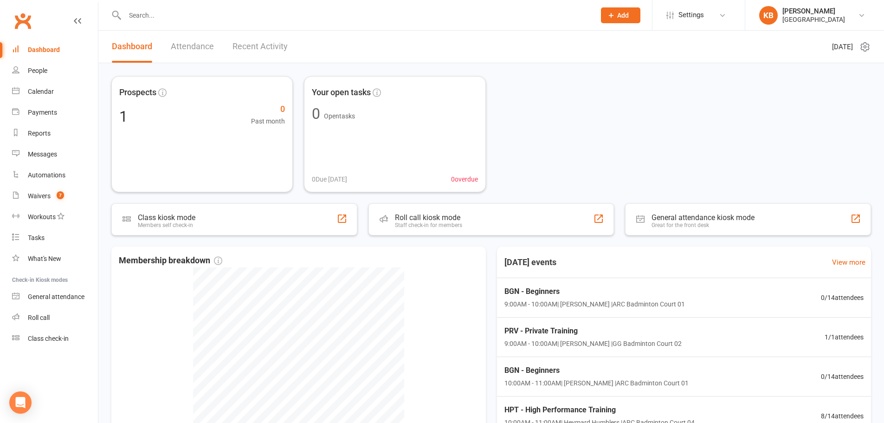
click at [198, 13] on input "text" at bounding box center [355, 15] width 467 height 13
paste input "<igot99offers@gmail.com>"
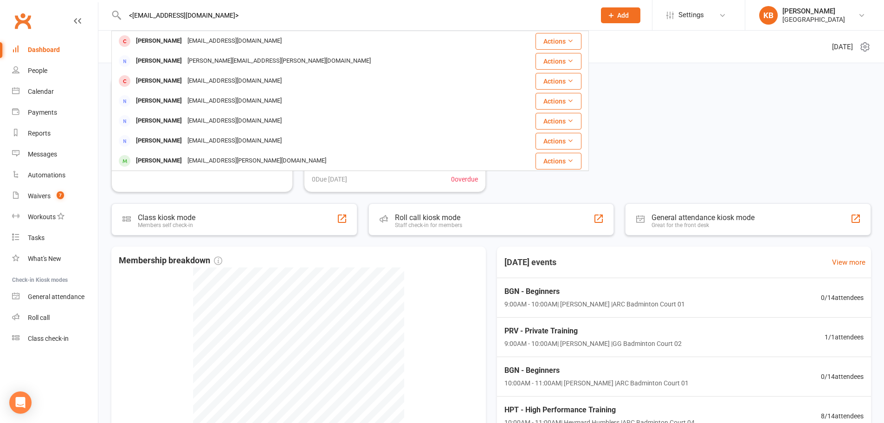
type input "<igot99offers@gmail.com>"
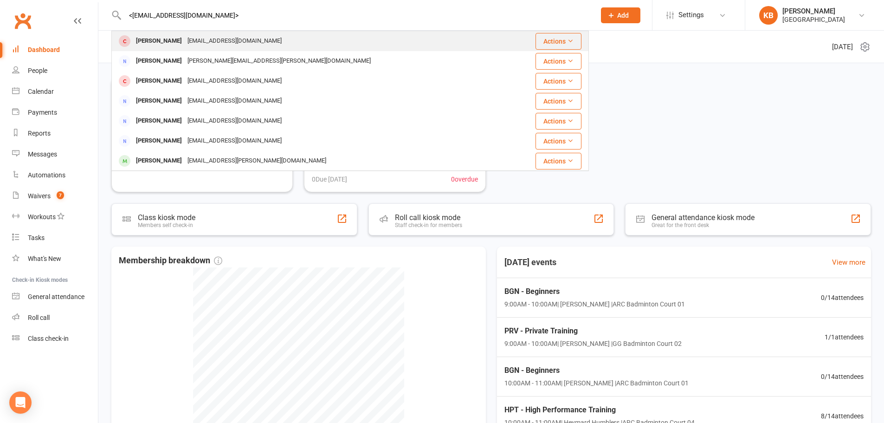
click at [237, 45] on div "Igot99offers@gmail.com" at bounding box center [235, 40] width 100 height 13
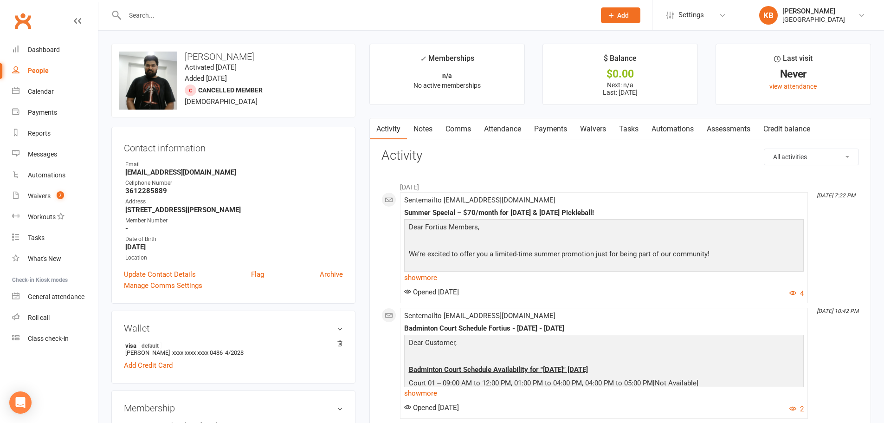
click at [539, 131] on link "Payments" at bounding box center [551, 128] width 46 height 21
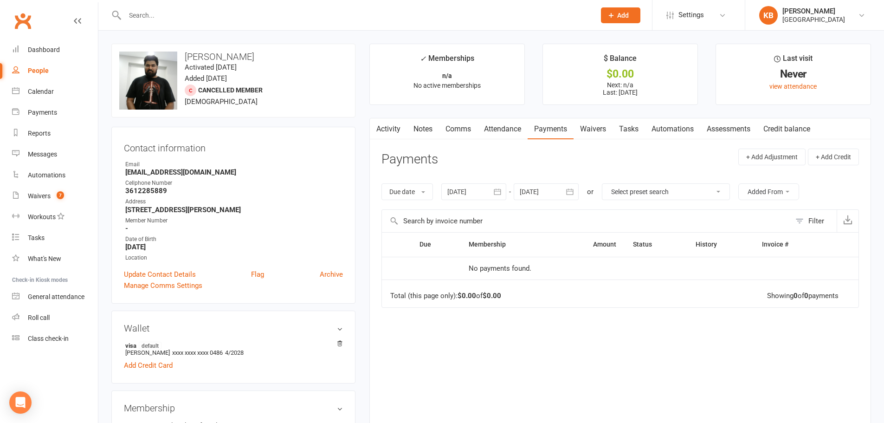
click at [383, 133] on link "Activity" at bounding box center [388, 128] width 37 height 21
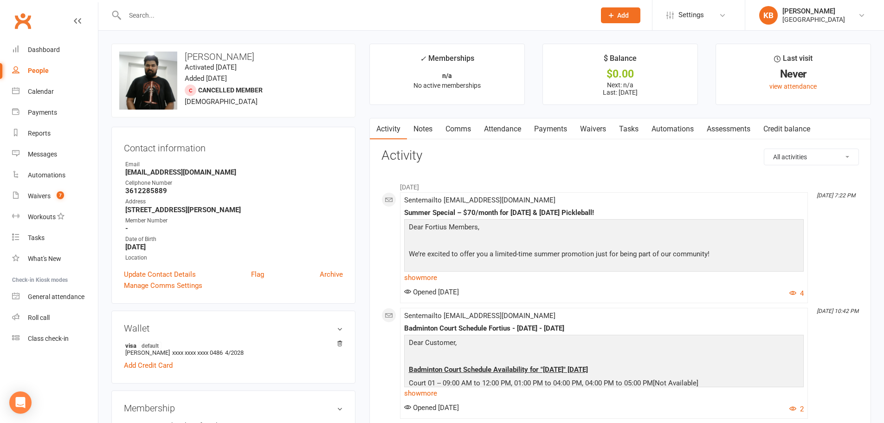
click at [549, 129] on link "Payments" at bounding box center [551, 128] width 46 height 21
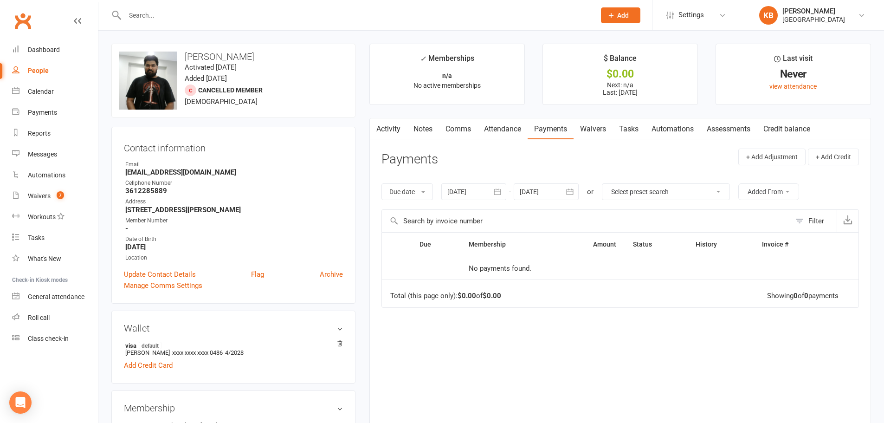
click at [212, 20] on input "text" at bounding box center [355, 15] width 467 height 13
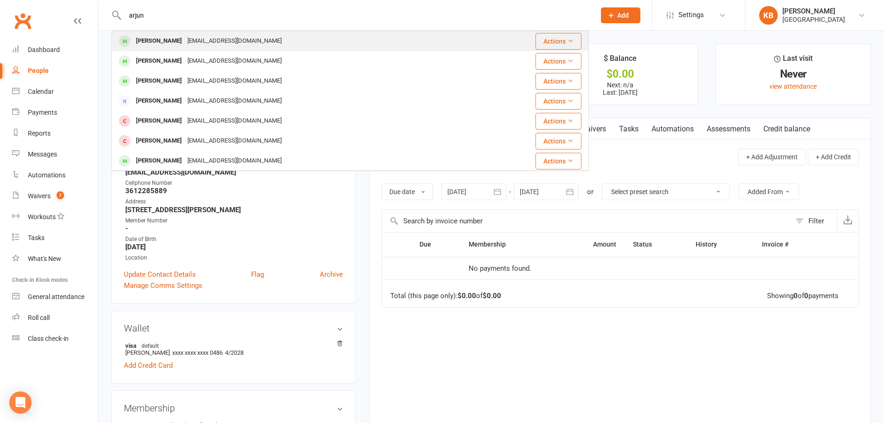
type input "arjun"
click at [232, 34] on div "Arjun Sai jananinsai@gmail.com" at bounding box center [310, 41] width 396 height 19
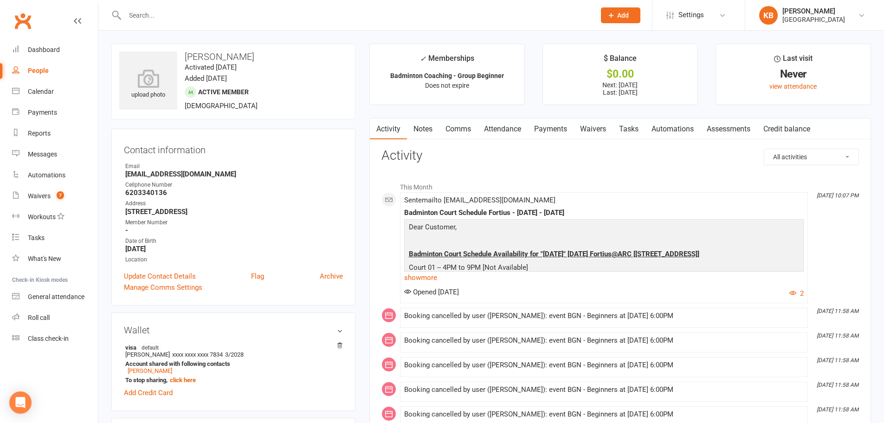
click at [255, 19] on input "text" at bounding box center [355, 15] width 467 height 13
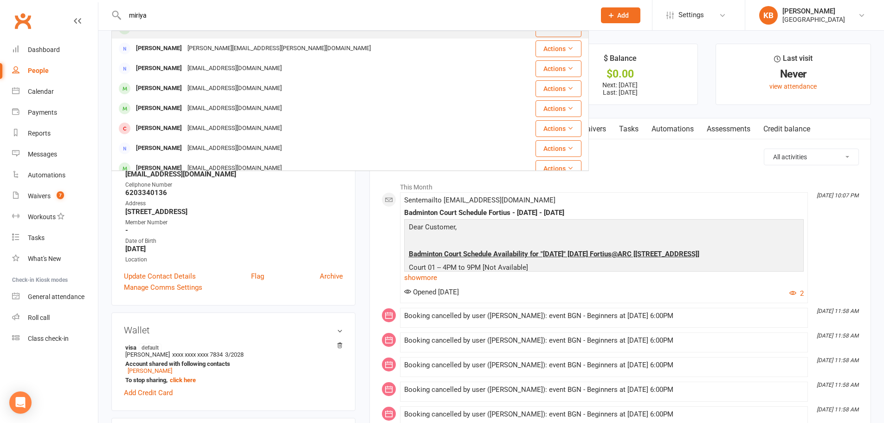
scroll to position [93, 0]
type input "m"
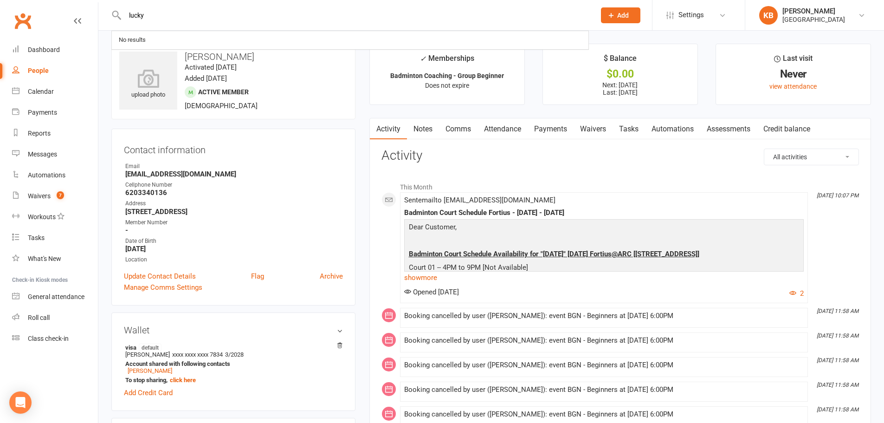
type input "lucky"
drag, startPoint x: 146, startPoint y: 14, endPoint x: 120, endPoint y: 19, distance: 26.3
click at [120, 19] on div "lucky luchen wang 1129Luchen@Gmail.vom Actions" at bounding box center [350, 15] width 478 height 30
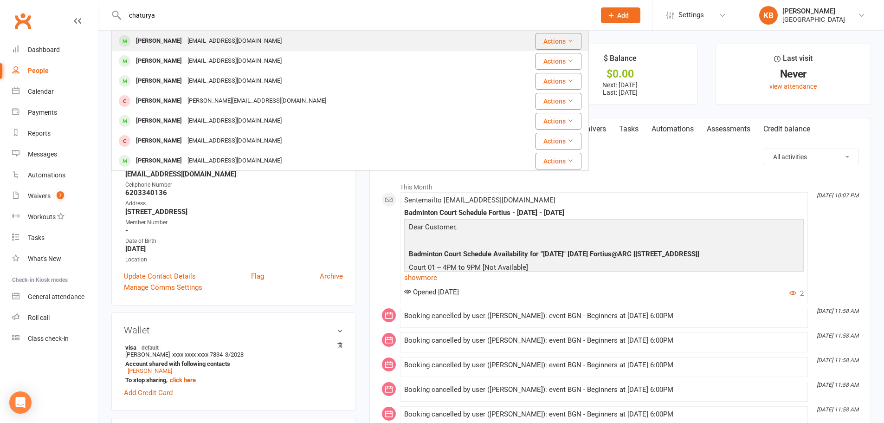
type input "chaturya"
click at [226, 35] on div "Miriyala_sri@yahoo.com" at bounding box center [235, 40] width 100 height 13
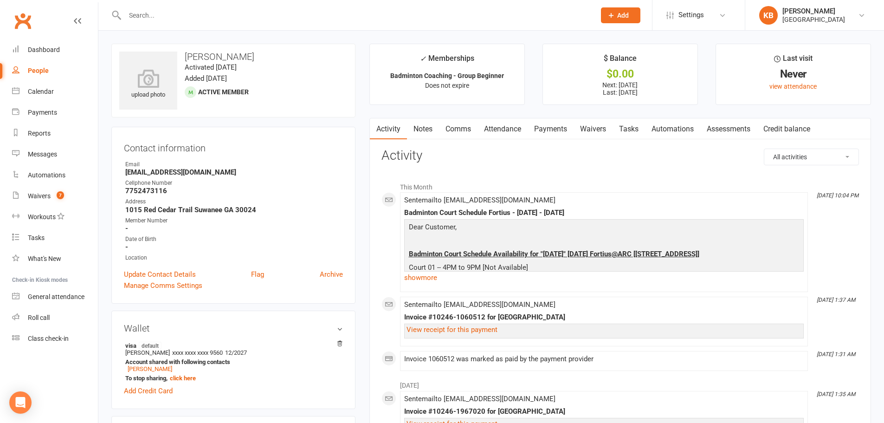
click at [549, 133] on link "Payments" at bounding box center [551, 128] width 46 height 21
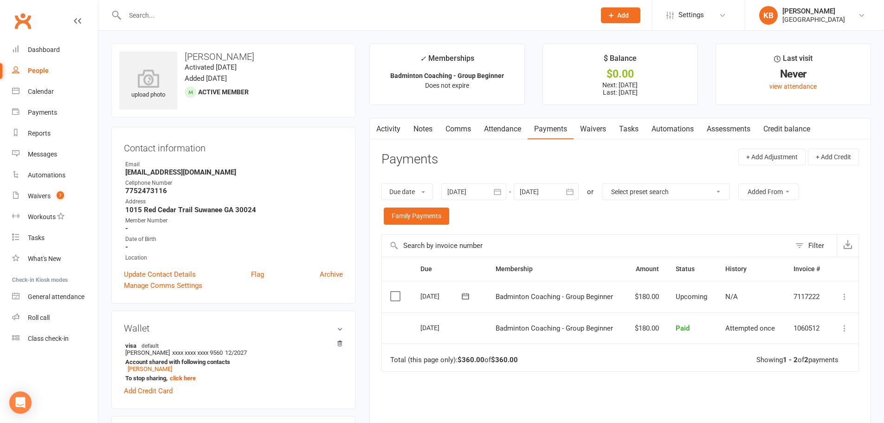
click at [498, 192] on icon "button" at bounding box center [497, 191] width 9 height 9
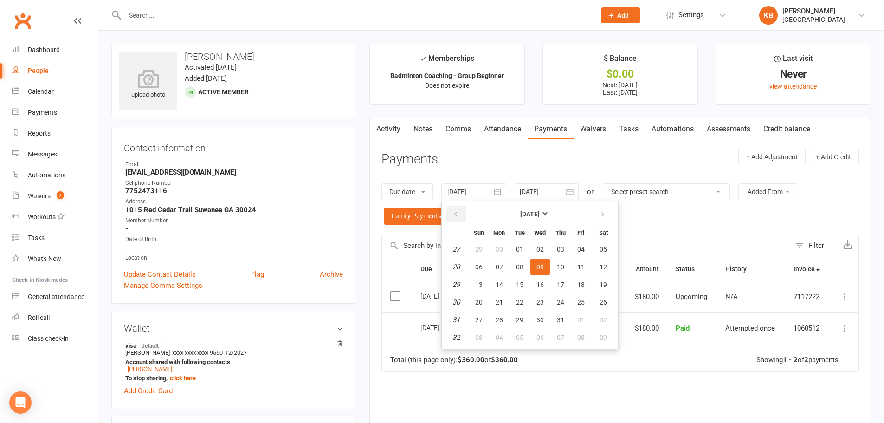
click at [458, 213] on icon "button" at bounding box center [456, 214] width 6 height 7
click at [573, 248] on button "02" at bounding box center [580, 249] width 19 height 17
type input "02 May 2025"
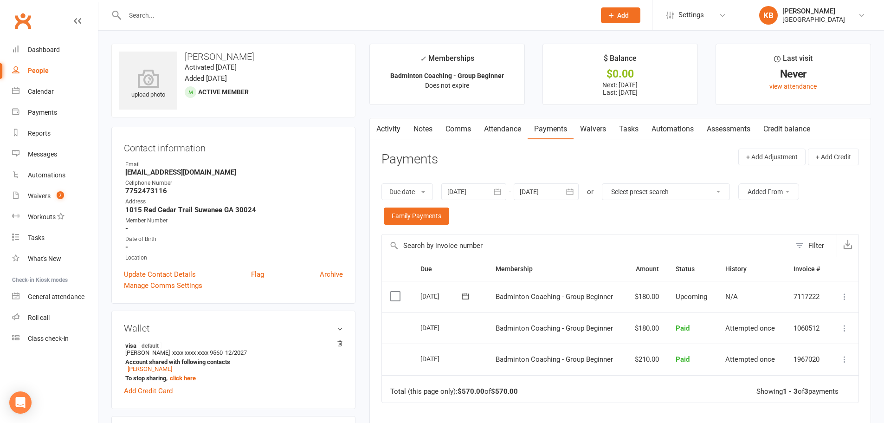
click at [568, 193] on icon "button" at bounding box center [569, 191] width 9 height 9
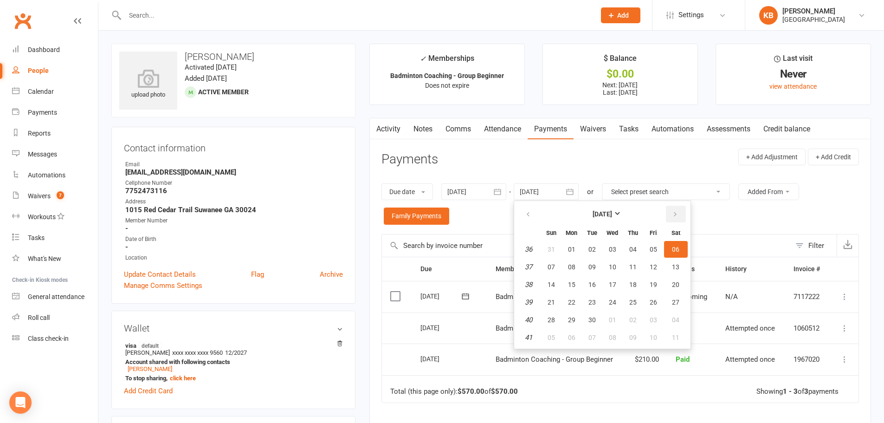
click at [684, 211] on button "button" at bounding box center [676, 214] width 20 height 17
click at [679, 253] on button "04" at bounding box center [676, 249] width 24 height 17
type input "04 Oct 2025"
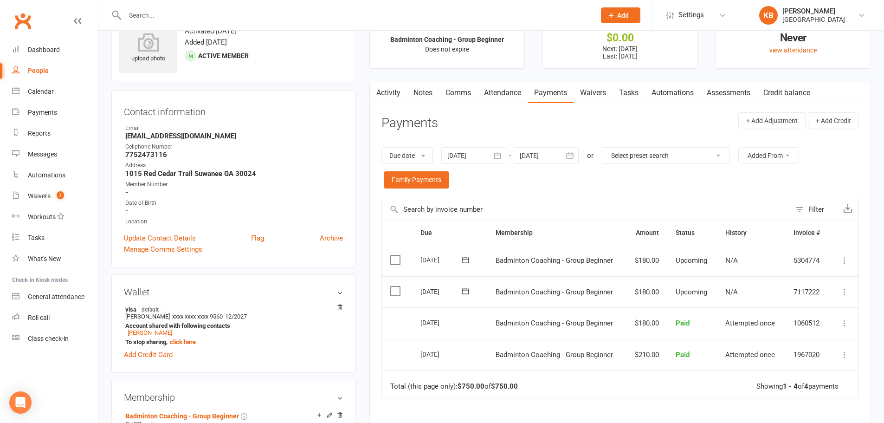
scroll to position [93, 0]
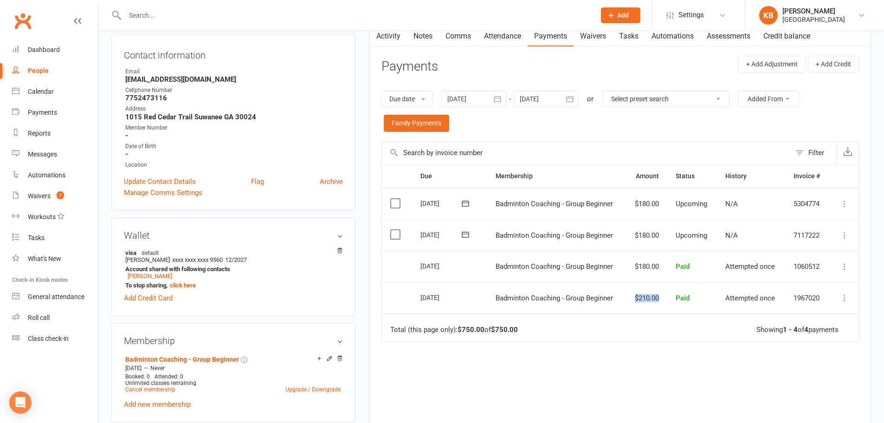
drag, startPoint x: 622, startPoint y: 298, endPoint x: 659, endPoint y: 300, distance: 36.2
click at [659, 300] on tr "Select this 01 Jul 2025 Chathurya Miriyala Badminton Coaching - Group Beginner …" at bounding box center [620, 298] width 477 height 32
click at [621, 325] on td "Total (this page only): $750.00 of $750.00 Showing 1 - 4 of 4 payments" at bounding box center [620, 327] width 477 height 28
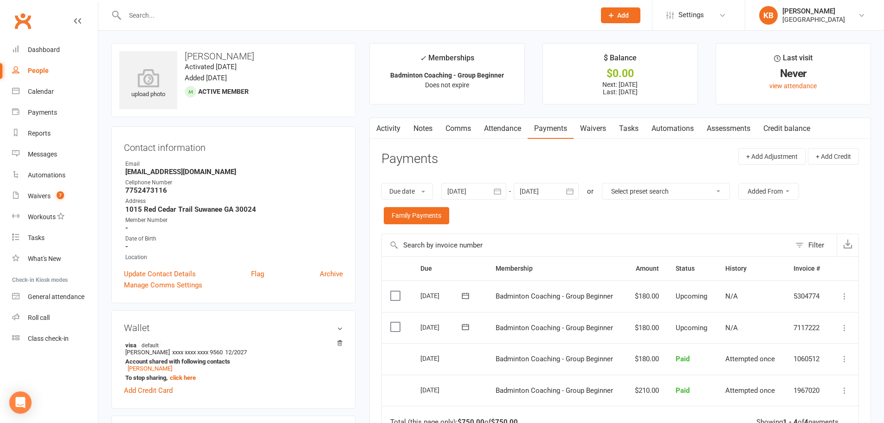
scroll to position [0, 0]
drag, startPoint x: 128, startPoint y: 174, endPoint x: 207, endPoint y: 172, distance: 78.9
click at [207, 172] on div "Contact information Owner Email Miriyala_sri@yahoo.com Cellphone Number 7752473…" at bounding box center [233, 215] width 244 height 177
copy strong "Miriyala_sri@yahoo.com"
click at [214, 159] on div "Contact information Owner Email Miriyala_sri@yahoo.com Cellphone Number 7752473…" at bounding box center [233, 215] width 244 height 177
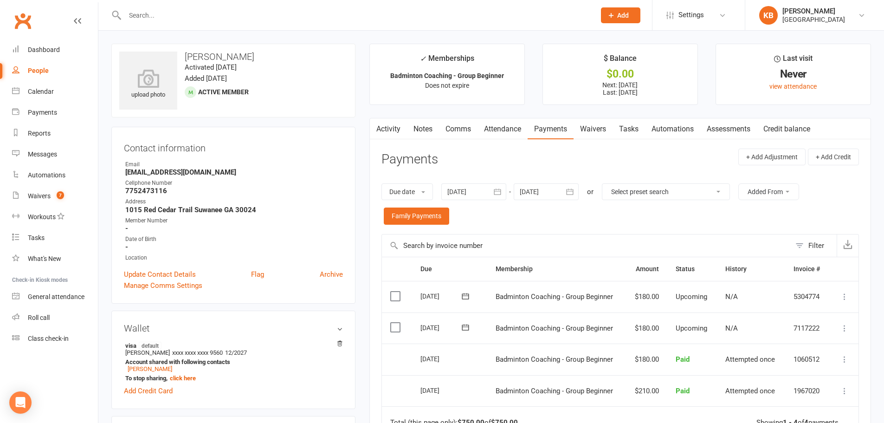
scroll to position [46, 0]
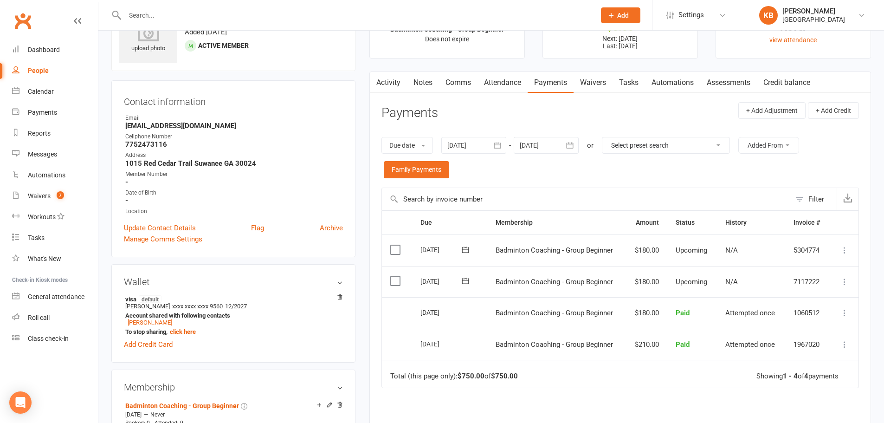
drag, startPoint x: 615, startPoint y: 315, endPoint x: 479, endPoint y: 321, distance: 136.1
click at [479, 321] on tr "Select this 01 Aug 2025 Chathurya Miriyala Badminton Coaching - Group Beginner …" at bounding box center [620, 313] width 477 height 32
click at [486, 312] on td "01 Aug 2025" at bounding box center [450, 313] width 76 height 32
drag, startPoint x: 508, startPoint y: 315, endPoint x: 603, endPoint y: 318, distance: 95.2
click at [603, 318] on td "Badminton Coaching - Group Beginner" at bounding box center [556, 313] width 138 height 32
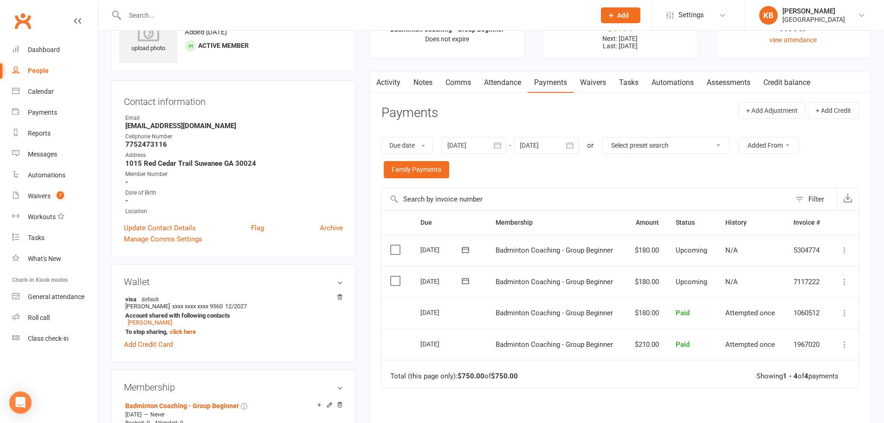
click at [460, 300] on td "01 Aug 2025" at bounding box center [450, 313] width 76 height 32
drag, startPoint x: 488, startPoint y: 311, endPoint x: 622, endPoint y: 324, distance: 134.3
click at [622, 324] on td "Badminton Coaching - Group Beginner" at bounding box center [556, 313] width 138 height 32
click at [497, 309] on span "Badminton Coaching - Group Beginner" at bounding box center [554, 313] width 117 height 8
drag, startPoint x: 494, startPoint y: 312, endPoint x: 617, endPoint y: 320, distance: 122.8
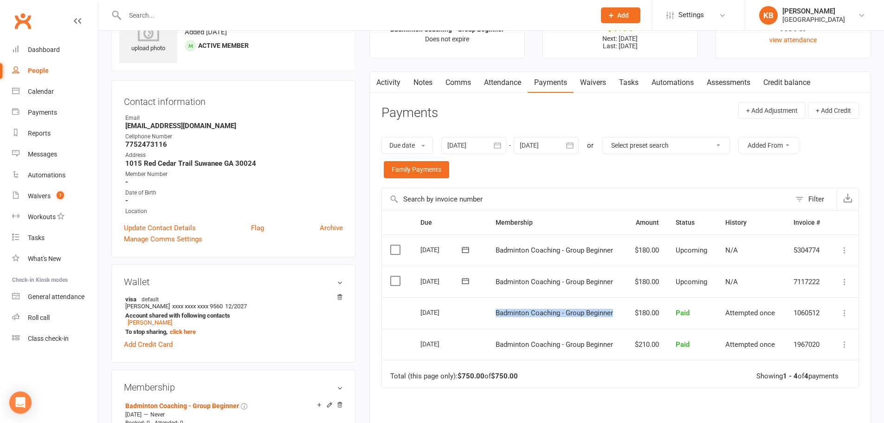
click at [617, 320] on td "Badminton Coaching - Group Beginner" at bounding box center [556, 313] width 138 height 32
click at [474, 304] on td "01 Aug 2025" at bounding box center [450, 313] width 76 height 32
click at [557, 104] on header "Payments + Add Adjustment + Add Credit" at bounding box center [621, 115] width 478 height 26
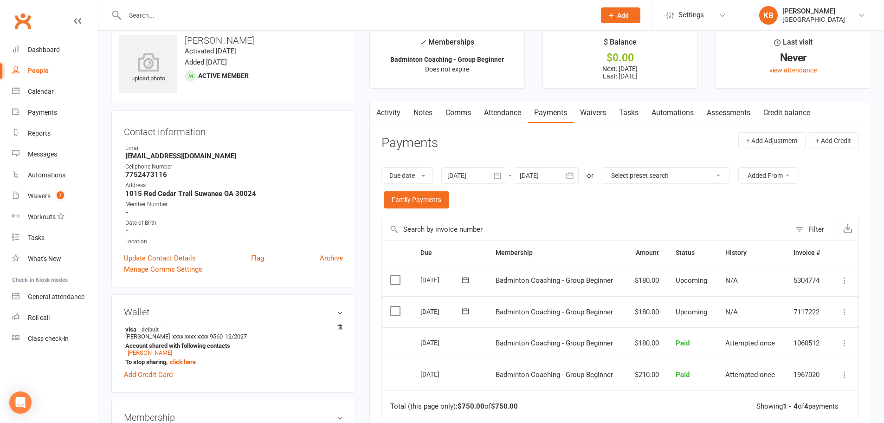
scroll to position [0, 0]
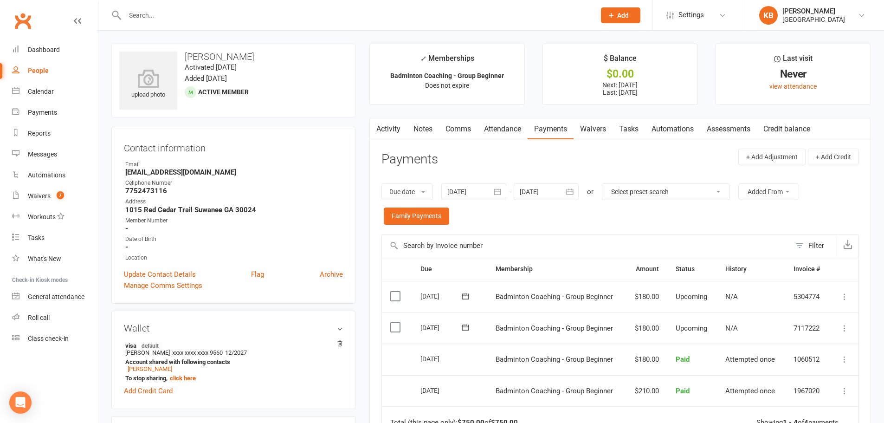
click at [647, 231] on div "Due date Due date Date paid Date failed 02 May 2025 May 2025 Sun Mon Tue Wed Th…" at bounding box center [621, 204] width 478 height 60
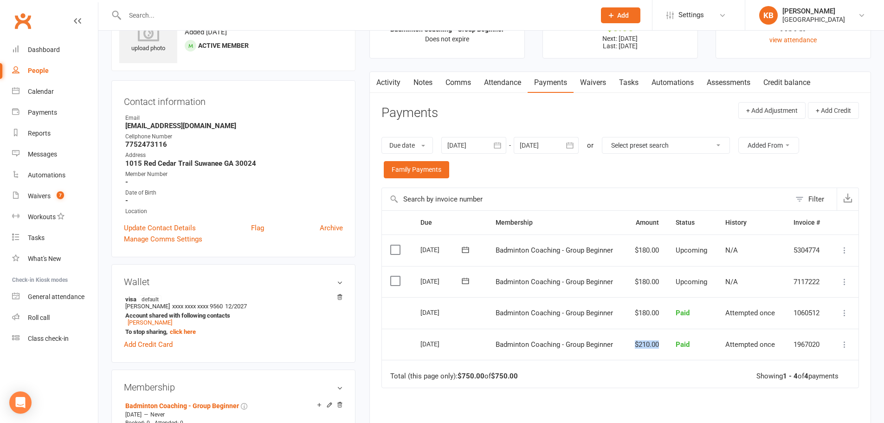
drag, startPoint x: 630, startPoint y: 345, endPoint x: 662, endPoint y: 344, distance: 31.6
click at [662, 344] on td "$210.00" at bounding box center [647, 345] width 42 height 32
click at [644, 363] on td "Total (this page only): $750.00 of $750.00 Showing 1 - 4 of 4 payments" at bounding box center [620, 374] width 477 height 28
drag, startPoint x: 630, startPoint y: 342, endPoint x: 660, endPoint y: 354, distance: 32.1
click at [660, 354] on td "$210.00" at bounding box center [647, 345] width 42 height 32
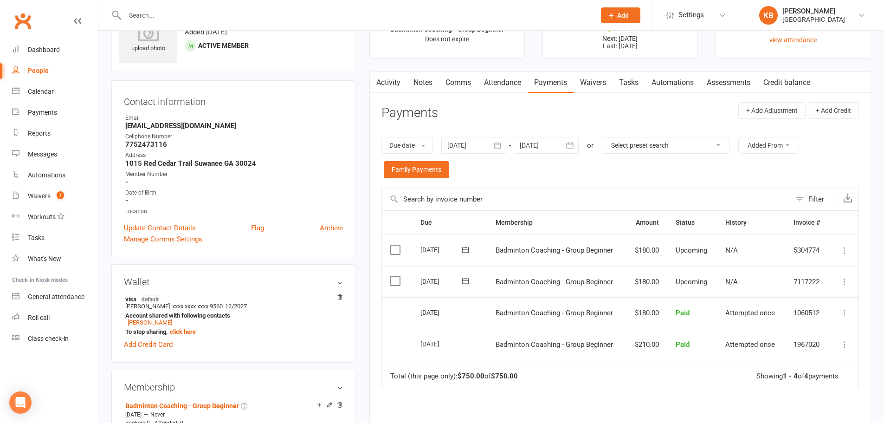
click at [647, 366] on td "Total (this page only): $750.00 of $750.00 Showing 1 - 4 of 4 payments" at bounding box center [620, 374] width 477 height 28
click at [385, 80] on link "Activity" at bounding box center [388, 82] width 37 height 21
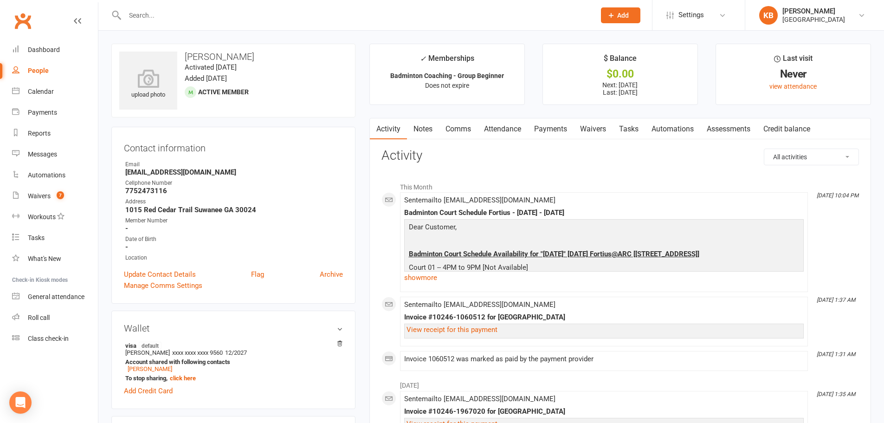
click at [558, 134] on link "Payments" at bounding box center [551, 128] width 46 height 21
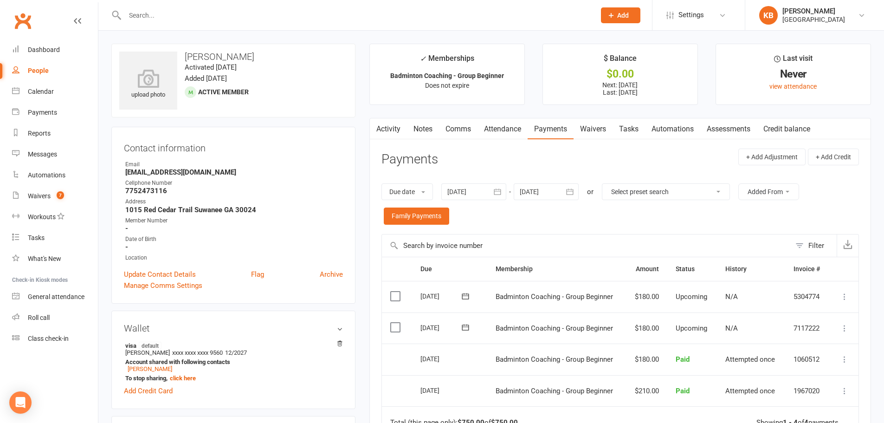
click at [692, 234] on input "text" at bounding box center [586, 245] width 409 height 22
click at [648, 157] on header "Payments + Add Adjustment + Add Credit" at bounding box center [621, 162] width 478 height 26
click at [233, 14] on input "text" at bounding box center [355, 15] width 467 height 13
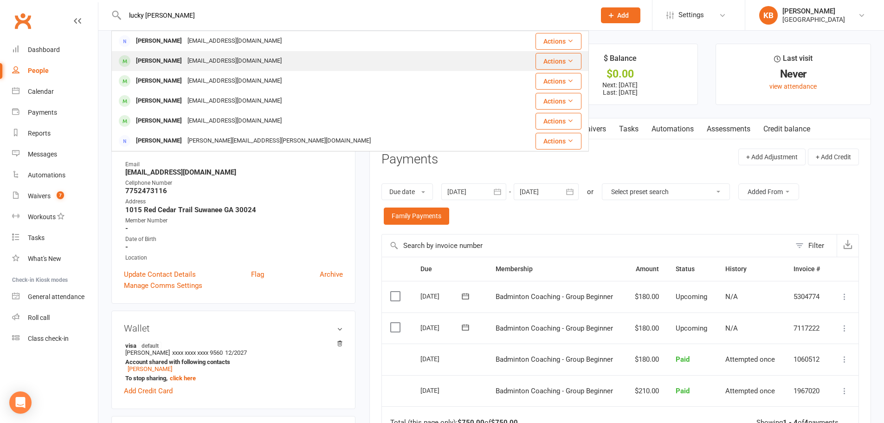
type input "lucky miriyala"
click at [198, 60] on div "Miriyala_sri@yahoo.com" at bounding box center [235, 60] width 100 height 13
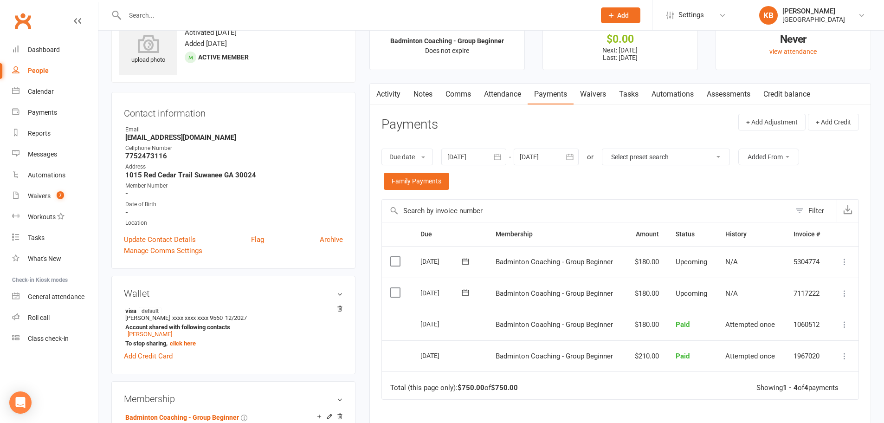
scroll to position [93, 0]
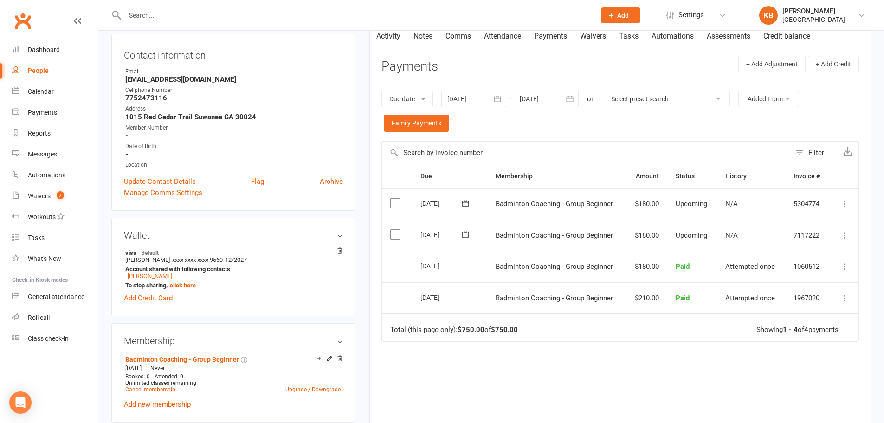
click at [496, 103] on icon "button" at bounding box center [497, 98] width 9 height 9
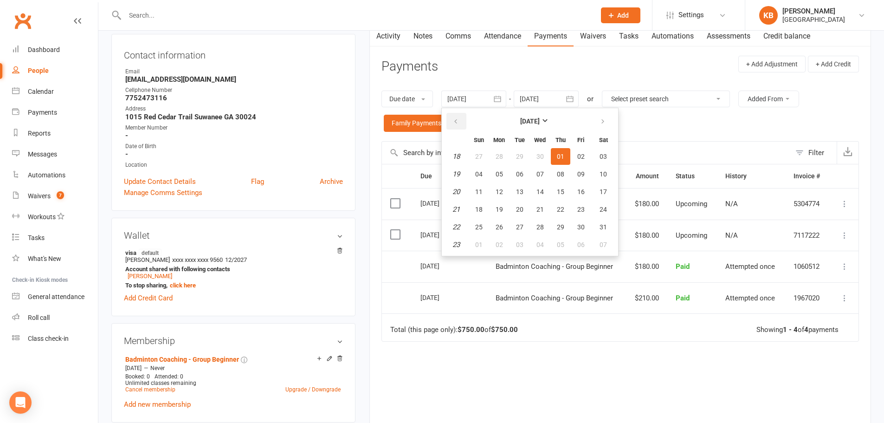
click at [454, 128] on button "button" at bounding box center [456, 121] width 20 height 17
click at [607, 160] on span "01" at bounding box center [603, 156] width 7 height 7
type input "01 Mar 2025"
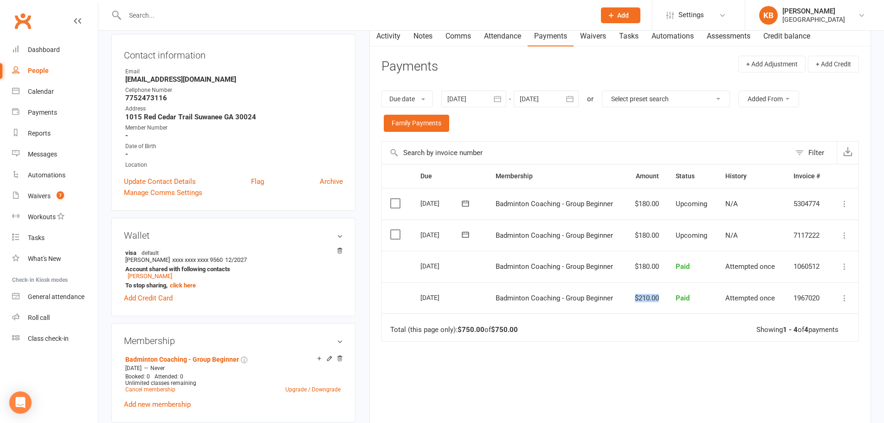
drag, startPoint x: 635, startPoint y: 298, endPoint x: 659, endPoint y: 298, distance: 23.2
click at [659, 298] on td "$210.00" at bounding box center [647, 298] width 42 height 32
click at [601, 331] on td "Total (this page only): $750.00 of $750.00 Showing 1 - 4 of 4 payments" at bounding box center [620, 327] width 477 height 28
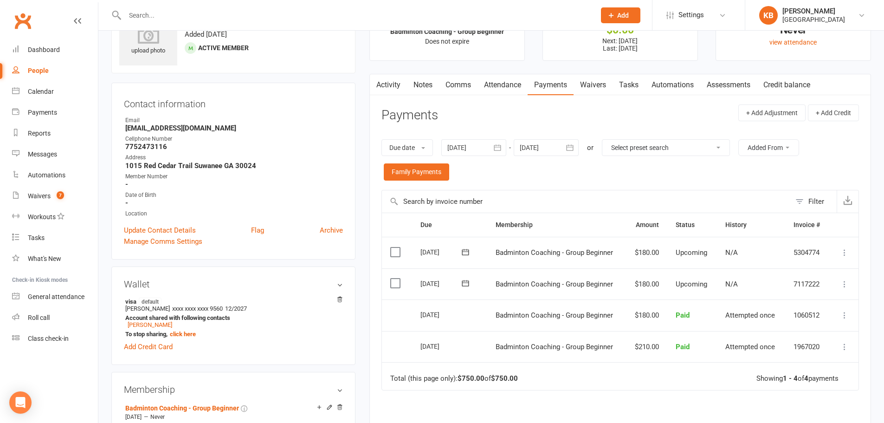
scroll to position [0, 0]
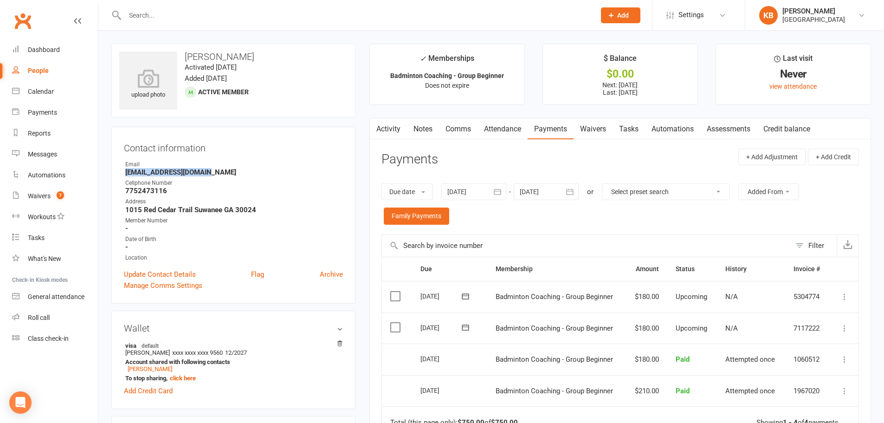
drag, startPoint x: 119, startPoint y: 176, endPoint x: 205, endPoint y: 172, distance: 86.0
click at [205, 172] on div "Contact information Owner Email Miriyala_sri@yahoo.com Cellphone Number 7752473…" at bounding box center [233, 215] width 244 height 177
copy strong "[EMAIL_ADDRESS][DOMAIN_NAME]"
click at [211, 168] on strong "[EMAIL_ADDRESS][DOMAIN_NAME]" at bounding box center [234, 172] width 218 height 8
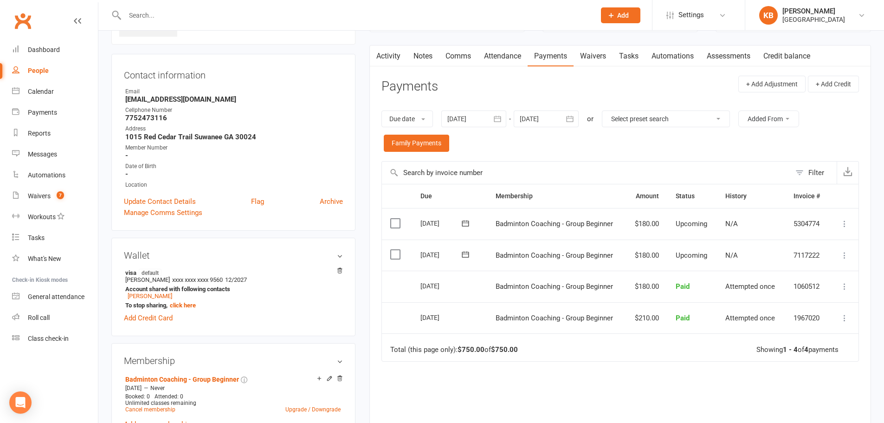
scroll to position [93, 0]
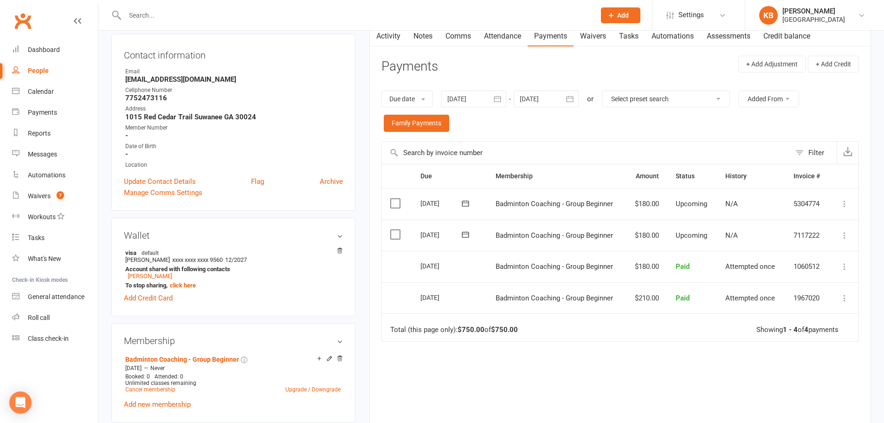
click at [500, 368] on div "Due Contact Membership Amount Status History Invoice # Select this 01 Oct 2025 …" at bounding box center [621, 313] width 478 height 298
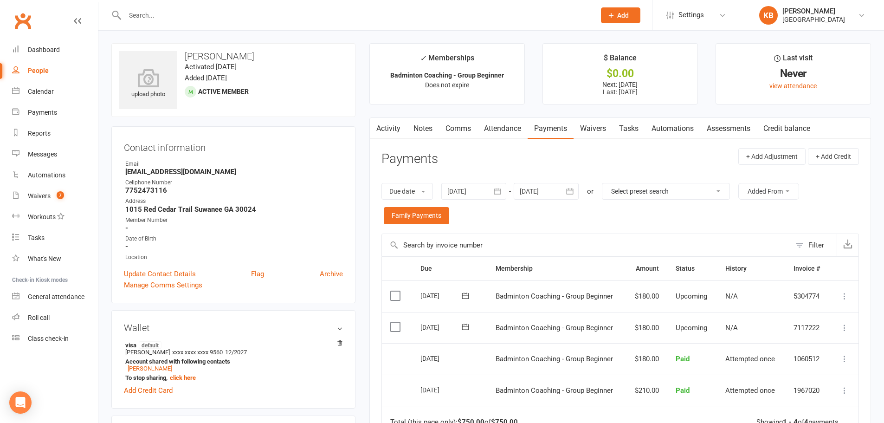
scroll to position [0, 0]
click at [182, 9] on input "text" at bounding box center [355, 15] width 467 height 13
type input "pagadala"
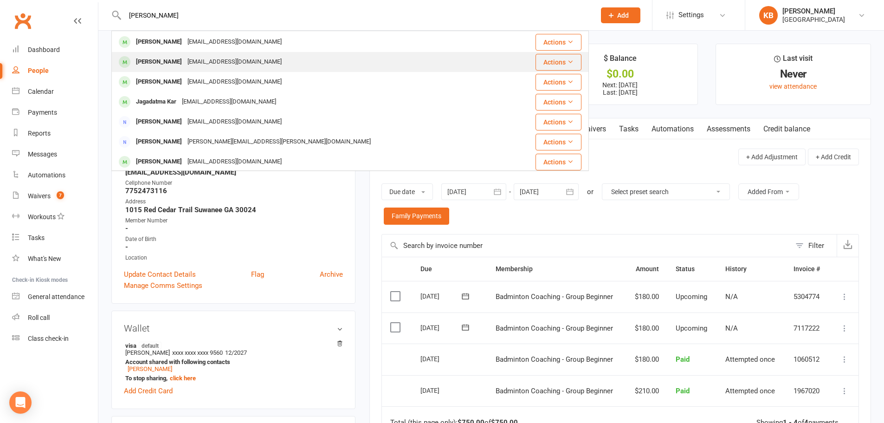
scroll to position [139, 0]
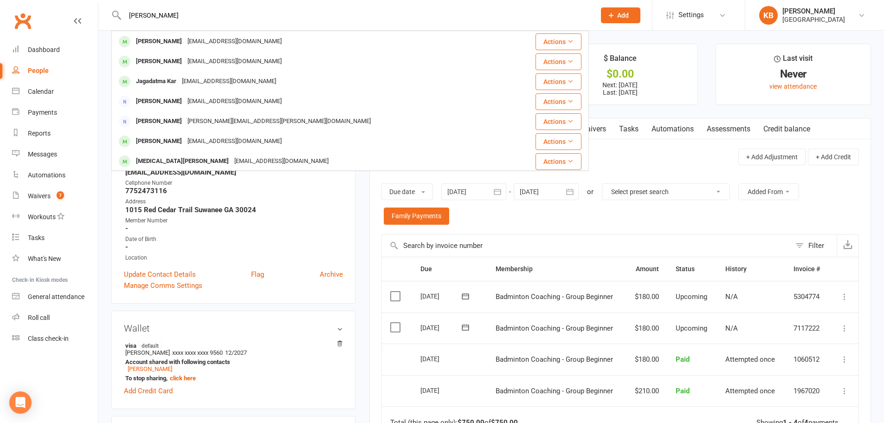
drag, startPoint x: 156, startPoint y: 15, endPoint x: 124, endPoint y: 19, distance: 32.8
click at [124, 19] on input "pagadala" at bounding box center [355, 15] width 467 height 13
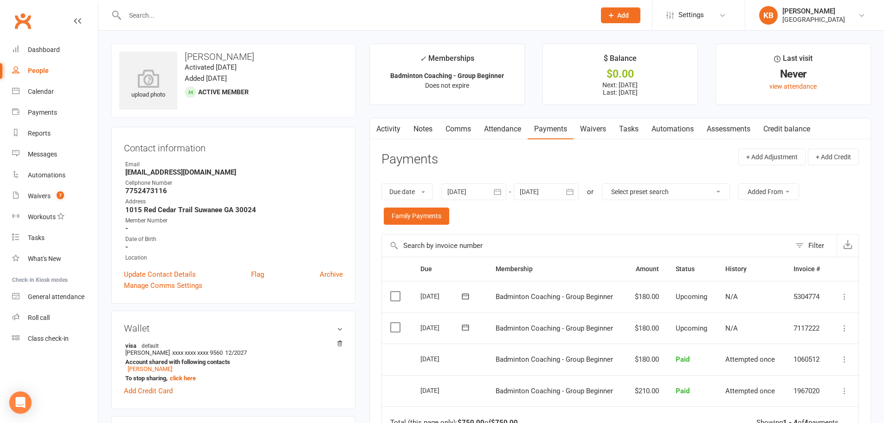
click at [201, 7] on div at bounding box center [350, 15] width 478 height 30
click at [201, 10] on input "text" at bounding box center [355, 15] width 467 height 13
type input "swap t"
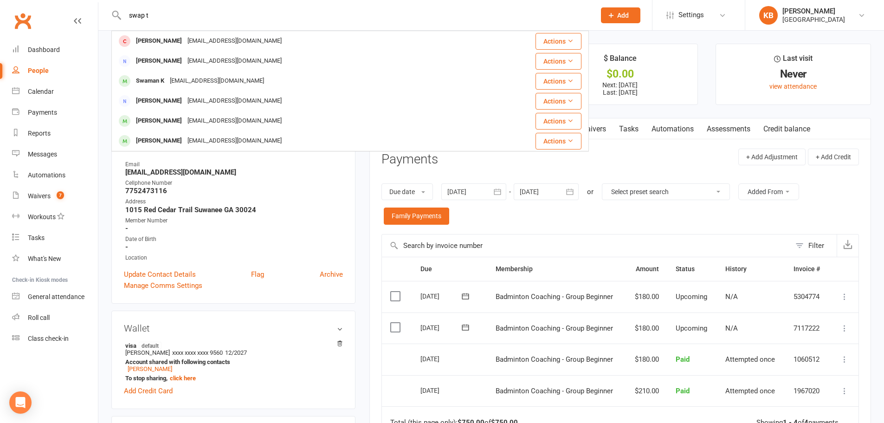
drag, startPoint x: 157, startPoint y: 20, endPoint x: 109, endPoint y: 27, distance: 48.8
click at [109, 27] on react-component "swap t Swapnil Thaker Igot99offers@gmail.com Actions Swapna Thodupunoori Scute3…" at bounding box center [294, 15] width 589 height 30
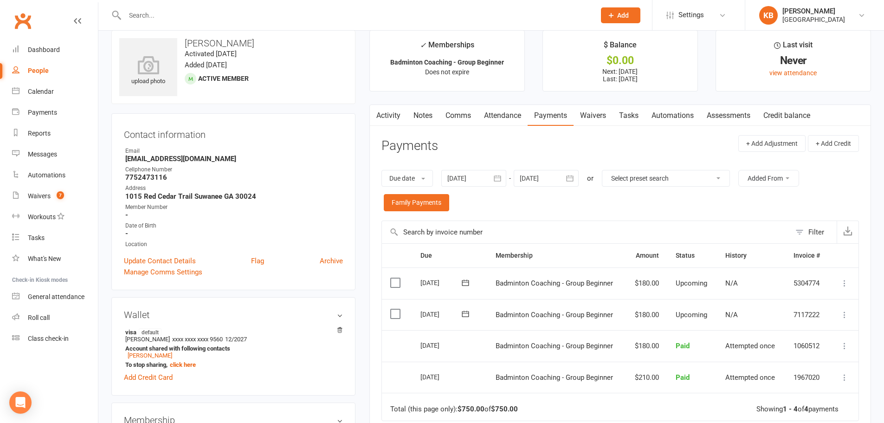
scroll to position [0, 0]
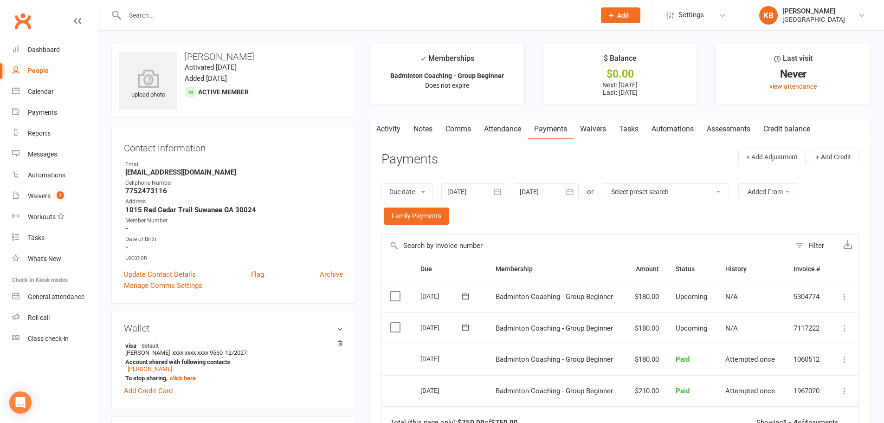
click at [206, 23] on div at bounding box center [350, 15] width 478 height 30
click at [199, 17] on input "text" at bounding box center [355, 15] width 467 height 13
paste input "<igot99offers@gmail.com>"
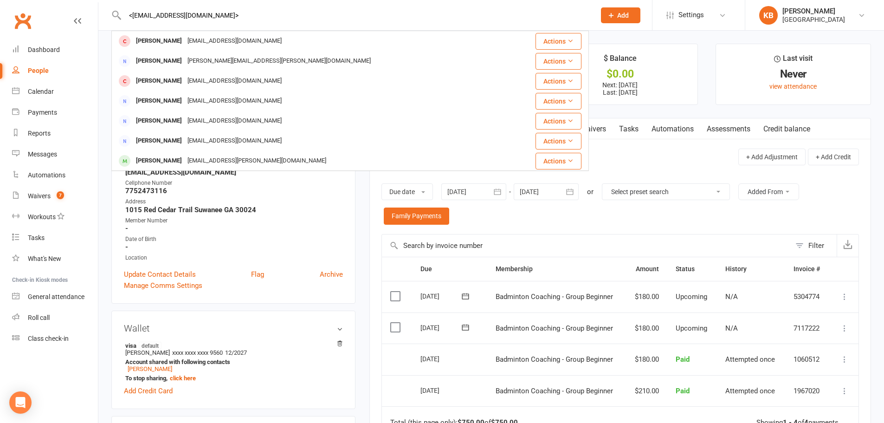
type input "<igot99offers@gmail.com>"
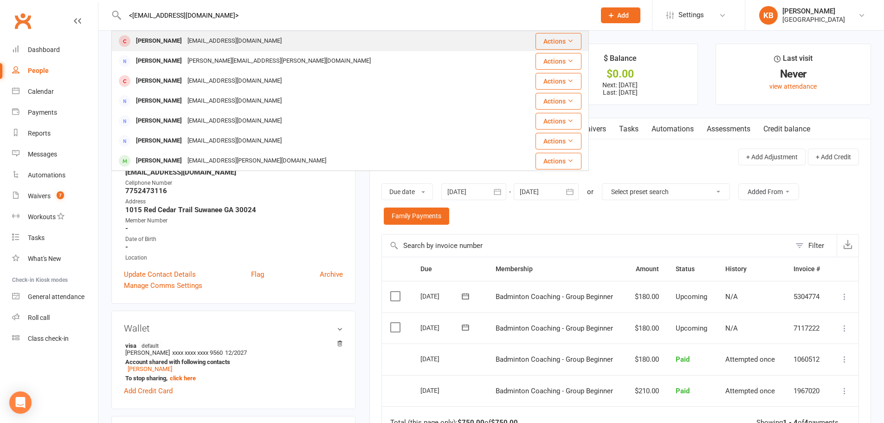
click at [226, 39] on div "Igot99offers@gmail.com" at bounding box center [235, 40] width 100 height 13
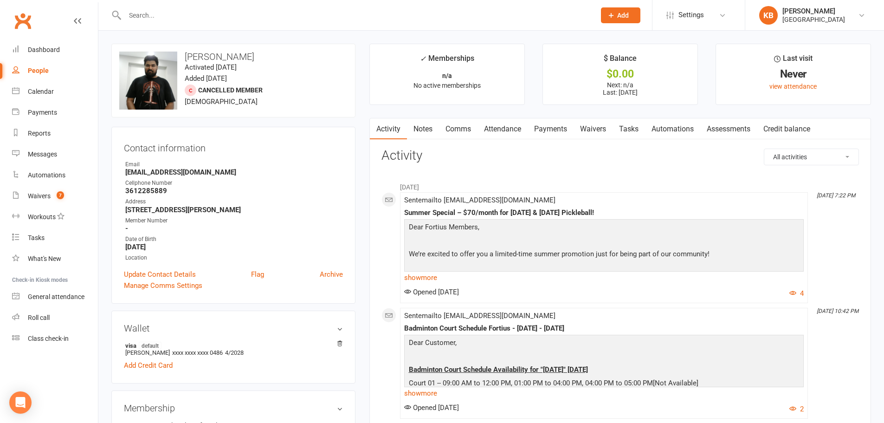
click at [543, 129] on link "Payments" at bounding box center [551, 128] width 46 height 21
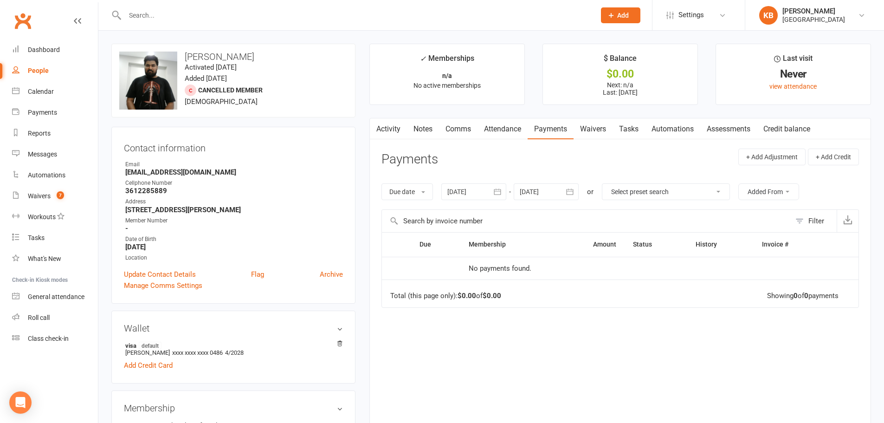
click at [498, 190] on icon "button" at bounding box center [497, 191] width 9 height 9
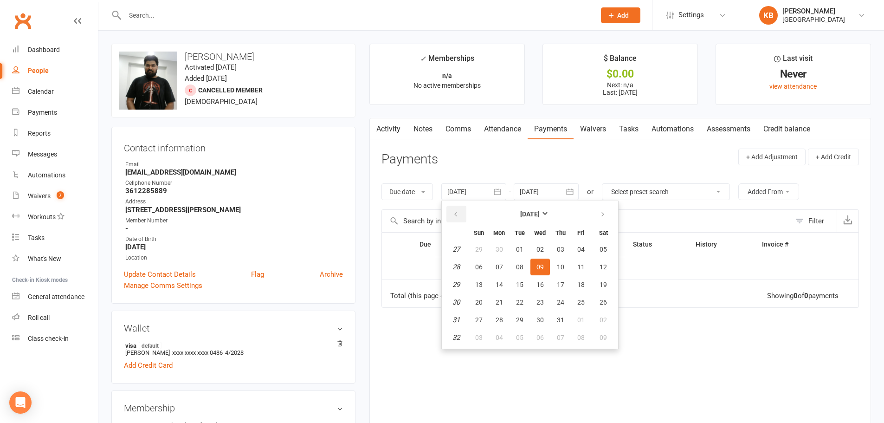
click at [462, 213] on button "button" at bounding box center [456, 214] width 20 height 17
click at [544, 252] on span "02" at bounding box center [540, 249] width 7 height 7
type input "02 Apr 2025"
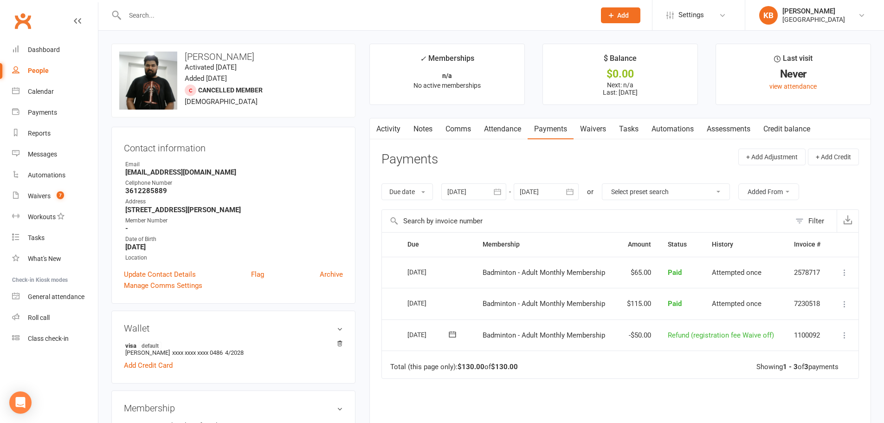
click at [168, 22] on div at bounding box center [350, 15] width 478 height 30
click at [168, 17] on input "text" at bounding box center [355, 15] width 467 height 13
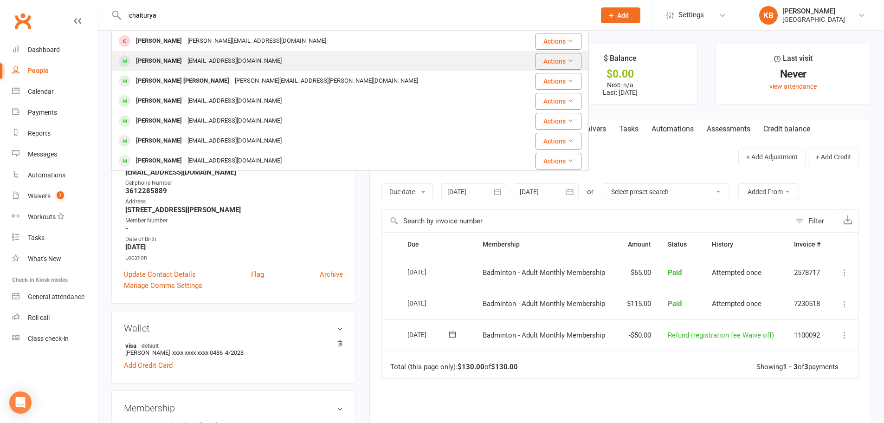
type input "chaiturya"
click at [212, 65] on div "Miriyala_sri@yahoo.com" at bounding box center [235, 60] width 100 height 13
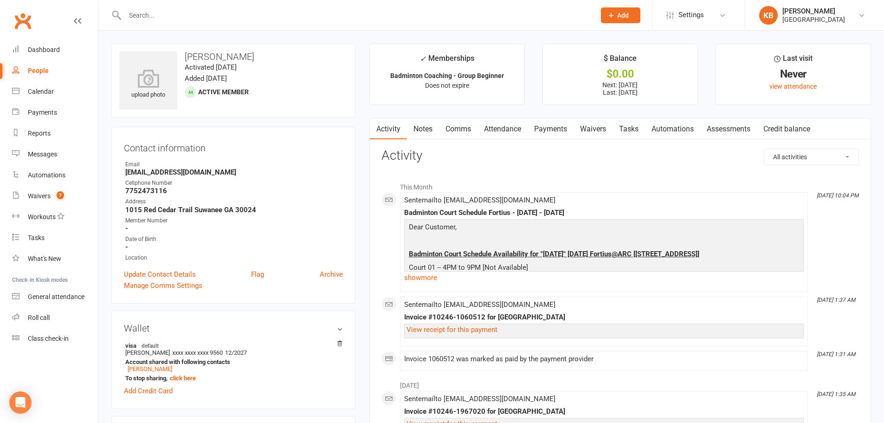
click at [553, 123] on link "Payments" at bounding box center [551, 128] width 46 height 21
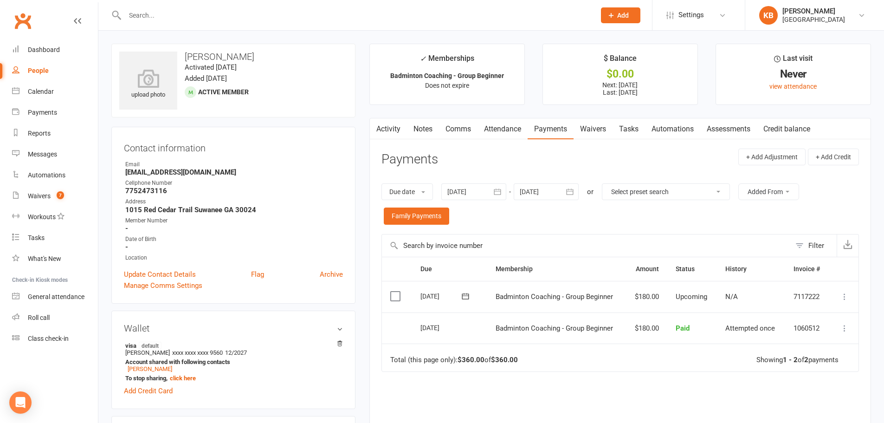
click at [499, 190] on icon "button" at bounding box center [497, 191] width 9 height 9
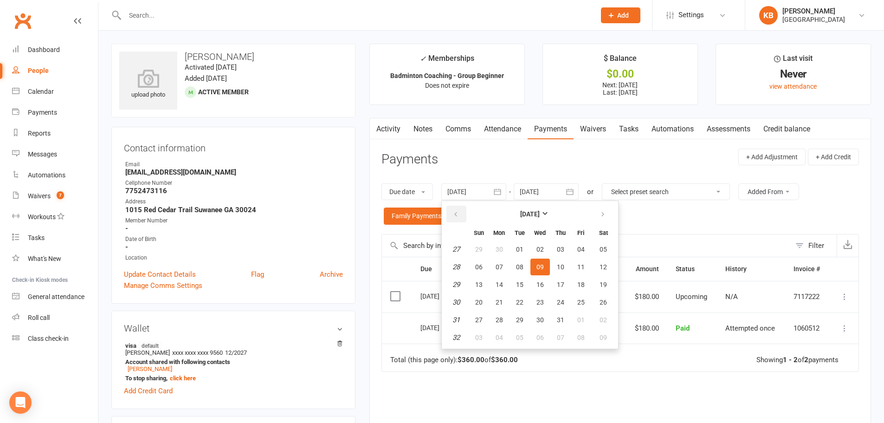
click at [451, 218] on button "button" at bounding box center [456, 214] width 20 height 17
click at [541, 249] on span "02" at bounding box center [540, 249] width 7 height 7
type input "02 Apr 2025"
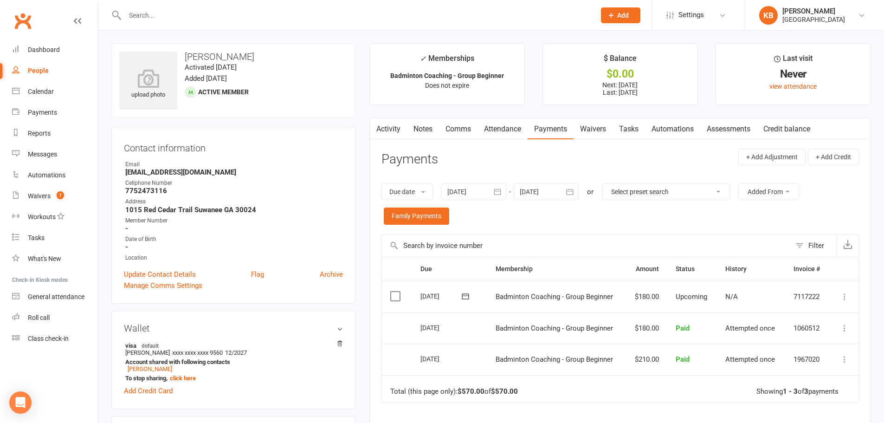
drag, startPoint x: 184, startPoint y: 56, endPoint x: 264, endPoint y: 62, distance: 79.6
click at [264, 62] on div "upload photo Chathurya Miriyala Activated 25 June, 2025 Added 10 June, 2025 Act…" at bounding box center [233, 81] width 244 height 74
click at [276, 66] on div "upload photo Chathurya Miriyala Activated 25 June, 2025 Added 10 June, 2025 Act…" at bounding box center [233, 81] width 244 height 74
drag, startPoint x: 183, startPoint y: 55, endPoint x: 269, endPoint y: 59, distance: 86.0
click at [269, 59] on h3 "Chathurya Miriyala" at bounding box center [233, 57] width 228 height 10
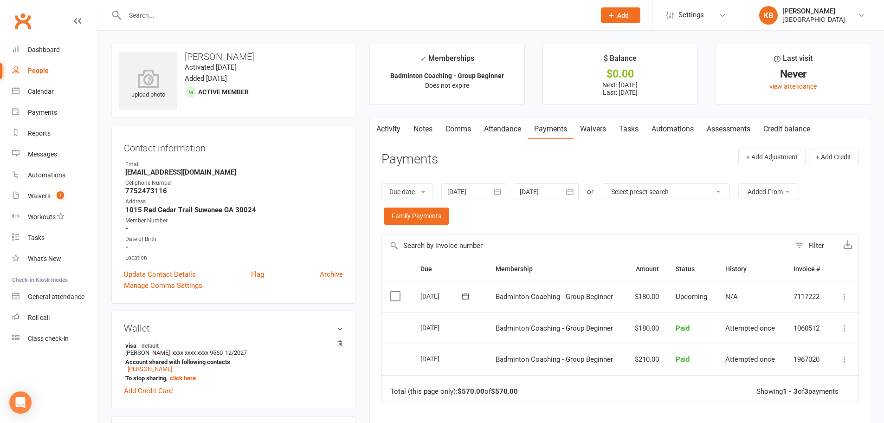
copy h3 "Chathurya Miriyala"
click at [273, 58] on h3 "Chathurya Miriyala" at bounding box center [233, 57] width 228 height 10
click at [190, 11] on input "text" at bounding box center [355, 15] width 467 height 13
click at [199, 13] on input "text" at bounding box center [355, 15] width 467 height 13
click at [62, 51] on link "Dashboard" at bounding box center [55, 49] width 86 height 21
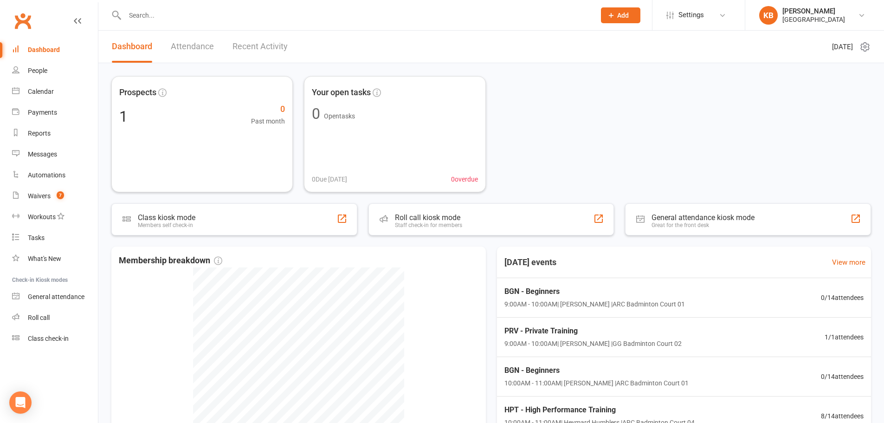
click at [155, 19] on input "text" at bounding box center [355, 15] width 467 height 13
paste input "Chathurya Miriyala"
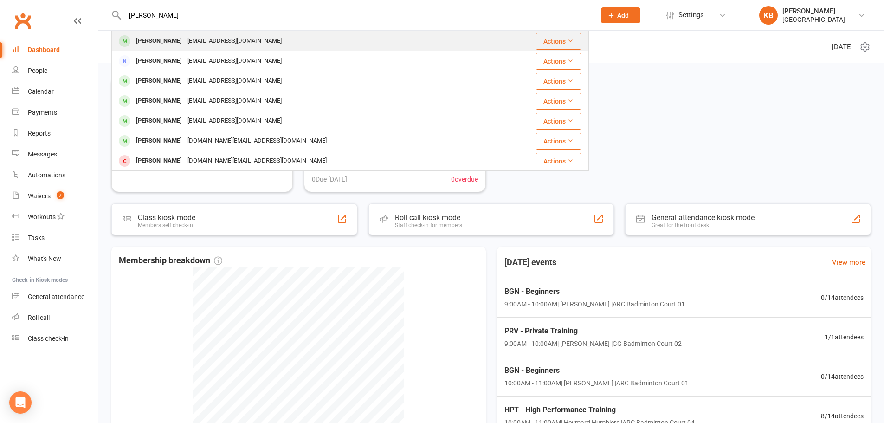
type input "Chathurya Miriyala"
click at [192, 35] on div "Miriyala_sri@yahoo.com" at bounding box center [235, 40] width 100 height 13
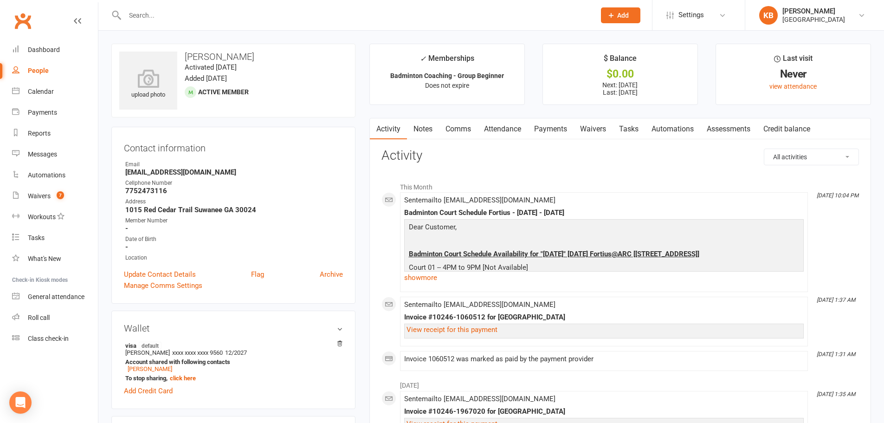
click at [545, 125] on link "Payments" at bounding box center [551, 128] width 46 height 21
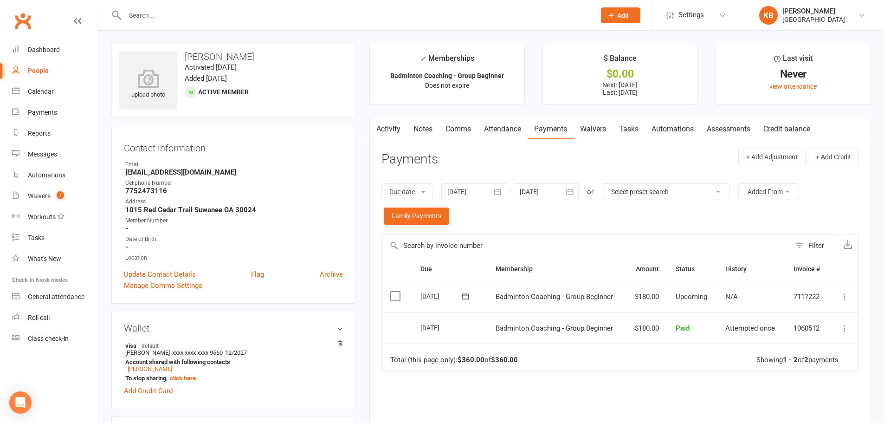
click at [499, 194] on icon "button" at bounding box center [497, 192] width 7 height 6
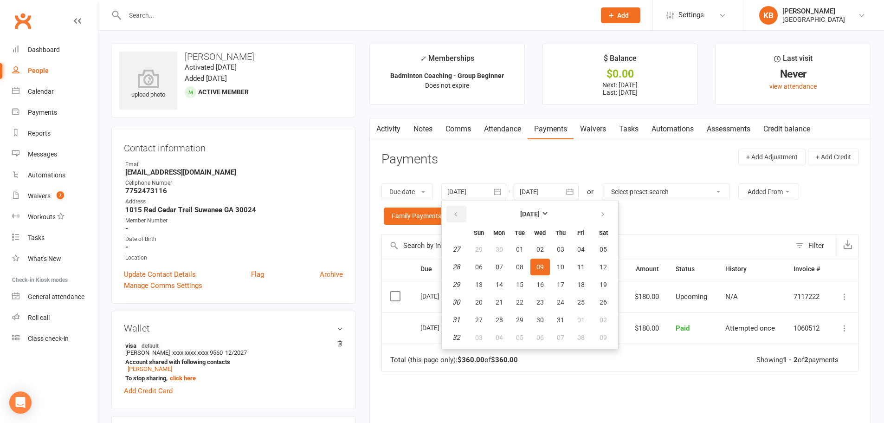
click at [453, 216] on button "button" at bounding box center [456, 214] width 20 height 17
click at [558, 245] on button "01" at bounding box center [560, 249] width 19 height 17
type input "01 May 2025"
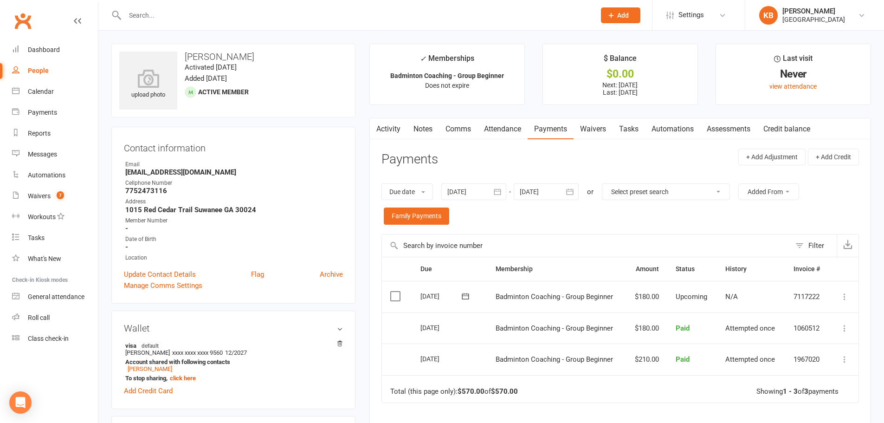
click at [569, 194] on icon "button" at bounding box center [570, 192] width 7 height 6
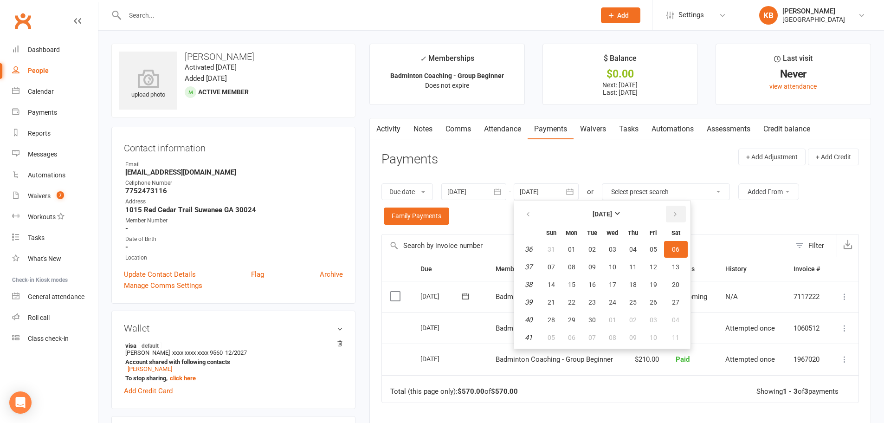
click at [673, 215] on icon "button" at bounding box center [675, 214] width 6 height 7
click at [675, 246] on span "04" at bounding box center [675, 249] width 7 height 7
type input "04 Oct 2025"
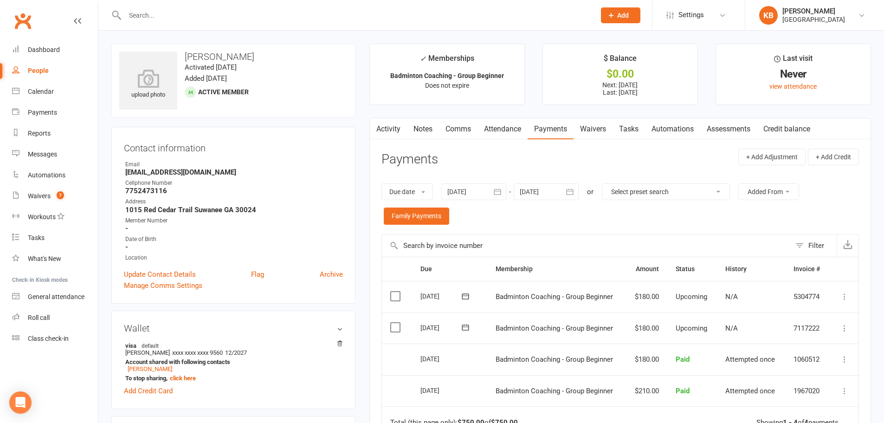
click at [207, 16] on input "text" at bounding box center [355, 15] width 467 height 13
paste input "Sathish kumar ramasamy"
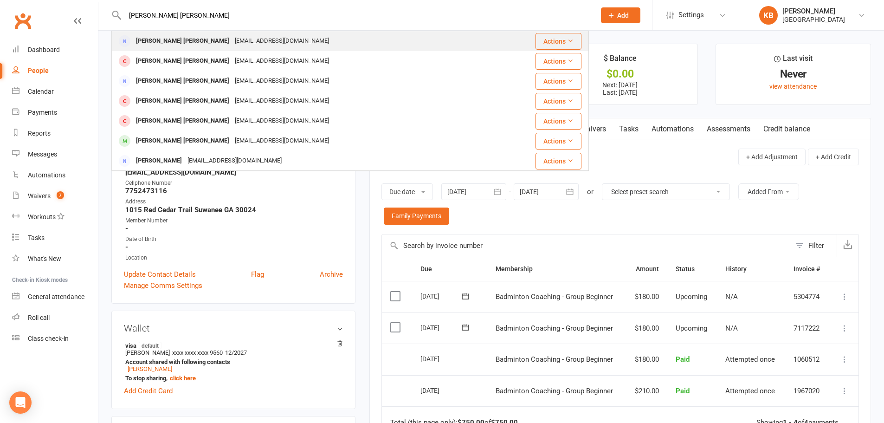
type input "Sathish kumar ramasamy"
click at [232, 43] on div "Reachsathish99@gmail.com" at bounding box center [282, 40] width 100 height 13
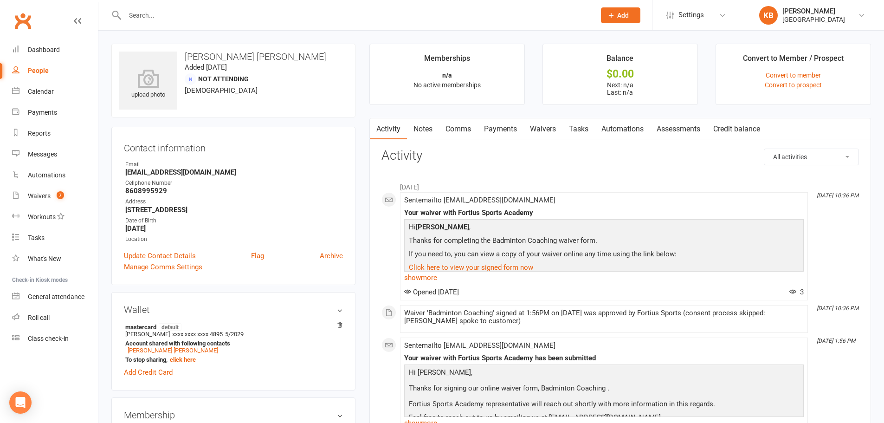
click at [511, 130] on link "Payments" at bounding box center [501, 128] width 46 height 21
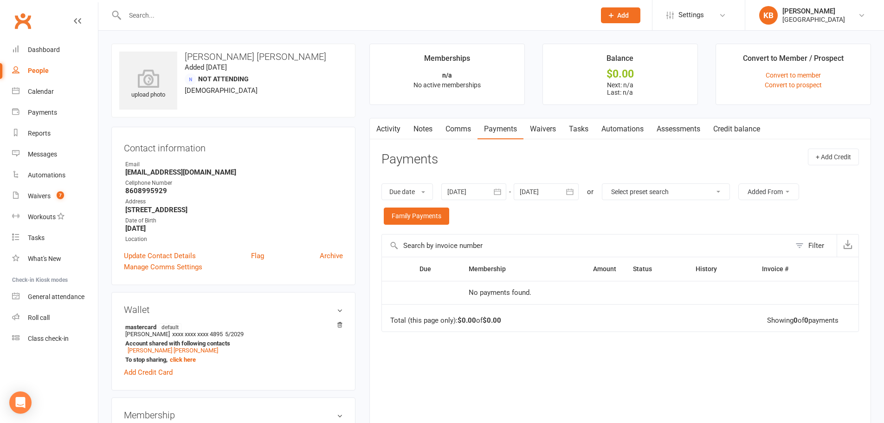
click at [501, 193] on icon "button" at bounding box center [497, 191] width 9 height 9
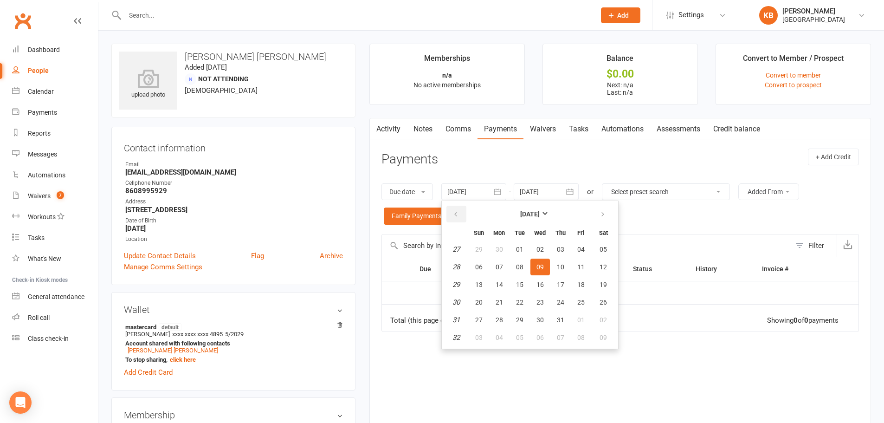
click at [459, 211] on icon "button" at bounding box center [456, 214] width 6 height 7
click at [558, 253] on span "01" at bounding box center [560, 249] width 7 height 7
type input "01 May 2025"
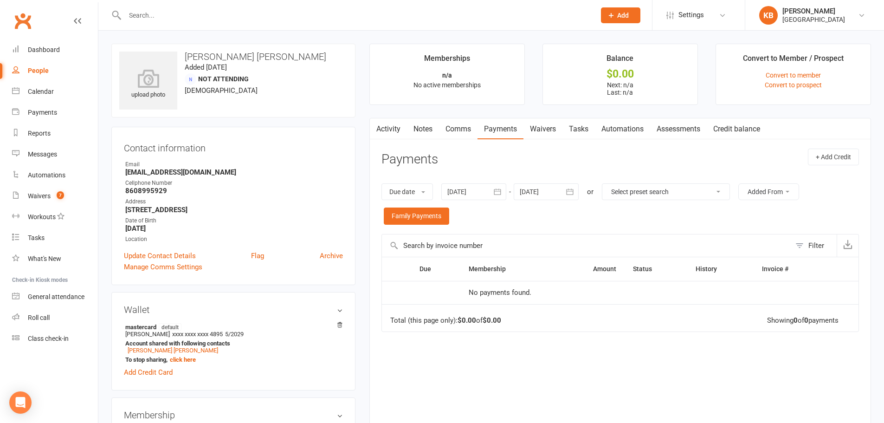
click at [209, 13] on input "text" at bounding box center [355, 15] width 467 height 13
paste input "Sathish kumar ramasamy"
type input "Sathish kumar ramasamy"
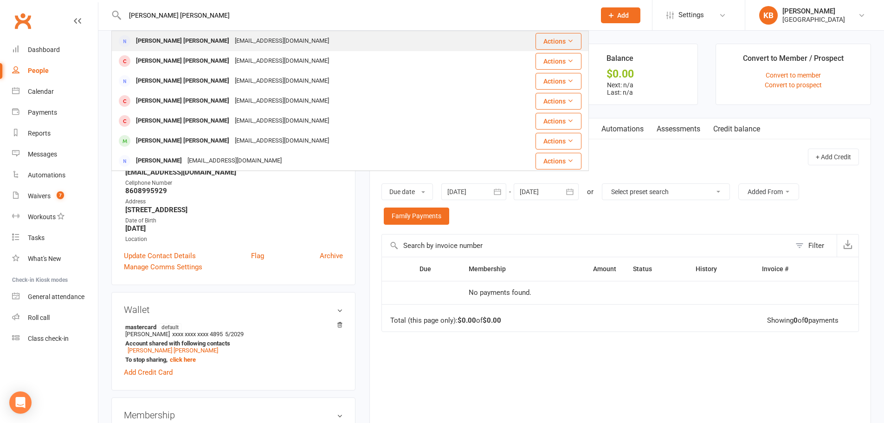
drag, startPoint x: 209, startPoint y: 13, endPoint x: 123, endPoint y: 32, distance: 87.9
click at [123, 30] on div "Sathish kumar ramasamy Sathish Kumar Ramasamy Reachsathish99@gmail.com Actions …" at bounding box center [350, 15] width 478 height 30
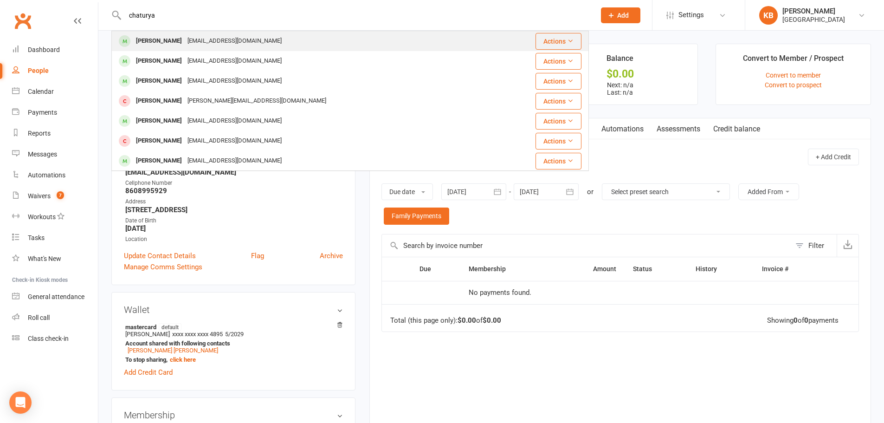
type input "chaturya"
click at [178, 46] on div "Chathurya Miriyala" at bounding box center [159, 40] width 52 height 13
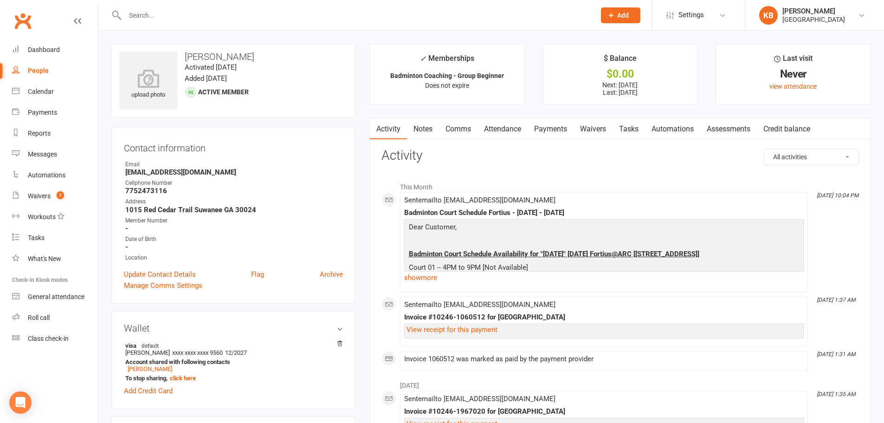
click at [553, 131] on link "Payments" at bounding box center [551, 128] width 46 height 21
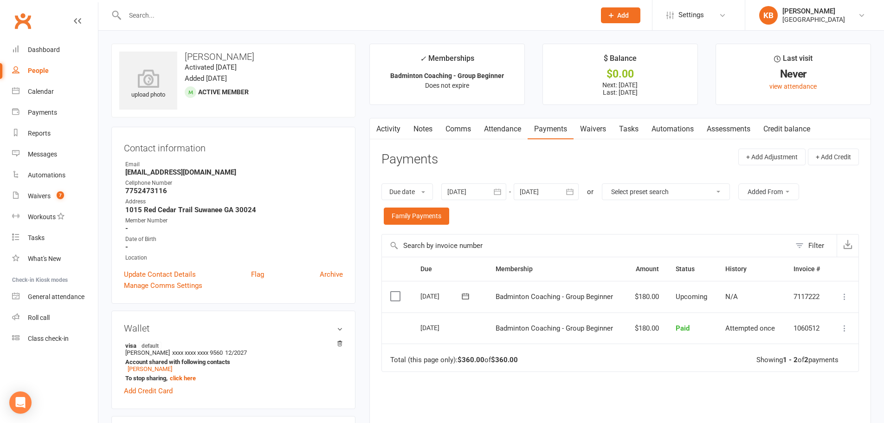
click at [494, 191] on icon "button" at bounding box center [497, 191] width 9 height 9
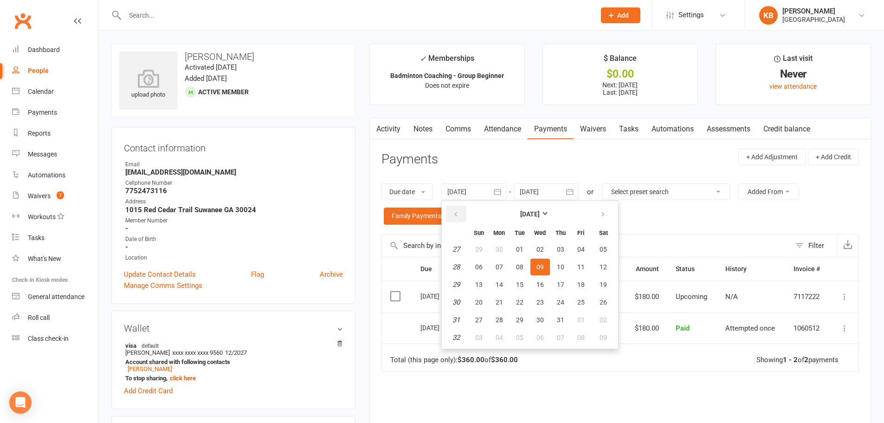
click at [459, 209] on button "button" at bounding box center [456, 214] width 20 height 17
click at [543, 252] on span "02" at bounding box center [540, 249] width 7 height 7
type input "02 Apr 2025"
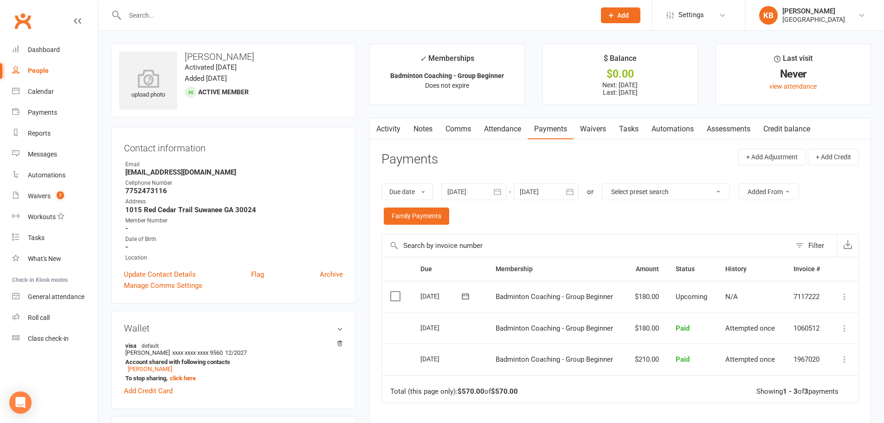
click at [631, 162] on header "Payments + Add Adjustment + Add Credit" at bounding box center [621, 162] width 478 height 26
drag, startPoint x: 374, startPoint y: 130, endPoint x: 428, endPoint y: 138, distance: 55.3
click at [428, 138] on scrollable-tabs "Activity Notes Comms Attendance Payments Waivers Tasks Automations Assessments …" at bounding box center [620, 128] width 501 height 21
click at [245, 10] on input "text" at bounding box center [355, 15] width 467 height 13
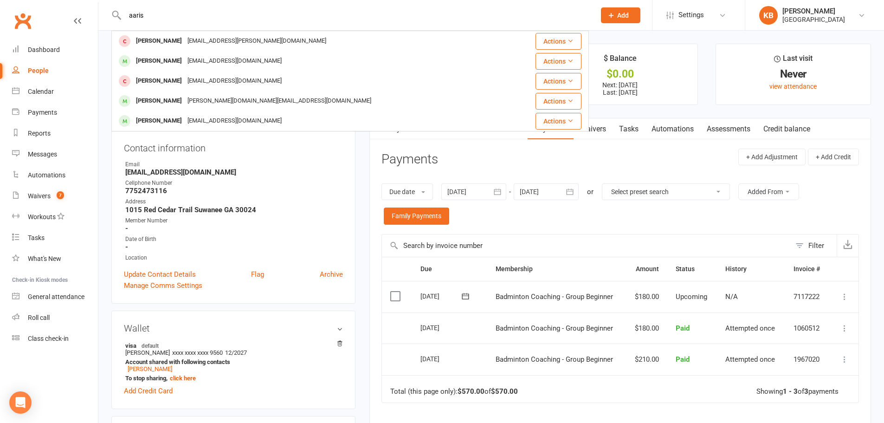
type input "aarish"
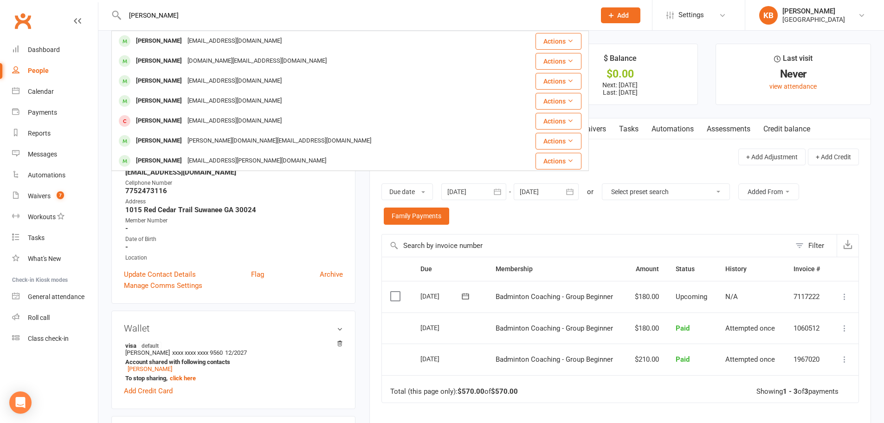
drag, startPoint x: 152, startPoint y: 14, endPoint x: 119, endPoint y: 14, distance: 33.4
click at [119, 14] on div "aarish Aadya Kanna harikrishnakanna@gmail.com Actions Aarav Yarlagadda gkrishna…" at bounding box center [350, 15] width 478 height 30
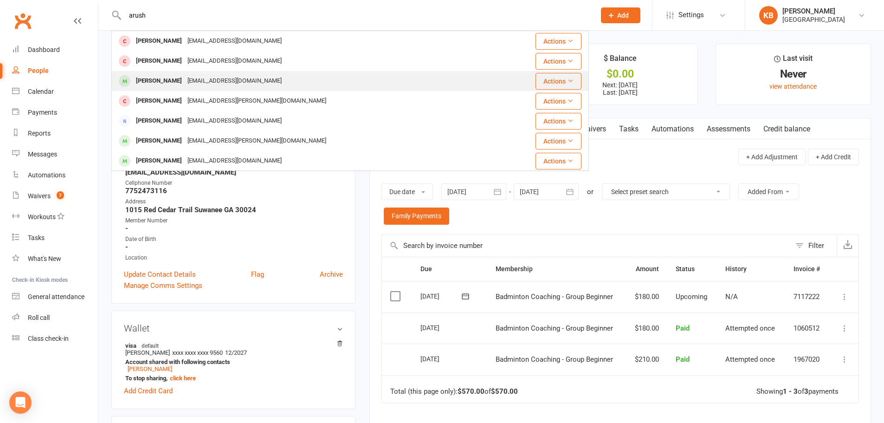
type input "arush"
click at [226, 76] on div "Krva2455@gmail.com" at bounding box center [235, 80] width 100 height 13
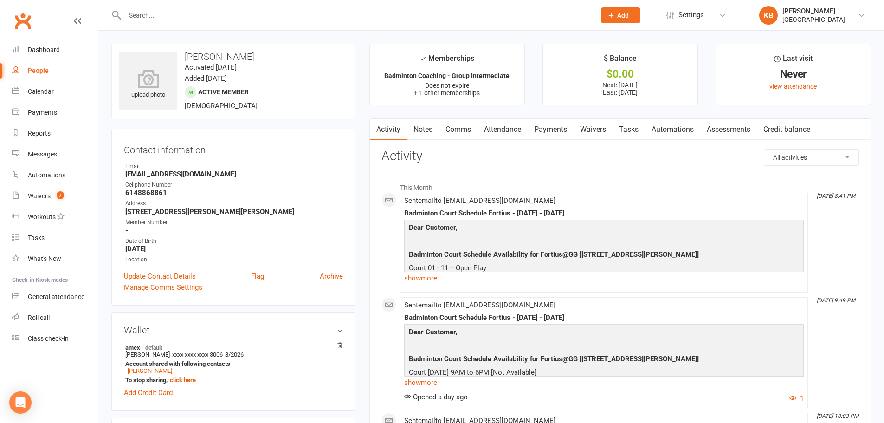
click at [560, 132] on link "Payments" at bounding box center [551, 129] width 46 height 21
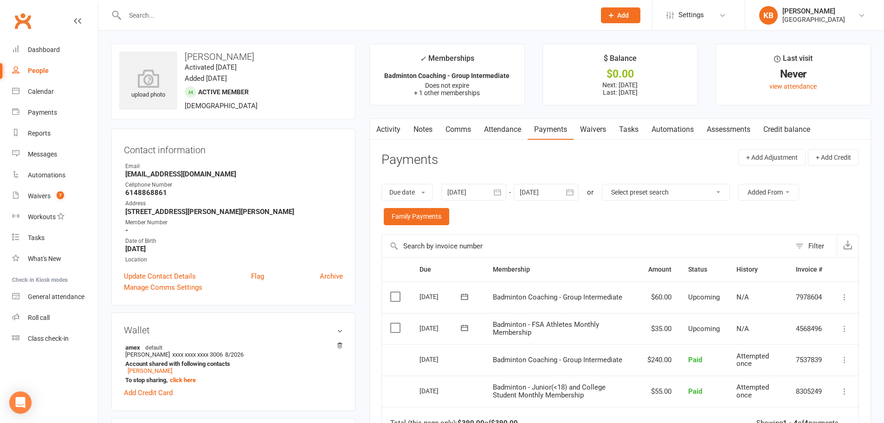
click at [270, 14] on input "text" at bounding box center [355, 15] width 467 height 13
type input "aarush"
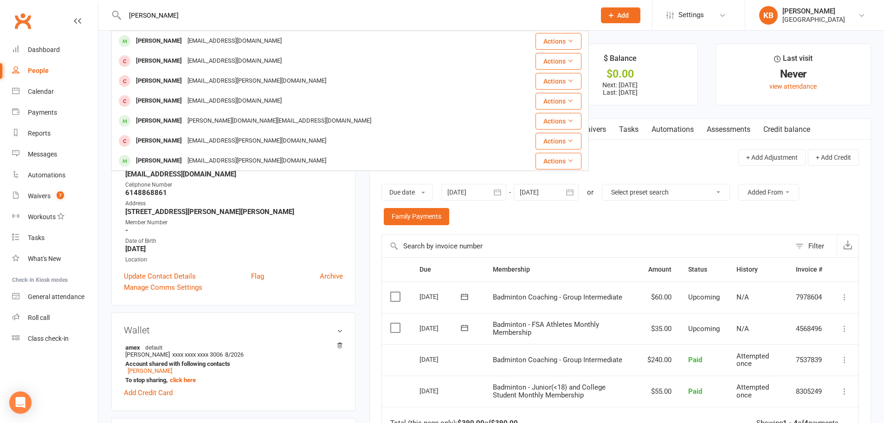
drag, startPoint x: 151, startPoint y: 15, endPoint x: 121, endPoint y: 16, distance: 30.2
click at [122, 16] on div "aarush Aarush Tadakamalla Krva2455@gmail.com Actions Aarush Tadakamalla Krva245…" at bounding box center [350, 15] width 478 height 30
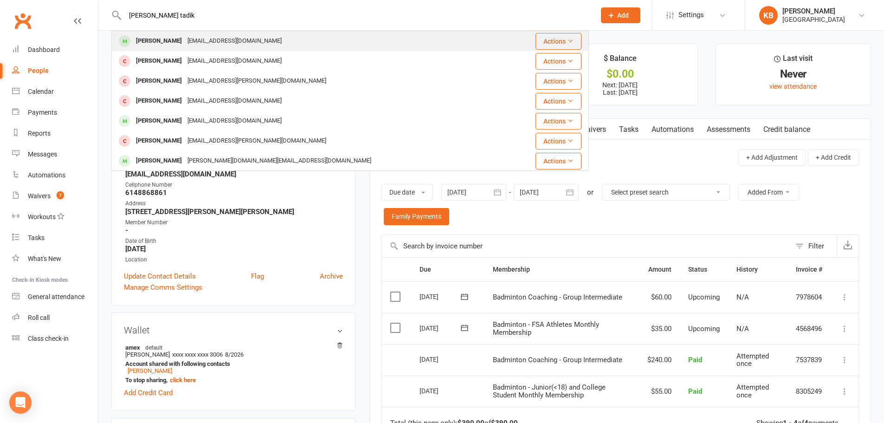
type input "aarush tadik"
click at [174, 45] on div "Aarush Tadakamalla" at bounding box center [159, 40] width 52 height 13
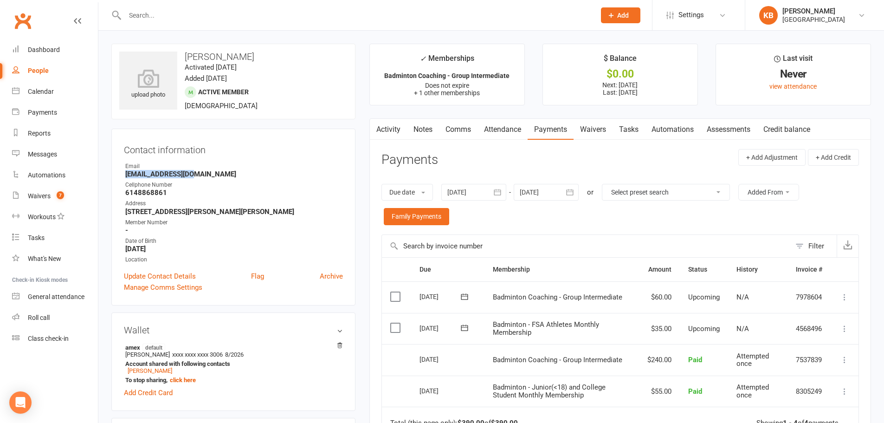
drag, startPoint x: 121, startPoint y: 174, endPoint x: 235, endPoint y: 175, distance: 114.6
click at [235, 175] on div "Contact information Owner Email Krva2455@gmail.com Cellphone Number 6148868861 …" at bounding box center [233, 217] width 244 height 177
copy strong "Krva2455@gmail.com"
click at [243, 163] on div "Email" at bounding box center [234, 166] width 218 height 9
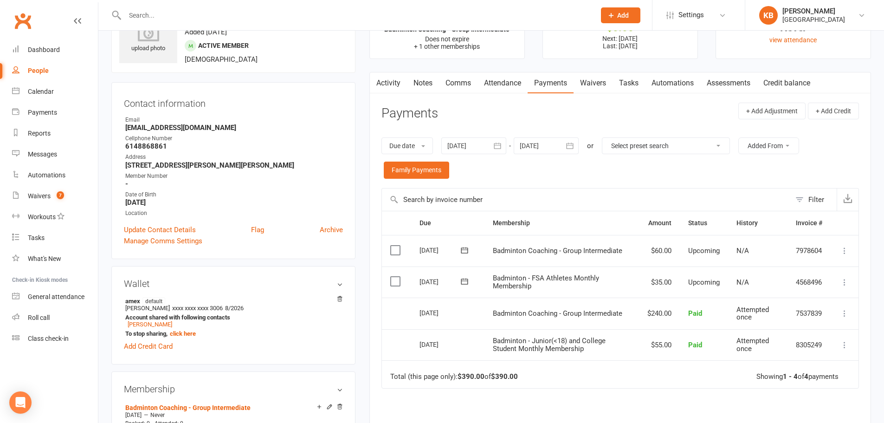
click at [491, 143] on div at bounding box center [473, 145] width 65 height 17
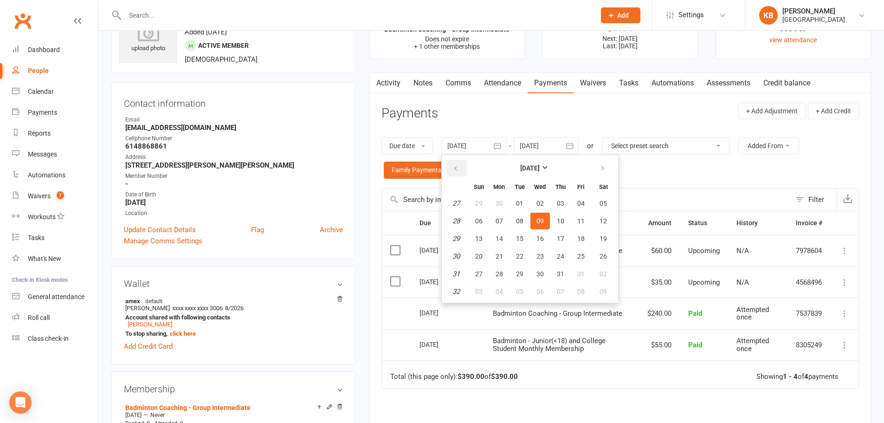
click at [460, 167] on button "button" at bounding box center [456, 168] width 20 height 17
click at [564, 205] on span "01" at bounding box center [560, 203] width 7 height 7
type input "01 May 2025"
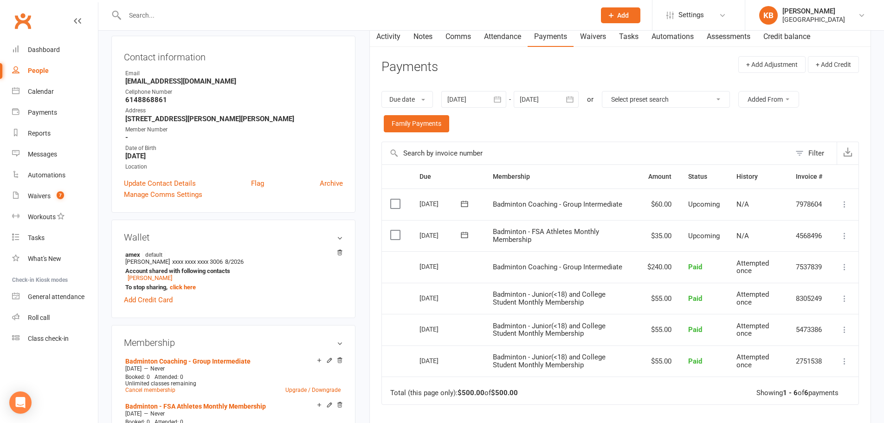
scroll to position [0, 0]
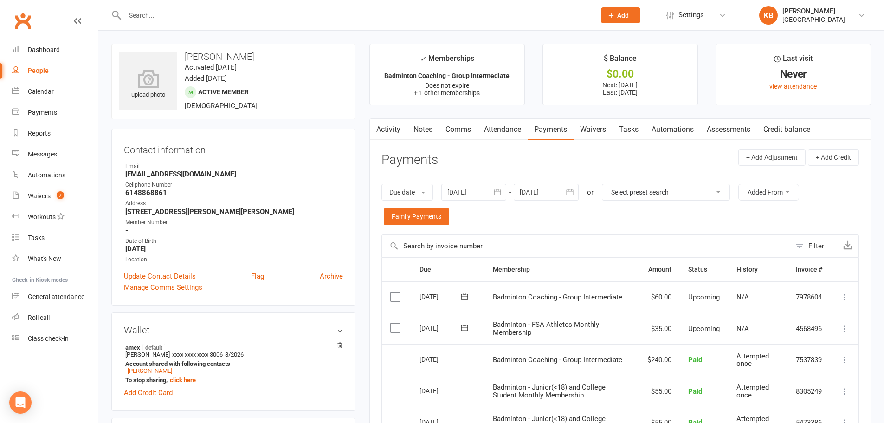
drag, startPoint x: 201, startPoint y: 29, endPoint x: 201, endPoint y: 19, distance: 9.3
click at [201, 26] on div at bounding box center [350, 15] width 478 height 30
click at [201, 13] on input "text" at bounding box center [355, 15] width 467 height 13
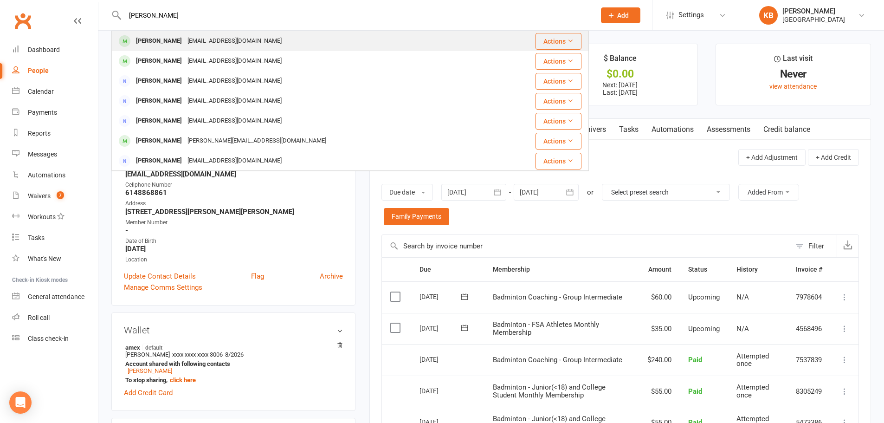
type input "aswath rajaram"
click at [200, 41] on div "arajaraam@gmail.com" at bounding box center [235, 40] width 100 height 13
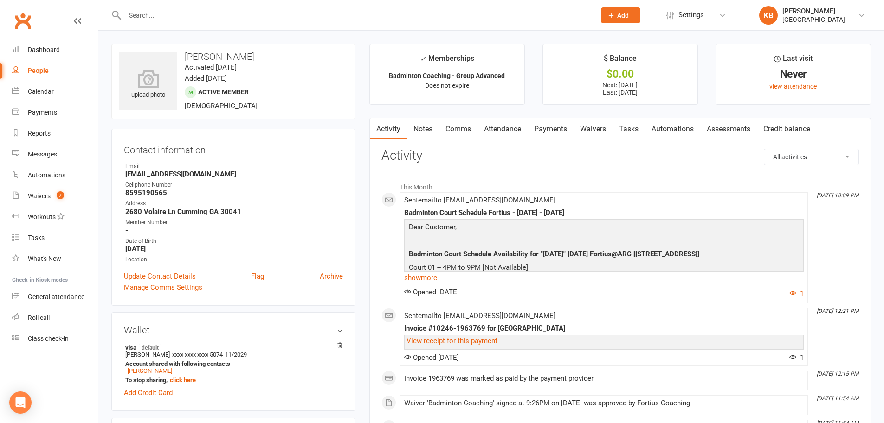
click at [550, 131] on link "Payments" at bounding box center [551, 128] width 46 height 21
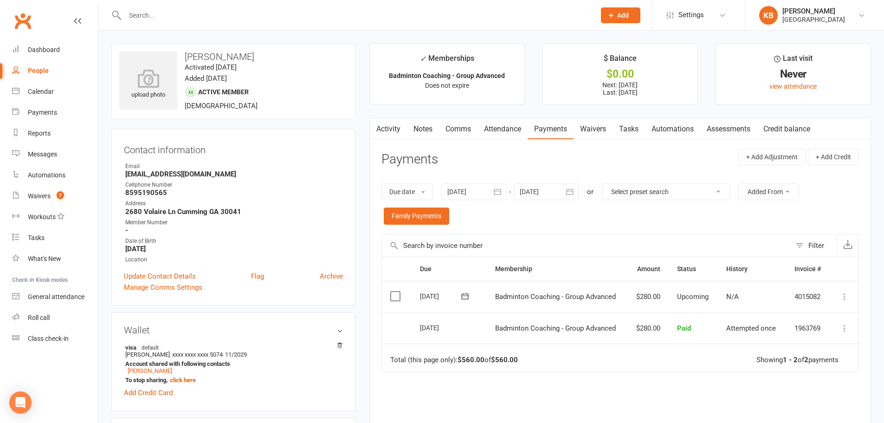
click at [502, 188] on icon "button" at bounding box center [497, 191] width 9 height 9
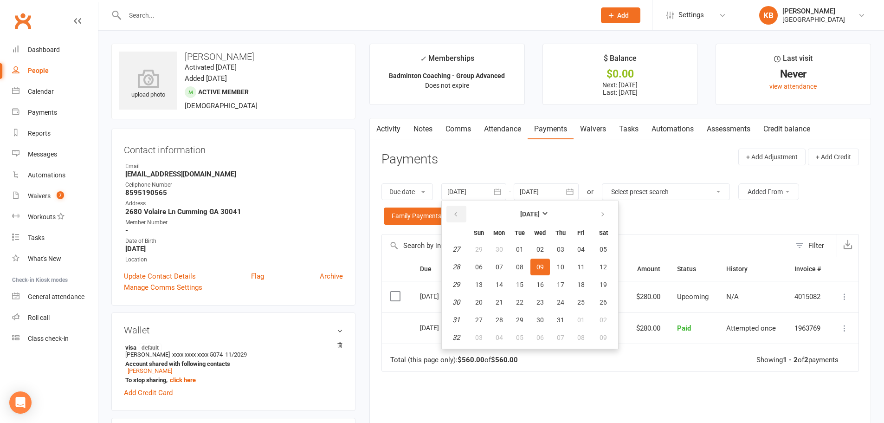
click at [457, 213] on icon "button" at bounding box center [456, 214] width 6 height 7
click at [542, 244] on button "02" at bounding box center [540, 249] width 19 height 17
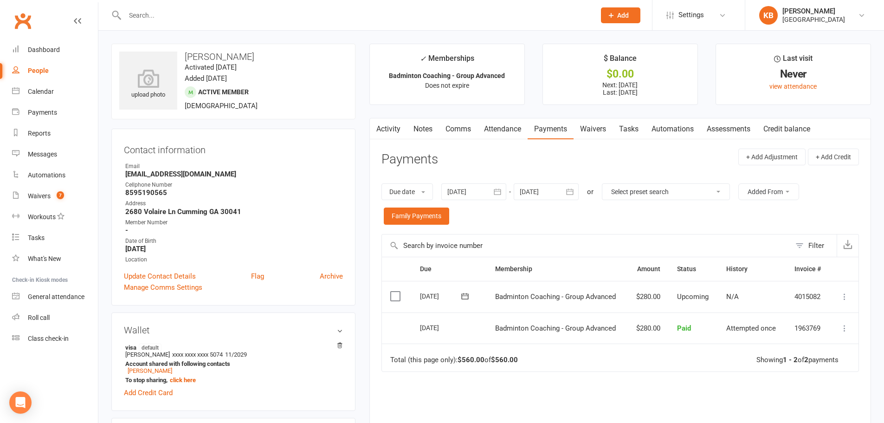
click at [502, 193] on icon "button" at bounding box center [497, 191] width 9 height 9
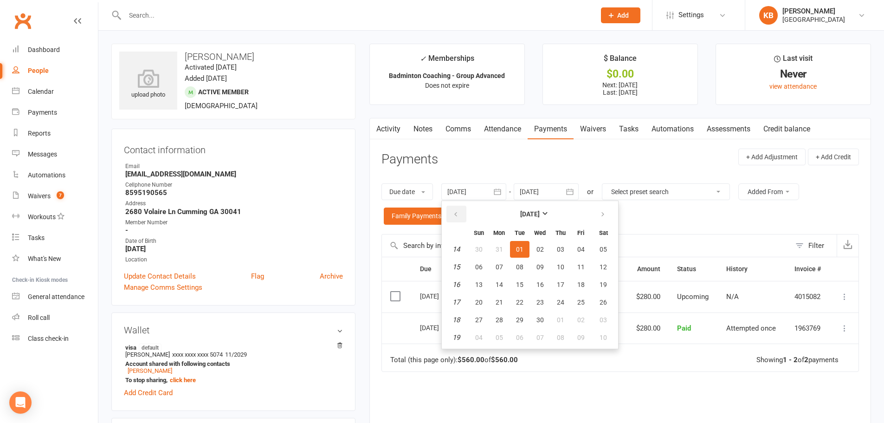
click at [459, 217] on icon "button" at bounding box center [456, 214] width 6 height 7
click at [596, 253] on button "04" at bounding box center [604, 249] width 24 height 17
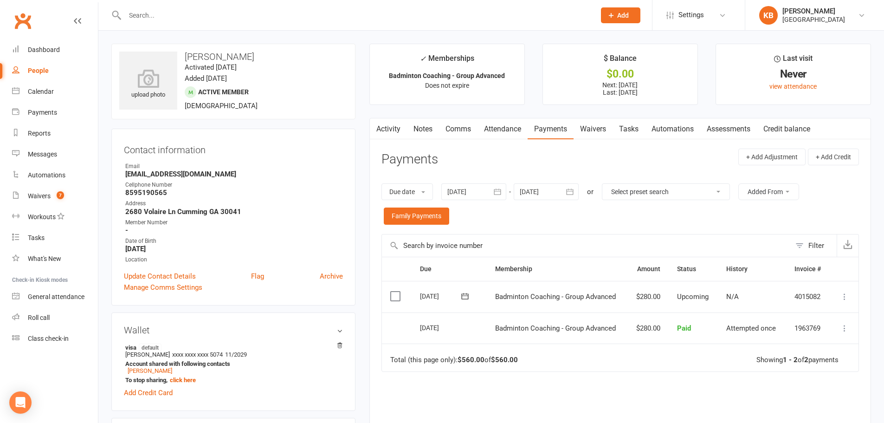
click at [501, 196] on icon "button" at bounding box center [497, 191] width 9 height 9
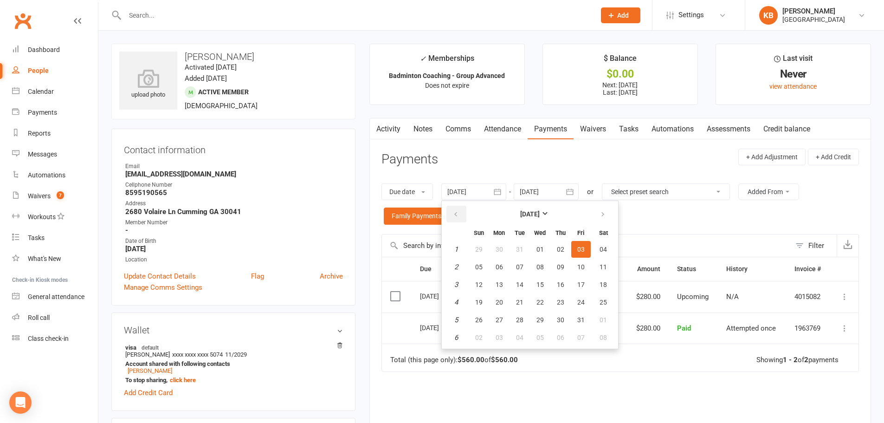
click at [461, 215] on button "button" at bounding box center [456, 214] width 20 height 17
click at [460, 215] on button "button" at bounding box center [456, 214] width 20 height 17
click at [586, 252] on button "01" at bounding box center [580, 249] width 19 height 17
type input "01 Nov 2024"
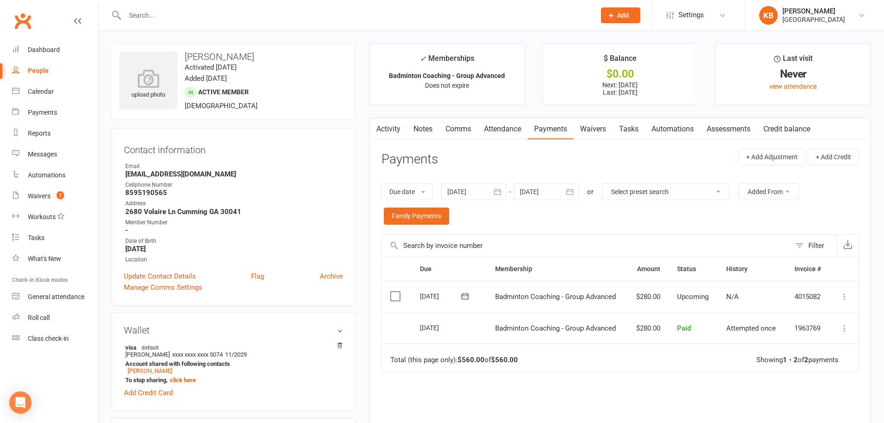
click at [570, 200] on button "button" at bounding box center [570, 191] width 17 height 17
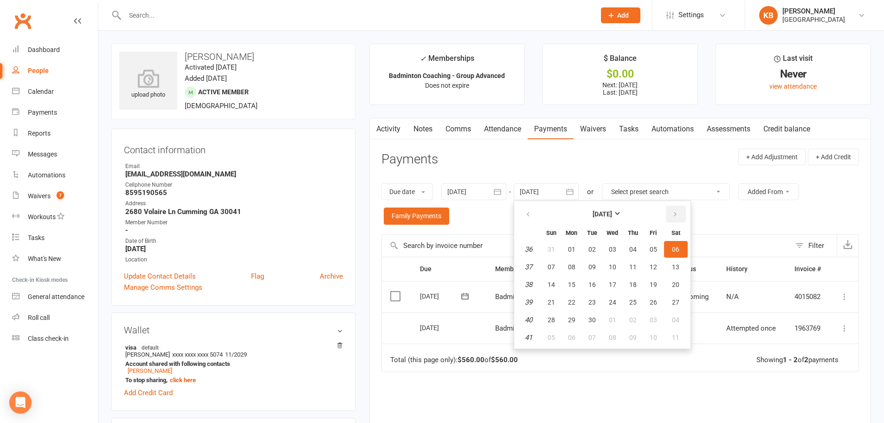
click at [672, 210] on button "button" at bounding box center [676, 214] width 20 height 17
click at [684, 246] on button "01" at bounding box center [676, 249] width 24 height 17
type input "01 Nov 2025"
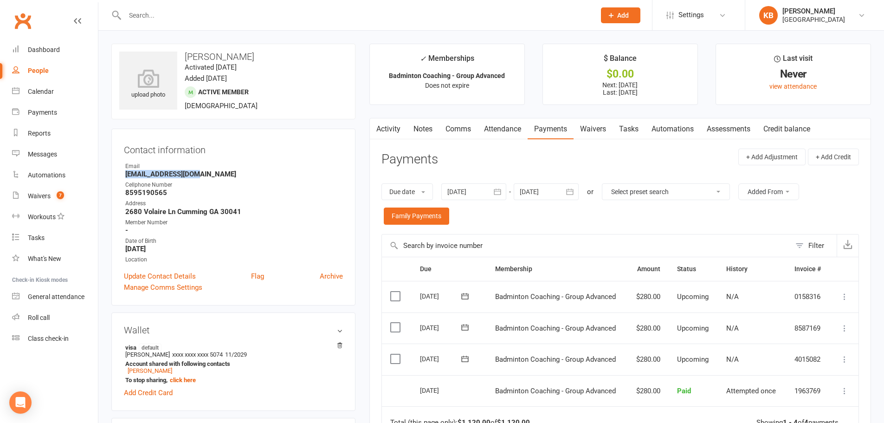
drag, startPoint x: 122, startPoint y: 178, endPoint x: 201, endPoint y: 176, distance: 78.5
click at [201, 176] on div "Contact information Owner Email arajaraam@gmail.com Cellphone Number 8595190565…" at bounding box center [233, 217] width 244 height 177
copy strong "arajaraam@gmail.com"
click at [219, 162] on div "Email" at bounding box center [234, 166] width 218 height 9
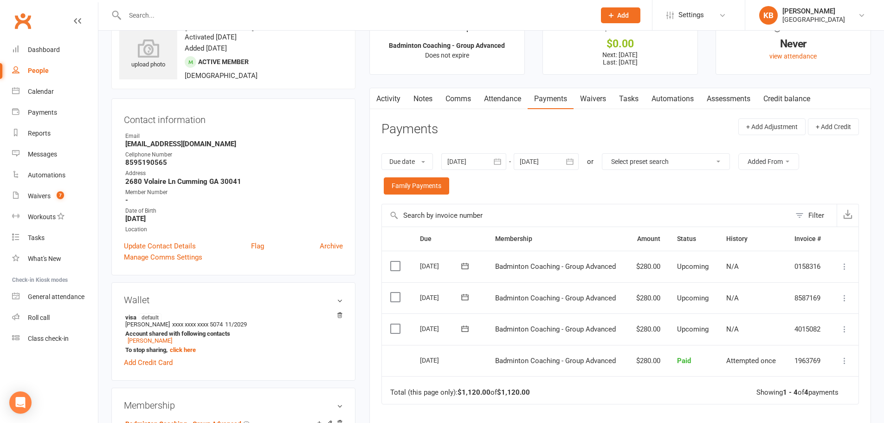
scroll to position [46, 0]
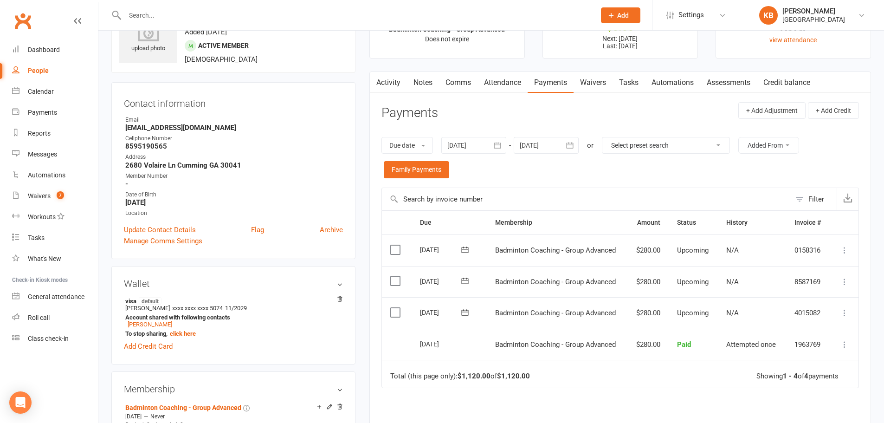
click at [499, 145] on icon "button" at bounding box center [497, 145] width 9 height 9
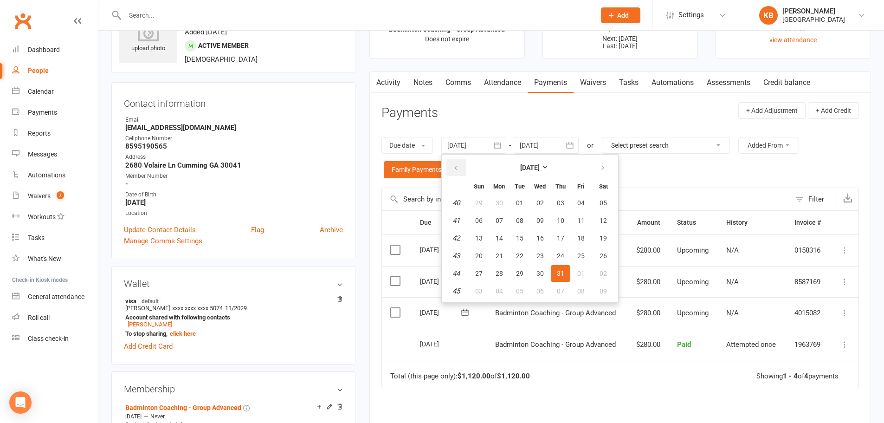
click at [459, 167] on icon "button" at bounding box center [456, 167] width 6 height 7
click at [559, 199] on span "05" at bounding box center [560, 202] width 7 height 7
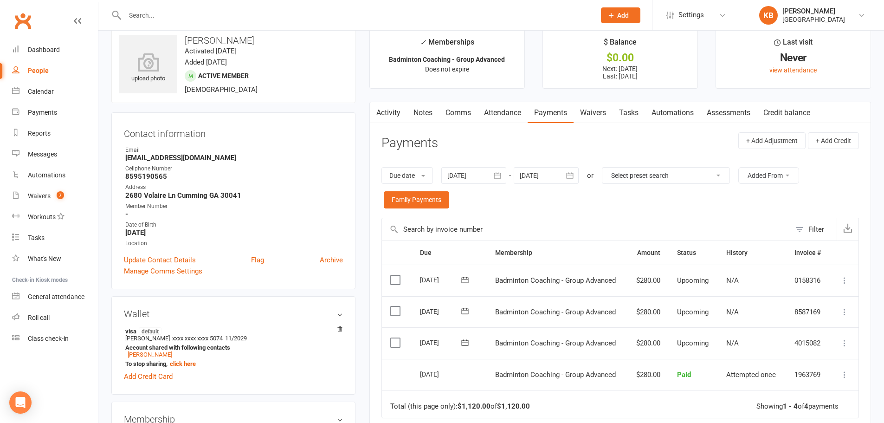
scroll to position [0, 0]
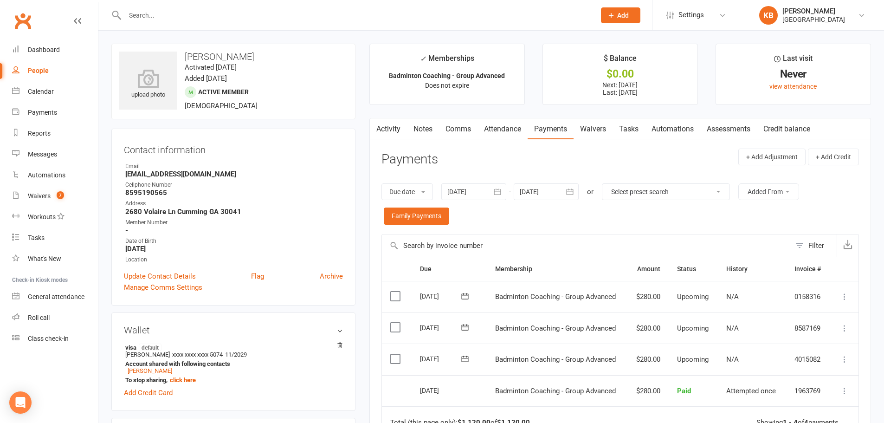
click at [496, 188] on icon "button" at bounding box center [497, 191] width 9 height 9
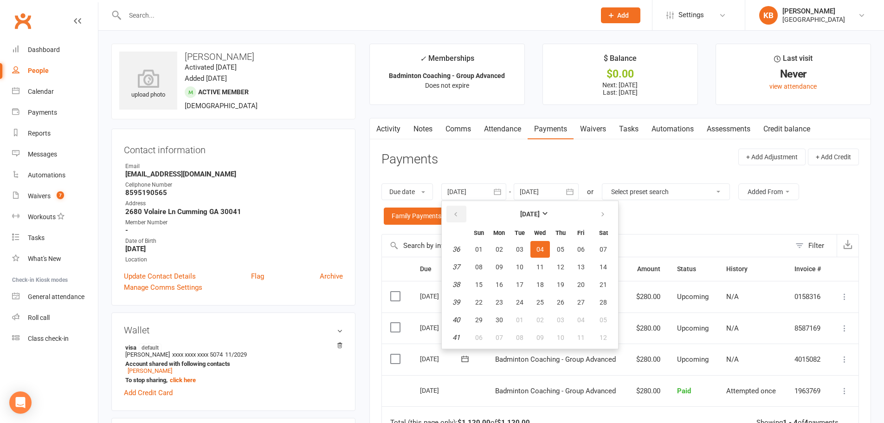
click at [450, 211] on button "button" at bounding box center [456, 214] width 20 height 17
click at [557, 252] on button "01" at bounding box center [560, 249] width 19 height 17
type input "01 Aug 2024"
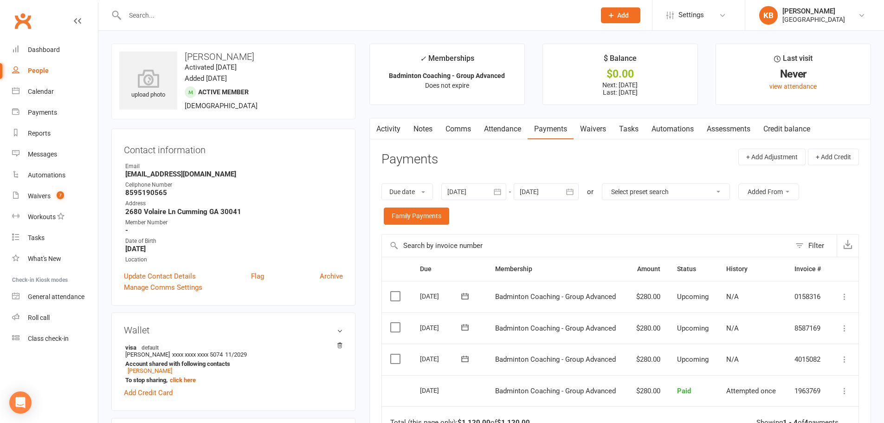
click at [251, 19] on input "text" at bounding box center [355, 15] width 467 height 13
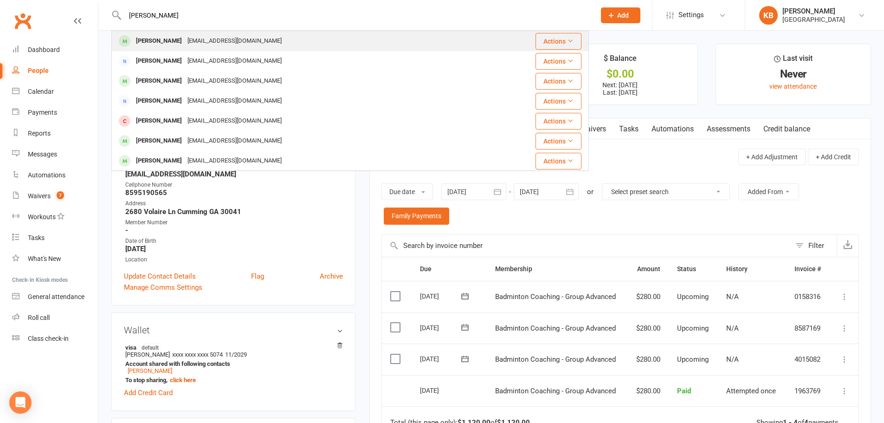
type input "himanshu jha"
click at [239, 36] on div "Himanshu Jha hepmkj@gmail.com" at bounding box center [294, 41] width 365 height 19
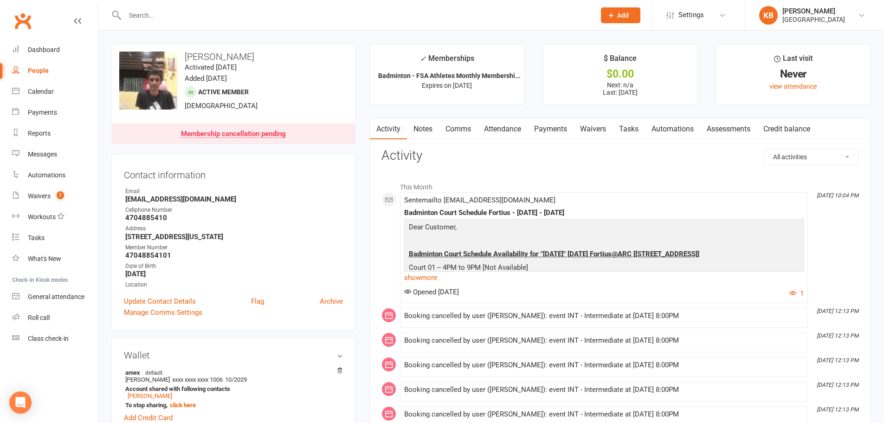
click at [558, 131] on link "Payments" at bounding box center [551, 128] width 46 height 21
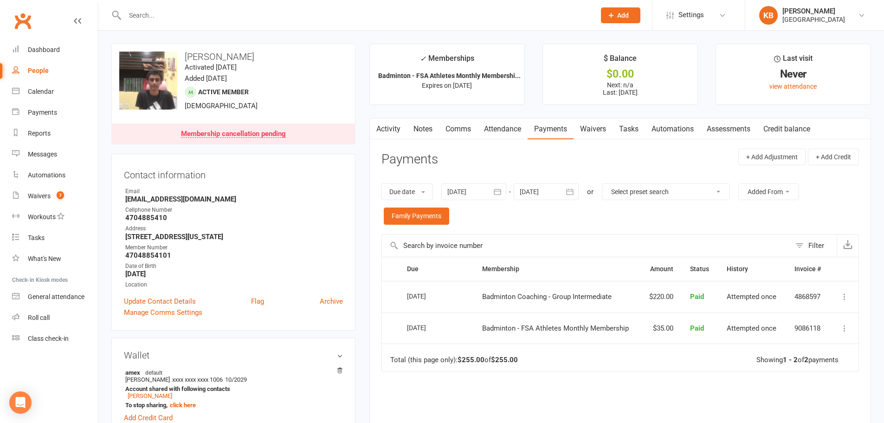
click at [385, 132] on link "Activity" at bounding box center [388, 128] width 37 height 21
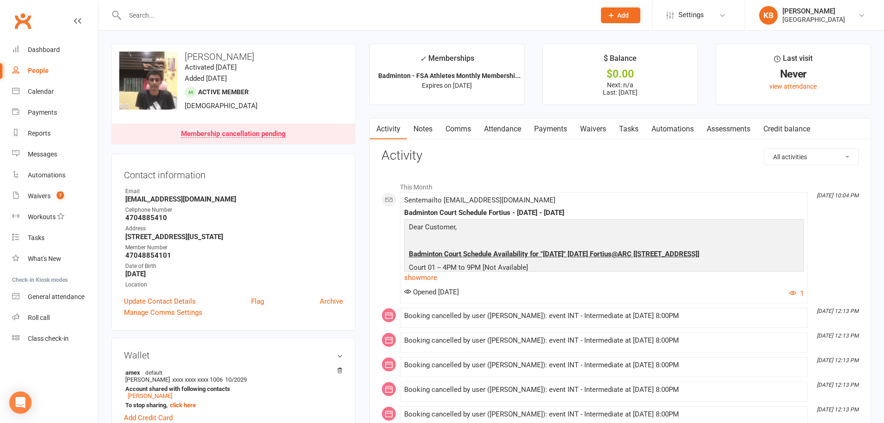
click at [551, 130] on link "Payments" at bounding box center [551, 128] width 46 height 21
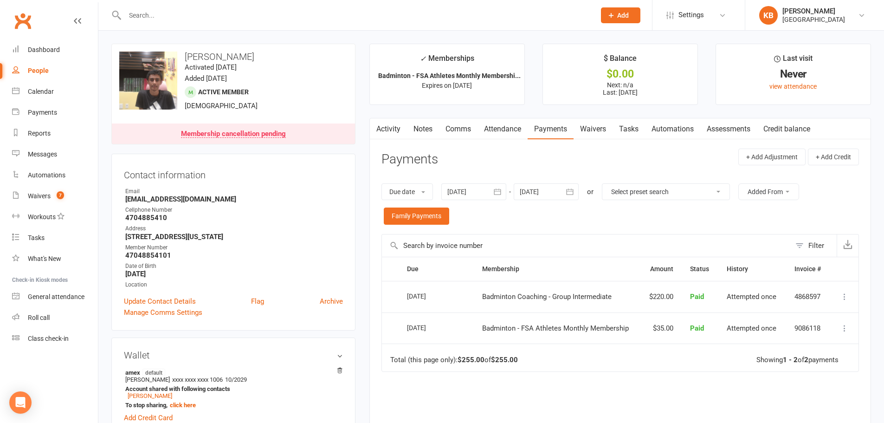
click at [505, 191] on button "button" at bounding box center [498, 191] width 17 height 17
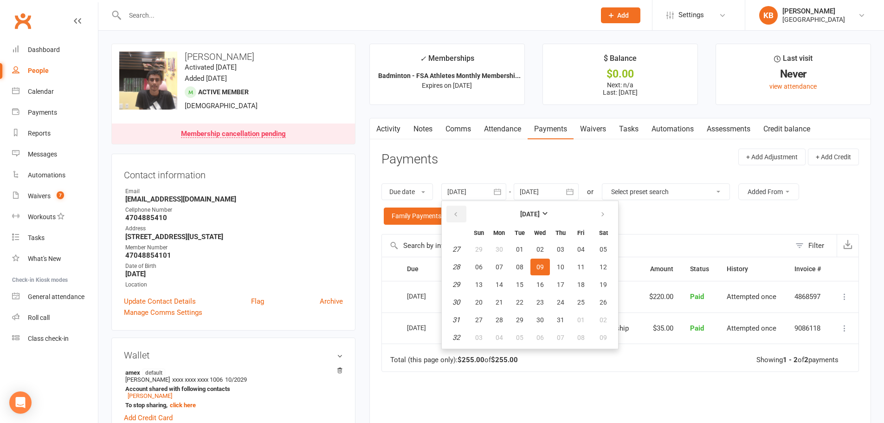
click at [457, 213] on icon "button" at bounding box center [456, 214] width 6 height 7
click at [457, 212] on icon "button" at bounding box center [456, 214] width 6 height 7
click at [523, 253] on span "01" at bounding box center [519, 249] width 7 height 7
type input "01 Apr 2025"
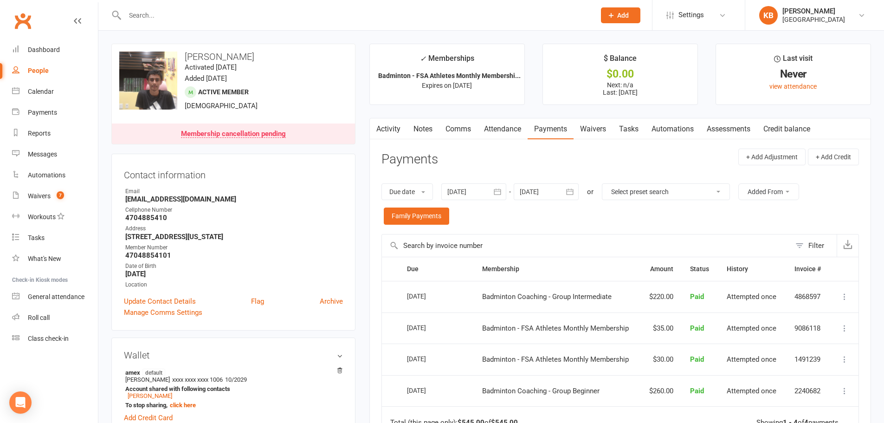
click at [568, 196] on icon "button" at bounding box center [569, 191] width 9 height 9
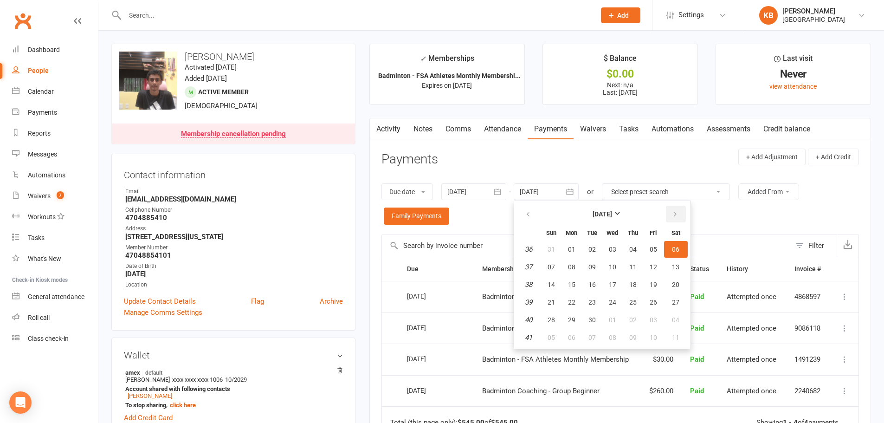
click at [673, 209] on button "button" at bounding box center [676, 214] width 20 height 17
click at [675, 247] on span "01" at bounding box center [675, 249] width 7 height 7
type input "01 Nov 2025"
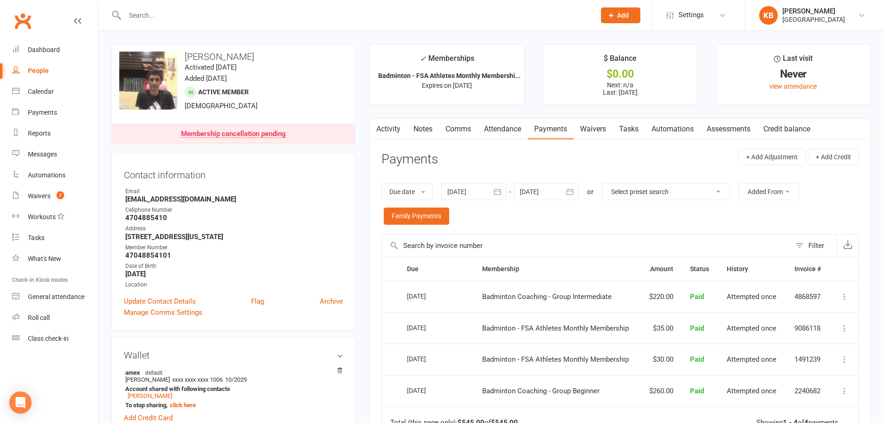
click at [160, 13] on input "text" at bounding box center [355, 15] width 467 height 13
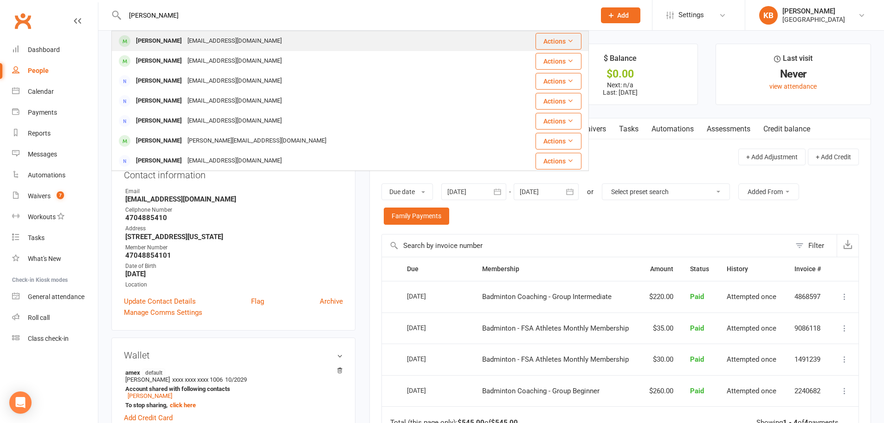
type input "aswath rajaram"
click at [175, 37] on div "Aswath Rajaram" at bounding box center [159, 40] width 52 height 13
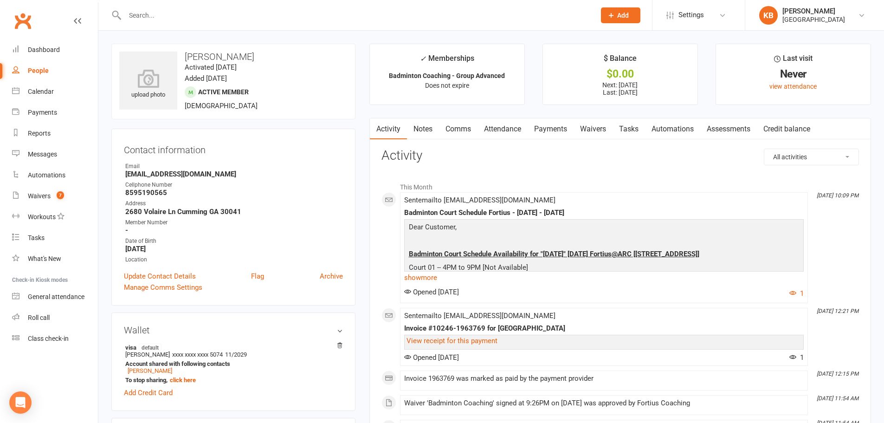
click at [552, 130] on link "Payments" at bounding box center [551, 128] width 46 height 21
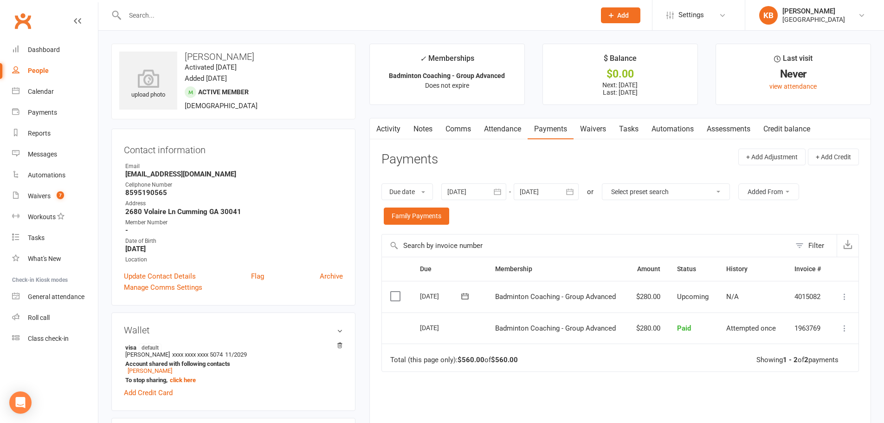
click at [501, 190] on icon "button" at bounding box center [497, 192] width 7 height 6
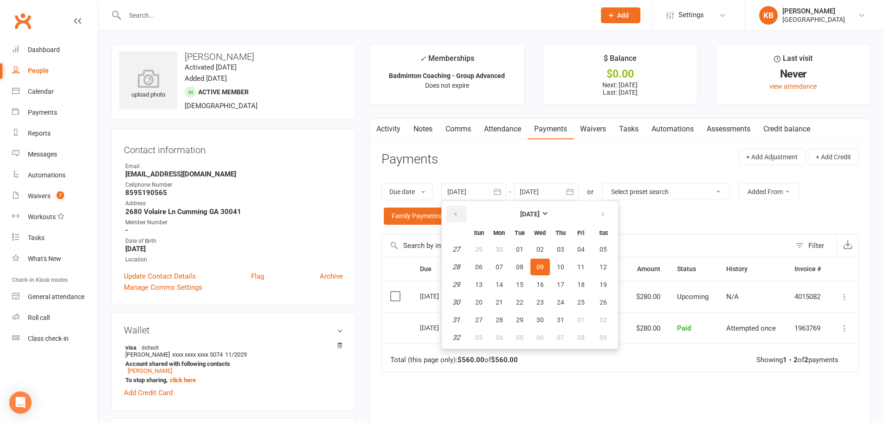
click at [457, 220] on button "button" at bounding box center [456, 214] width 20 height 17
click at [460, 218] on button "button" at bounding box center [456, 214] width 20 height 17
click at [555, 250] on button "01" at bounding box center [560, 249] width 19 height 17
type input "01 May 2025"
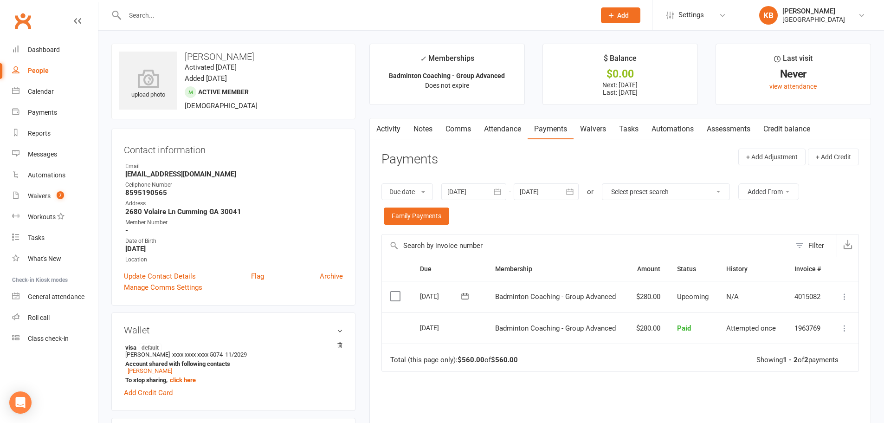
click at [574, 194] on icon "button" at bounding box center [570, 192] width 7 height 6
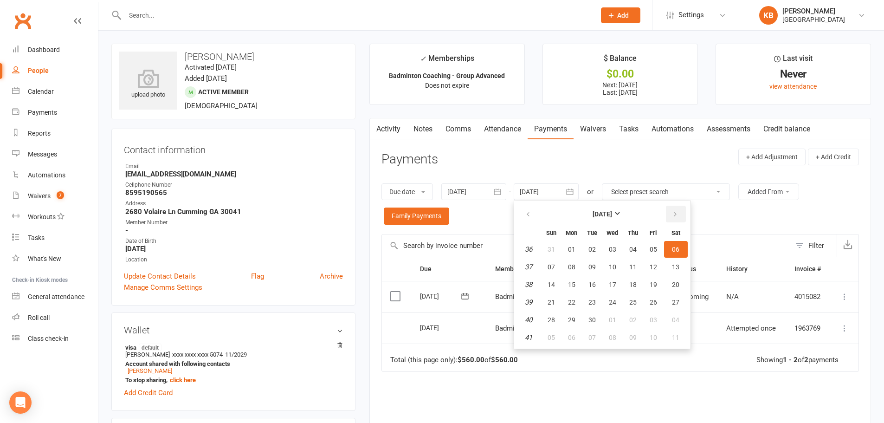
click at [675, 214] on icon "button" at bounding box center [675, 214] width 6 height 7
click at [684, 256] on button "04" at bounding box center [676, 249] width 24 height 17
type input "04 Oct 2025"
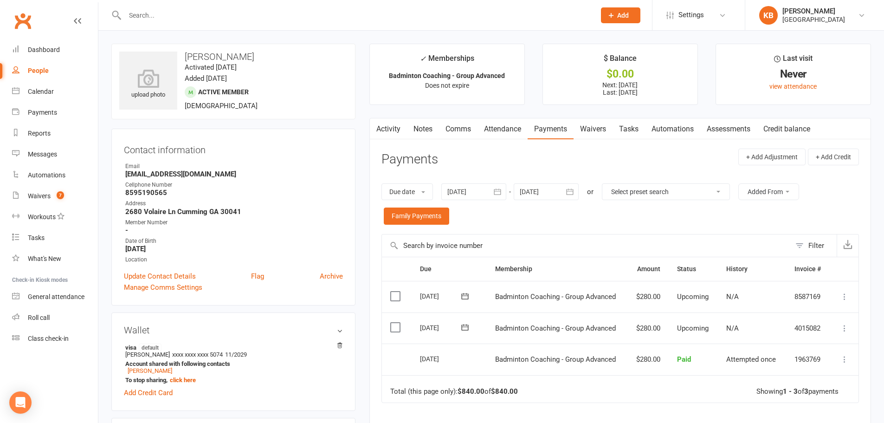
click at [239, 13] on input "text" at bounding box center [355, 15] width 467 height 13
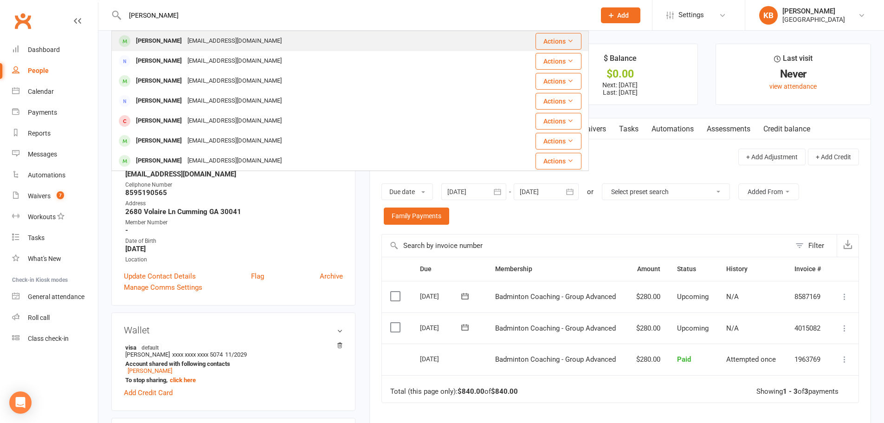
type input "himanshu jha"
click at [249, 37] on div "Himanshu Jha hepmkj@gmail.com" at bounding box center [294, 41] width 365 height 19
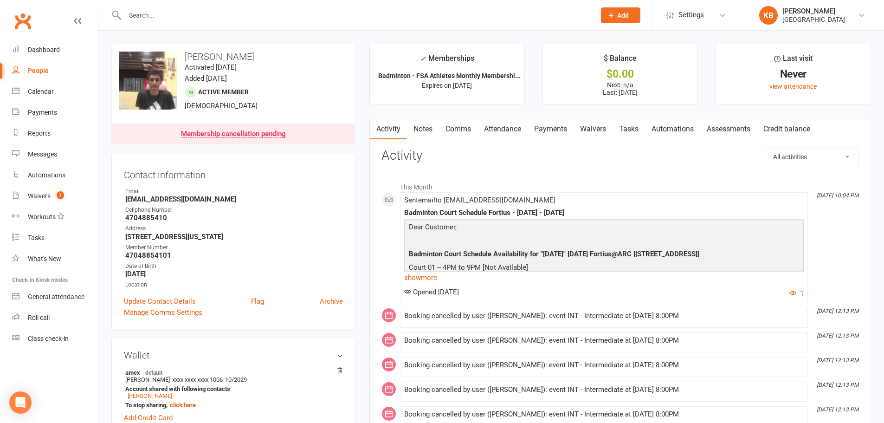
click at [556, 127] on link "Payments" at bounding box center [551, 128] width 46 height 21
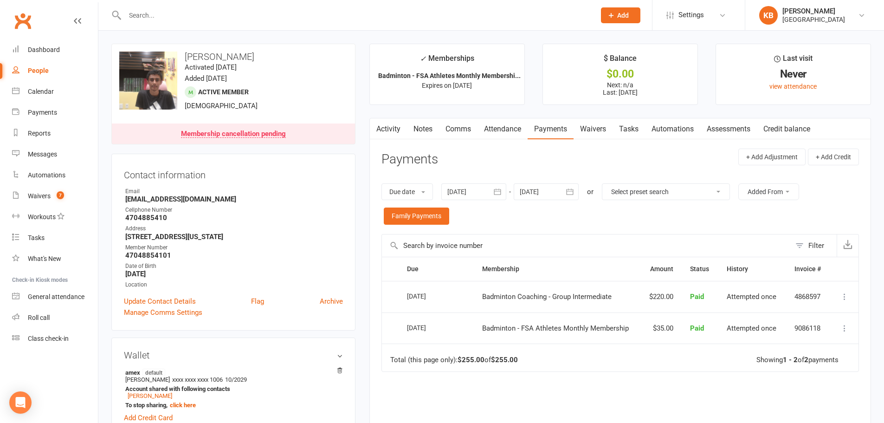
click at [501, 188] on icon "button" at bounding box center [497, 191] width 9 height 9
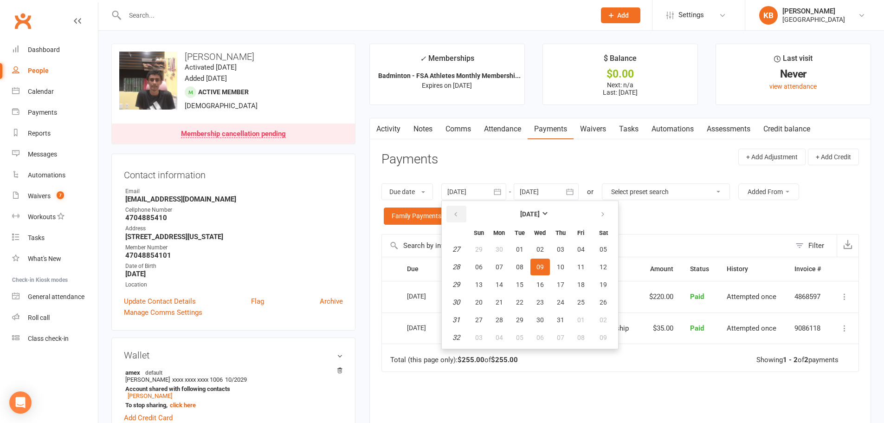
click at [449, 213] on button "button" at bounding box center [456, 214] width 20 height 17
click at [524, 250] on span "01" at bounding box center [519, 249] width 7 height 7
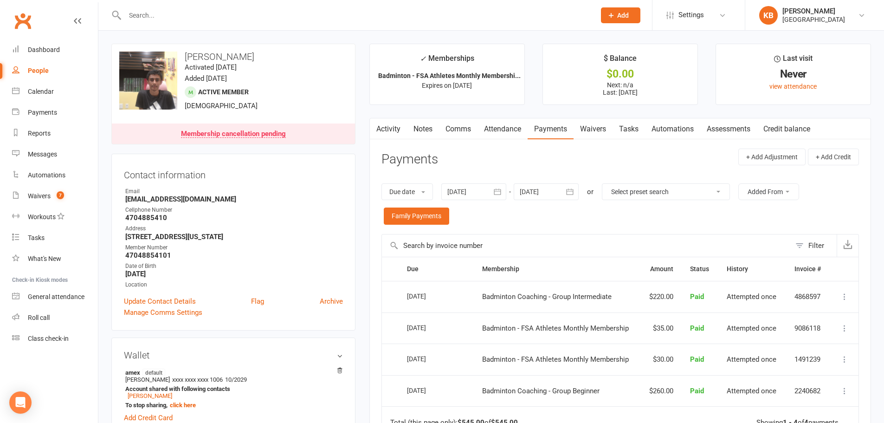
click at [501, 191] on icon "button" at bounding box center [497, 192] width 7 height 6
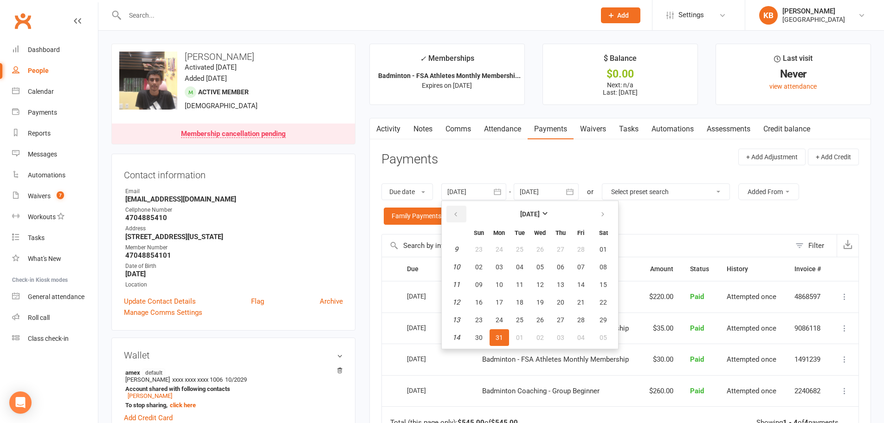
click at [456, 213] on icon "button" at bounding box center [456, 214] width 6 height 7
click at [607, 250] on span "01" at bounding box center [603, 249] width 7 height 7
type input "01 Feb 2025"
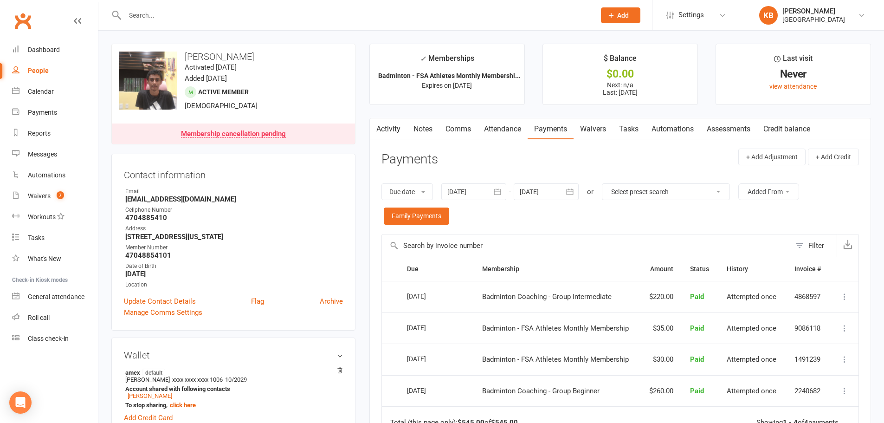
click at [574, 196] on icon "button" at bounding box center [569, 191] width 9 height 9
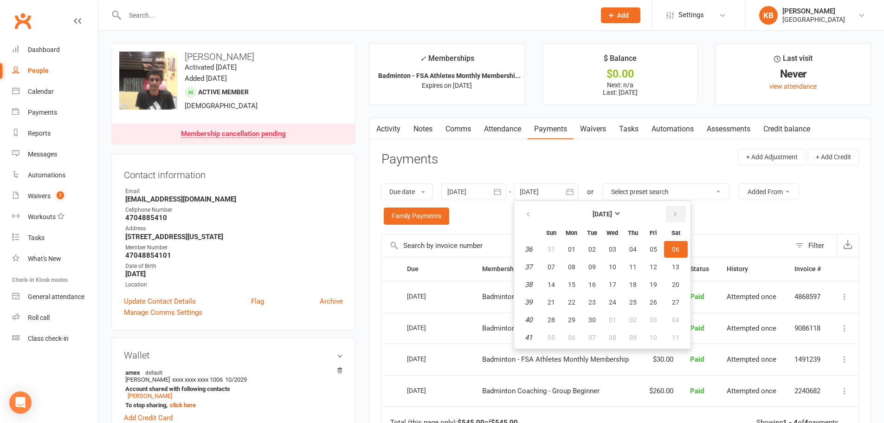
click at [676, 208] on button "button" at bounding box center [676, 214] width 20 height 17
click at [679, 247] on span "04" at bounding box center [675, 249] width 7 height 7
type input "04 Oct 2025"
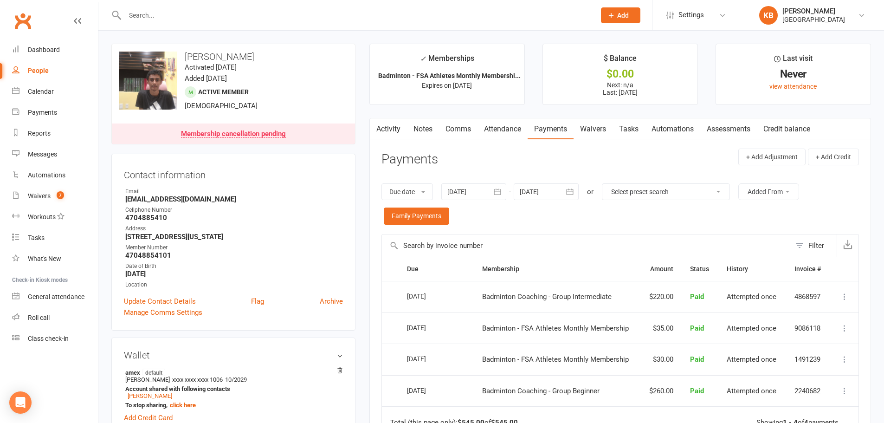
click at [192, 19] on input "text" at bounding box center [355, 15] width 467 height 13
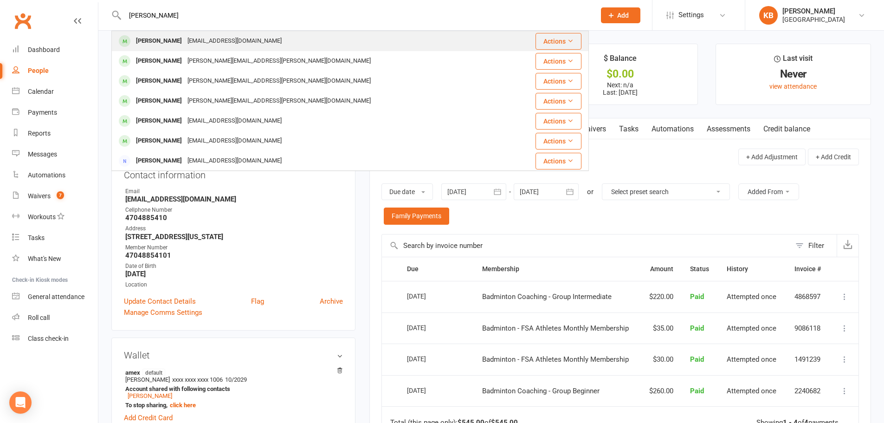
type input "anish vemula"
click at [198, 39] on div "shashivemula99@gmail.com" at bounding box center [235, 40] width 100 height 13
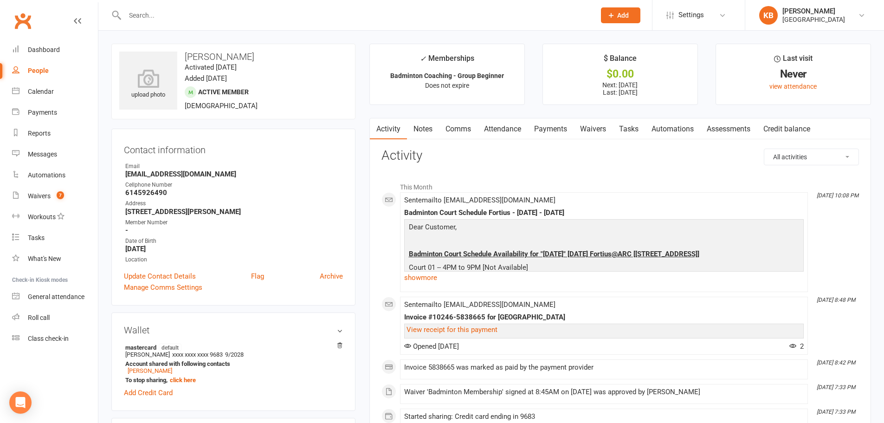
click at [560, 131] on link "Payments" at bounding box center [551, 128] width 46 height 21
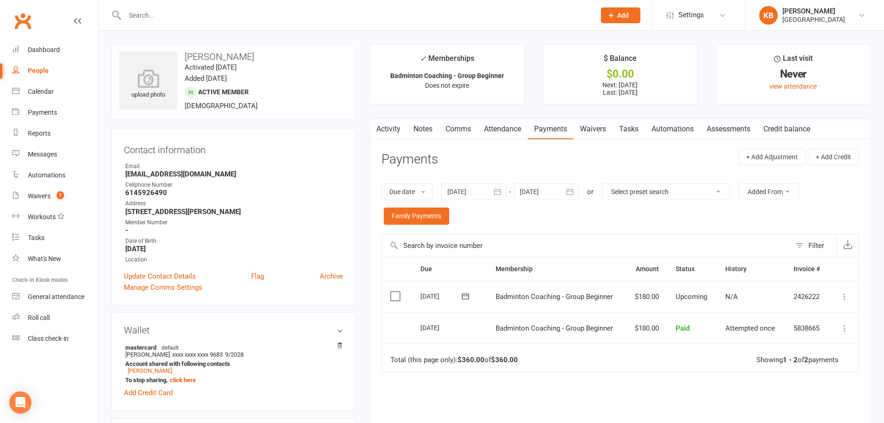
click at [186, 15] on input "text" at bounding box center [355, 15] width 467 height 13
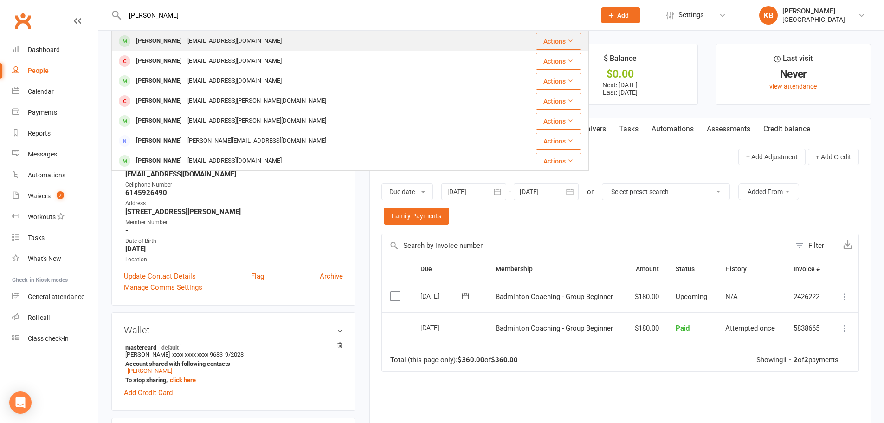
type input "sahithi"
click at [204, 32] on div "Sahithi Katragadda Jags.k80@gmail.com" at bounding box center [310, 41] width 396 height 19
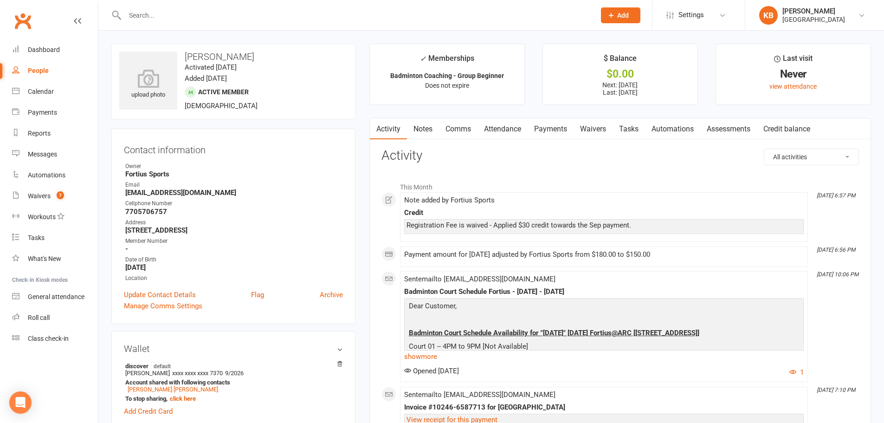
click at [557, 128] on link "Payments" at bounding box center [551, 128] width 46 height 21
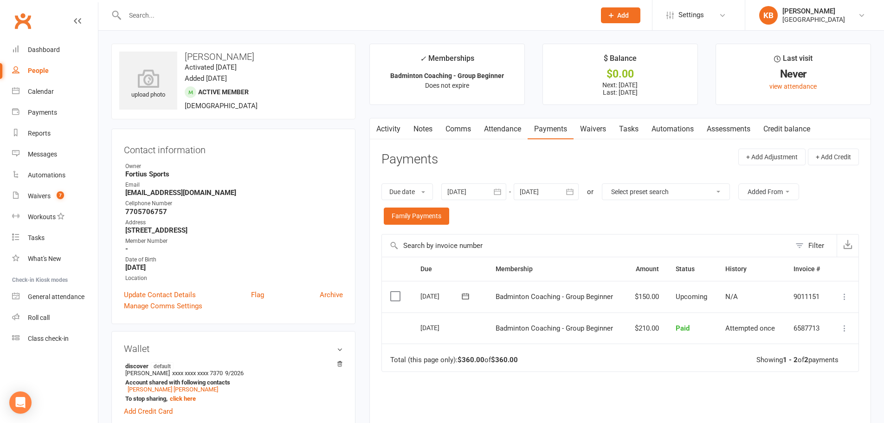
click at [213, 13] on input "text" at bounding box center [355, 15] width 467 height 13
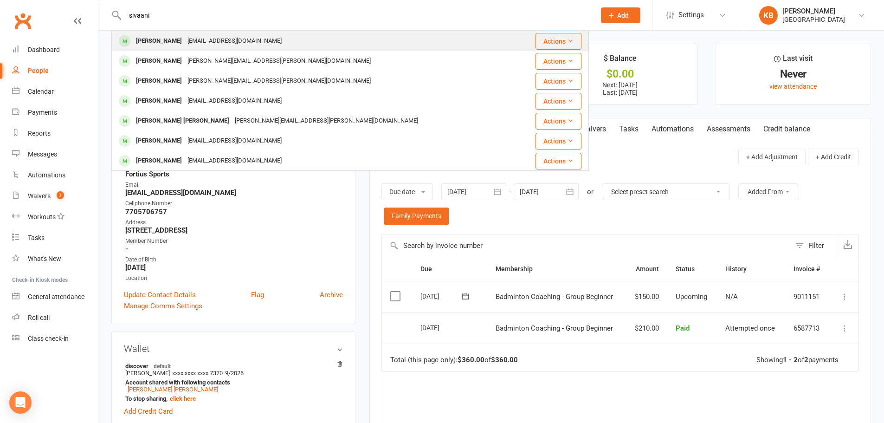
type input "sivaani"
click at [201, 45] on div "chandra4@gmail.com" at bounding box center [235, 40] width 100 height 13
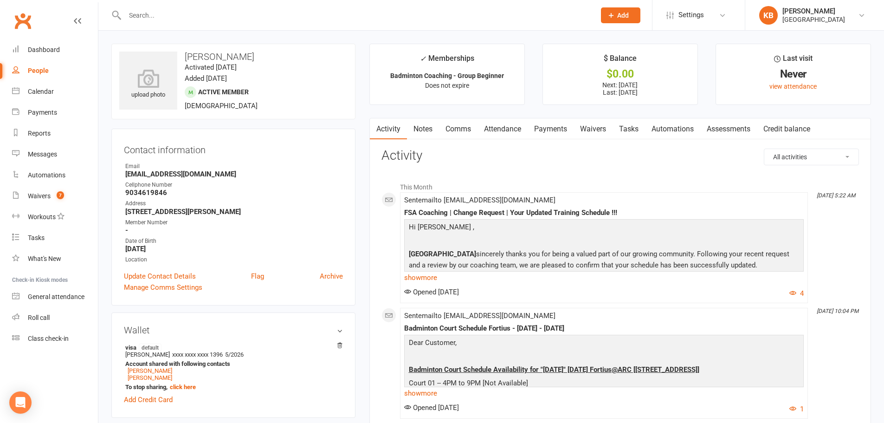
click at [551, 130] on link "Payments" at bounding box center [551, 128] width 46 height 21
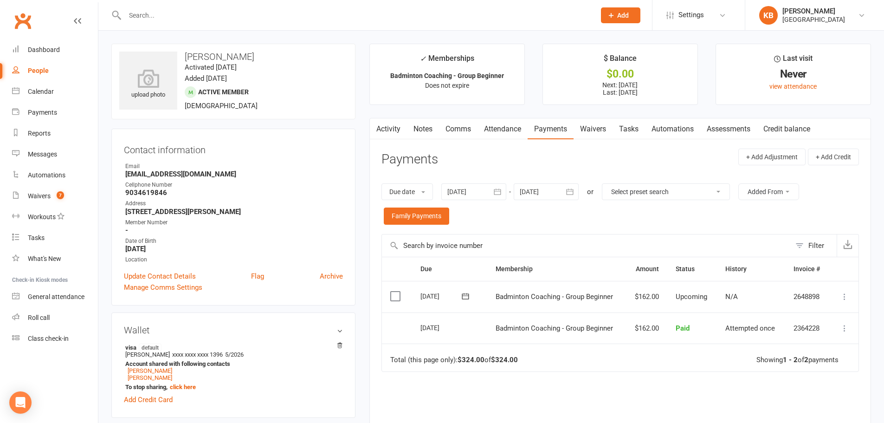
click at [183, 19] on input "text" at bounding box center [355, 15] width 467 height 13
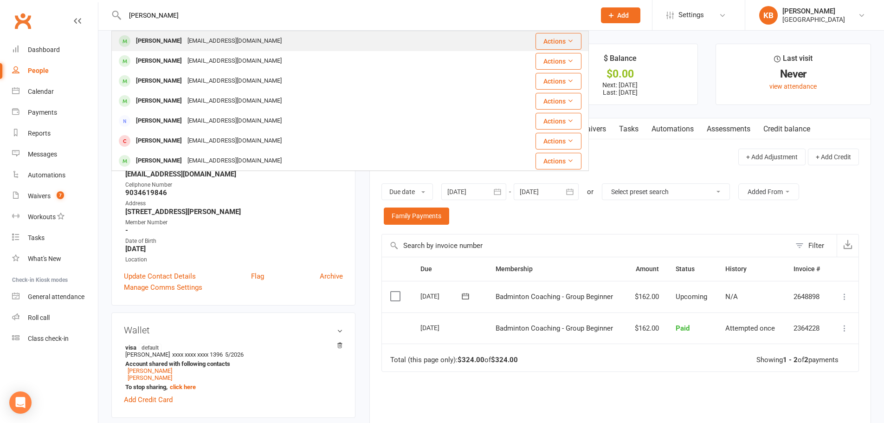
type input "vibhu gedd"
click at [220, 43] on div "chandra4@gmail.com" at bounding box center [235, 40] width 100 height 13
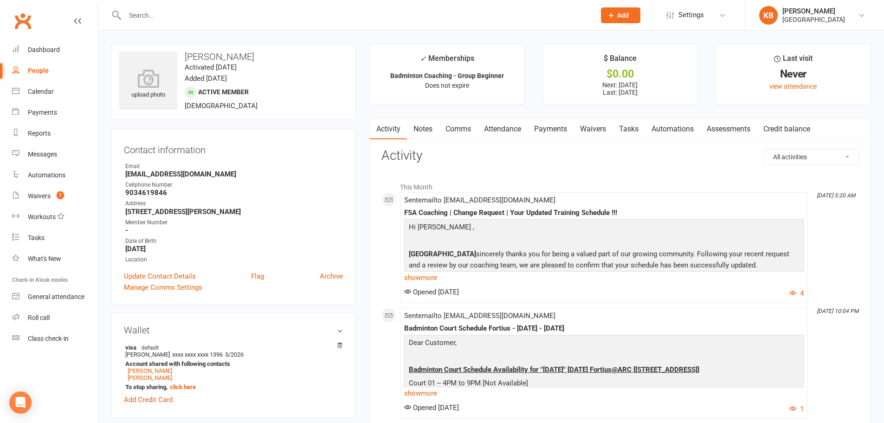
click at [542, 126] on link "Payments" at bounding box center [551, 128] width 46 height 21
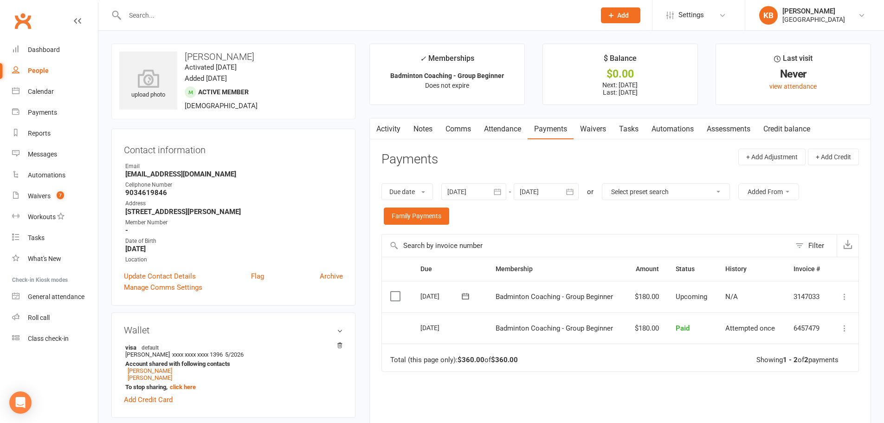
click at [238, 21] on input "text" at bounding box center [355, 15] width 467 height 13
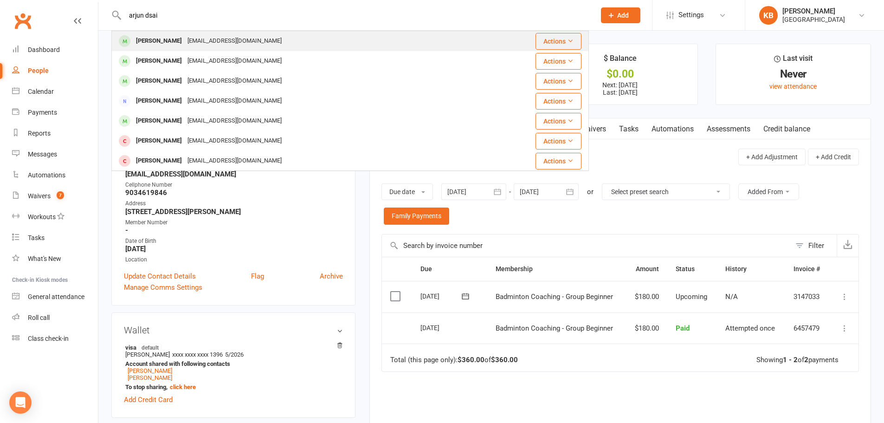
type input "arjun dsai"
click at [225, 44] on div "jananinsai@gmail.com" at bounding box center [235, 40] width 100 height 13
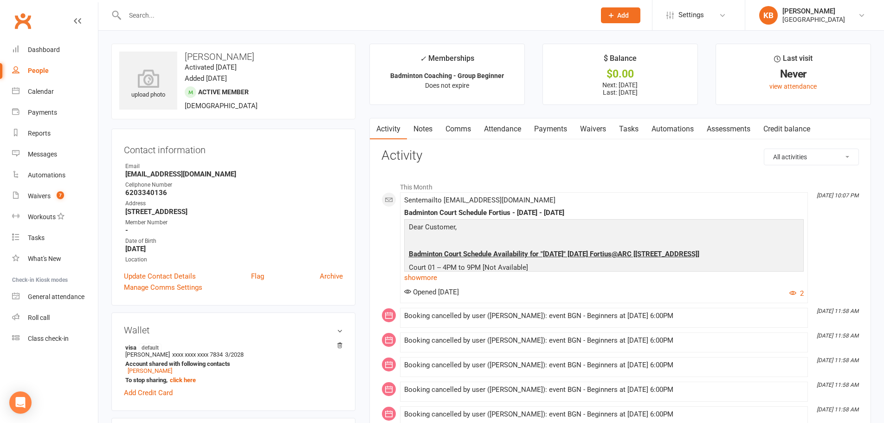
click at [549, 131] on link "Payments" at bounding box center [551, 128] width 46 height 21
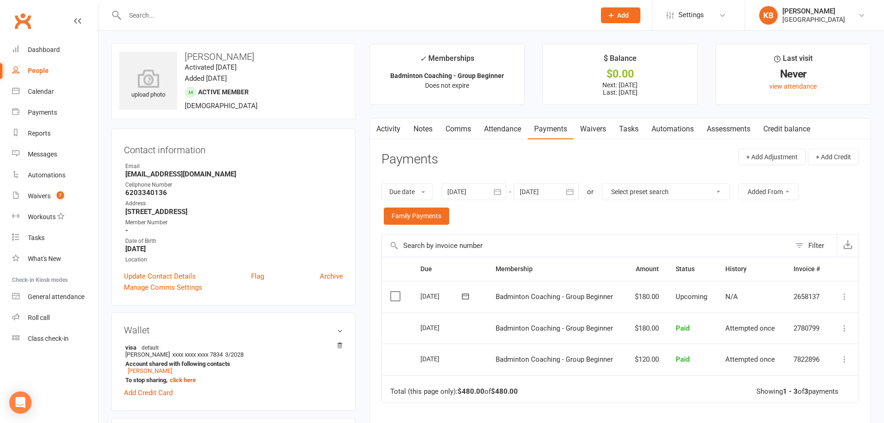
click at [502, 192] on icon "button" at bounding box center [497, 191] width 9 height 9
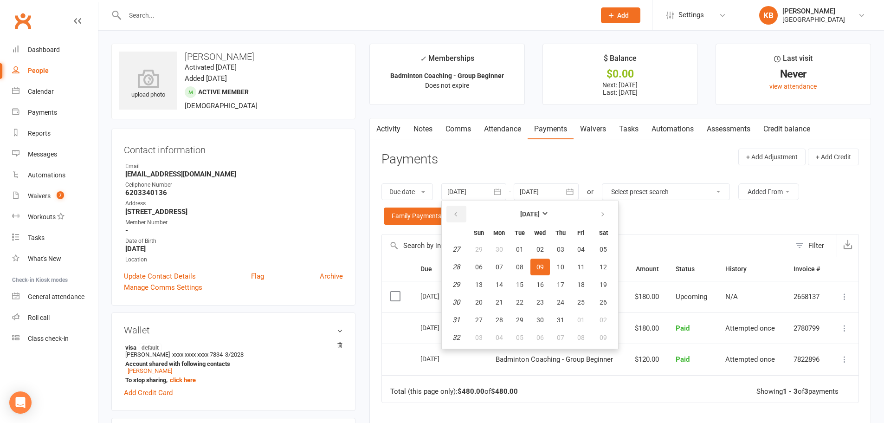
click at [454, 216] on icon "button" at bounding box center [456, 214] width 6 height 7
click at [566, 247] on button "01" at bounding box center [560, 249] width 19 height 17
type input "01 May 2025"
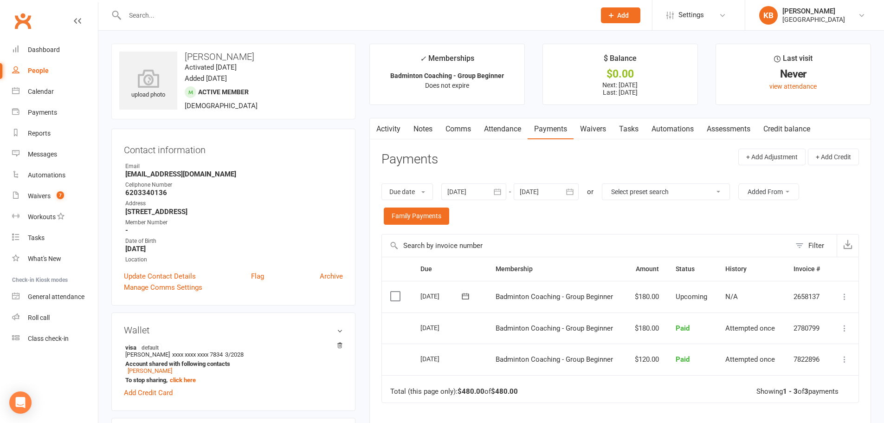
click at [567, 190] on icon "button" at bounding box center [569, 191] width 9 height 9
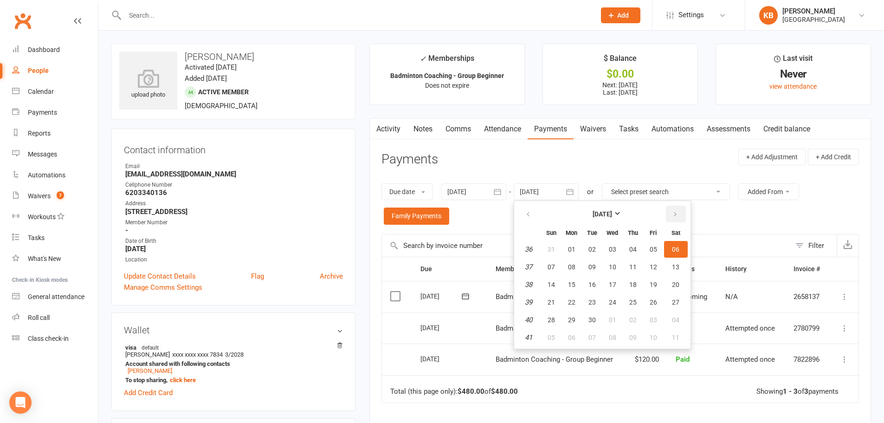
click at [680, 211] on button "button" at bounding box center [676, 214] width 20 height 17
click at [676, 244] on button "04" at bounding box center [676, 249] width 24 height 17
type input "04 Oct 2025"
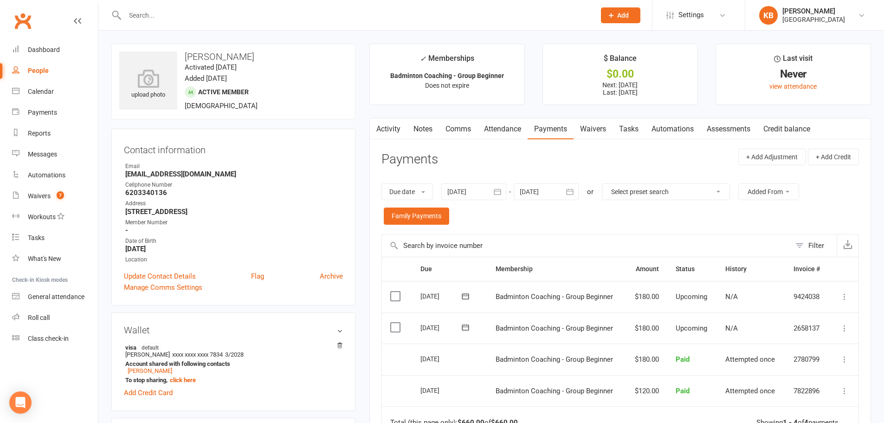
click at [206, 16] on input "text" at bounding box center [355, 15] width 467 height 13
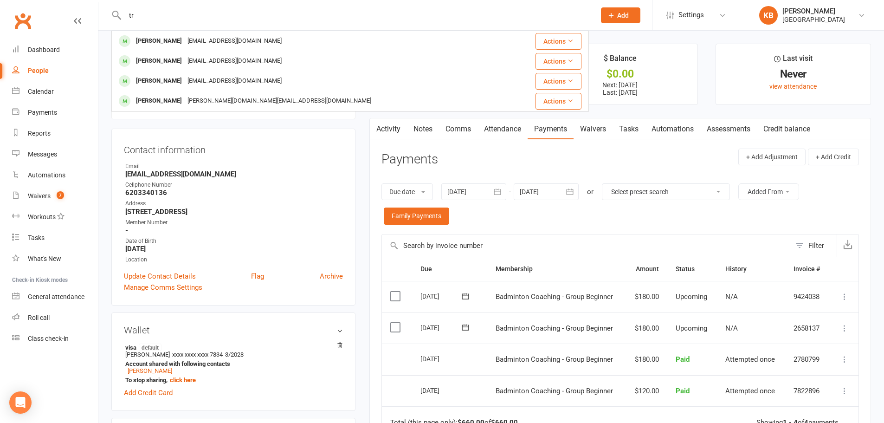
type input "t"
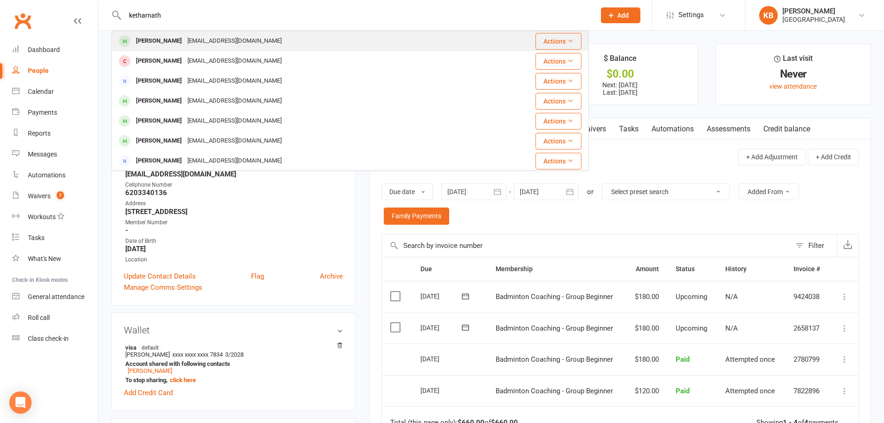
type input "ketharnath"
click at [190, 36] on div "katharsaran@gmail.com" at bounding box center [235, 40] width 100 height 13
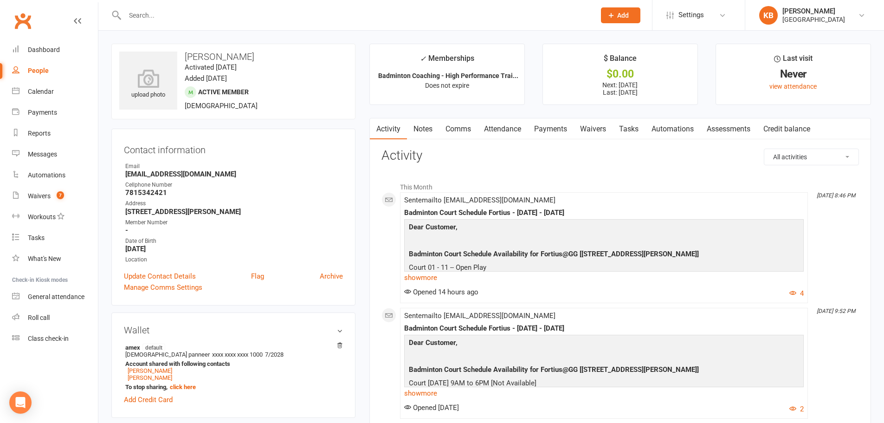
scroll to position [46, 0]
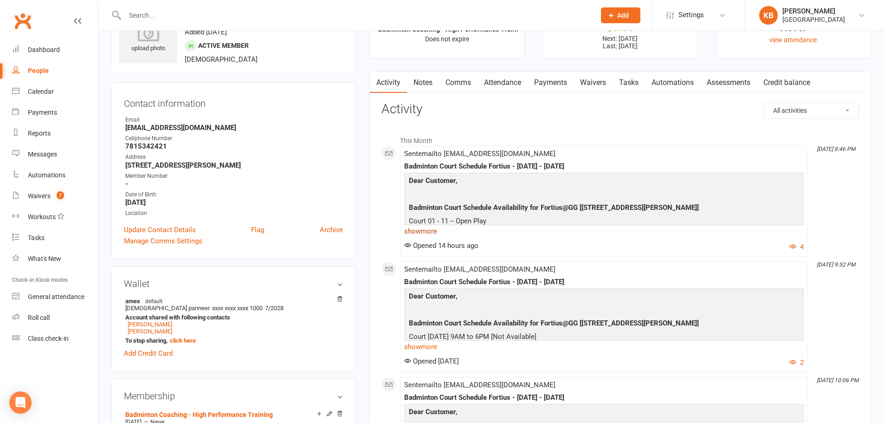
click at [427, 232] on link "show more" at bounding box center [604, 231] width 400 height 13
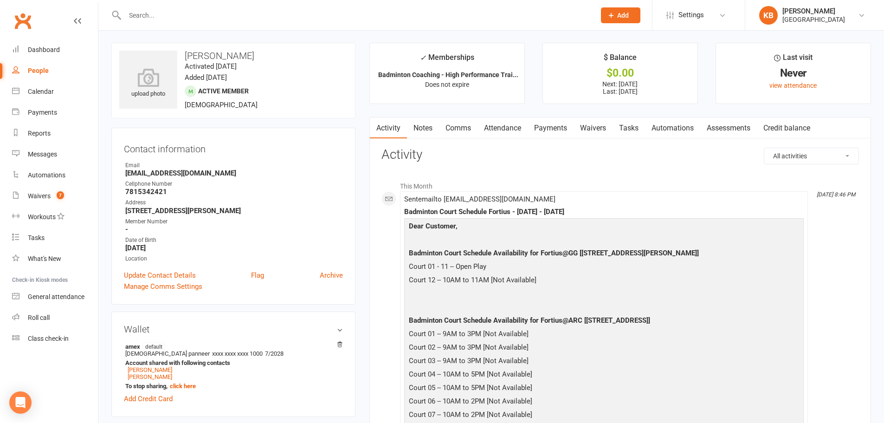
scroll to position [0, 0]
click at [188, 14] on input "text" at bounding box center [355, 15] width 467 height 13
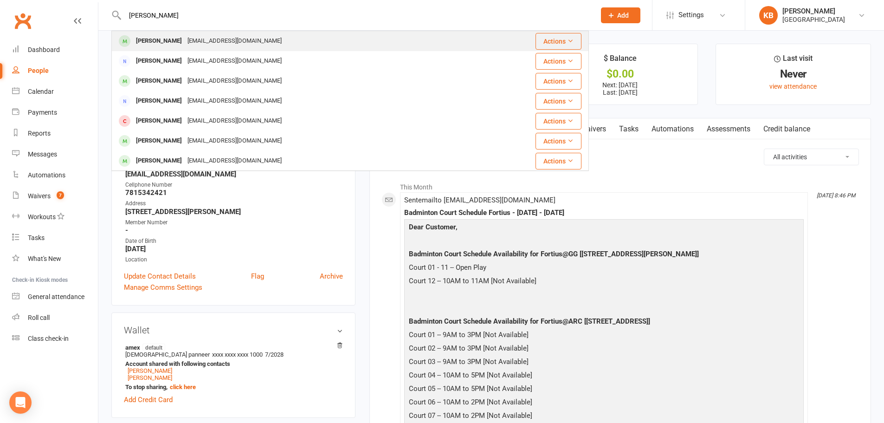
type input "himanshu jha"
click at [201, 39] on div "hepmkj@gmail.com" at bounding box center [235, 40] width 100 height 13
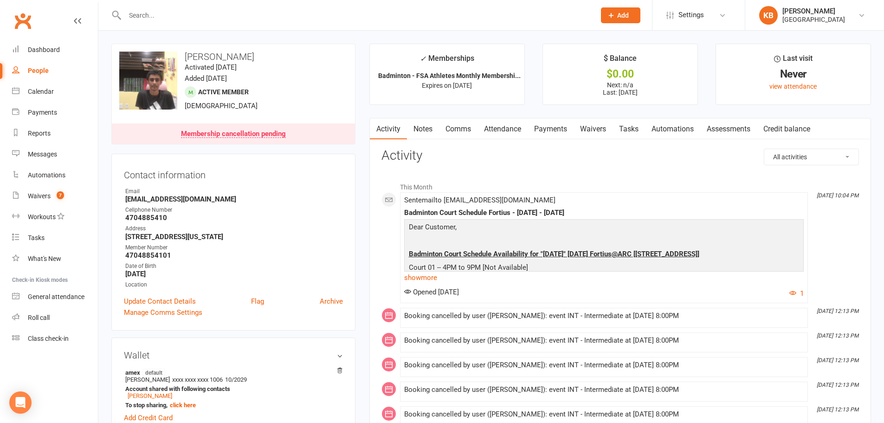
click at [418, 129] on link "Notes" at bounding box center [423, 128] width 32 height 21
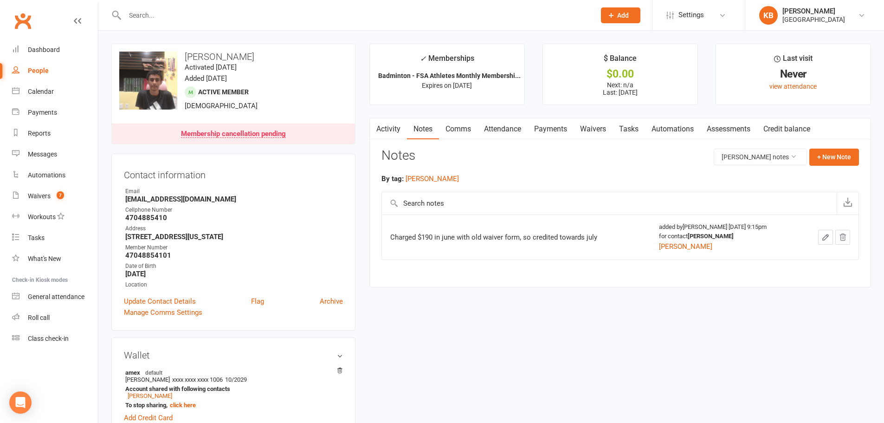
click at [389, 132] on link "Activity" at bounding box center [388, 128] width 37 height 21
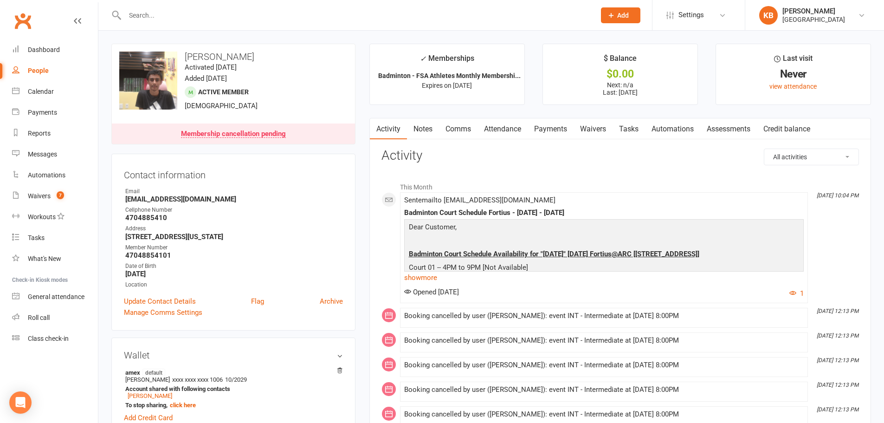
click at [549, 129] on link "Payments" at bounding box center [551, 128] width 46 height 21
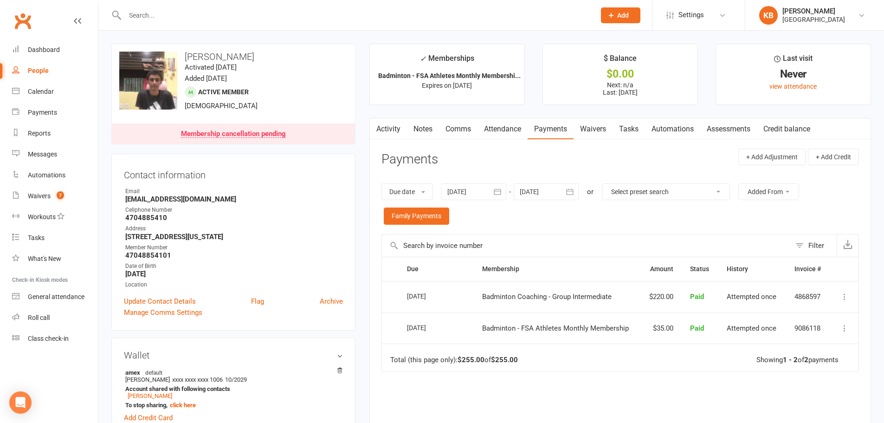
click at [501, 188] on icon "button" at bounding box center [497, 191] width 9 height 9
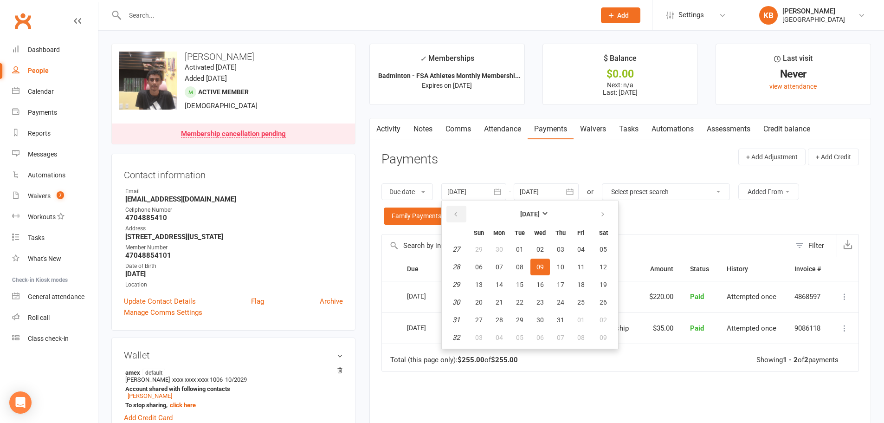
click at [458, 214] on icon "button" at bounding box center [456, 214] width 6 height 7
click at [595, 246] on button "01" at bounding box center [604, 249] width 24 height 17
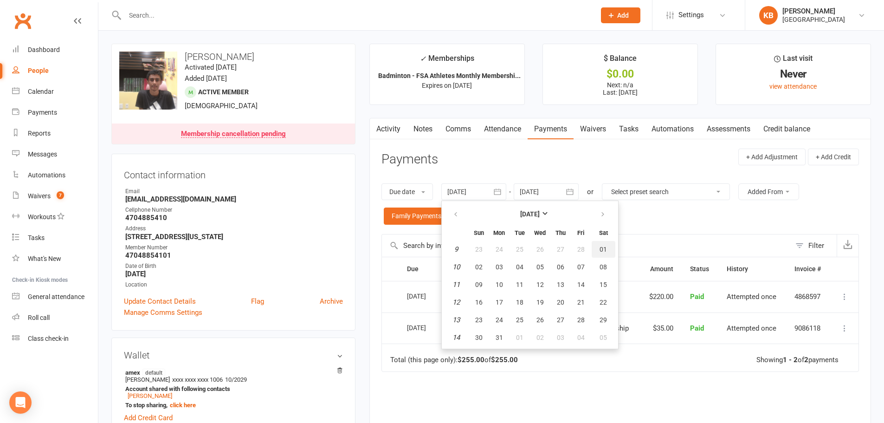
type input "01 Mar 2025"
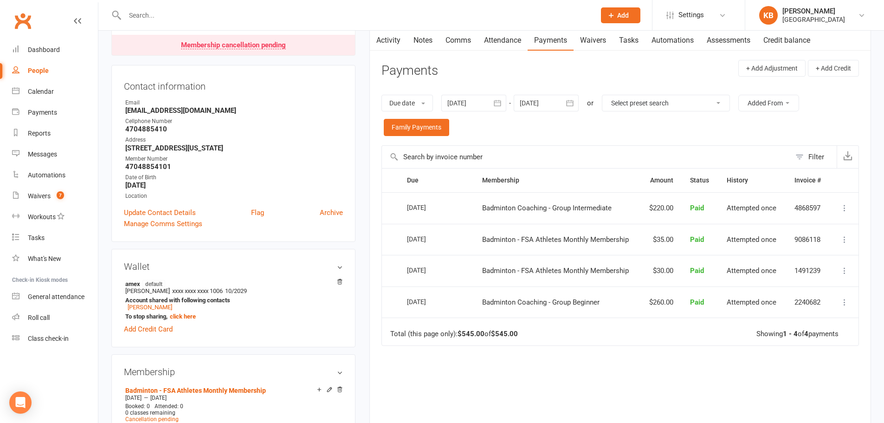
scroll to position [93, 0]
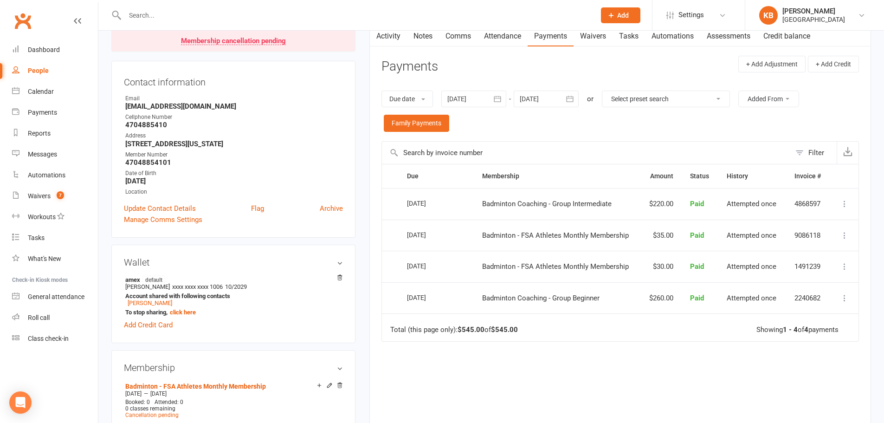
click at [574, 100] on icon "button" at bounding box center [570, 99] width 7 height 6
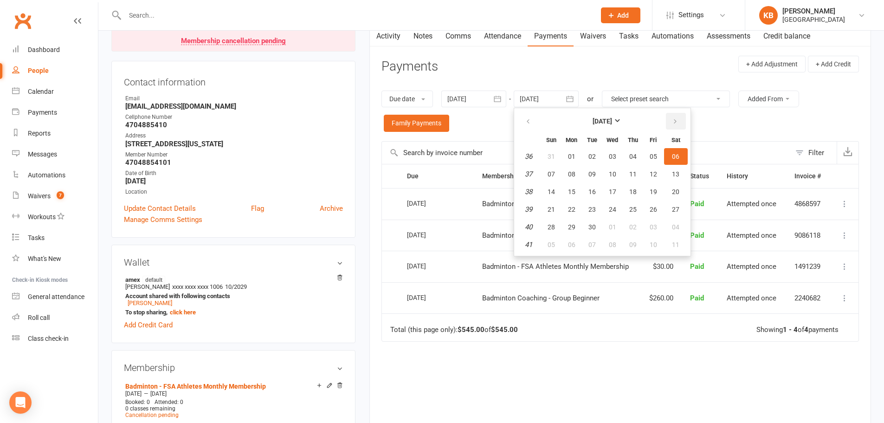
click at [670, 119] on button "button" at bounding box center [676, 121] width 20 height 17
click at [682, 156] on button "04" at bounding box center [676, 156] width 24 height 17
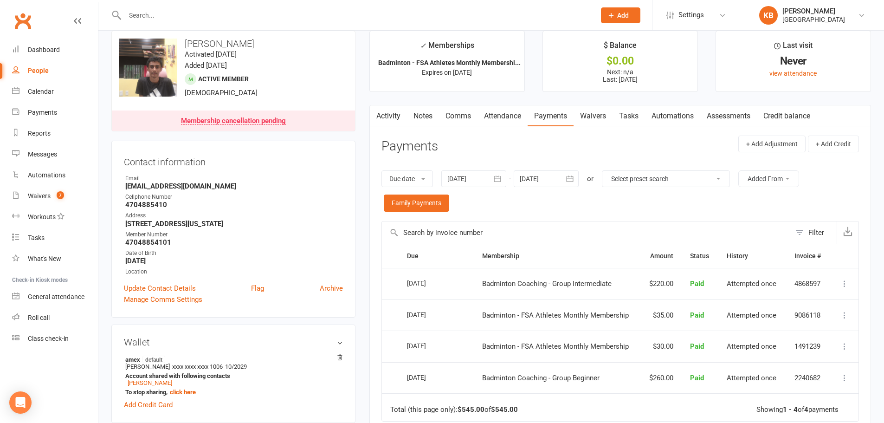
scroll to position [0, 0]
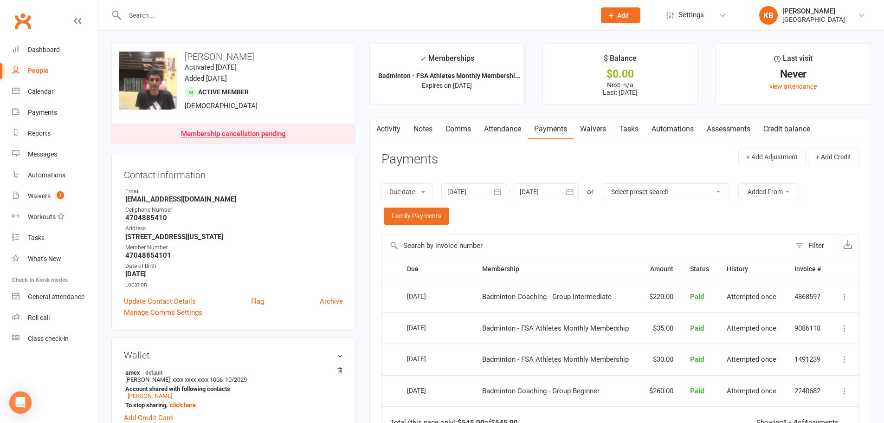
click at [572, 200] on button "button" at bounding box center [570, 191] width 17 height 17
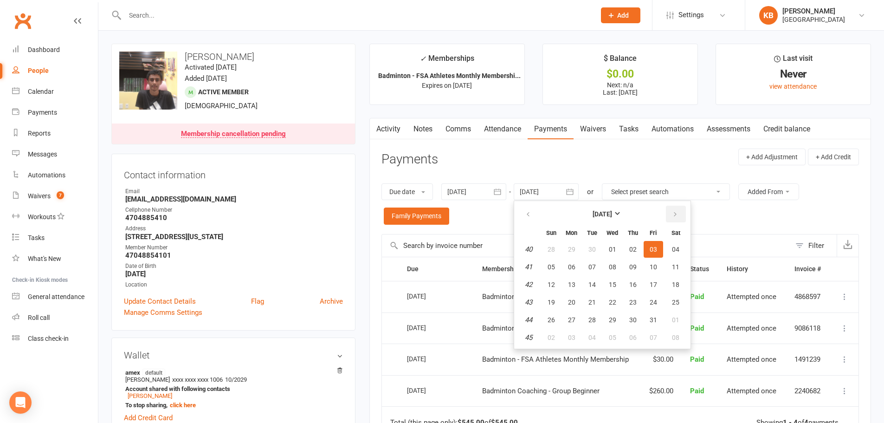
click at [675, 214] on icon "button" at bounding box center [675, 214] width 6 height 7
click at [673, 244] on button "01" at bounding box center [676, 249] width 24 height 17
type input "01 Nov 2025"
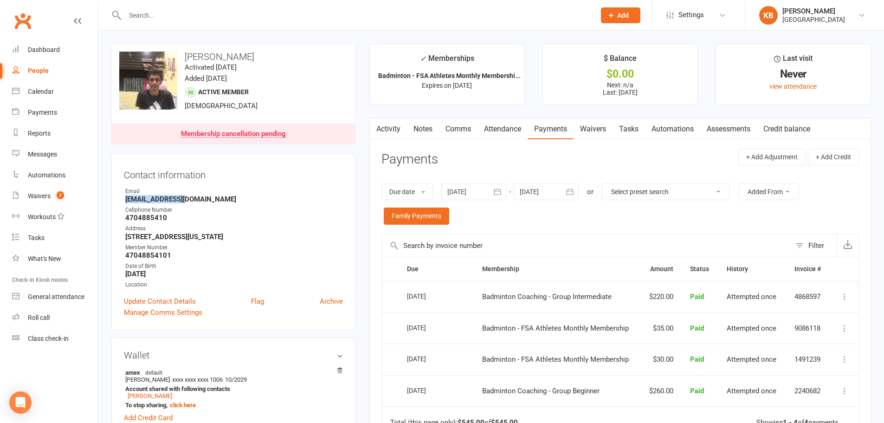
drag, startPoint x: 121, startPoint y: 198, endPoint x: 189, endPoint y: 200, distance: 68.3
click at [189, 200] on div "Contact information Owner Email hepmkj@gmail.com Cellphone Number 4704885410 Ad…" at bounding box center [233, 242] width 244 height 177
copy strong "hepmkj@gmail.com"
click at [199, 192] on div "Email" at bounding box center [234, 191] width 218 height 9
click at [229, 133] on div "Membership cancellation pending" at bounding box center [233, 133] width 105 height 7
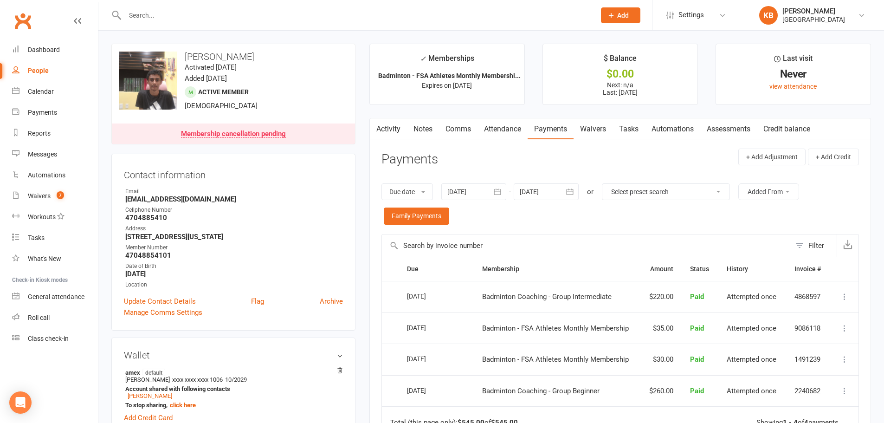
click at [238, 131] on div "Membership cancellation pending" at bounding box center [233, 133] width 105 height 7
click at [259, 130] on div "Membership cancellation pending" at bounding box center [233, 133] width 105 height 7
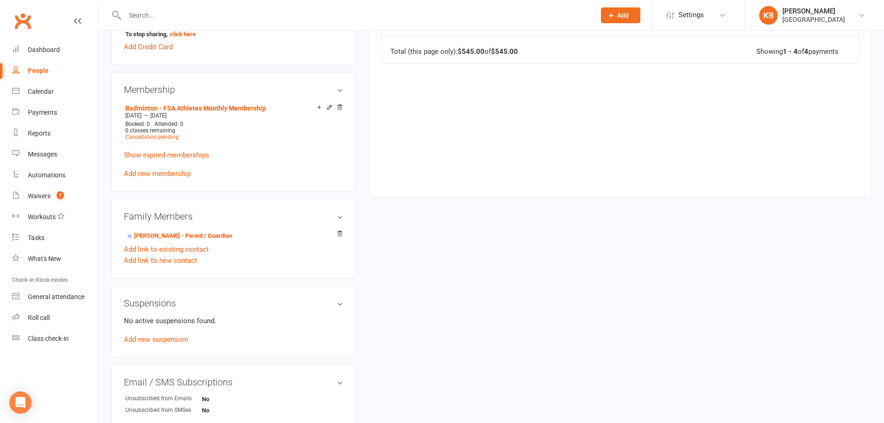
scroll to position [443, 0]
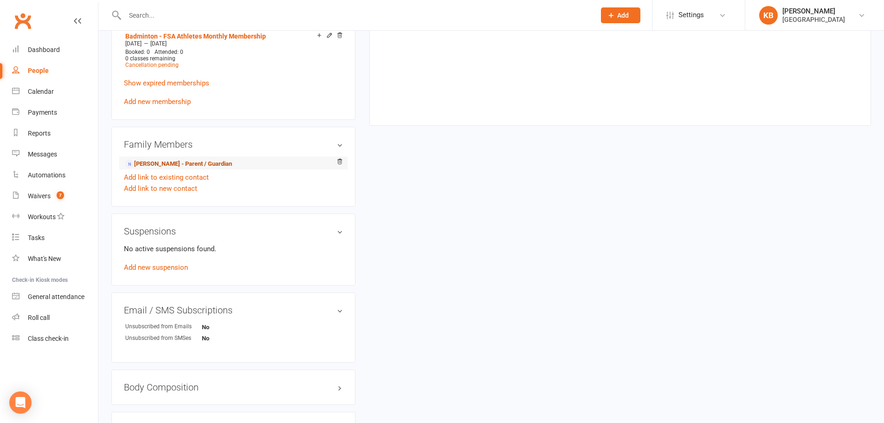
click at [191, 160] on link "Manoj Jha - Parent / Guardian" at bounding box center [178, 164] width 107 height 10
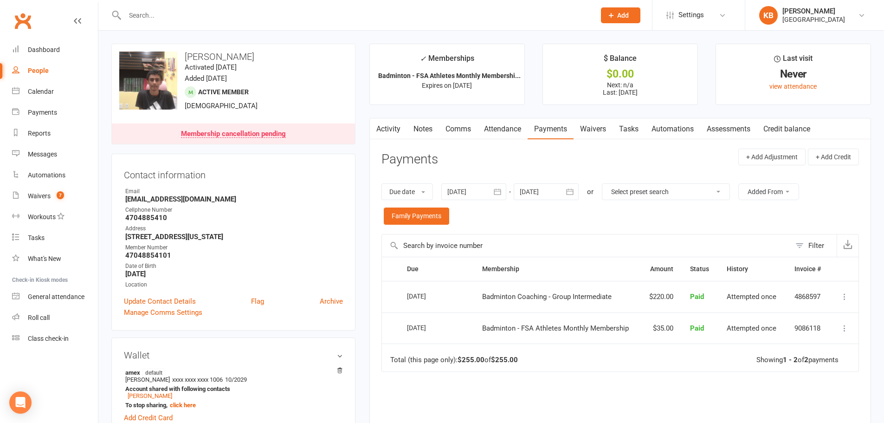
click at [232, 134] on div "Membership cancellation pending" at bounding box center [233, 133] width 105 height 7
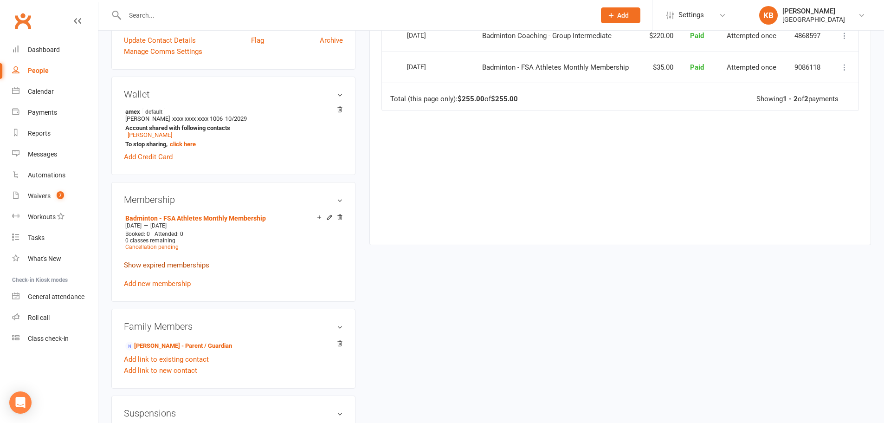
scroll to position [278, 0]
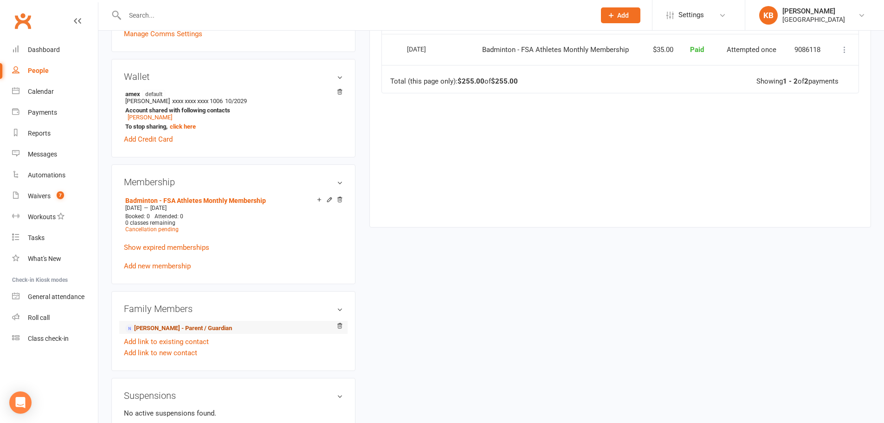
click at [164, 329] on link "Manoj Jha - Parent / Guardian" at bounding box center [178, 328] width 107 height 10
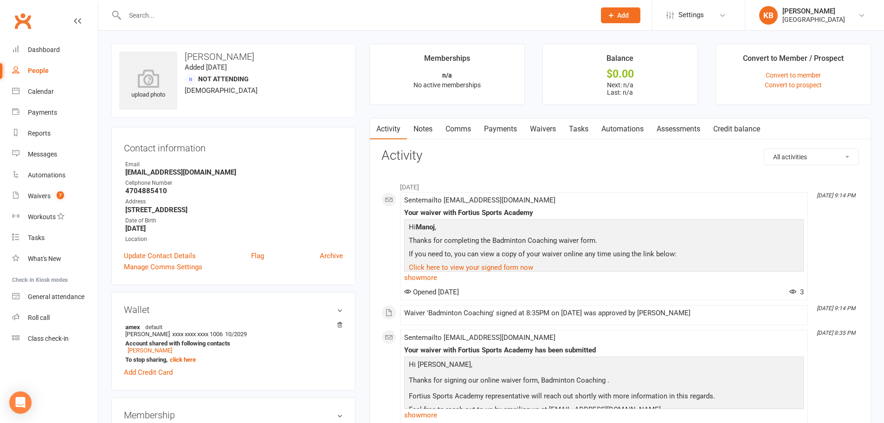
click at [503, 130] on link "Payments" at bounding box center [501, 128] width 46 height 21
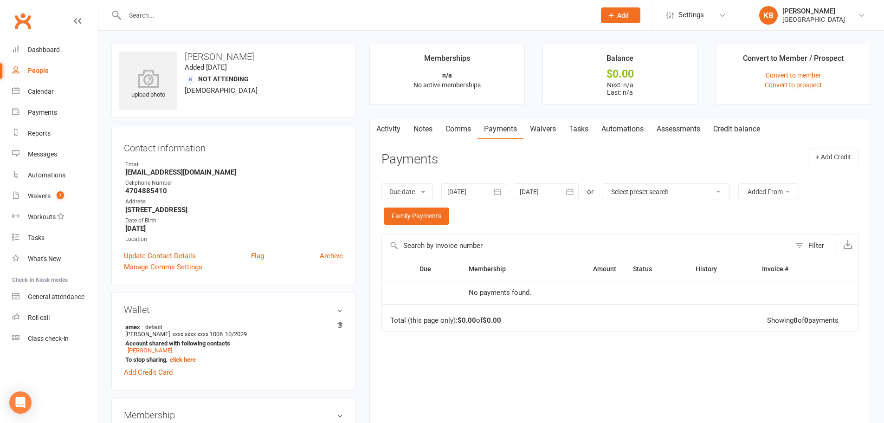
click at [494, 192] on button "button" at bounding box center [498, 191] width 17 height 17
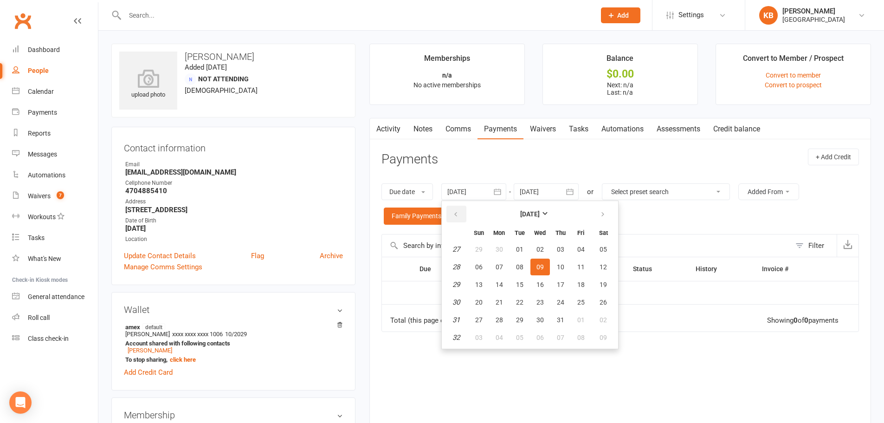
click at [454, 216] on icon "button" at bounding box center [456, 214] width 6 height 7
click at [554, 252] on button "03" at bounding box center [560, 249] width 19 height 17
type input "03 Apr 2025"
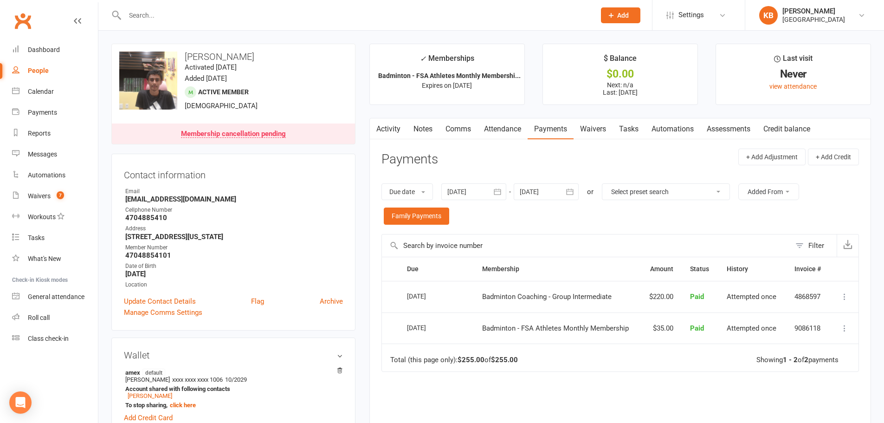
click at [259, 132] on div "Membership cancellation pending" at bounding box center [233, 133] width 105 height 7
click at [570, 192] on icon "button" at bounding box center [569, 191] width 9 height 9
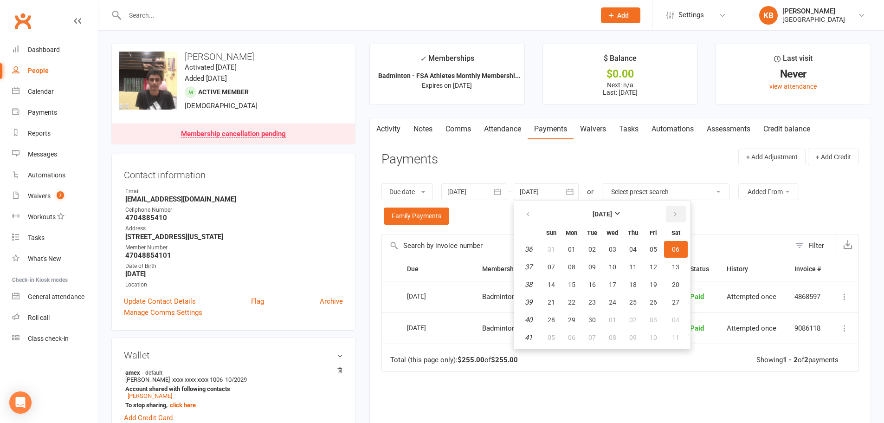
click at [675, 213] on icon "button" at bounding box center [675, 214] width 6 height 7
click at [678, 252] on span "04" at bounding box center [675, 249] width 7 height 7
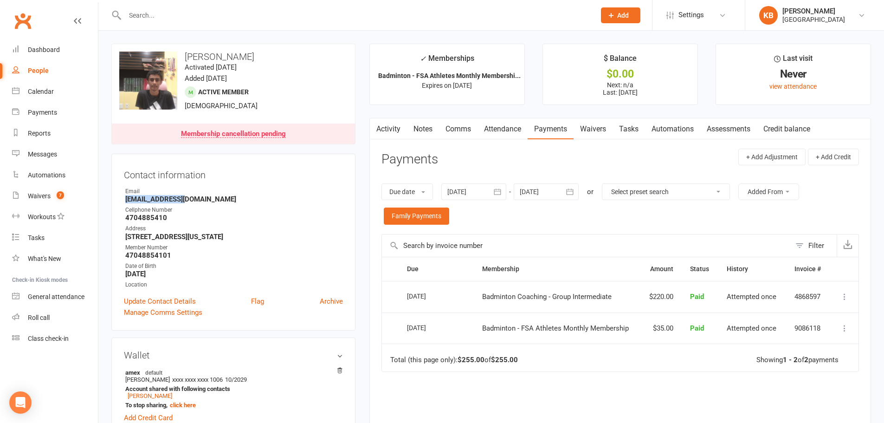
drag, startPoint x: 123, startPoint y: 199, endPoint x: 197, endPoint y: 199, distance: 73.8
click at [197, 199] on div "Contact information Owner Email hepmkj@gmail.com Cellphone Number 4704885410 Ad…" at bounding box center [233, 242] width 244 height 177
copy strong "hepmkj@gmail.com"
click at [224, 189] on div "Email" at bounding box center [234, 191] width 218 height 9
click at [569, 193] on icon "button" at bounding box center [569, 191] width 9 height 9
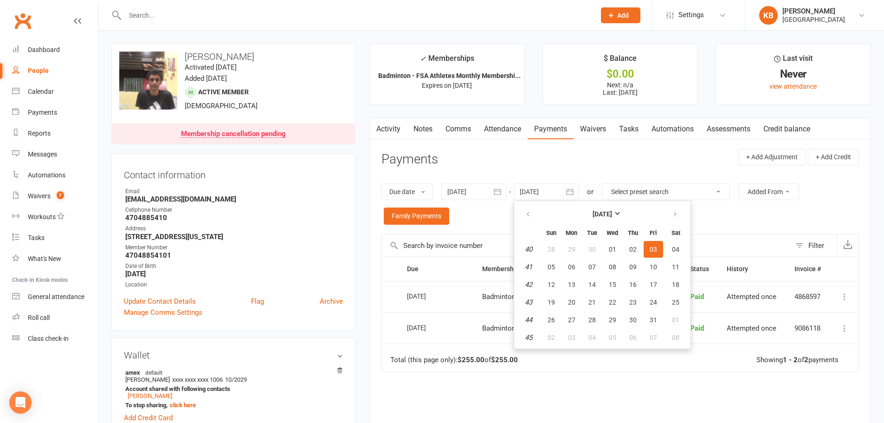
click at [666, 207] on th at bounding box center [676, 214] width 24 height 20
click at [675, 215] on icon "button" at bounding box center [675, 214] width 6 height 7
click at [672, 248] on button "01" at bounding box center [676, 249] width 24 height 17
type input "01 Nov 2025"
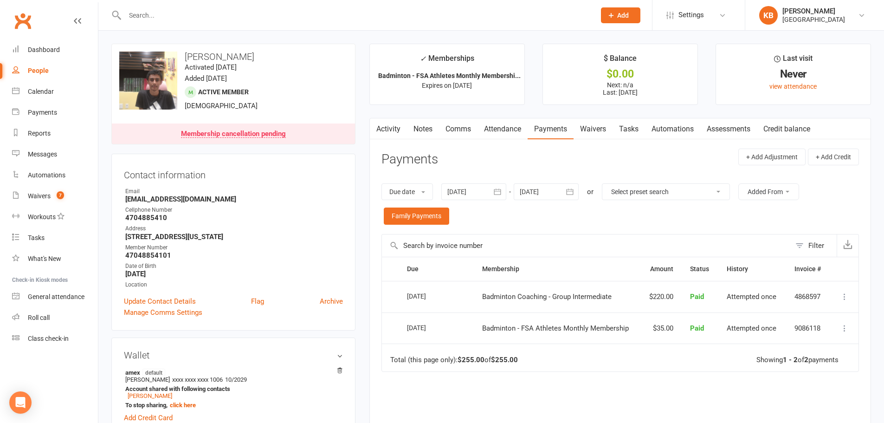
click at [248, 13] on input "text" at bounding box center [355, 15] width 467 height 13
click at [246, 13] on input "text" at bounding box center [355, 15] width 467 height 13
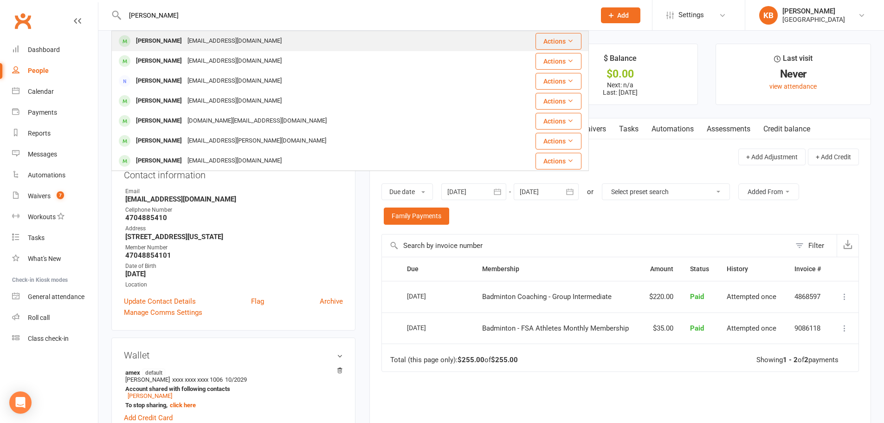
type input "aswath"
click at [233, 32] on div "Aswath Rajaram arajaraam@gmail.com" at bounding box center [303, 41] width 383 height 19
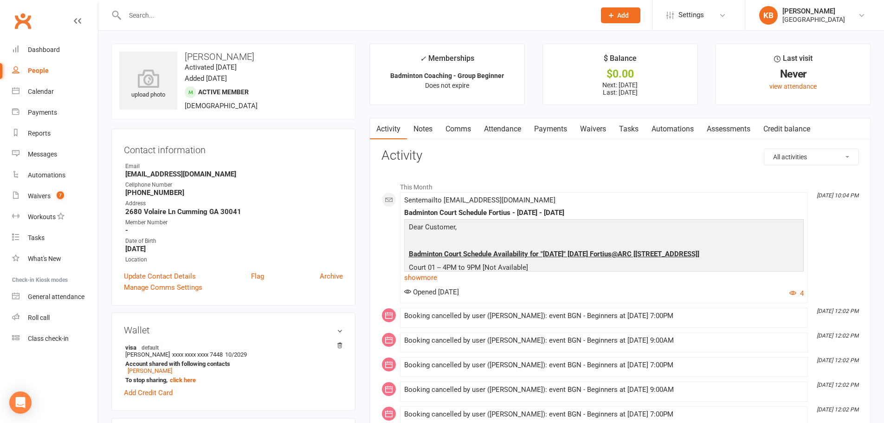
click at [550, 123] on link "Payments" at bounding box center [551, 128] width 46 height 21
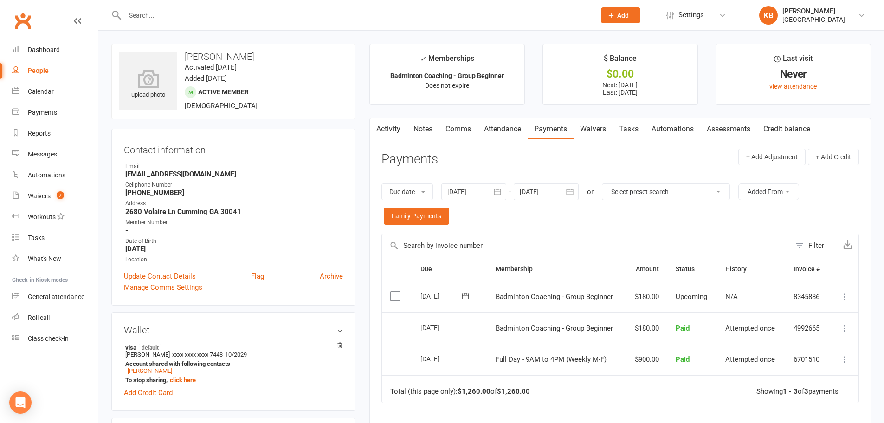
click at [571, 191] on icon "button" at bounding box center [569, 191] width 9 height 9
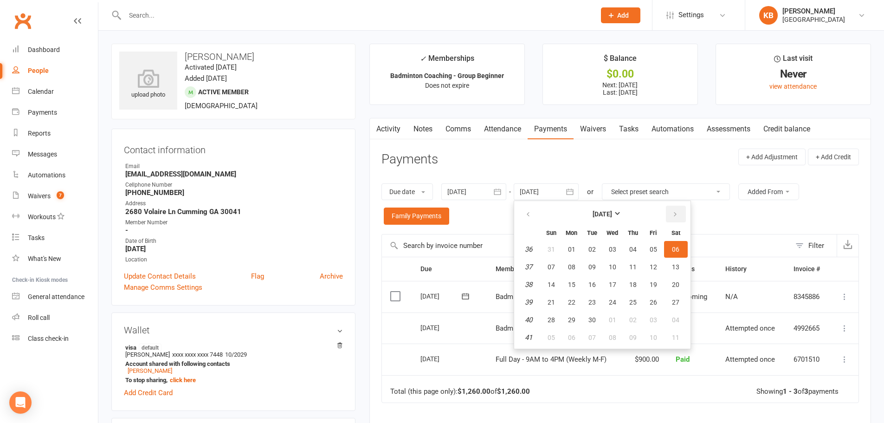
click at [680, 212] on button "button" at bounding box center [676, 214] width 20 height 17
click at [679, 249] on span "04" at bounding box center [675, 249] width 7 height 7
type input "04 Oct 2025"
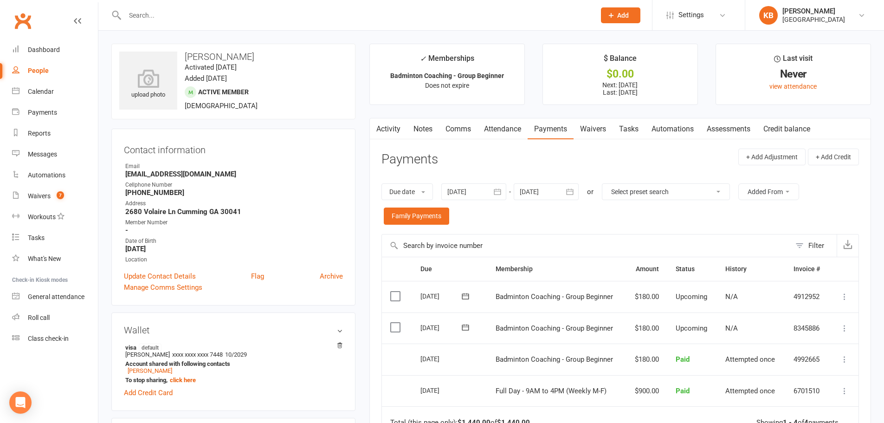
click at [204, 19] on input "text" at bounding box center [355, 15] width 467 height 13
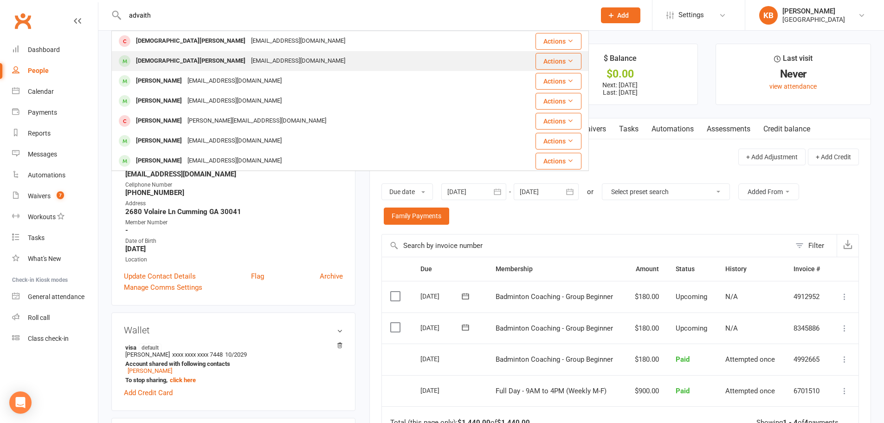
type input "advaith"
click at [248, 59] on div "Sriharigokina@gmail.com" at bounding box center [298, 60] width 100 height 13
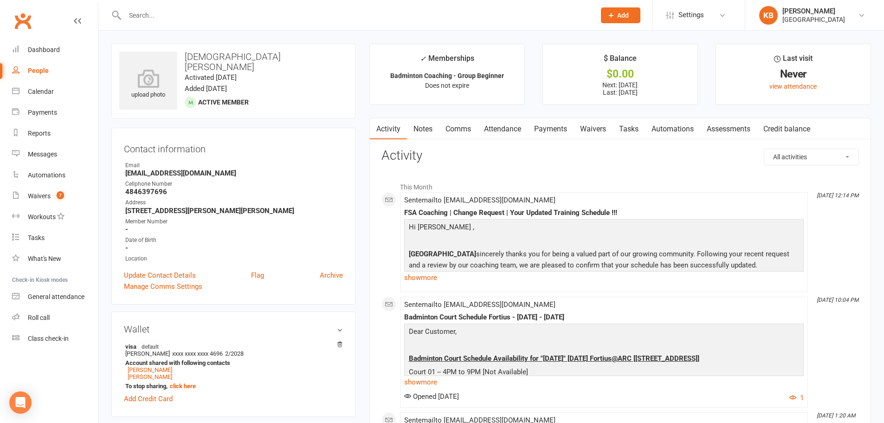
click at [543, 131] on link "Payments" at bounding box center [551, 128] width 46 height 21
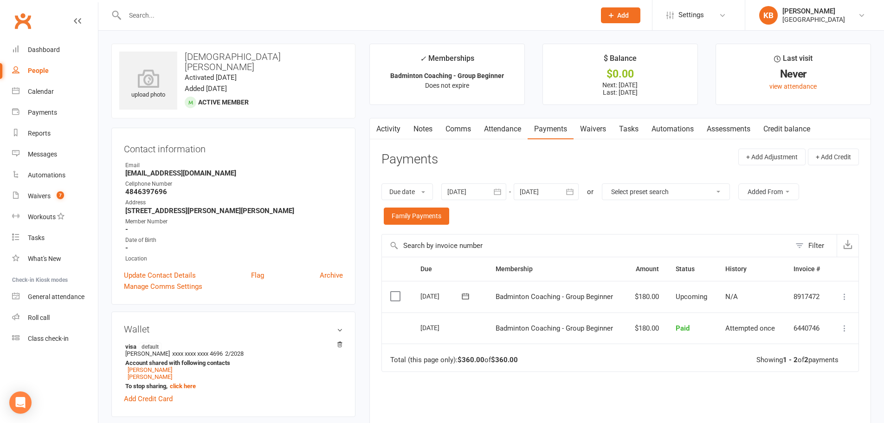
click at [197, 9] on input "text" at bounding box center [355, 15] width 467 height 13
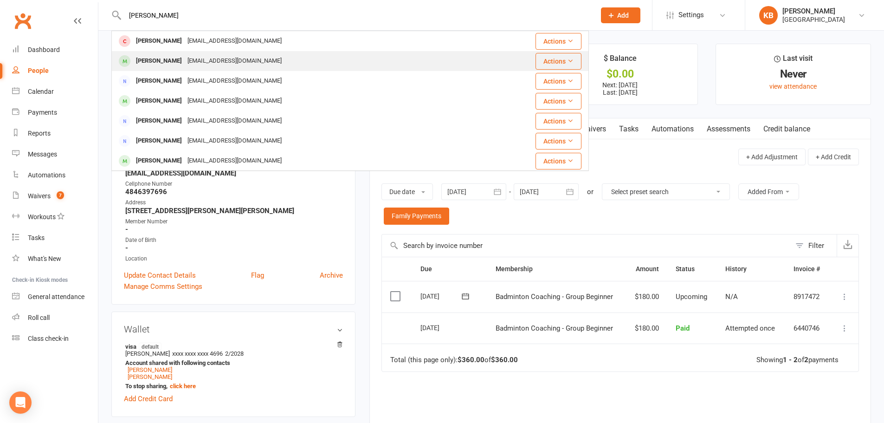
type input "anshu vallabha"
click at [204, 52] on div "Anshu Vallabhaneni vjaipal@gmail.com" at bounding box center [315, 61] width 407 height 19
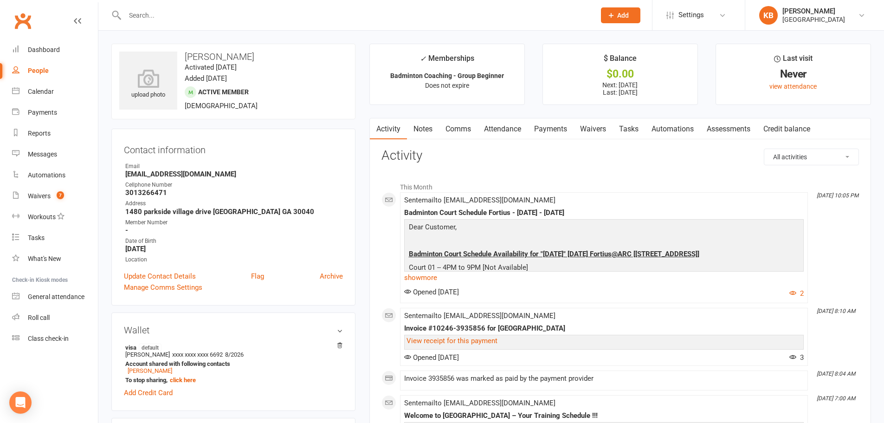
click at [555, 125] on link "Payments" at bounding box center [551, 128] width 46 height 21
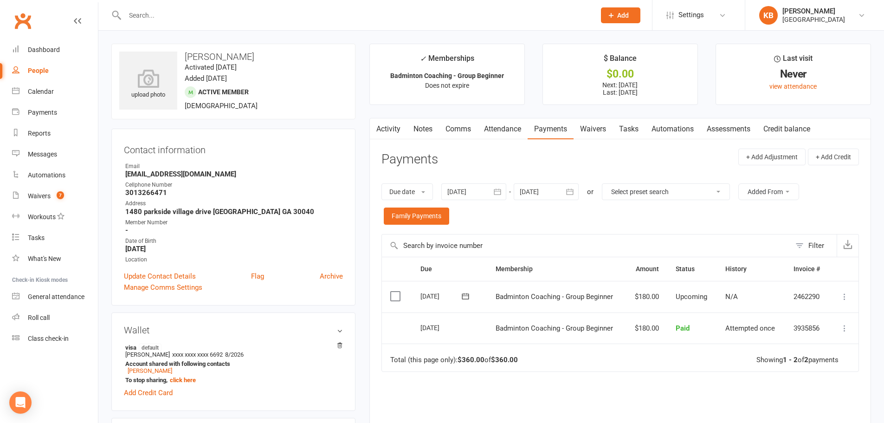
click at [493, 191] on button "button" at bounding box center [498, 191] width 17 height 17
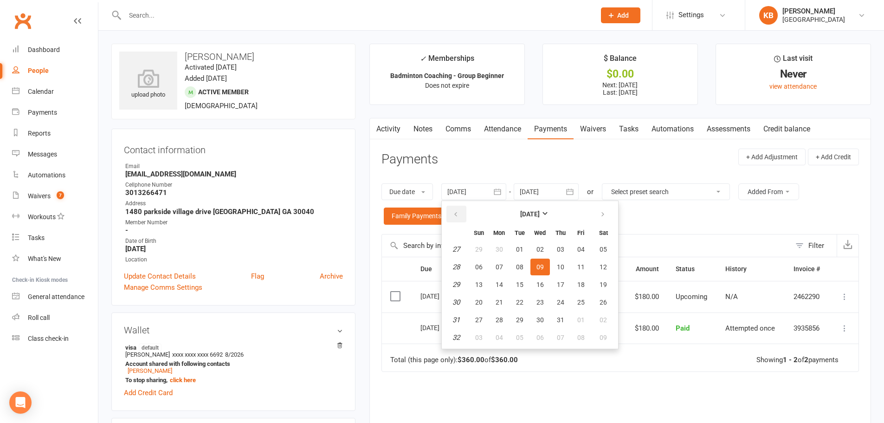
click at [452, 218] on button "button" at bounding box center [456, 214] width 20 height 17
click at [574, 251] on button "02" at bounding box center [580, 249] width 19 height 17
type input "02 May 2025"
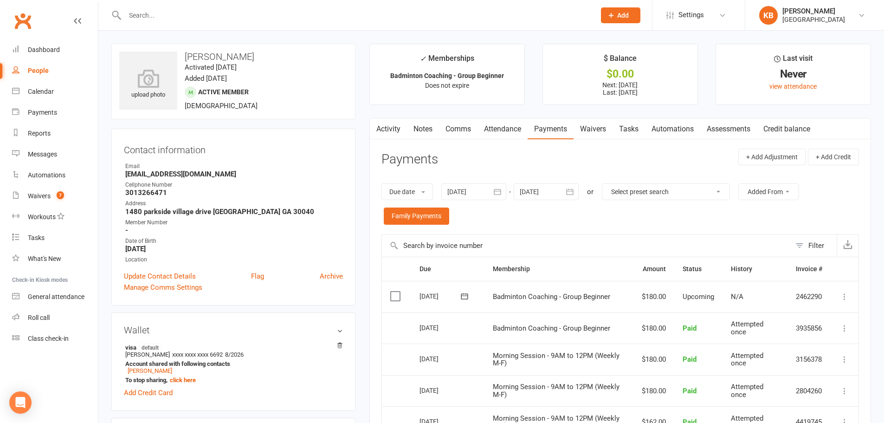
click at [230, 18] on input "text" at bounding box center [355, 15] width 467 height 13
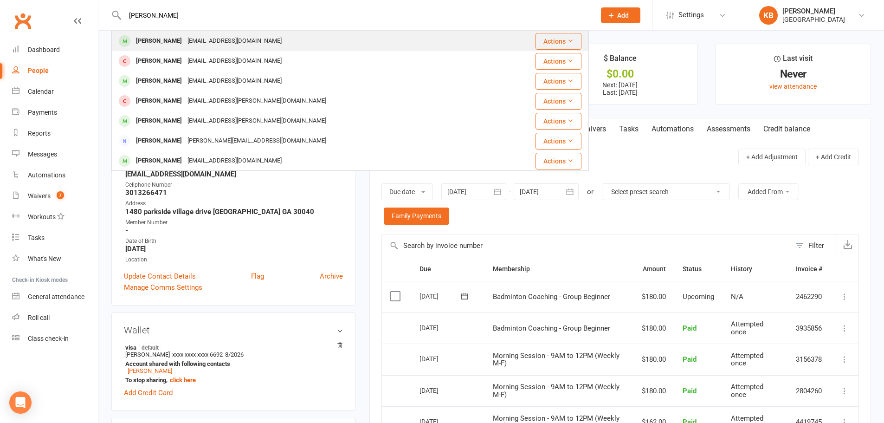
type input "sahithi"
click at [230, 36] on div "Jags.k80@gmail.com" at bounding box center [235, 40] width 100 height 13
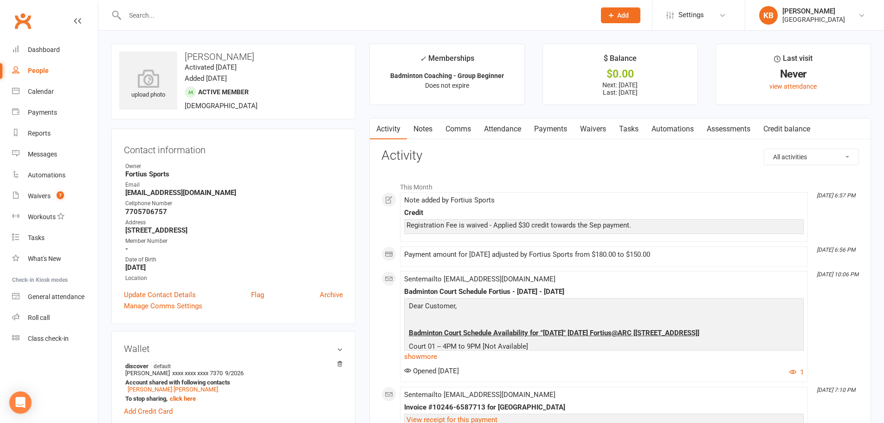
click at [563, 130] on link "Payments" at bounding box center [551, 128] width 46 height 21
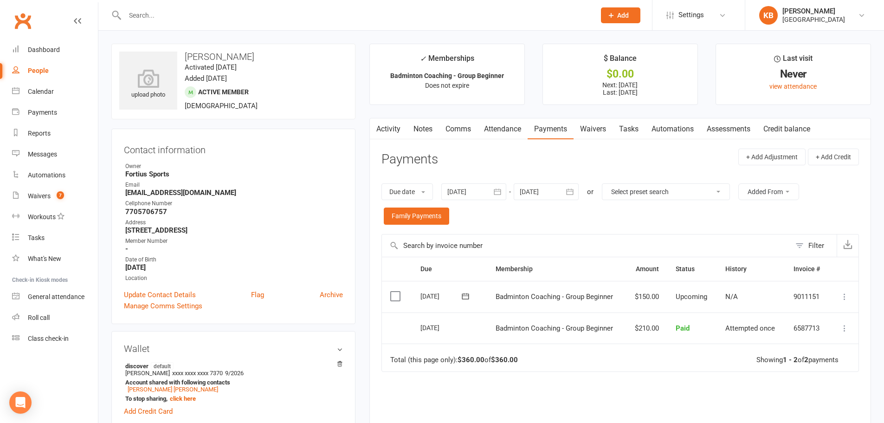
click at [188, 15] on input "text" at bounding box center [355, 15] width 467 height 13
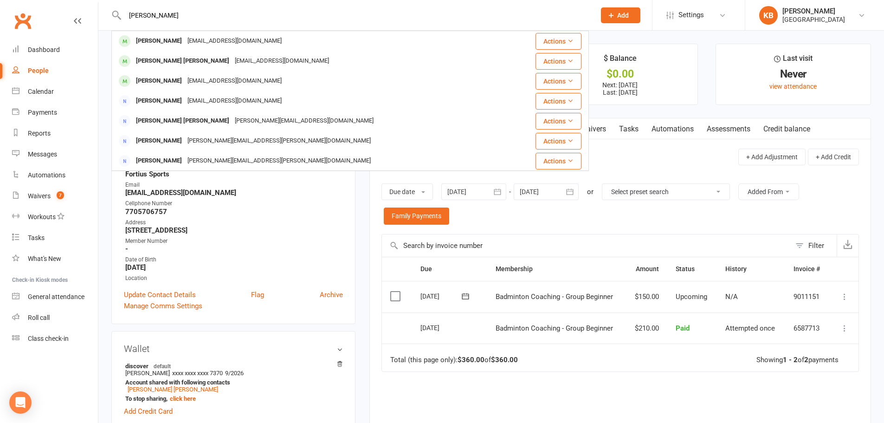
type input "ridhi rangaiahg"
drag, startPoint x: 180, startPoint y: 12, endPoint x: 128, endPoint y: 13, distance: 52.0
click at [128, 13] on input "ridhi rangaiahg" at bounding box center [355, 15] width 467 height 13
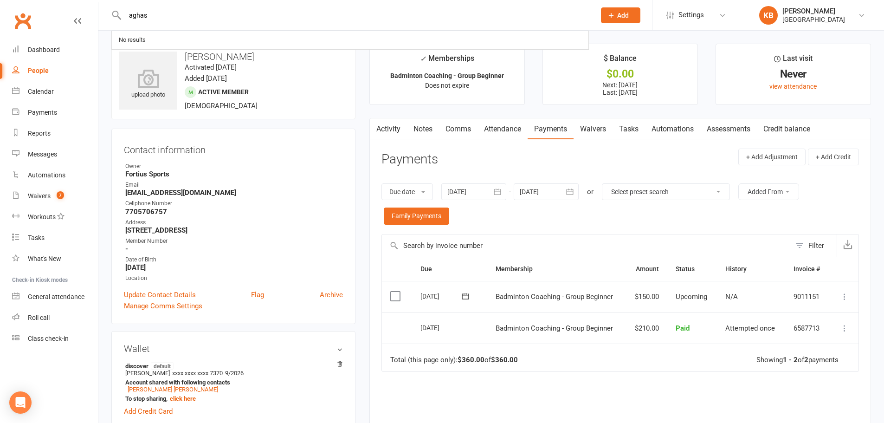
type input "aghast"
drag, startPoint x: 155, startPoint y: 13, endPoint x: 124, endPoint y: 22, distance: 31.8
click at [124, 22] on div "aghast No results" at bounding box center [350, 15] width 478 height 30
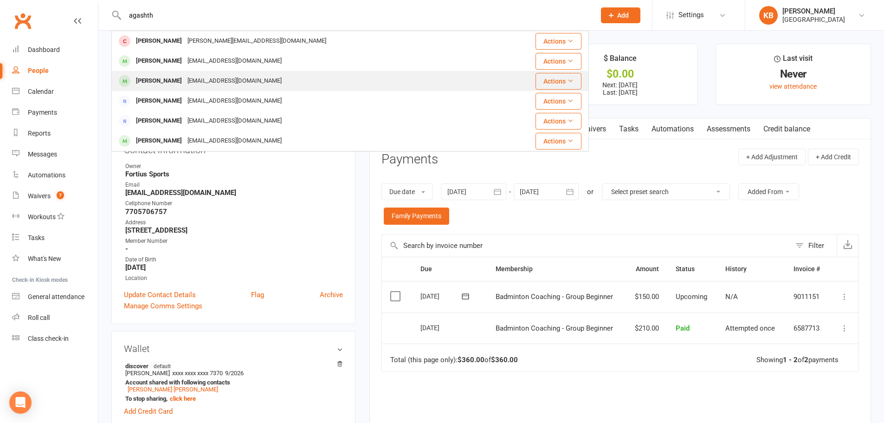
type input "agashth"
click at [236, 79] on div "ravi.bhattiprolu@gmail.com" at bounding box center [235, 80] width 100 height 13
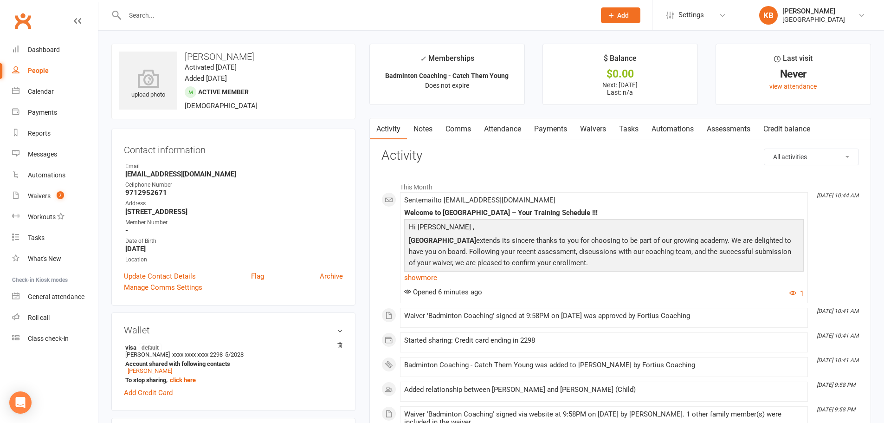
click at [557, 135] on link "Payments" at bounding box center [551, 128] width 46 height 21
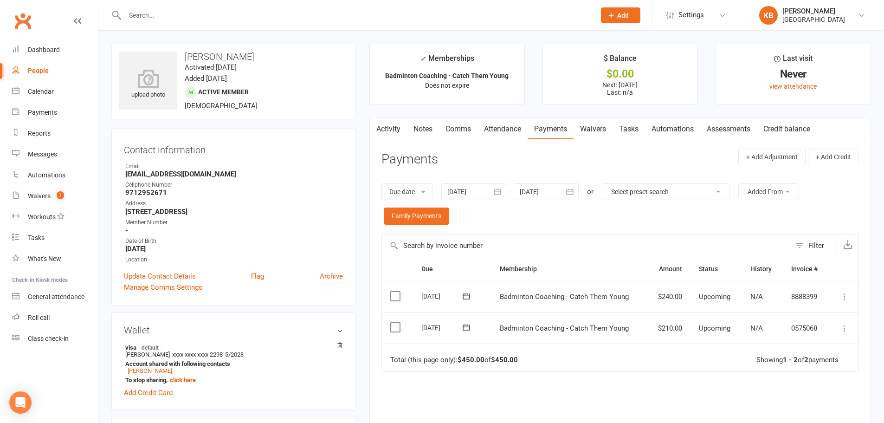
click at [567, 191] on icon "button" at bounding box center [569, 191] width 9 height 9
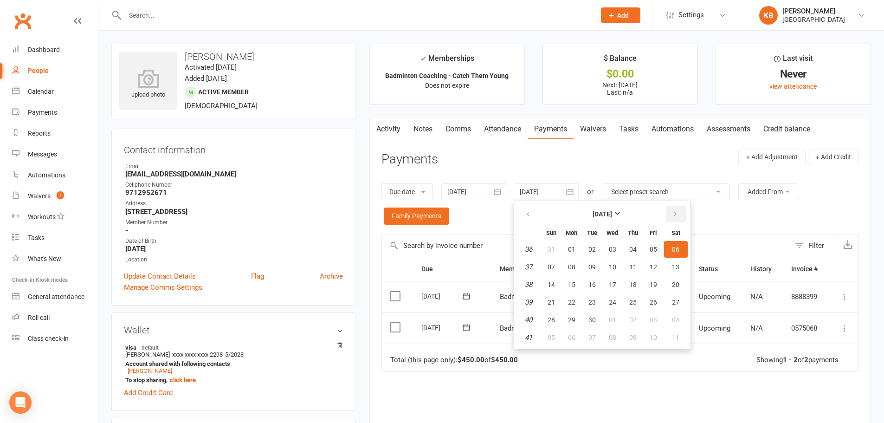
click at [671, 211] on button "button" at bounding box center [676, 214] width 20 height 17
click at [670, 249] on button "04" at bounding box center [676, 249] width 24 height 17
type input "04 Oct 2025"
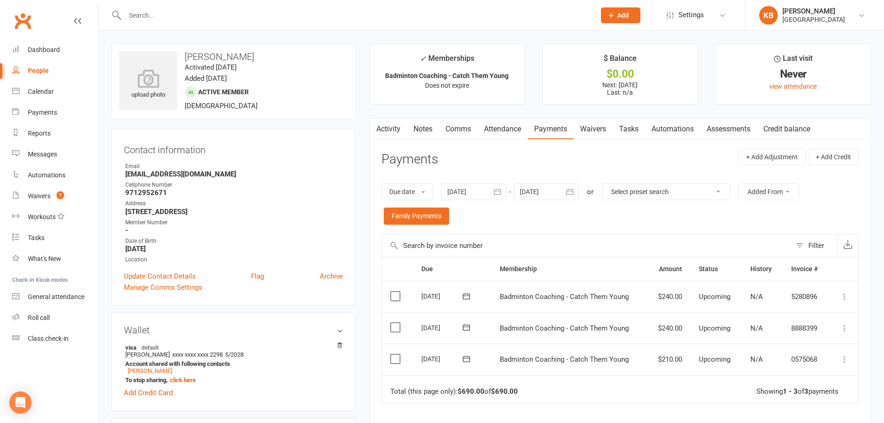
click at [333, 229] on strong "-" at bounding box center [234, 230] width 218 height 8
click at [195, 24] on div at bounding box center [350, 15] width 478 height 30
click at [194, 19] on input "text" at bounding box center [355, 15] width 467 height 13
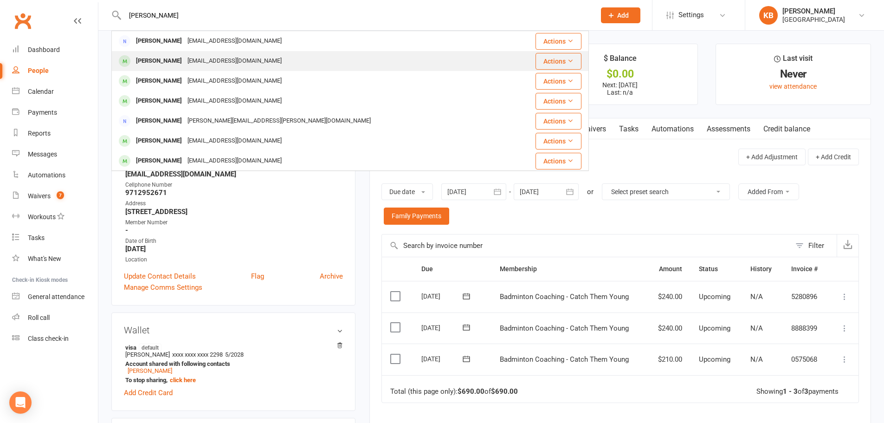
type input "miriyala"
click at [205, 61] on div "Miriyala_sri@yahoo.com" at bounding box center [235, 60] width 100 height 13
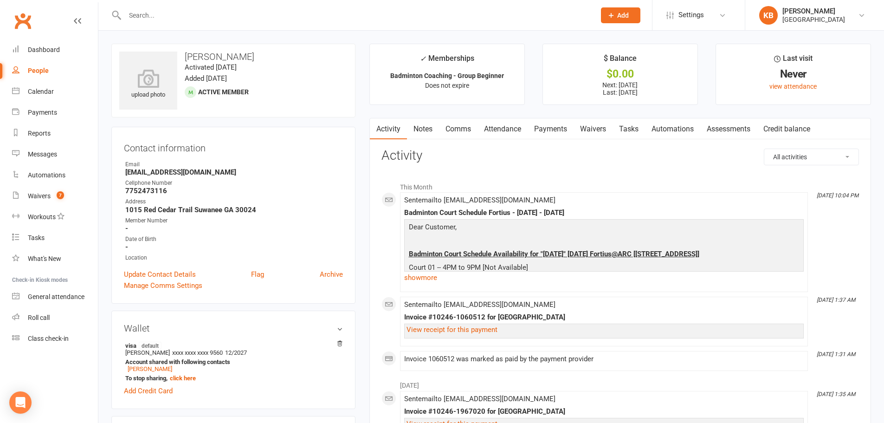
click at [234, 19] on input "text" at bounding box center [355, 15] width 467 height 13
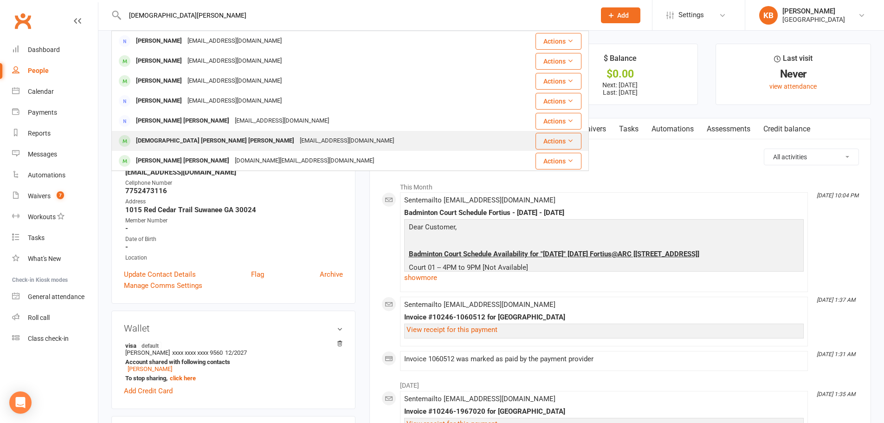
type input "mohammed faizan"
click at [218, 138] on div "Muhammad Faizan Rehman Qureshi" at bounding box center [215, 140] width 164 height 13
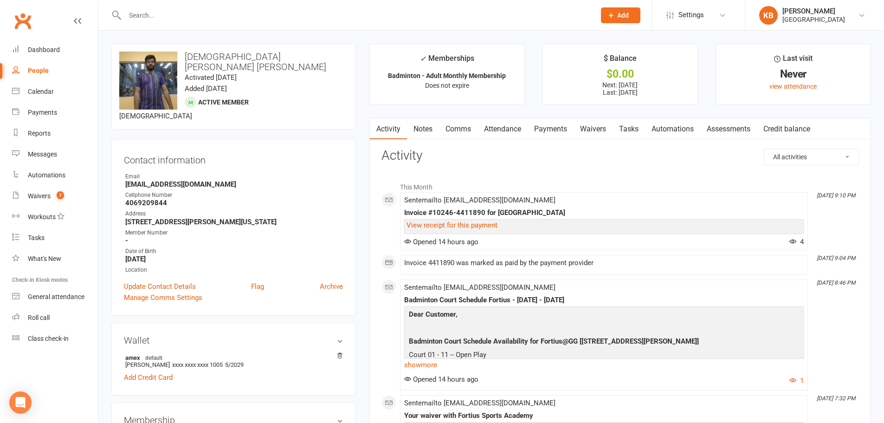
click at [541, 128] on link "Payments" at bounding box center [551, 128] width 46 height 21
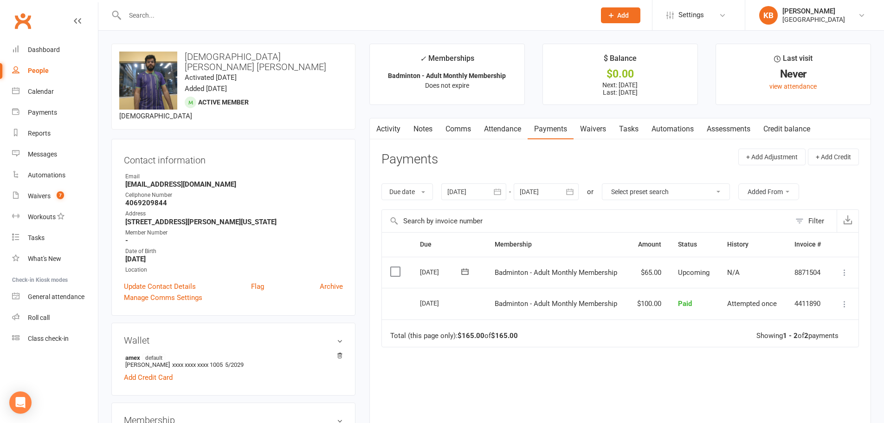
click at [568, 196] on icon "button" at bounding box center [569, 191] width 9 height 9
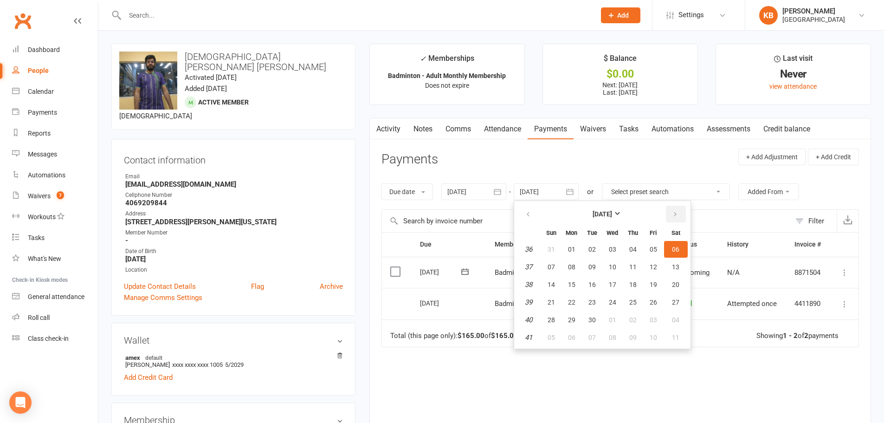
click at [675, 213] on icon "button" at bounding box center [675, 214] width 6 height 7
click at [681, 242] on button "04" at bounding box center [676, 249] width 24 height 17
type input "04 Oct 2025"
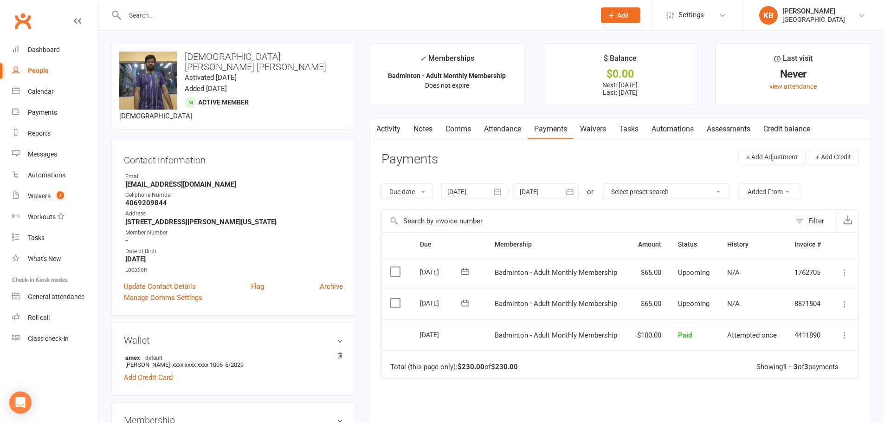
click at [155, 16] on input "text" at bounding box center [355, 15] width 467 height 13
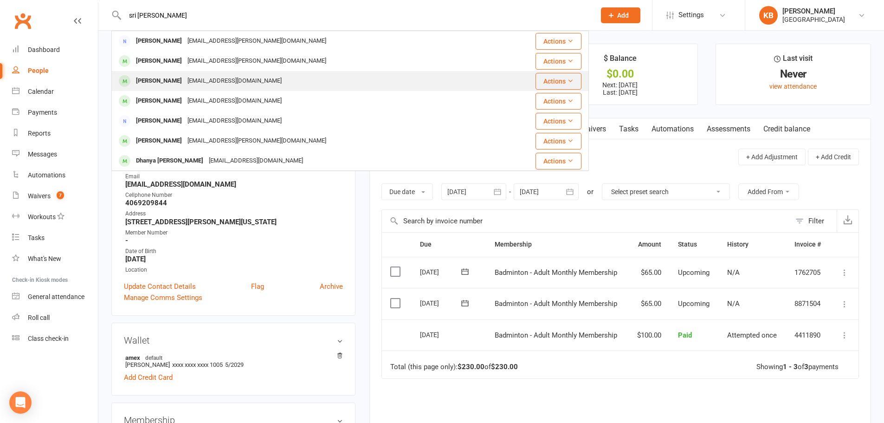
type input "sri tatikonda"
click at [189, 81] on div "tvenugopalr@gmail.com" at bounding box center [235, 80] width 100 height 13
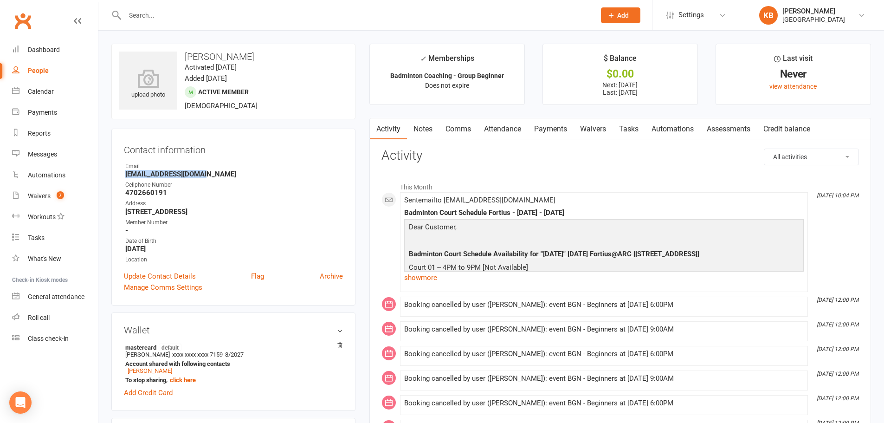
drag, startPoint x: 119, startPoint y: 174, endPoint x: 209, endPoint y: 175, distance: 90.1
click at [210, 175] on div "Contact information Owner Email tvenugopalr@gmail.com Cellphone Number 47026601…" at bounding box center [233, 217] width 244 height 177
copy strong "tvenugopalr@gmail.com"
click at [209, 157] on div "Contact information Owner Email tvenugopalr@gmail.com Cellphone Number 47026601…" at bounding box center [233, 217] width 244 height 177
click at [226, 15] on input "text" at bounding box center [355, 15] width 467 height 13
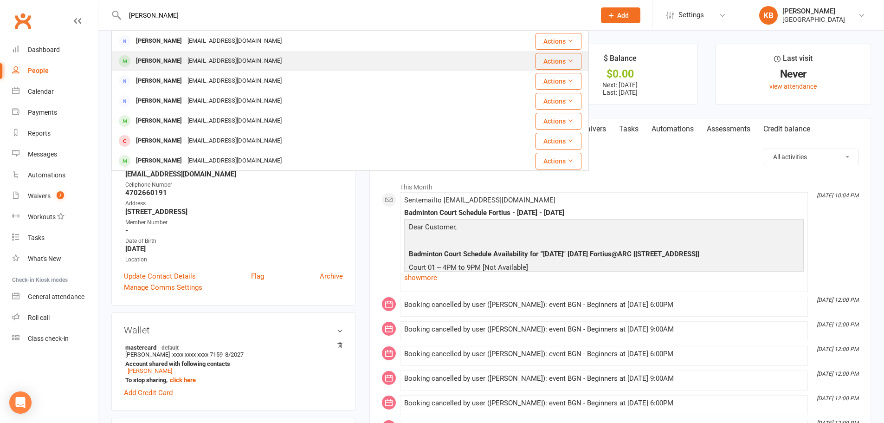
type input "jaypal"
click at [223, 56] on div "Vjaipal@gmail.com" at bounding box center [235, 60] width 100 height 13
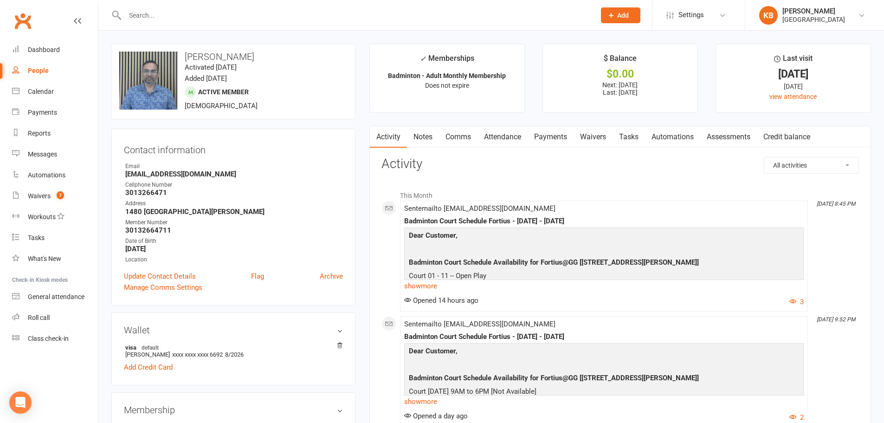
click at [209, 23] on div at bounding box center [350, 15] width 478 height 30
click at [198, 13] on input "text" at bounding box center [355, 15] width 467 height 13
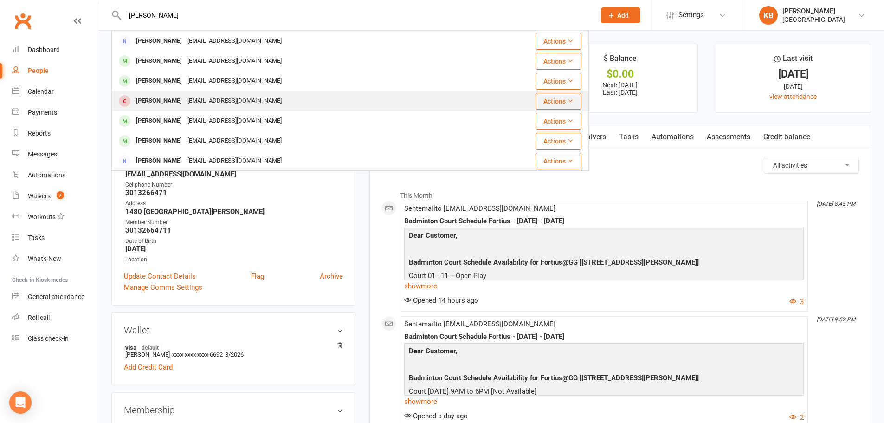
type input "ansh"
click at [230, 98] on div "Vjaipal@gmail.com" at bounding box center [235, 100] width 100 height 13
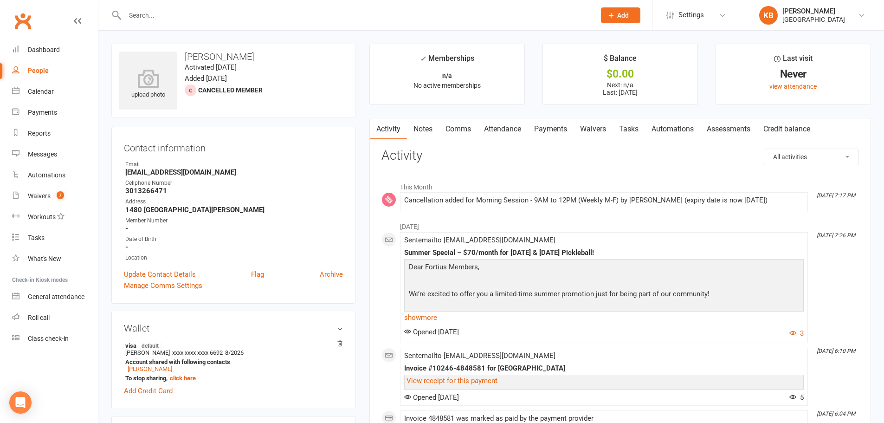
click at [188, 18] on input "text" at bounding box center [355, 15] width 467 height 13
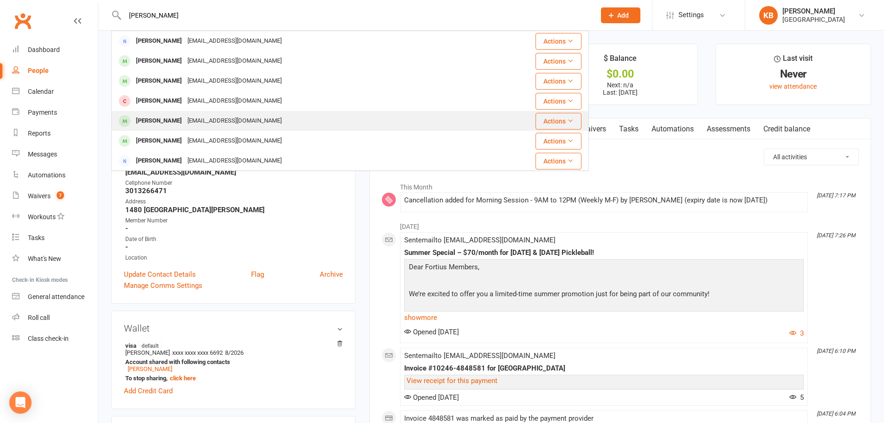
type input "ansh"
click at [219, 118] on div "vjaipal@gmail.com" at bounding box center [235, 120] width 100 height 13
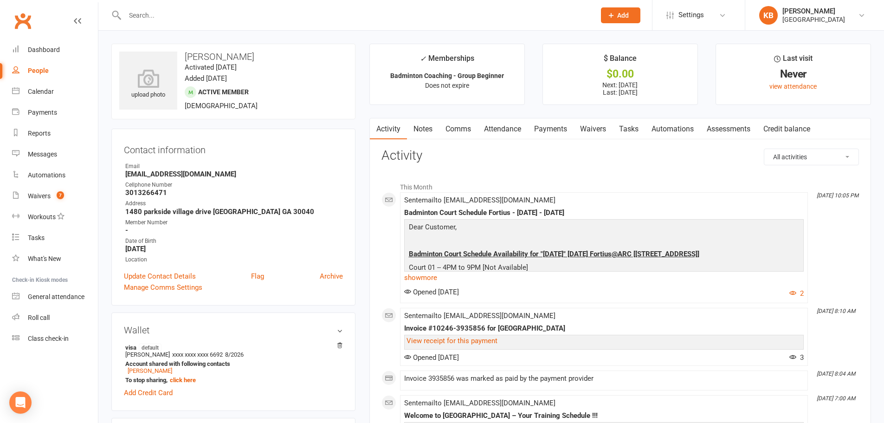
click at [555, 129] on link "Payments" at bounding box center [551, 128] width 46 height 21
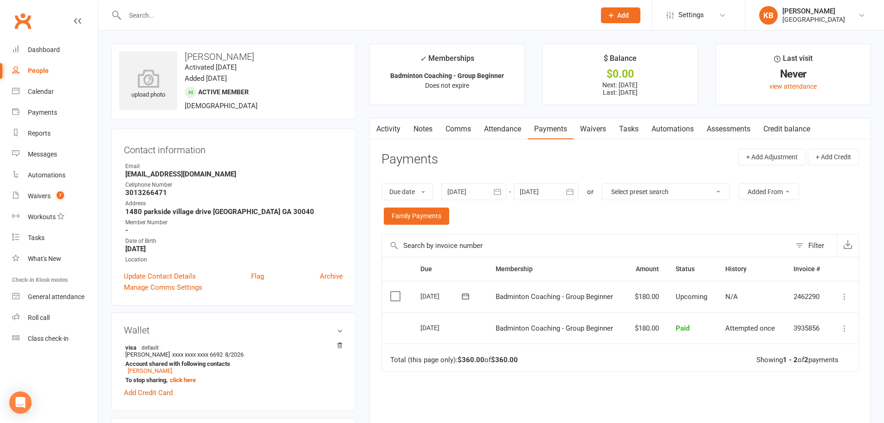
click at [378, 130] on icon "button" at bounding box center [376, 127] width 6 height 10
click at [382, 121] on link "Activity" at bounding box center [388, 128] width 37 height 21
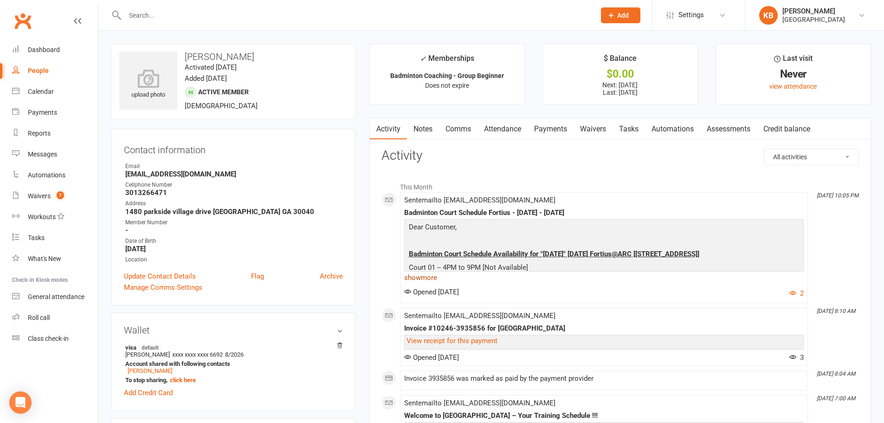
click at [426, 280] on link "show more" at bounding box center [604, 277] width 400 height 13
click at [212, 13] on input "text" at bounding box center [355, 15] width 467 height 13
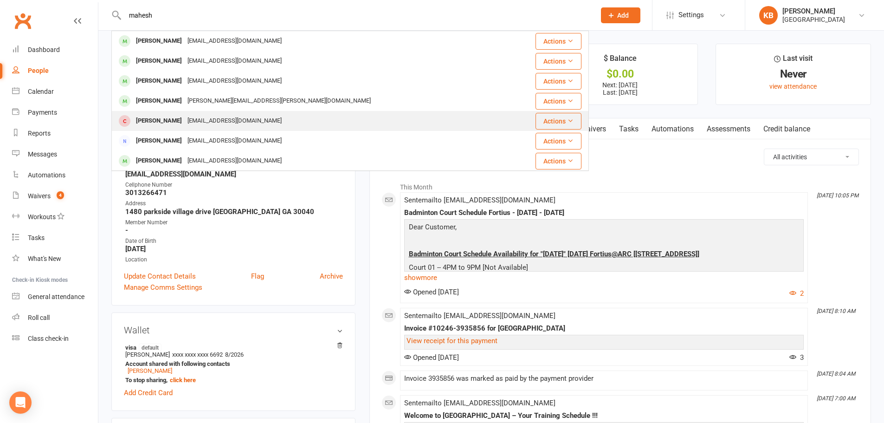
scroll to position [46, 0]
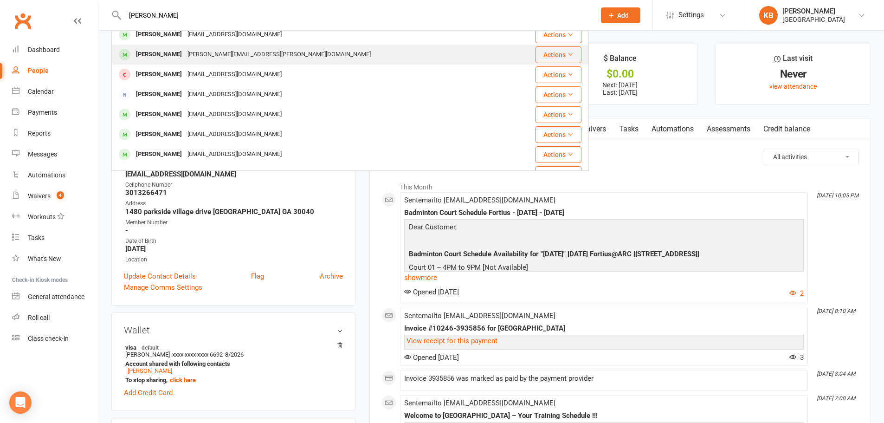
type input "[PERSON_NAME]"
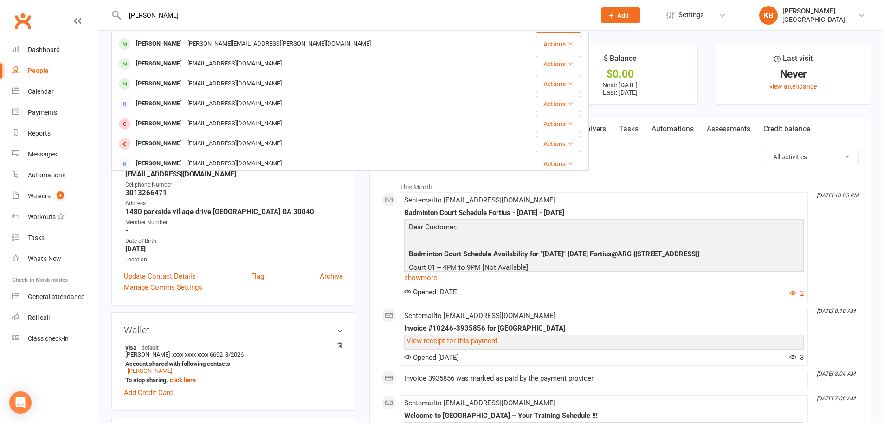
scroll to position [0, 0]
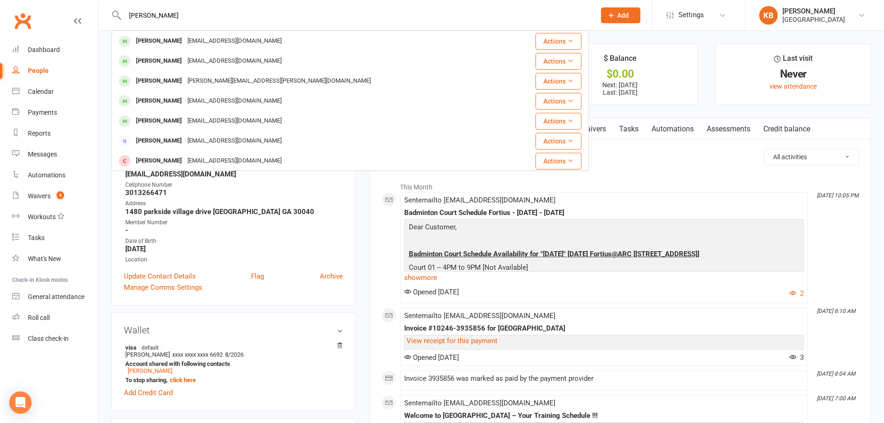
drag, startPoint x: 176, startPoint y: 13, endPoint x: 127, endPoint y: 10, distance: 49.3
click at [127, 10] on input "mahesh bhira" at bounding box center [355, 15] width 467 height 13
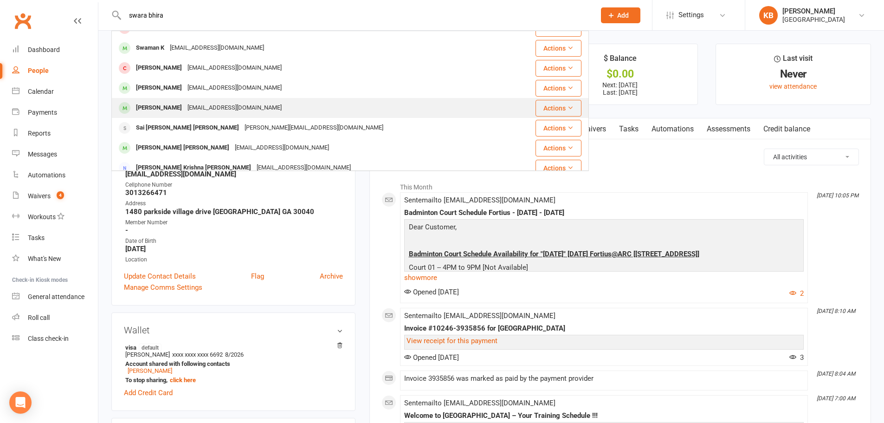
scroll to position [139, 0]
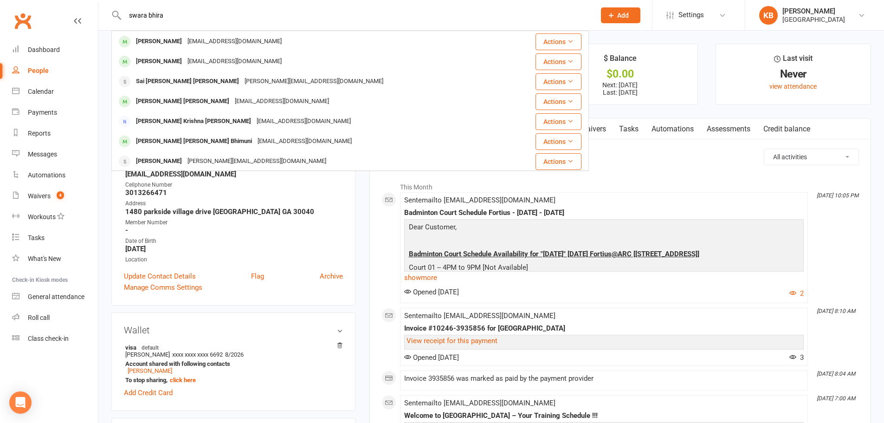
type input "swara bhira"
drag, startPoint x: 145, startPoint y: 19, endPoint x: 128, endPoint y: 20, distance: 17.2
click at [128, 20] on input "swara bhira" at bounding box center [355, 15] width 467 height 13
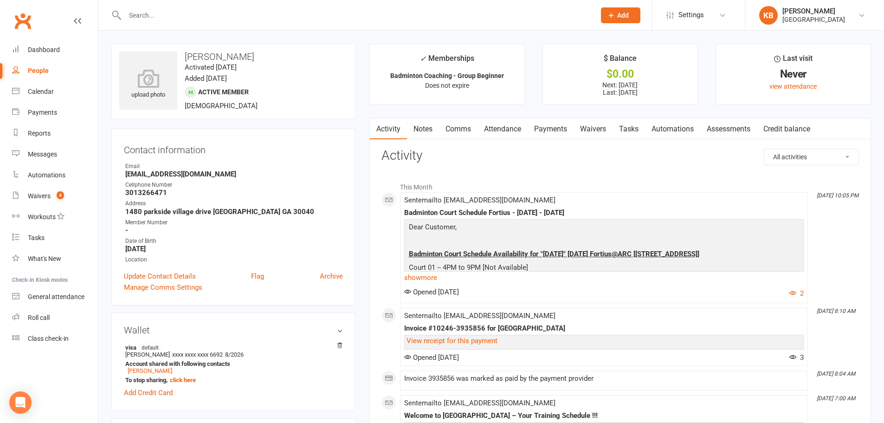
click at [525, 177] on li "This Month" at bounding box center [621, 184] width 478 height 15
click at [562, 129] on link "Payments" at bounding box center [551, 128] width 46 height 21
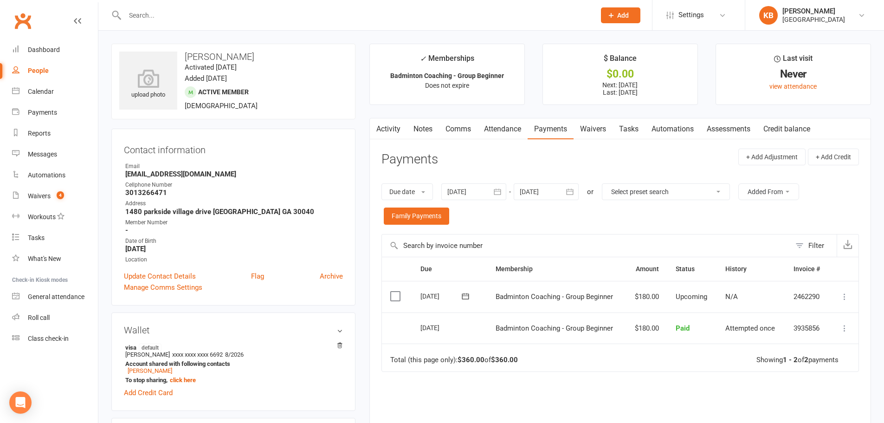
drag, startPoint x: 569, startPoint y: 193, endPoint x: 572, endPoint y: 197, distance: 5.6
click at [569, 192] on icon "button" at bounding box center [570, 192] width 7 height 6
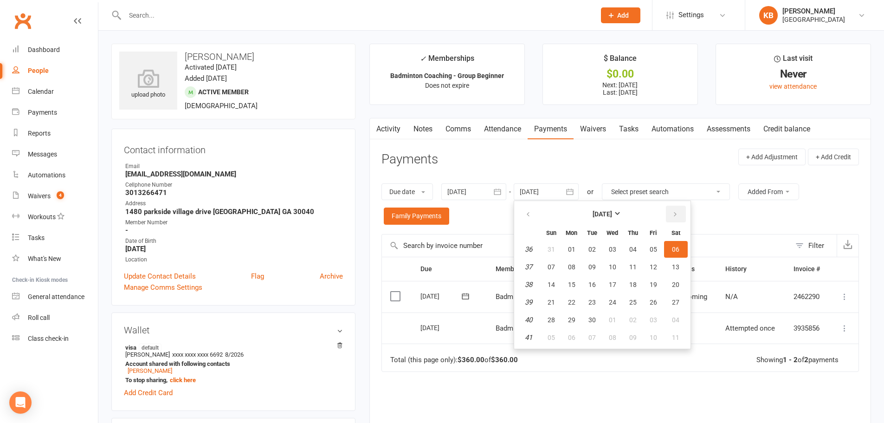
click at [678, 213] on icon "button" at bounding box center [675, 214] width 6 height 7
click at [679, 250] on span "04" at bounding box center [675, 249] width 7 height 7
type input "04 Oct 2025"
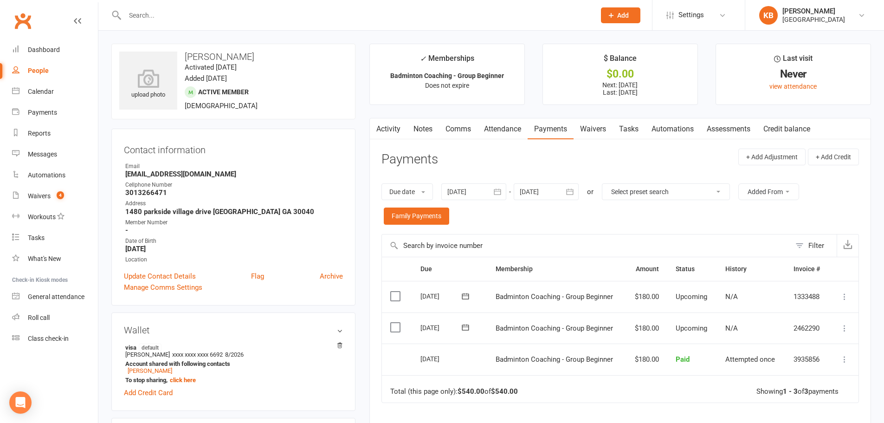
click at [502, 189] on icon "button" at bounding box center [497, 191] width 9 height 9
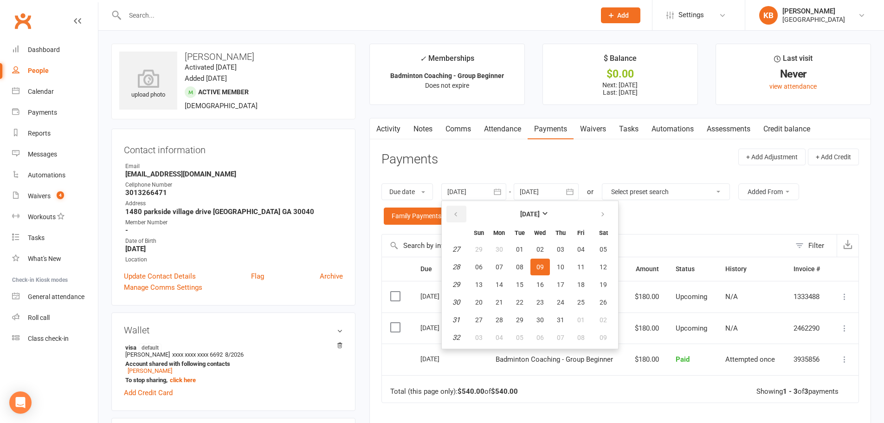
click at [457, 212] on icon "button" at bounding box center [456, 214] width 6 height 7
click at [604, 253] on button "01" at bounding box center [604, 249] width 24 height 17
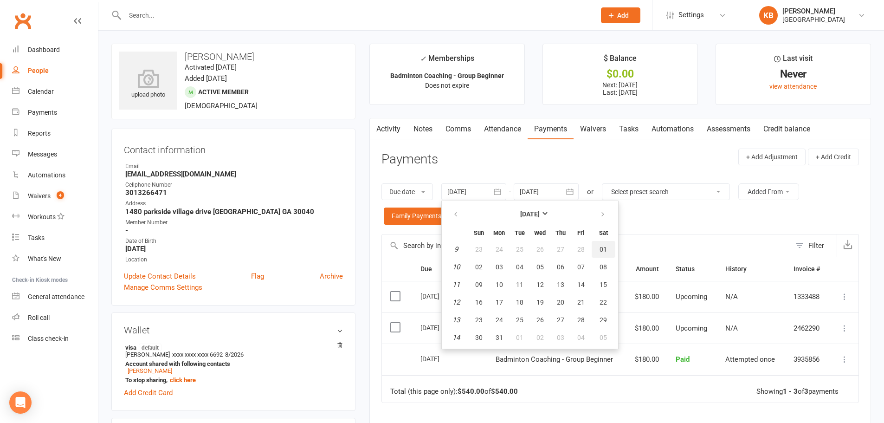
type input "01 Mar 2025"
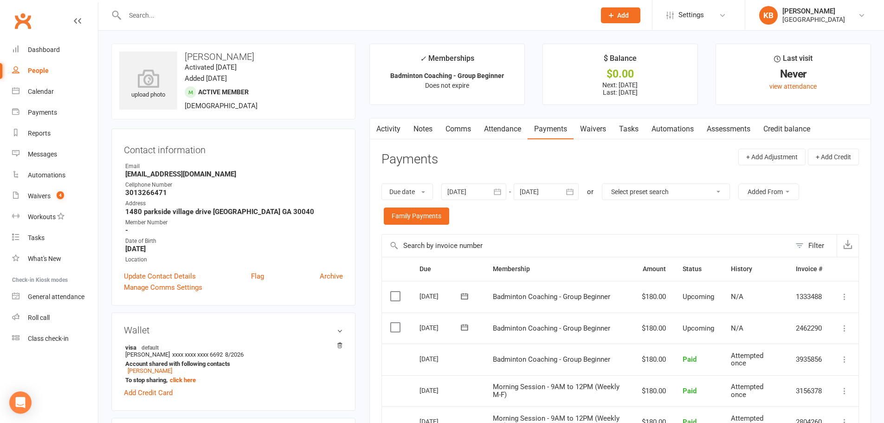
click at [557, 222] on div "Due date Due date Date paid Date failed 01 Mar 2025 February 2025 Sun Mon Tue W…" at bounding box center [621, 204] width 478 height 60
click at [396, 134] on link "Activity" at bounding box center [388, 128] width 37 height 21
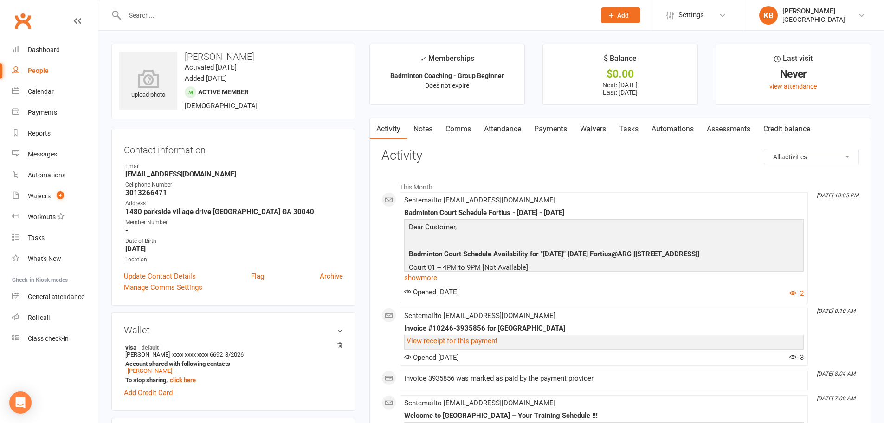
click at [189, 16] on input "text" at bounding box center [355, 15] width 467 height 13
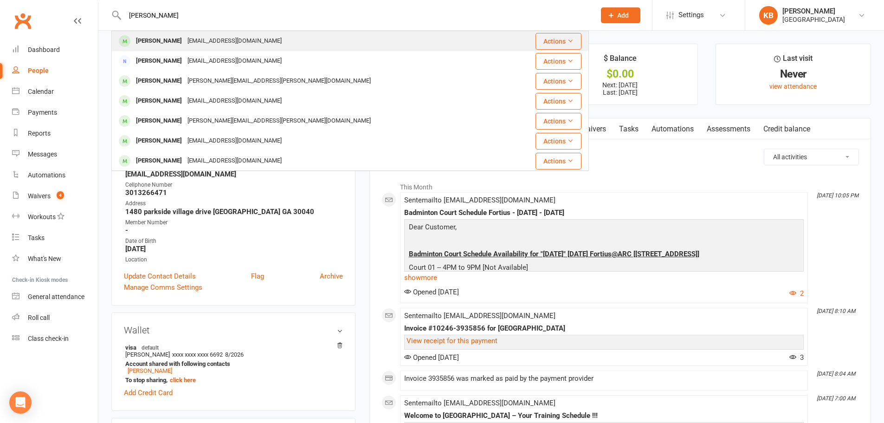
type input "tanvi gannavrapu"
click at [185, 36] on div "Tanvi Gannavarapu" at bounding box center [159, 40] width 52 height 13
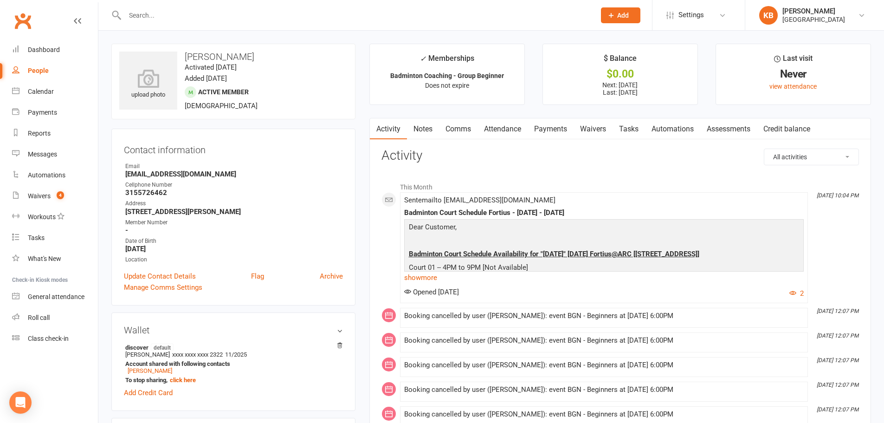
click at [196, 13] on input "text" at bounding box center [355, 15] width 467 height 13
paste input "devavejay@gmail.com"
type input "devavejay@gmail.com"
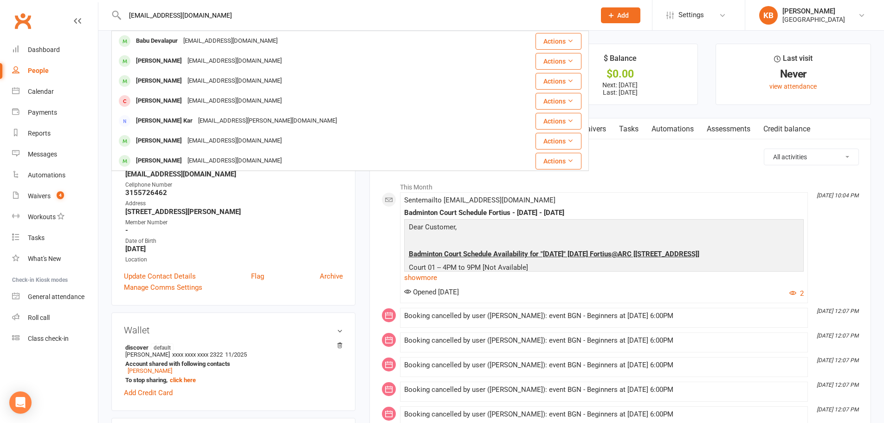
drag, startPoint x: 205, startPoint y: 13, endPoint x: 119, endPoint y: 22, distance: 86.8
click at [119, 22] on div "devavejay@gmail.com Babu Devalapur Devbabu@gmail.com Actions Dev Chinni chinni2…" at bounding box center [350, 15] width 478 height 30
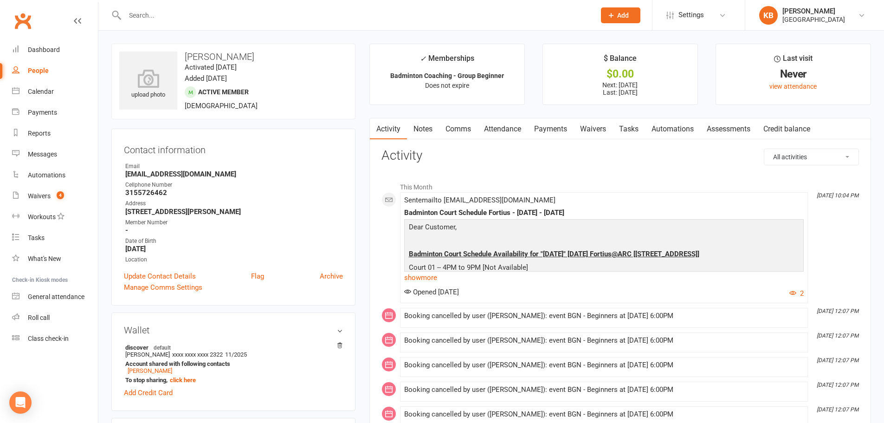
click at [439, 149] on h3 "Activity" at bounding box center [621, 156] width 478 height 14
click at [219, 13] on input "text" at bounding box center [355, 15] width 467 height 13
paste input "igot99offers@gmail.com"
type input "igot99offers@gmail.com"
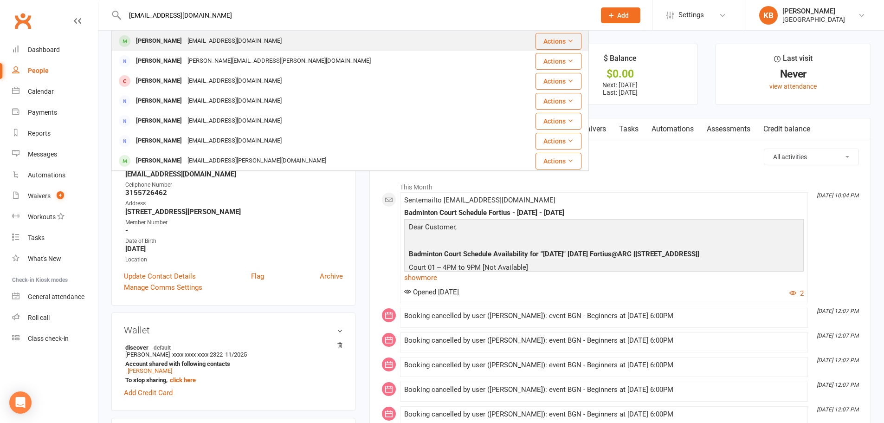
click at [229, 36] on div "Igot99offers@gmail.com" at bounding box center [235, 40] width 100 height 13
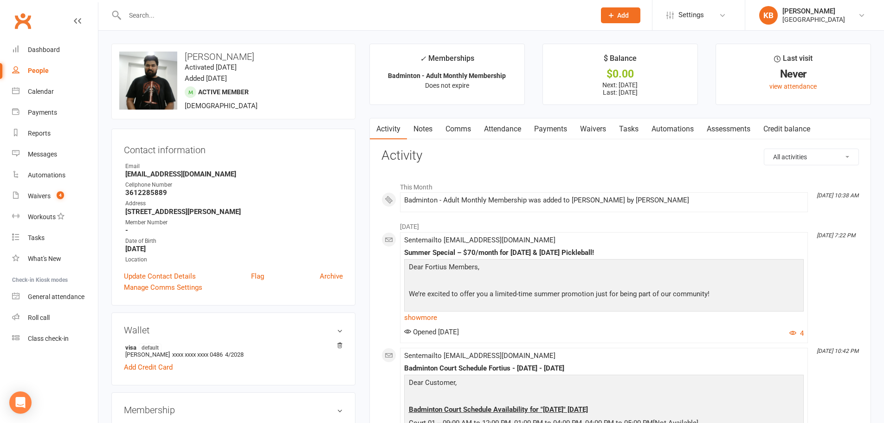
click at [543, 128] on link "Payments" at bounding box center [551, 128] width 46 height 21
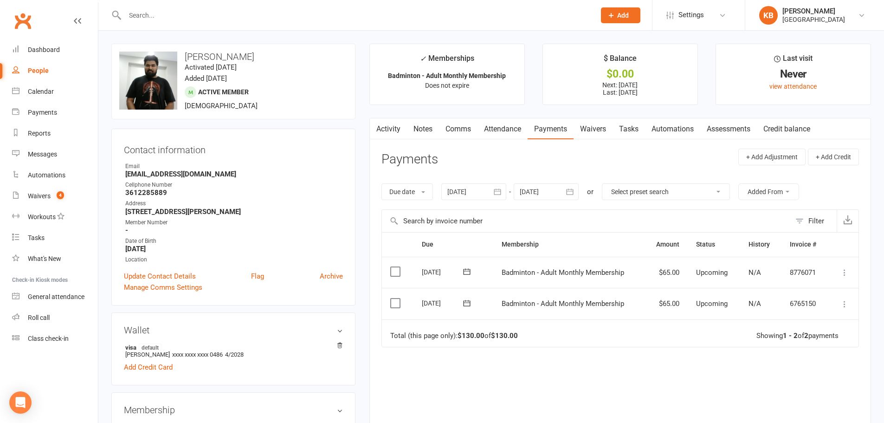
click at [488, 194] on div at bounding box center [473, 191] width 65 height 17
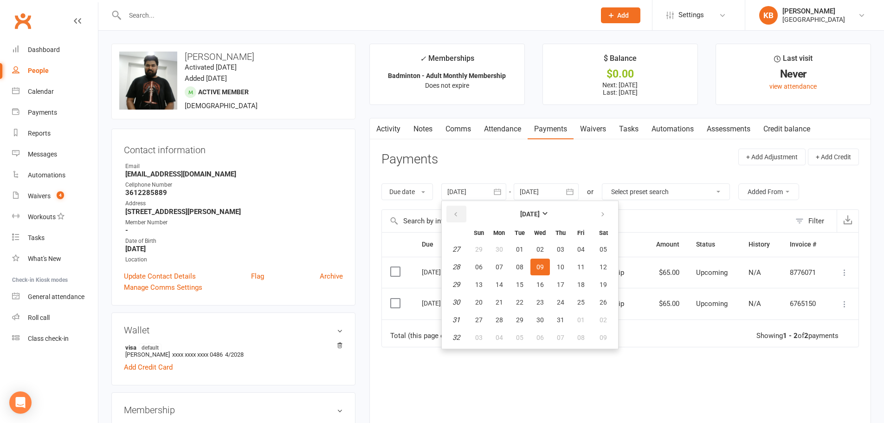
click at [460, 218] on button "button" at bounding box center [456, 214] width 20 height 17
click at [556, 249] on button "03" at bounding box center [560, 249] width 19 height 17
type input "03 Apr 2025"
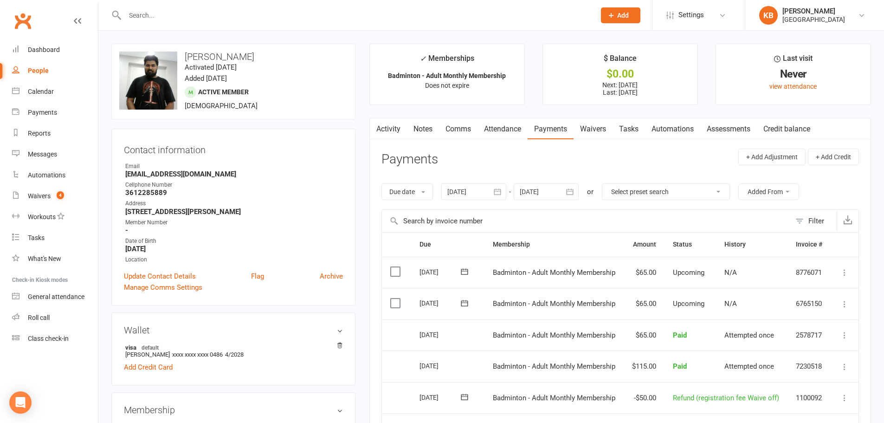
click at [840, 300] on icon at bounding box center [844, 303] width 9 height 9
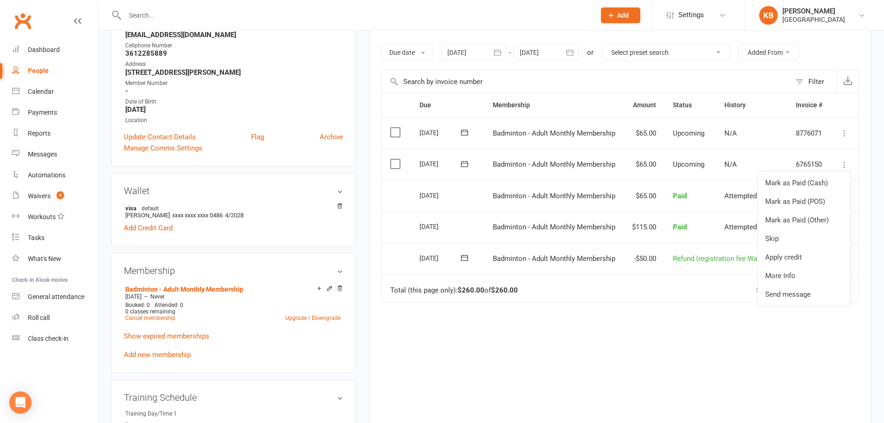
click at [777, 335] on div "Due Contact Membership Amount Status History Invoice # Select this 01 Sep 2025 …" at bounding box center [621, 257] width 478 height 329
click at [845, 226] on icon at bounding box center [844, 227] width 9 height 9
click at [839, 163] on button at bounding box center [844, 164] width 11 height 11
click at [789, 325] on div "Due Contact Membership Amount Status History Invoice # Select this 01 Sep 2025 …" at bounding box center [621, 257] width 478 height 329
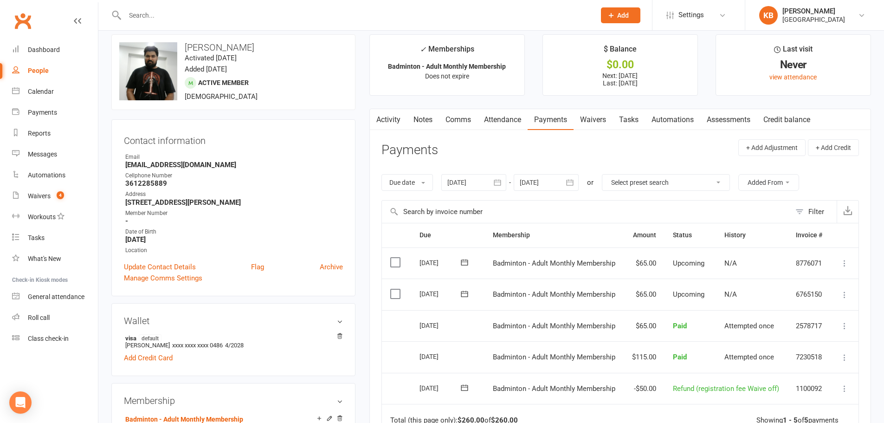
scroll to position [0, 0]
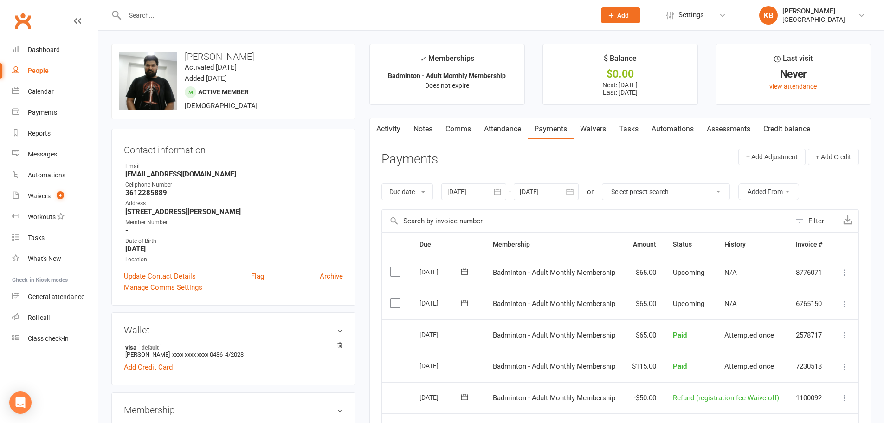
click at [396, 129] on link "Activity" at bounding box center [388, 128] width 37 height 21
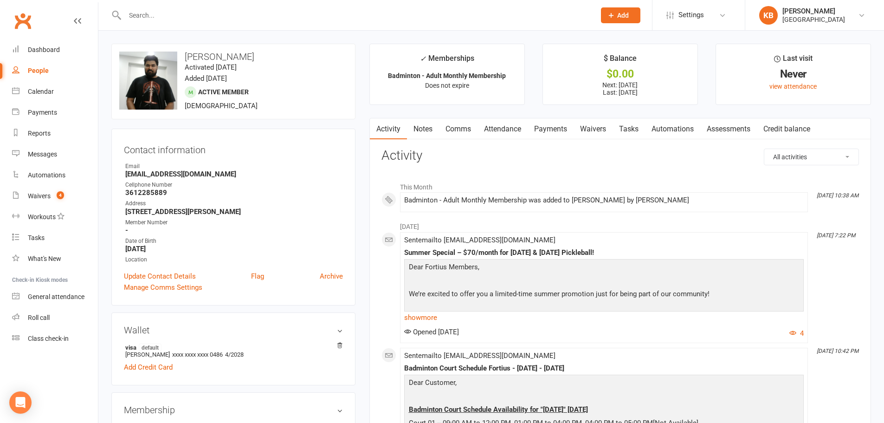
click at [461, 126] on link "Comms" at bounding box center [458, 128] width 39 height 21
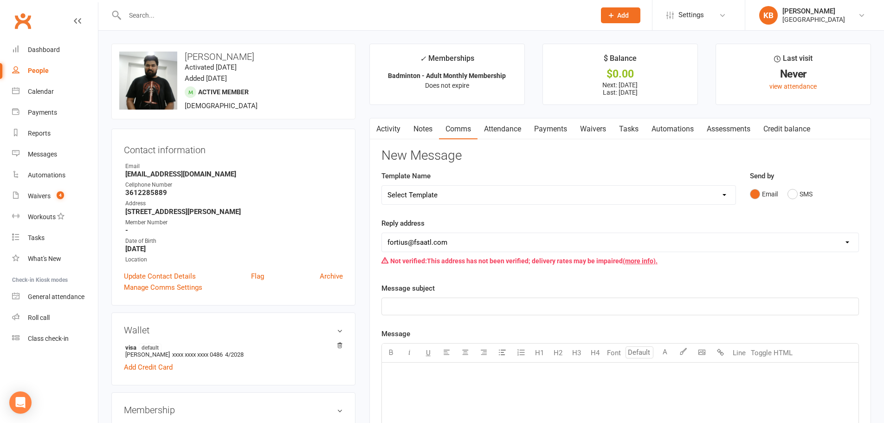
click at [411, 132] on link "Notes" at bounding box center [423, 128] width 32 height 21
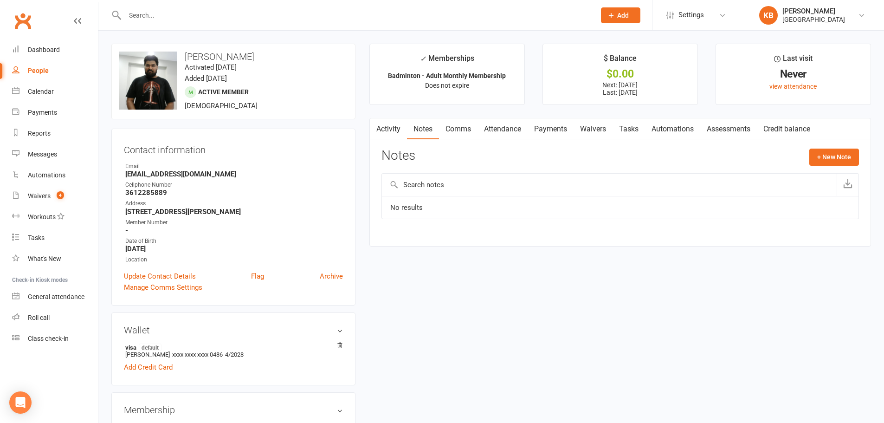
click at [394, 135] on link "Activity" at bounding box center [388, 128] width 37 height 21
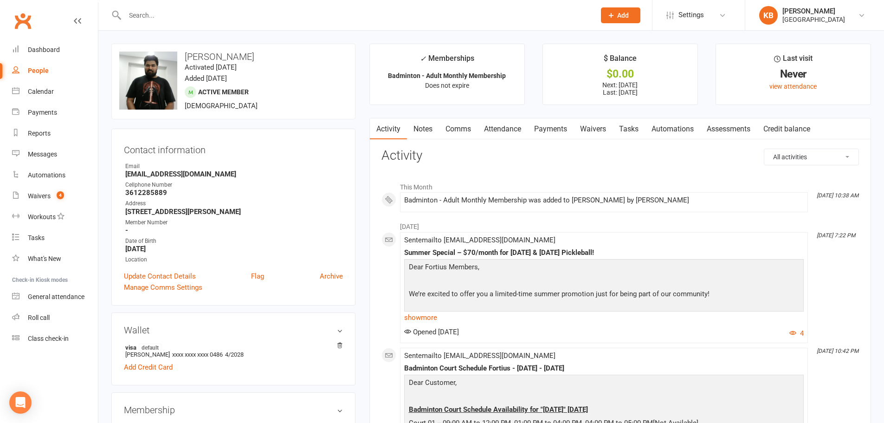
click at [505, 133] on link "Attendance" at bounding box center [503, 128] width 50 height 21
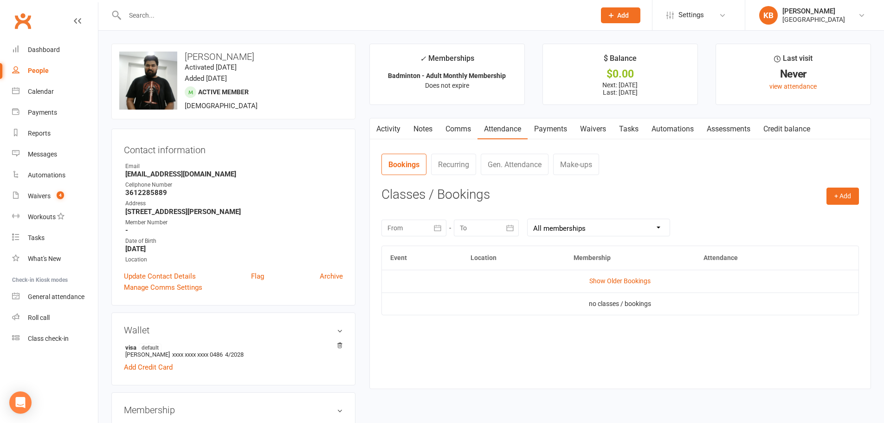
click at [395, 129] on link "Activity" at bounding box center [388, 128] width 37 height 21
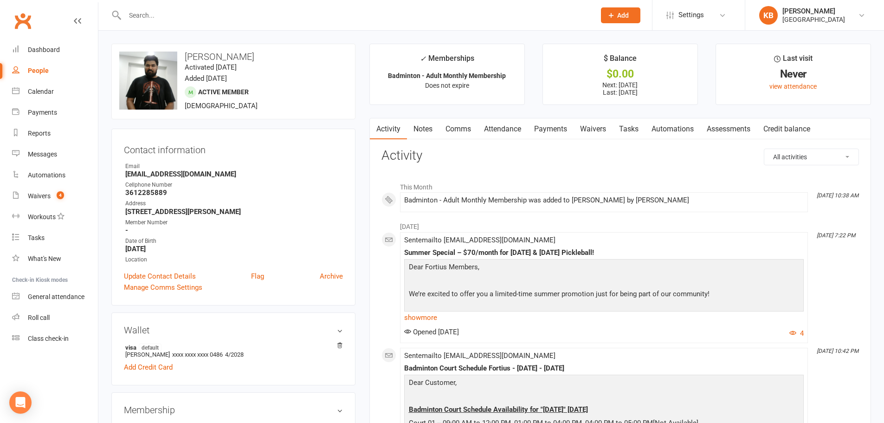
click at [578, 128] on link "Waivers" at bounding box center [593, 128] width 39 height 21
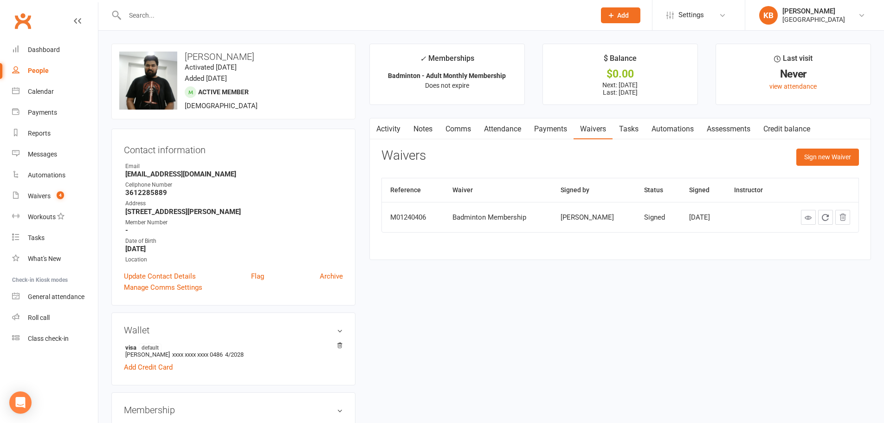
click at [560, 130] on link "Payments" at bounding box center [551, 128] width 46 height 21
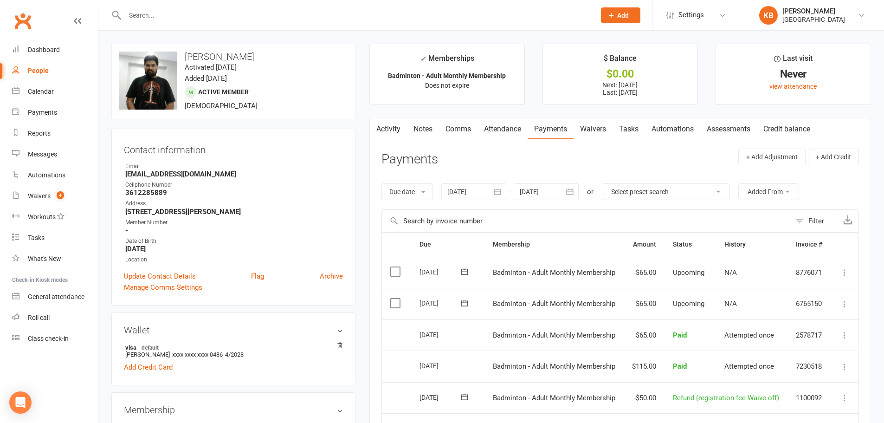
click at [384, 132] on link "Activity" at bounding box center [388, 128] width 37 height 21
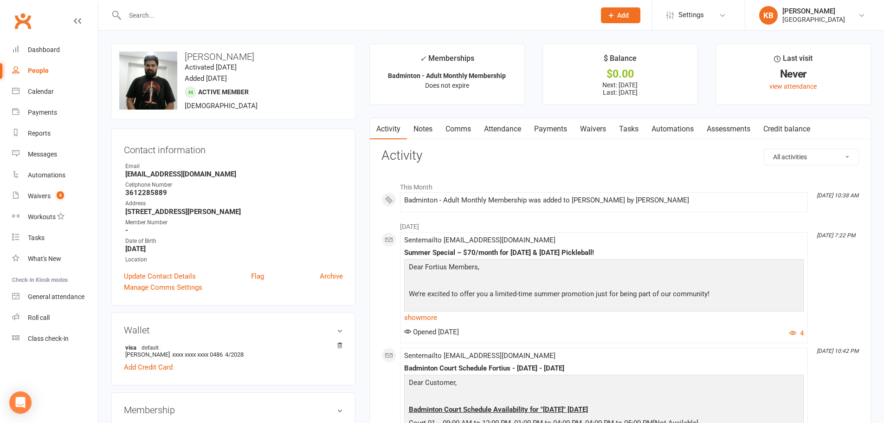
click at [187, 21] on input "text" at bounding box center [355, 15] width 467 height 13
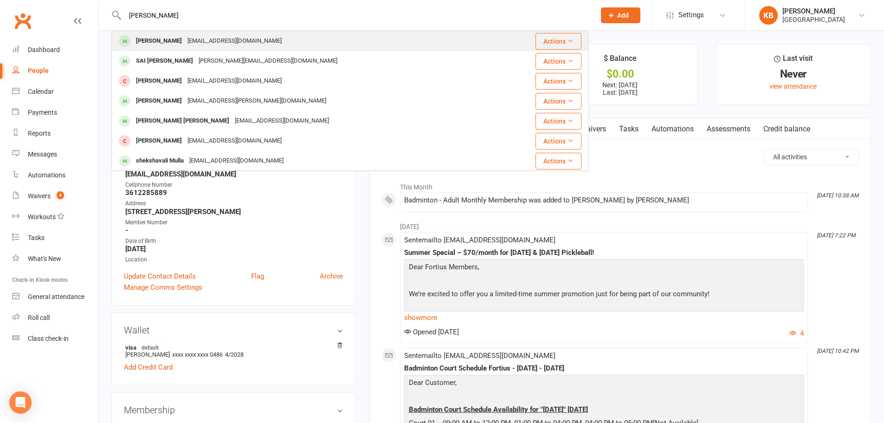
type input "akshaj mul"
click at [196, 49] on div "Akshaj Muley Poojamuley@gmail.com" at bounding box center [312, 41] width 401 height 19
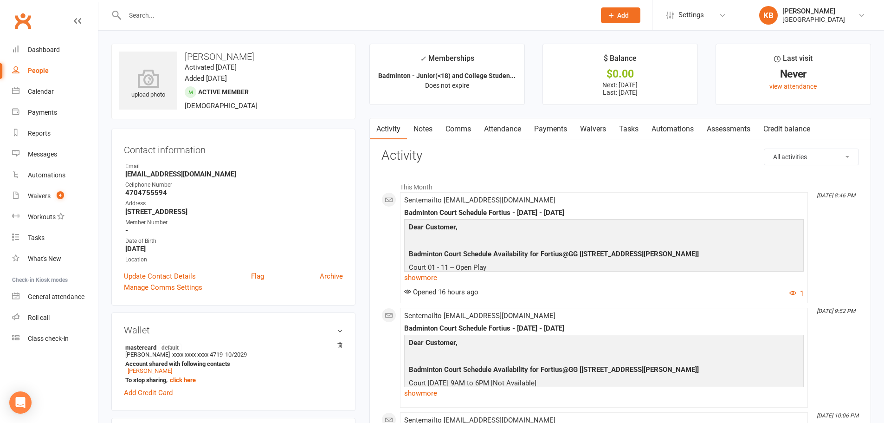
click at [203, 12] on input "text" at bounding box center [355, 15] width 467 height 13
type input "bruhathi"
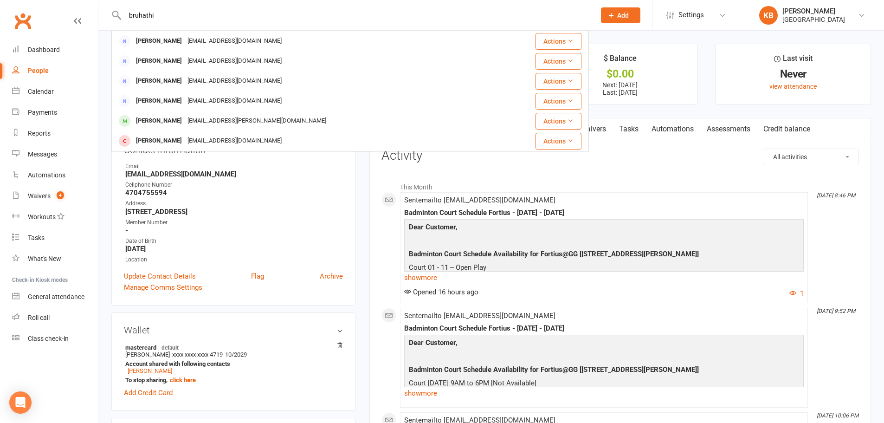
drag, startPoint x: 166, startPoint y: 18, endPoint x: 120, endPoint y: 16, distance: 46.0
click at [120, 16] on div "bruhathi Bharathi Ramaiah bharathimahesh@hotmail.com Actions Swathi Kara Karasw…" at bounding box center [350, 15] width 478 height 30
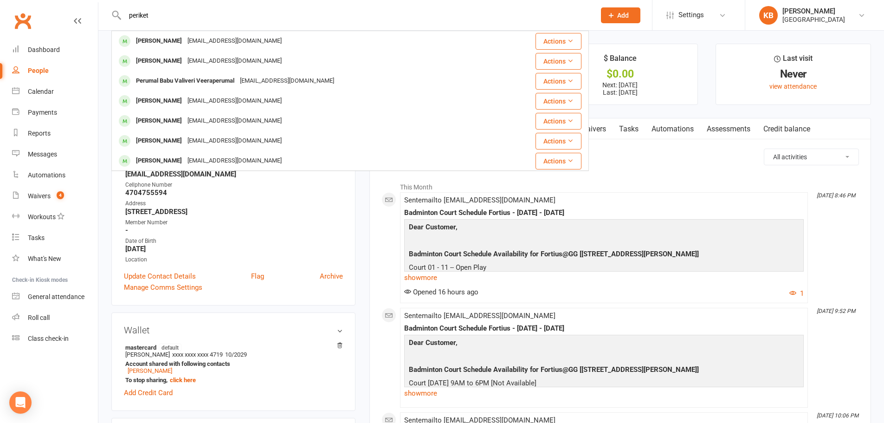
type input "periketi"
drag, startPoint x: 161, startPoint y: 15, endPoint x: 110, endPoint y: 17, distance: 51.1
click at [110, 17] on react-component "periketi Manivannan Perialwar Maniperialwar@yahoo.com Actions Elango Periyasamy…" at bounding box center [294, 15] width 589 height 30
type input "a"
type input "c"
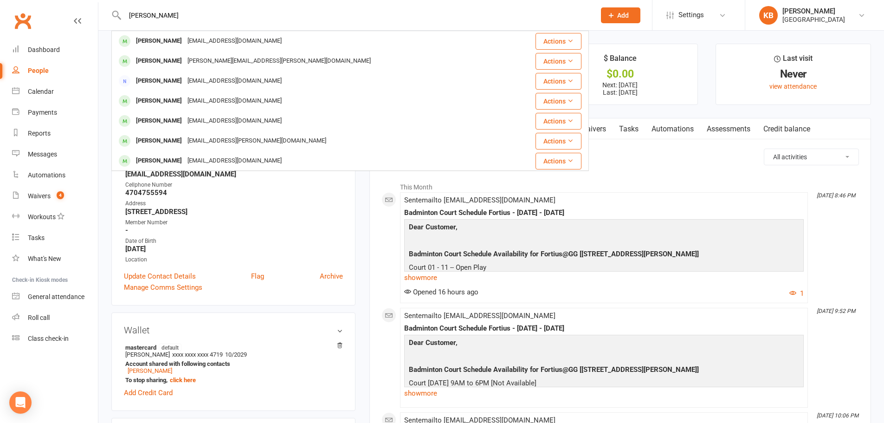
type input "ryan bijoy"
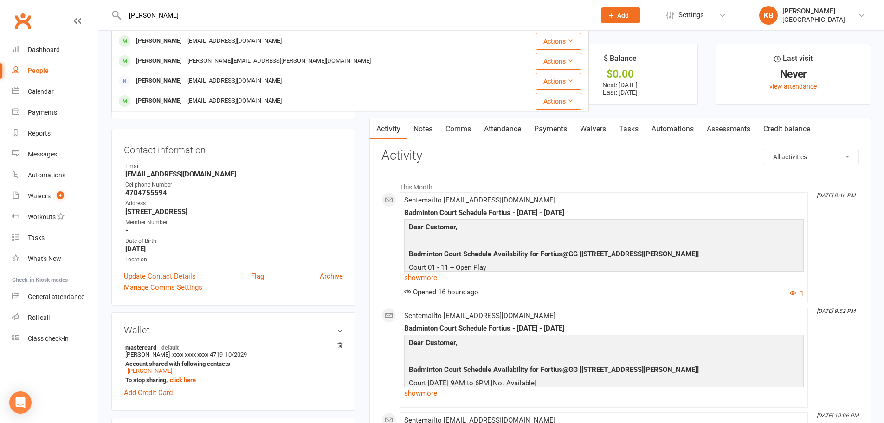
drag, startPoint x: 162, startPoint y: 14, endPoint x: 104, endPoint y: 26, distance: 59.2
click at [104, 26] on react-component "ryan bijoy Ryan Zhang Ryanzhang2004@gmail.com Actions Reyan Adil adil.reyan@out…" at bounding box center [294, 15] width 589 height 30
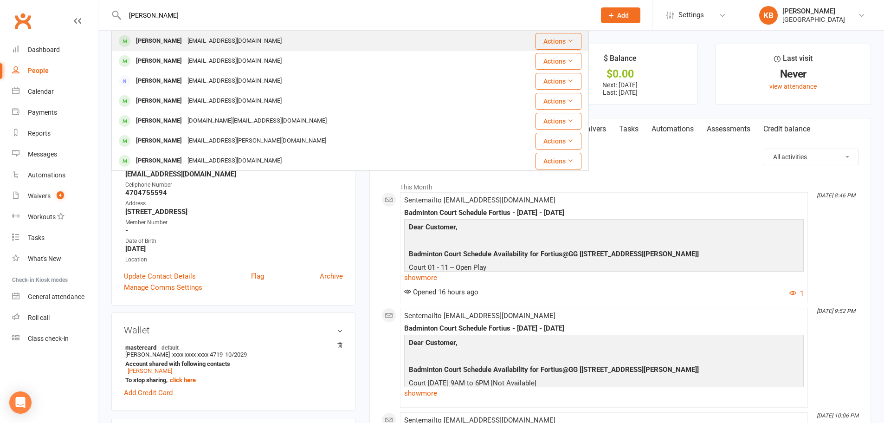
type input "[PERSON_NAME]"
click at [249, 38] on div "[EMAIL_ADDRESS][DOMAIN_NAME]" at bounding box center [235, 40] width 100 height 13
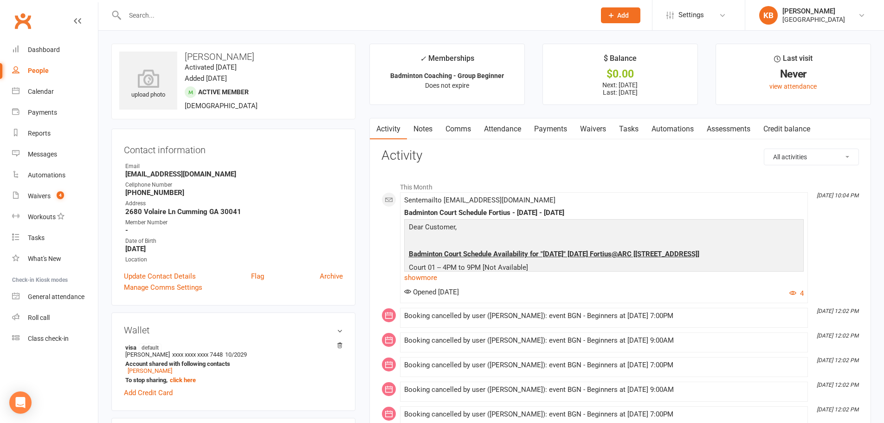
click at [550, 131] on link "Payments" at bounding box center [551, 128] width 46 height 21
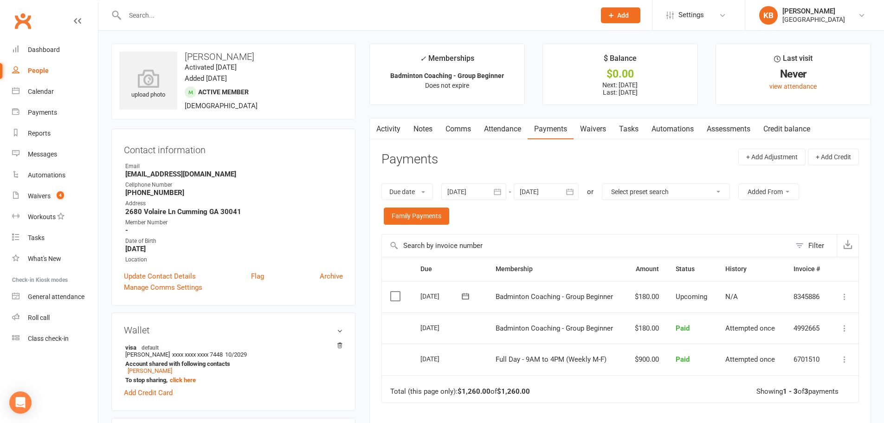
click at [230, 14] on input "text" at bounding box center [355, 15] width 467 height 13
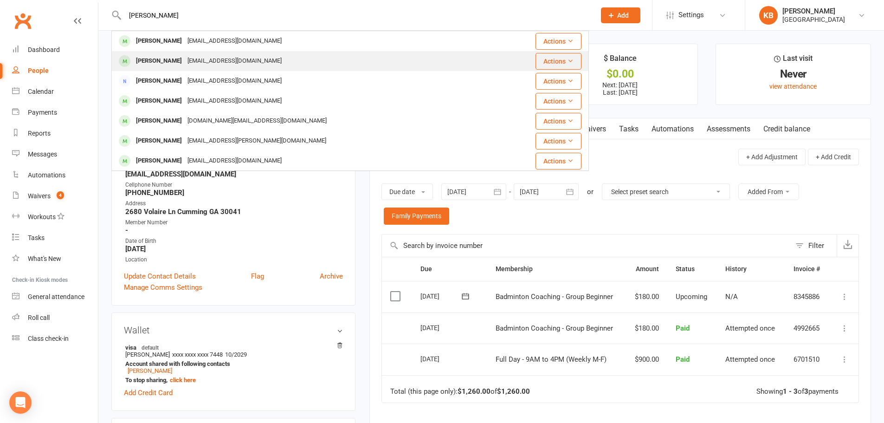
type input "[PERSON_NAME]"
click at [229, 58] on div "[EMAIL_ADDRESS][DOMAIN_NAME]" at bounding box center [235, 60] width 100 height 13
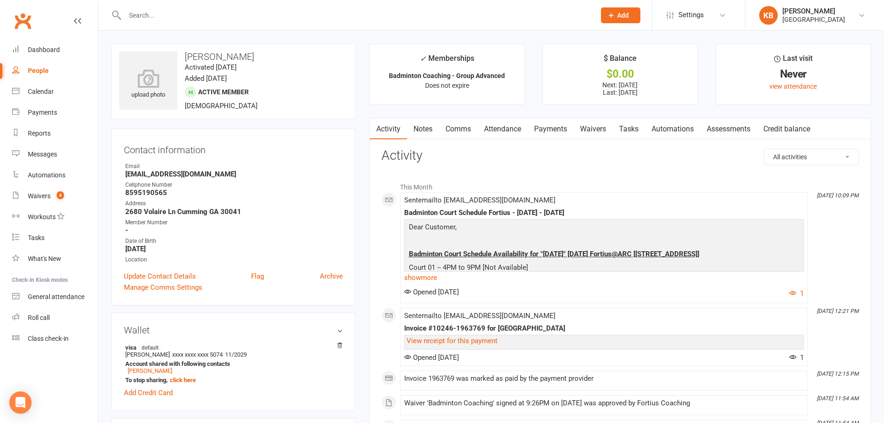
click at [557, 133] on link "Payments" at bounding box center [551, 128] width 46 height 21
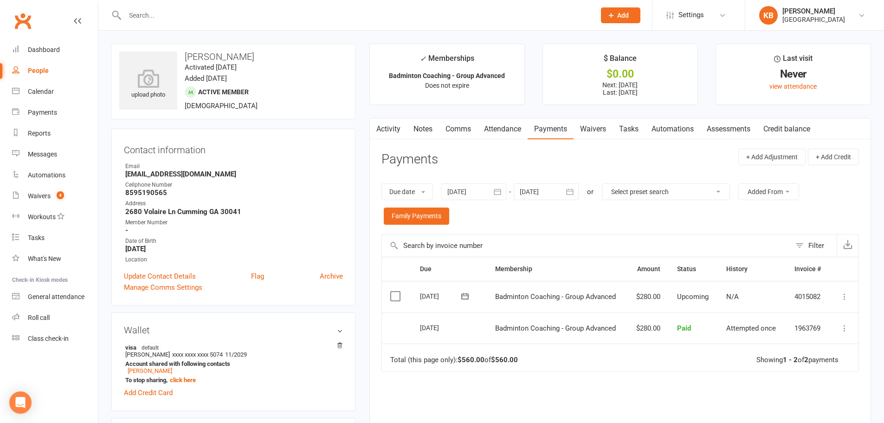
click at [498, 193] on icon "button" at bounding box center [497, 191] width 9 height 9
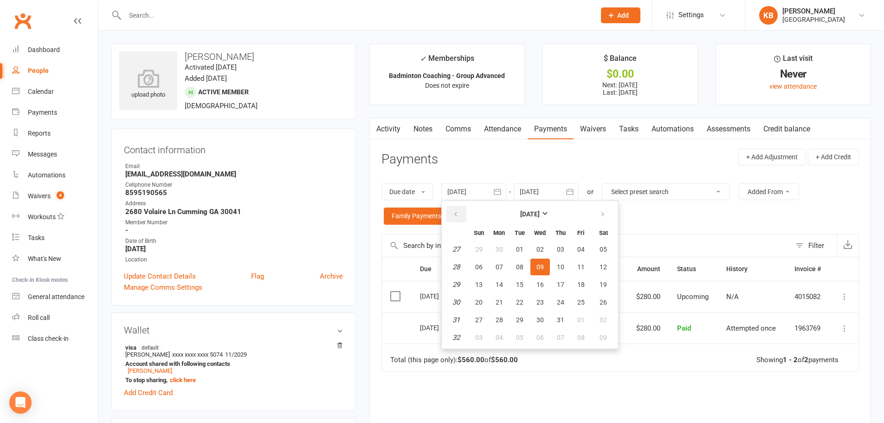
click at [454, 215] on icon "button" at bounding box center [456, 214] width 6 height 7
click at [519, 248] on span "01" at bounding box center [519, 249] width 7 height 7
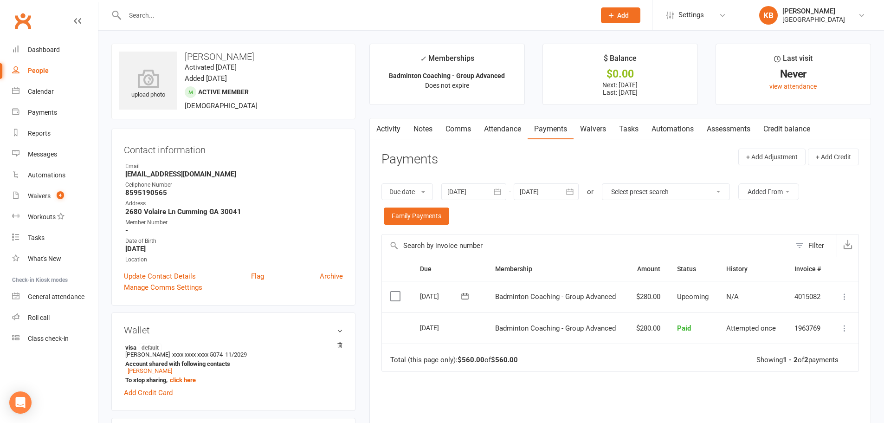
click at [498, 196] on icon "button" at bounding box center [497, 191] width 9 height 9
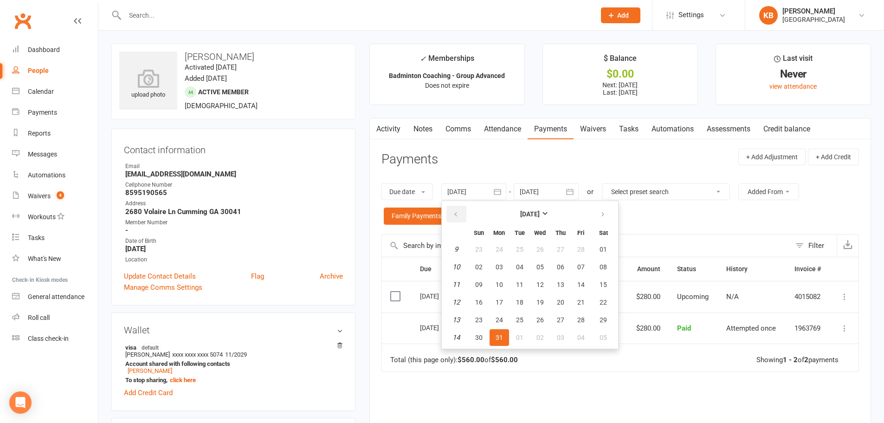
click at [449, 216] on button "button" at bounding box center [456, 214] width 20 height 17
click at [606, 249] on span "01" at bounding box center [603, 249] width 7 height 7
type input "01 Feb 2025"
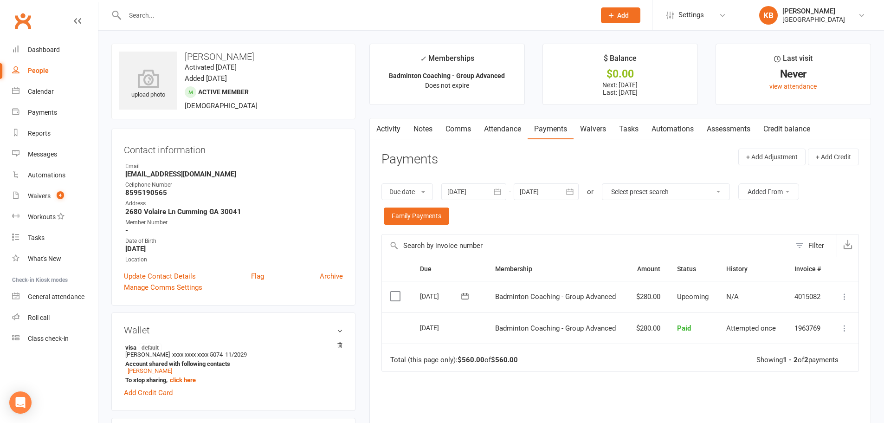
click at [148, 13] on input "text" at bounding box center [355, 15] width 467 height 13
click at [39, 194] on div "Waivers" at bounding box center [39, 195] width 23 height 7
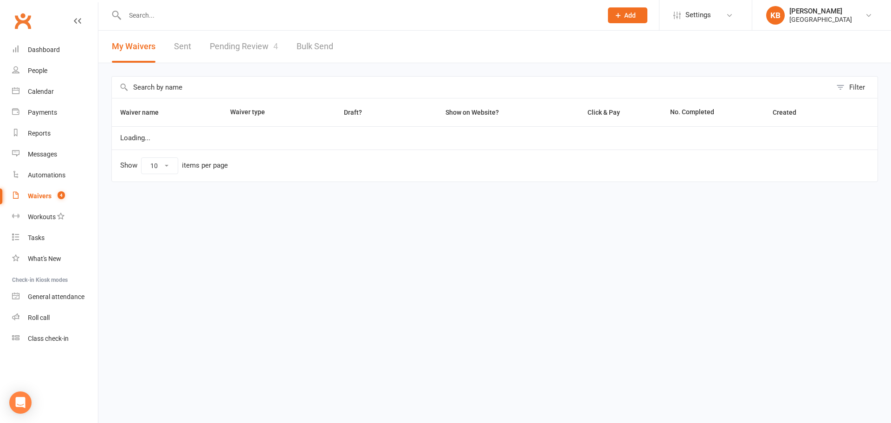
click at [236, 50] on link "Pending Review 4" at bounding box center [244, 47] width 68 height 32
select select "100"
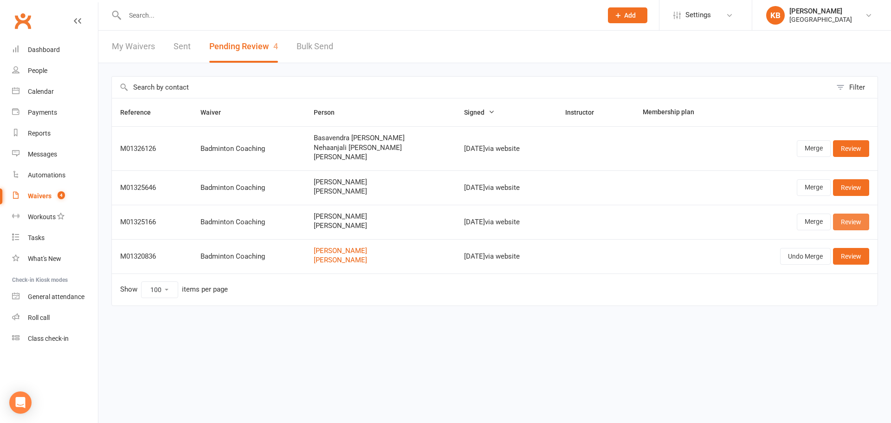
click at [847, 224] on link "Review" at bounding box center [851, 221] width 36 height 17
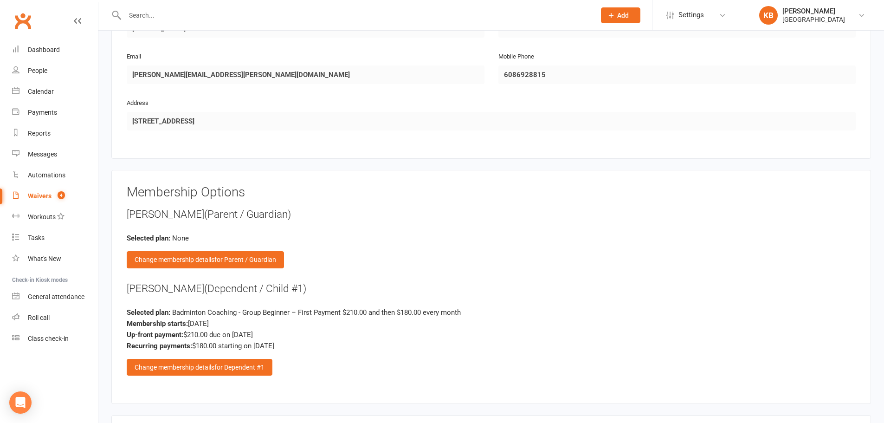
scroll to position [1021, 0]
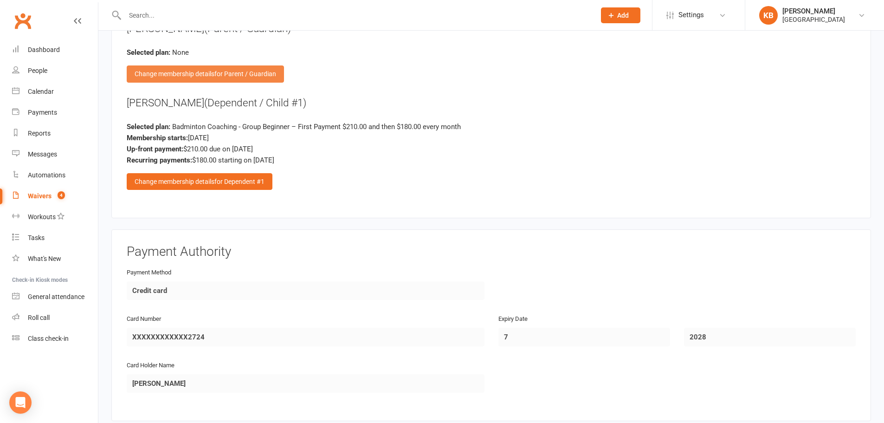
click at [262, 78] on div "Change membership details for Parent / Guardian" at bounding box center [205, 73] width 157 height 17
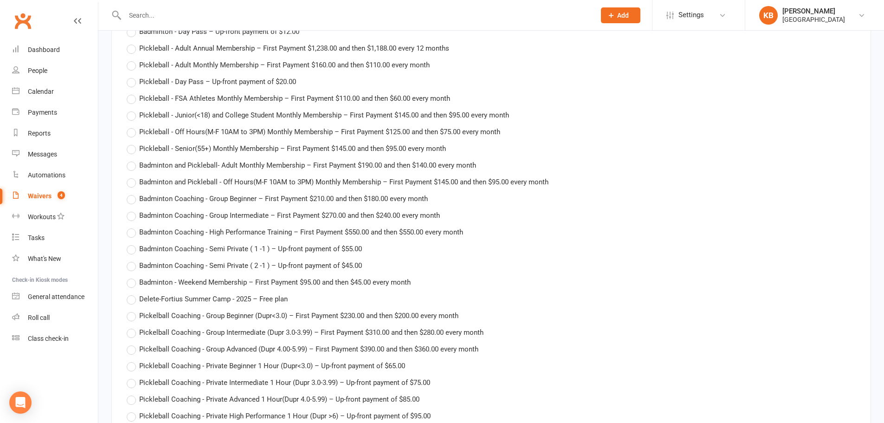
scroll to position [1160, 0]
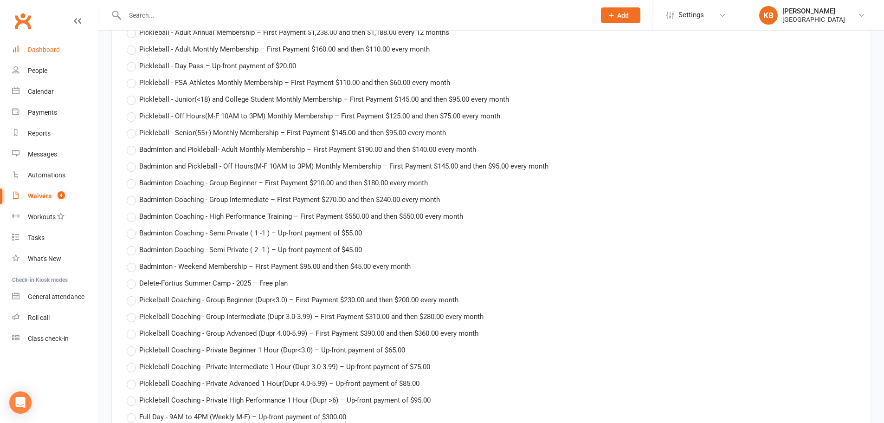
click at [56, 51] on div "Dashboard" at bounding box center [44, 49] width 32 height 7
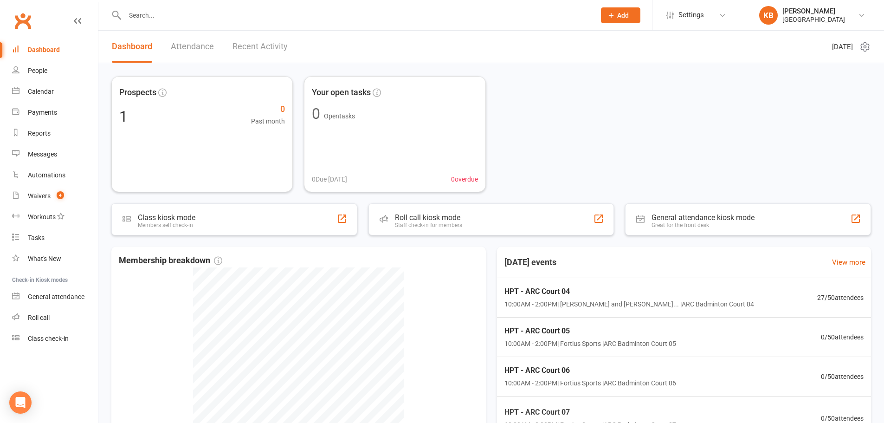
click at [145, 25] on div at bounding box center [350, 15] width 478 height 30
click at [149, 18] on input "text" at bounding box center [355, 15] width 467 height 13
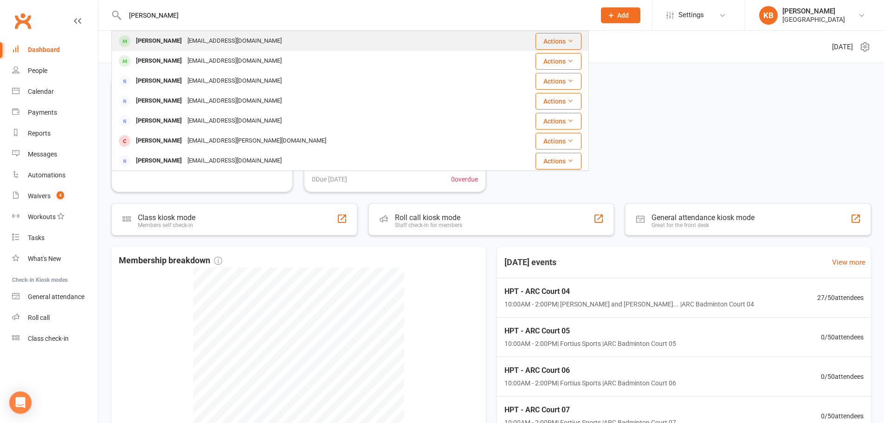
type input "aswath rajara"
click at [193, 43] on div "[EMAIL_ADDRESS][DOMAIN_NAME]" at bounding box center [235, 40] width 100 height 13
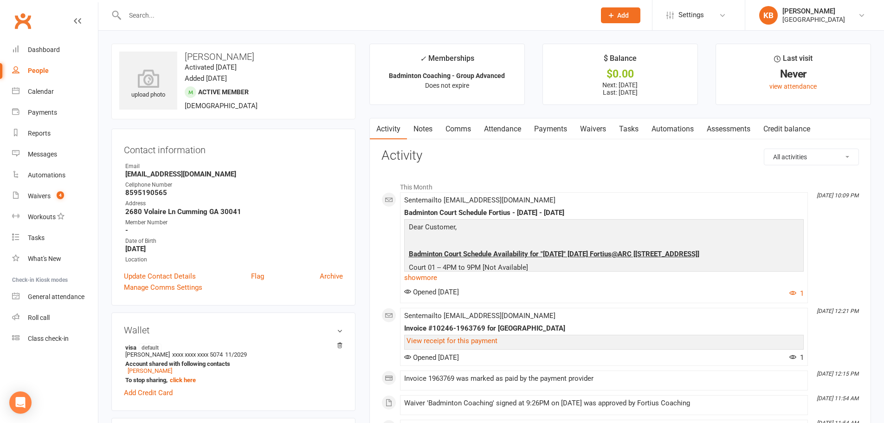
click at [547, 128] on link "Payments" at bounding box center [551, 128] width 46 height 21
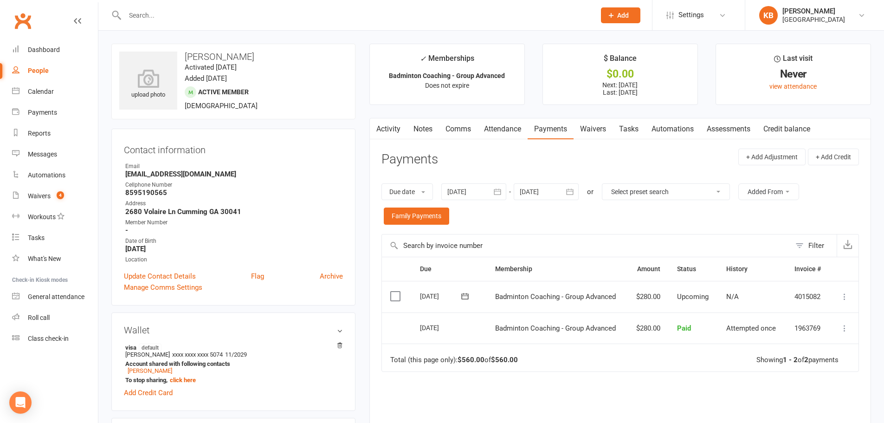
click at [499, 194] on icon "button" at bounding box center [497, 191] width 9 height 9
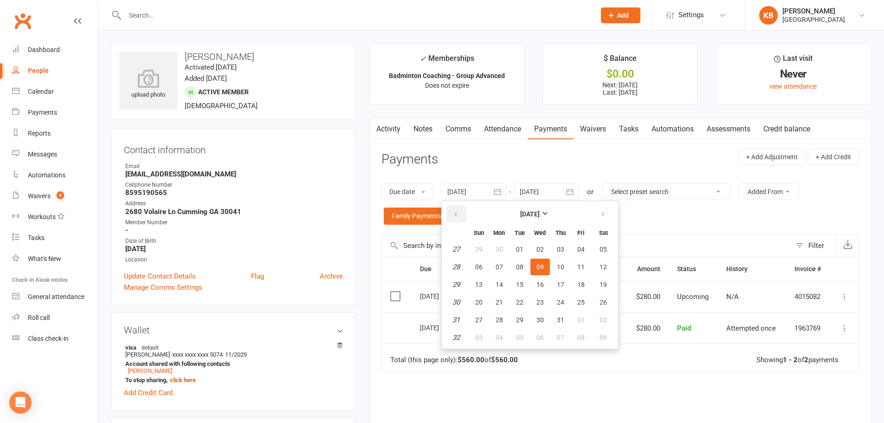
click at [456, 210] on button "button" at bounding box center [456, 214] width 20 height 17
click at [559, 250] on span "01" at bounding box center [560, 249] width 7 height 7
type input "01 May 2025"
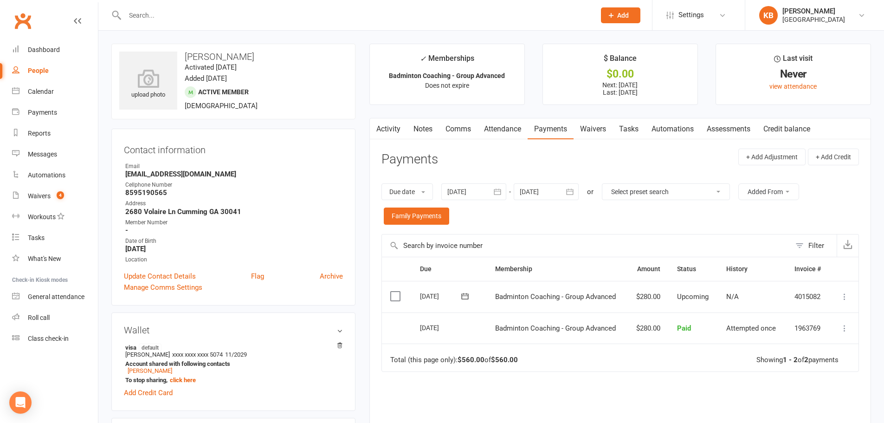
click at [221, 22] on div at bounding box center [350, 15] width 478 height 30
click at [203, 9] on input "text" at bounding box center [355, 15] width 467 height 13
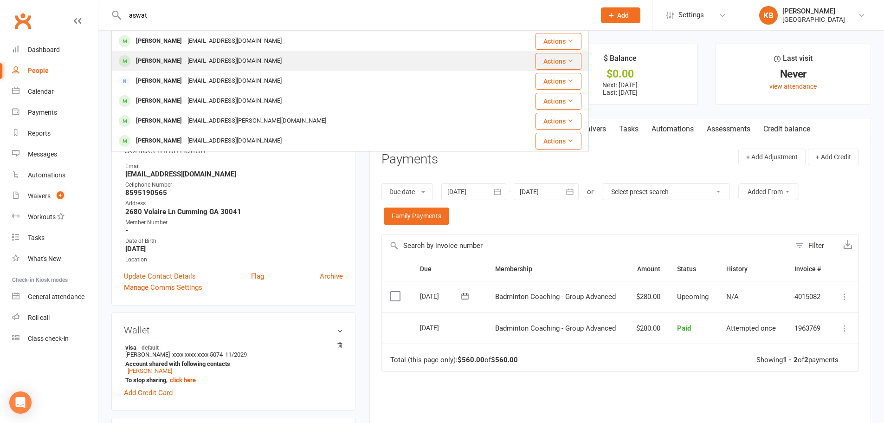
type input "aswat"
click at [193, 57] on div "[EMAIL_ADDRESS][DOMAIN_NAME]" at bounding box center [235, 60] width 100 height 13
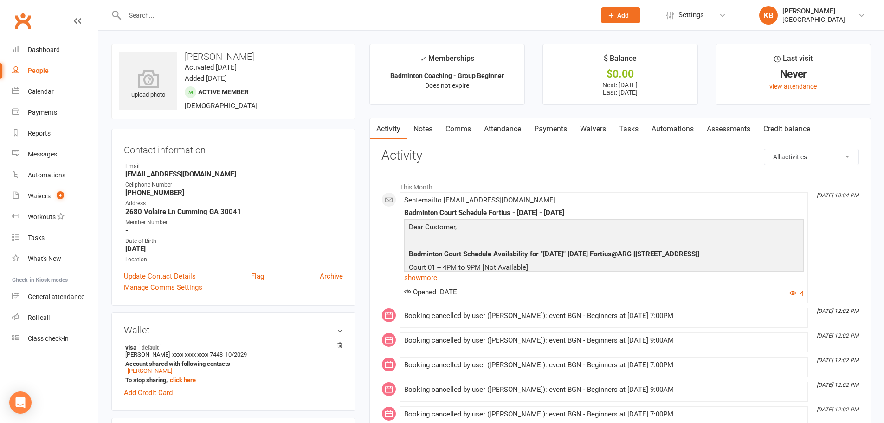
click at [548, 130] on link "Payments" at bounding box center [551, 128] width 46 height 21
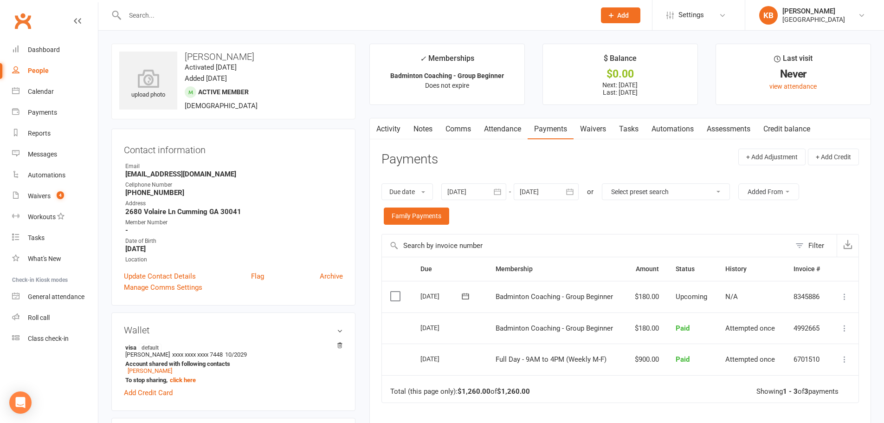
click at [500, 194] on icon "button" at bounding box center [497, 192] width 7 height 6
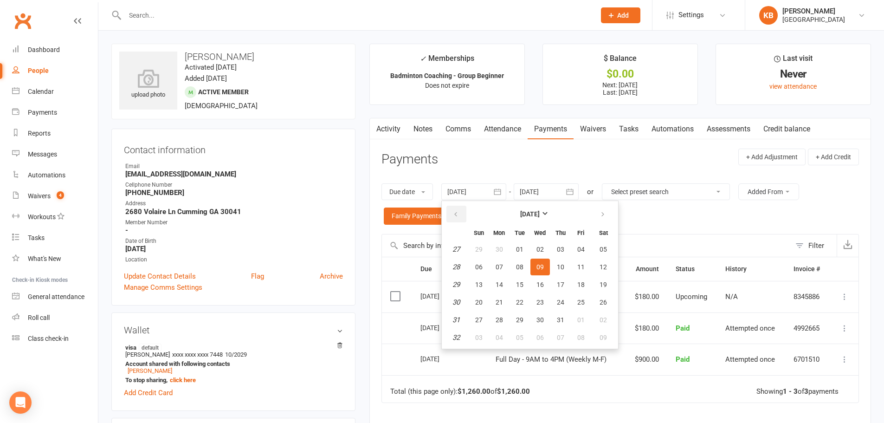
click at [457, 214] on icon "button" at bounding box center [456, 214] width 6 height 7
click at [558, 252] on span "01" at bounding box center [560, 249] width 7 height 7
type input "01 May 2025"
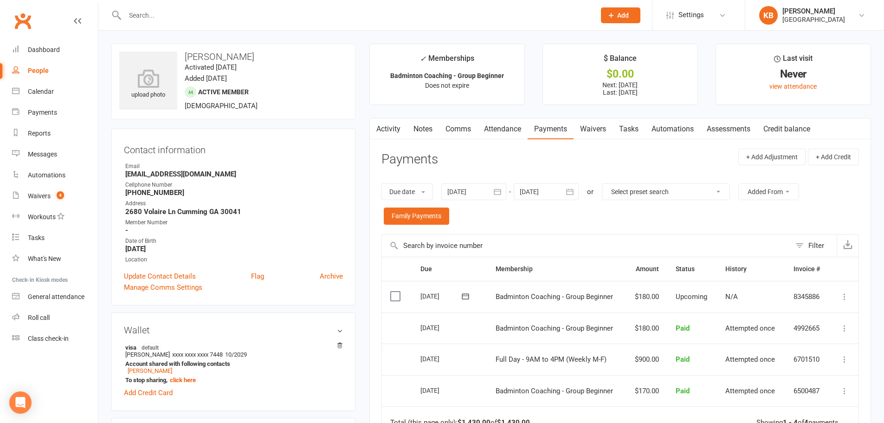
click at [191, 14] on input "text" at bounding box center [355, 15] width 467 height 13
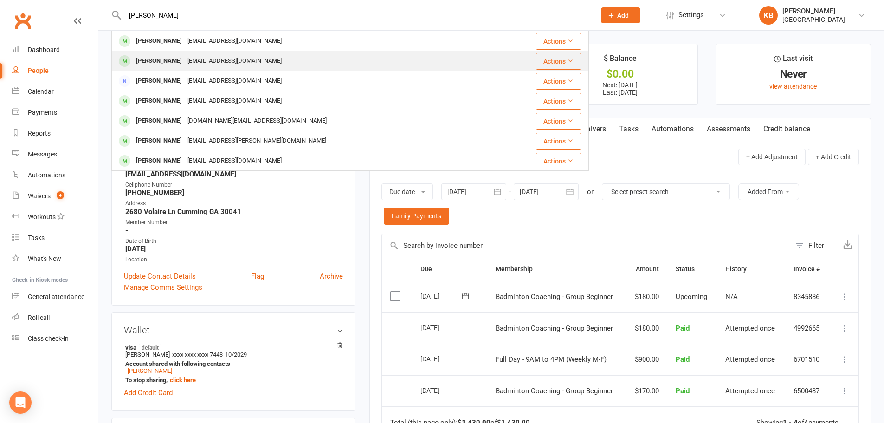
type input "[PERSON_NAME]"
click at [207, 57] on div "[EMAIL_ADDRESS][DOMAIN_NAME]" at bounding box center [235, 60] width 100 height 13
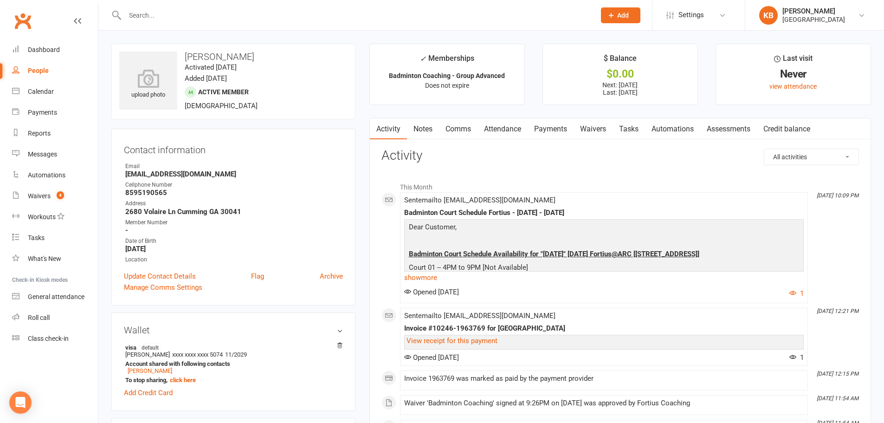
click at [546, 135] on link "Payments" at bounding box center [551, 128] width 46 height 21
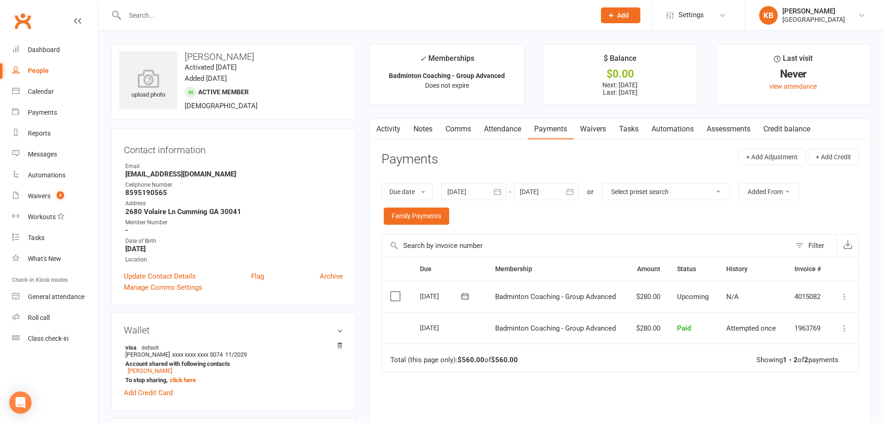
click at [568, 190] on icon "button" at bounding box center [569, 191] width 9 height 9
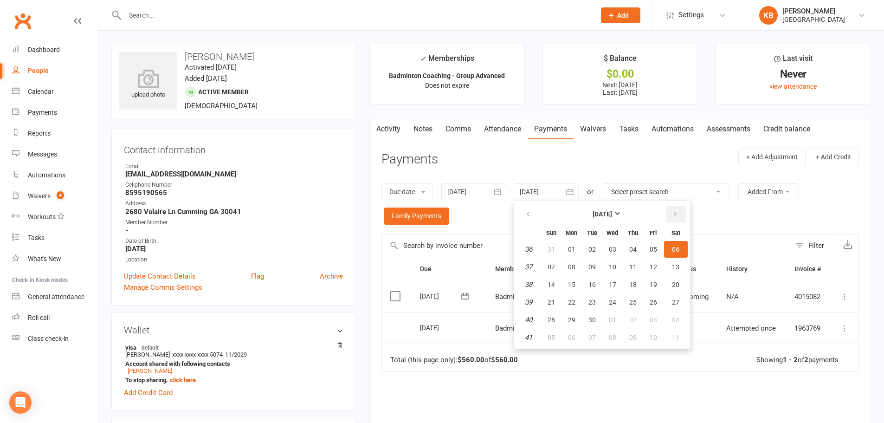
click at [676, 214] on icon "button" at bounding box center [675, 214] width 6 height 7
click at [678, 252] on span "01" at bounding box center [675, 249] width 7 height 7
type input "[DATE]"
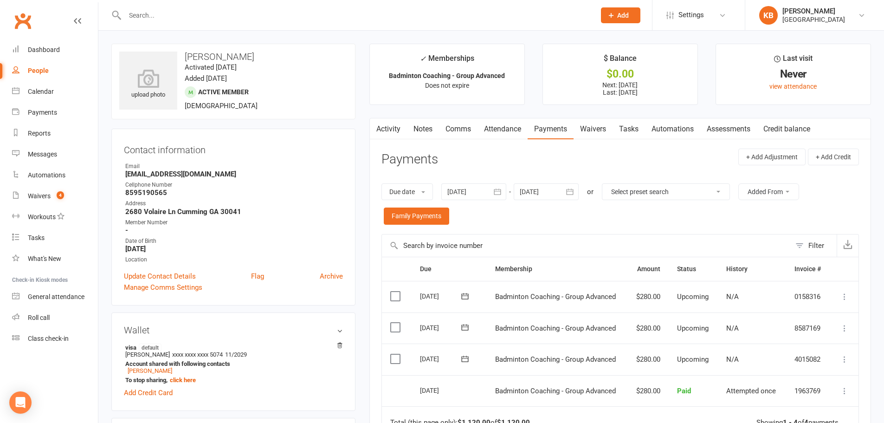
click at [188, 18] on input "text" at bounding box center [355, 15] width 467 height 13
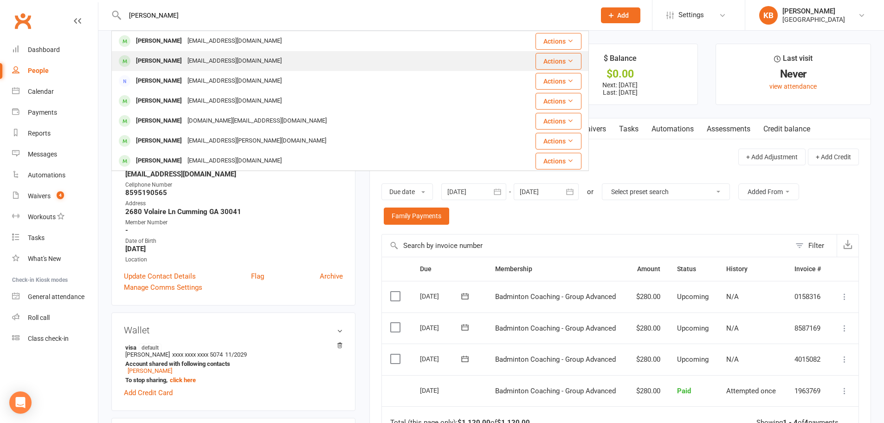
type input "[PERSON_NAME]"
click at [197, 54] on div "[EMAIL_ADDRESS][DOMAIN_NAME]" at bounding box center [235, 60] width 100 height 13
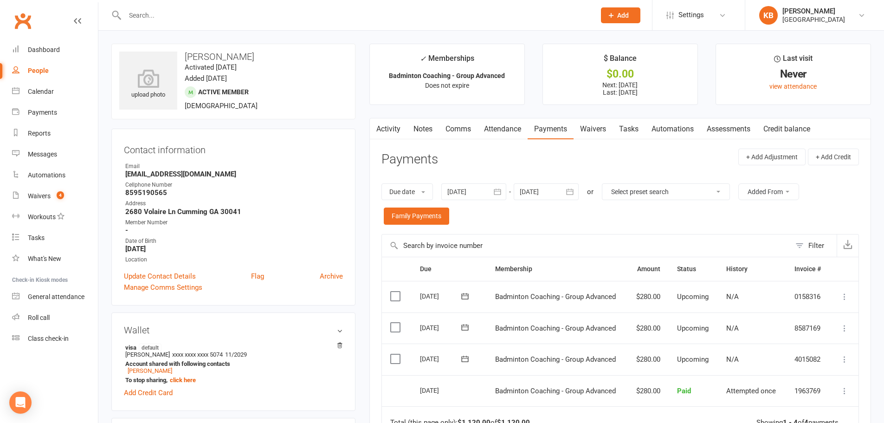
click at [174, 14] on input "text" at bounding box center [355, 15] width 467 height 13
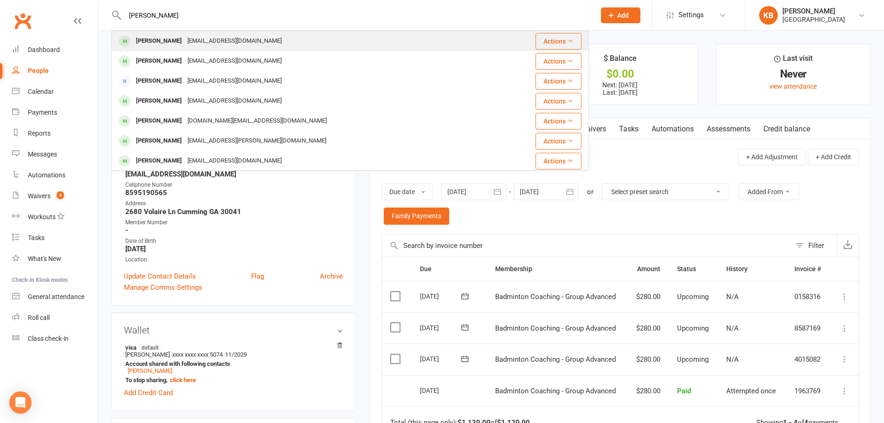
type input "[PERSON_NAME]"
click at [182, 39] on div "[PERSON_NAME]" at bounding box center [159, 40] width 52 height 13
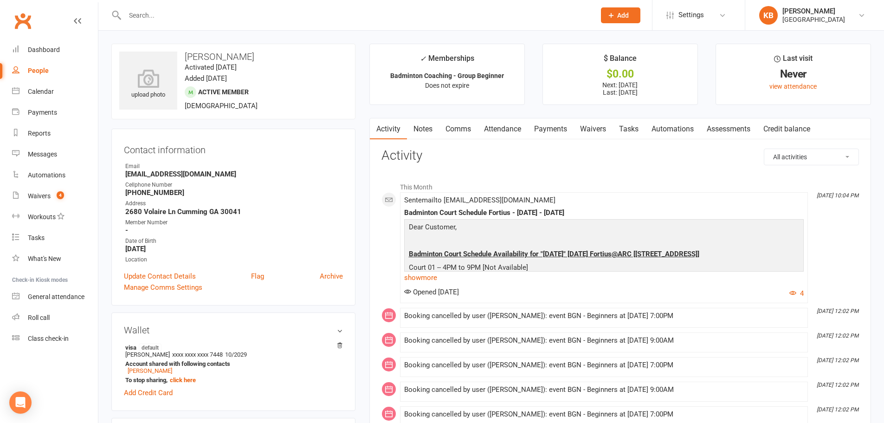
click at [557, 134] on link "Payments" at bounding box center [551, 128] width 46 height 21
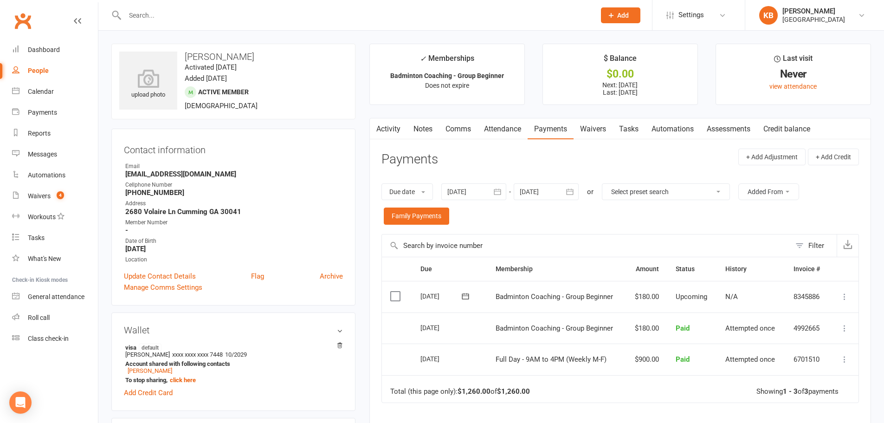
click at [500, 195] on icon "button" at bounding box center [497, 192] width 7 height 6
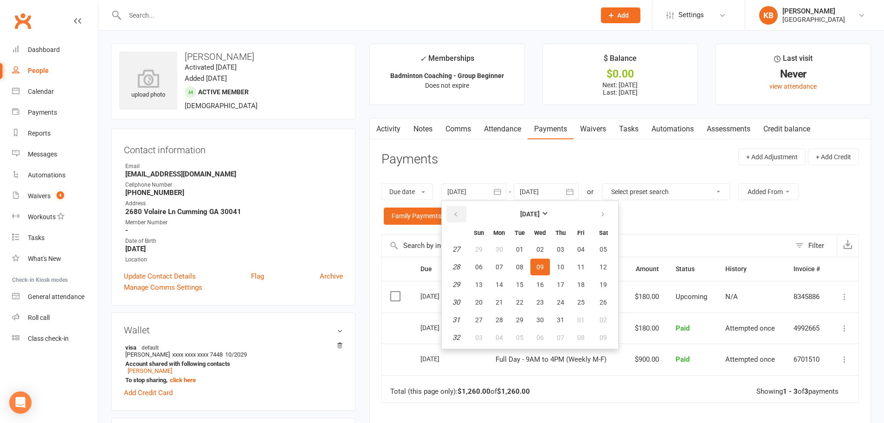
click at [462, 217] on button "button" at bounding box center [456, 214] width 20 height 17
click at [546, 247] on button "04" at bounding box center [540, 249] width 19 height 17
type input "04 Jun 2025"
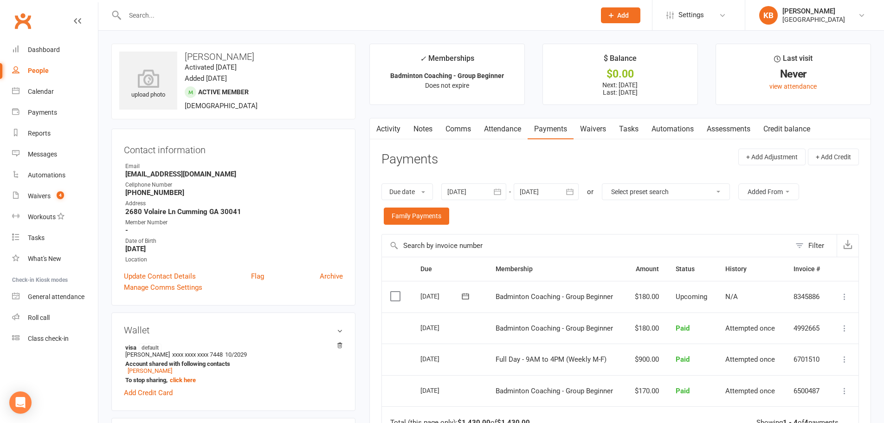
click at [569, 195] on icon "button" at bounding box center [569, 191] width 9 height 9
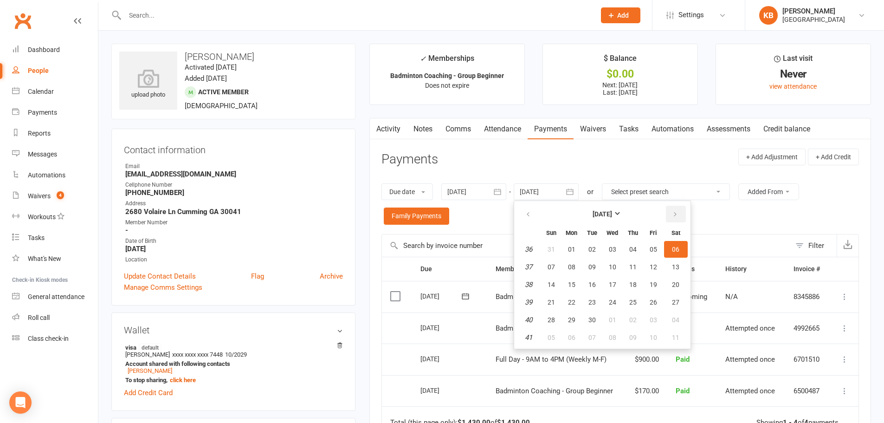
click at [675, 211] on icon "button" at bounding box center [675, 214] width 6 height 7
click at [674, 246] on span "04" at bounding box center [675, 249] width 7 height 7
type input "04 Oct 2025"
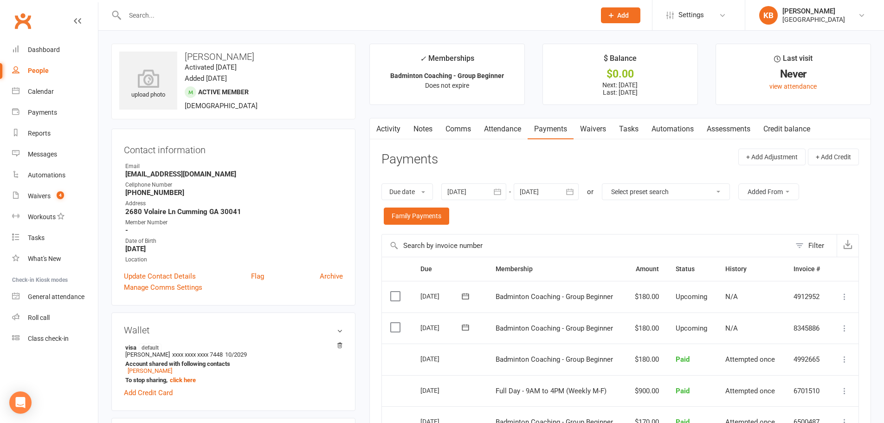
click at [141, 14] on input "text" at bounding box center [355, 15] width 467 height 13
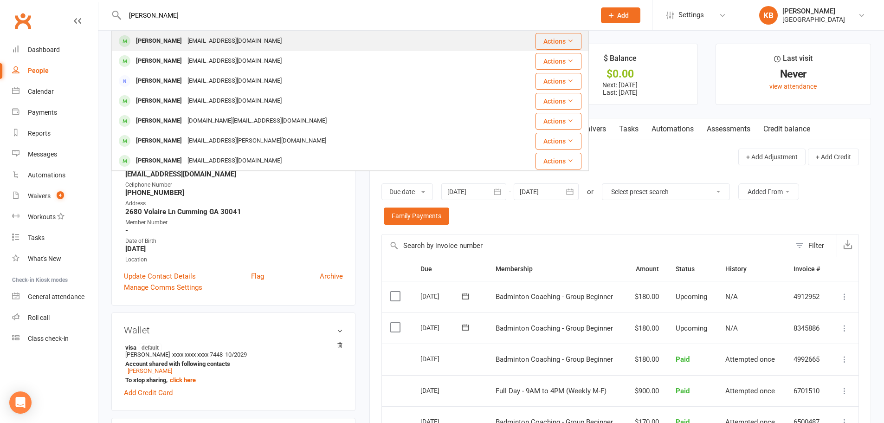
type input "[PERSON_NAME]"
click at [198, 42] on div "[EMAIL_ADDRESS][DOMAIN_NAME]" at bounding box center [235, 40] width 100 height 13
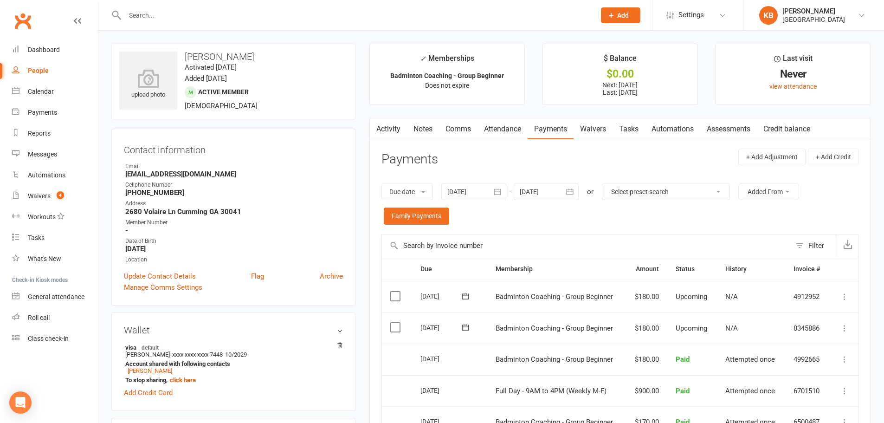
click at [236, 11] on input "text" at bounding box center [355, 15] width 467 height 13
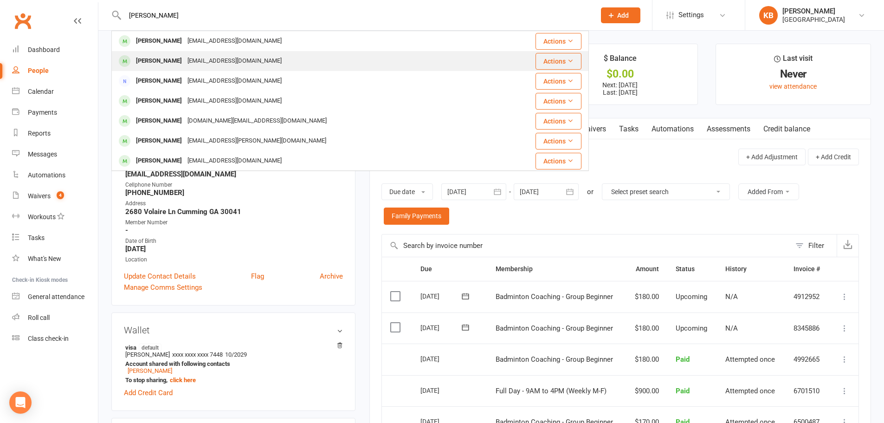
type input "[PERSON_NAME]"
click at [228, 58] on div "[EMAIL_ADDRESS][DOMAIN_NAME]" at bounding box center [235, 60] width 100 height 13
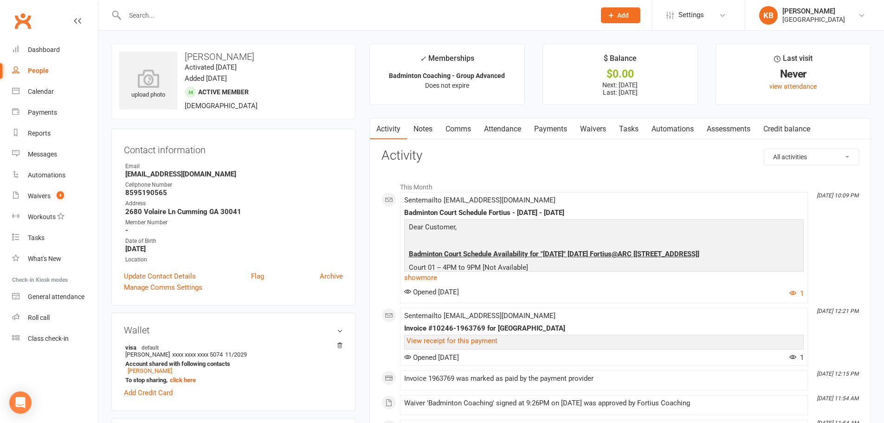
click at [543, 135] on link "Payments" at bounding box center [551, 128] width 46 height 21
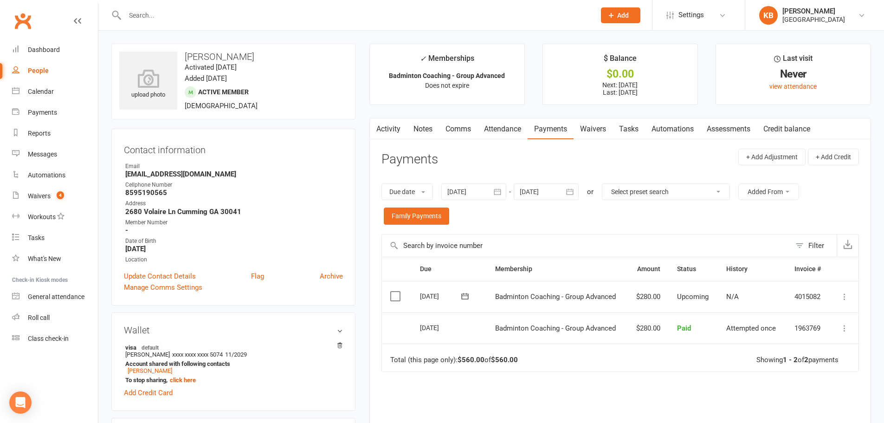
click at [570, 188] on icon "button" at bounding box center [569, 191] width 9 height 9
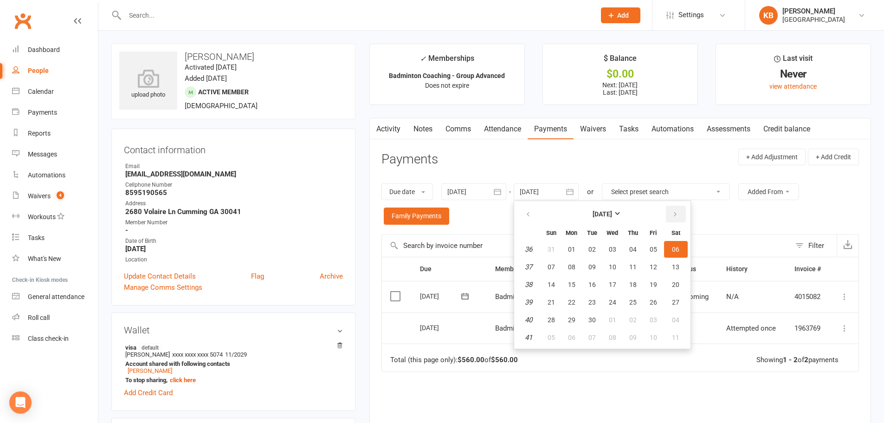
click at [680, 218] on button "button" at bounding box center [676, 214] width 20 height 17
click at [679, 251] on span "01" at bounding box center [675, 249] width 7 height 7
type input "[DATE]"
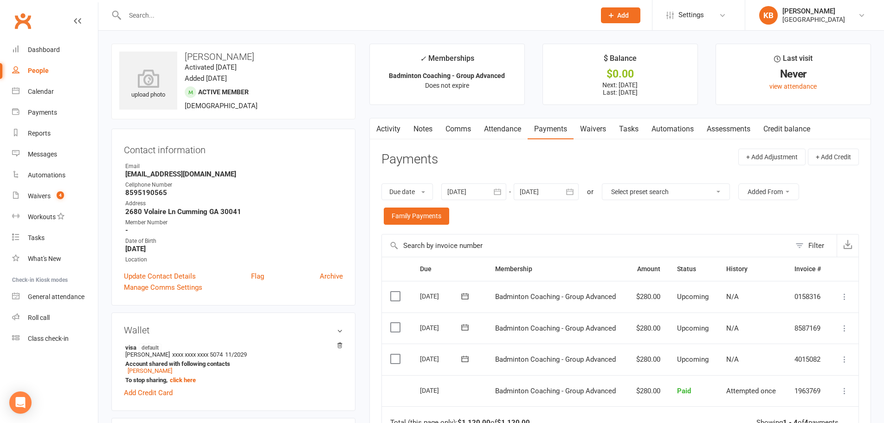
click at [517, 162] on header "Payments + Add Adjustment + Add Credit" at bounding box center [621, 162] width 478 height 26
click at [143, 13] on input "text" at bounding box center [355, 15] width 467 height 13
drag, startPoint x: 259, startPoint y: 54, endPoint x: 184, endPoint y: 61, distance: 74.6
click at [184, 61] on h3 "[PERSON_NAME]" at bounding box center [233, 57] width 228 height 10
copy h3 "[PERSON_NAME]"
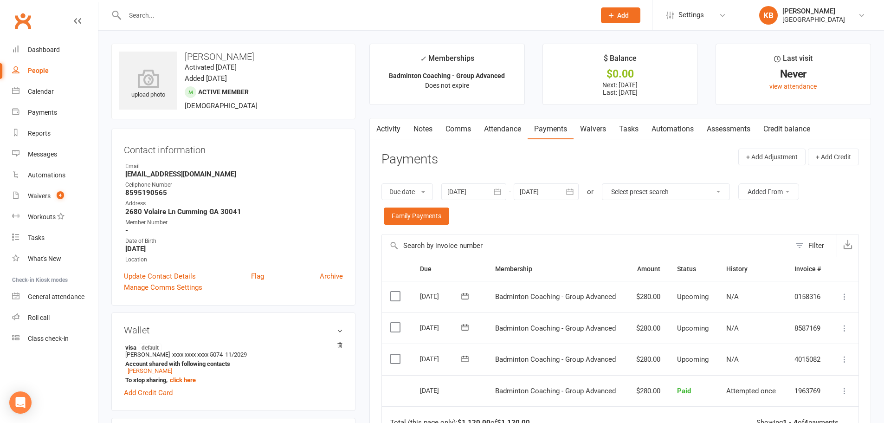
click at [207, 15] on input "text" at bounding box center [355, 15] width 467 height 13
paste input "[PERSON_NAME]"
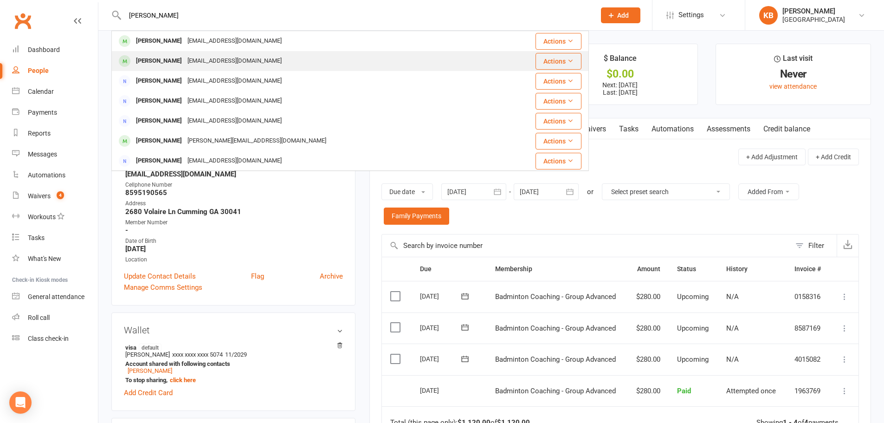
type input "[PERSON_NAME]"
click at [200, 58] on div "[EMAIL_ADDRESS][DOMAIN_NAME]" at bounding box center [235, 60] width 100 height 13
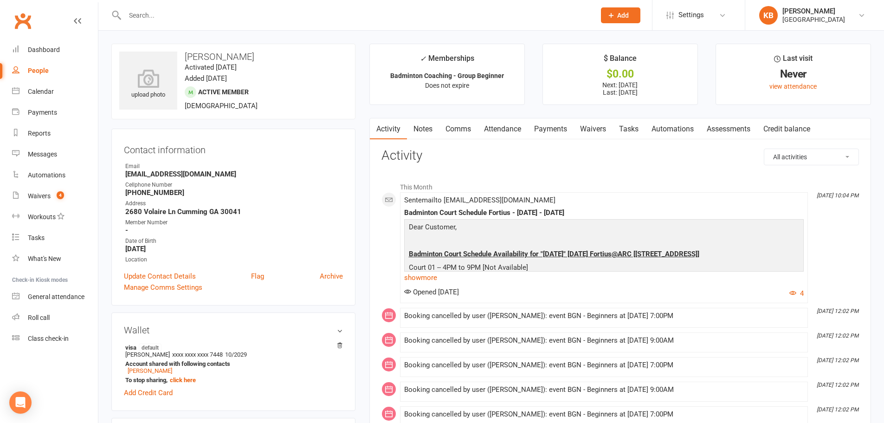
click at [543, 123] on link "Payments" at bounding box center [551, 128] width 46 height 21
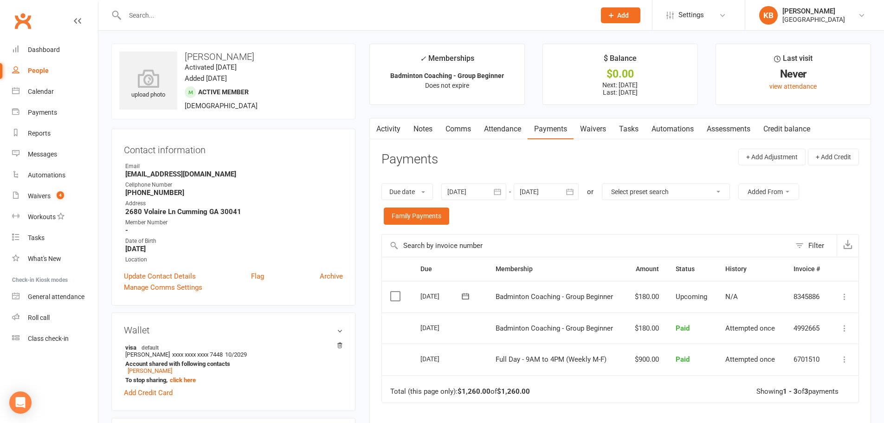
click at [386, 129] on link "Activity" at bounding box center [388, 128] width 37 height 21
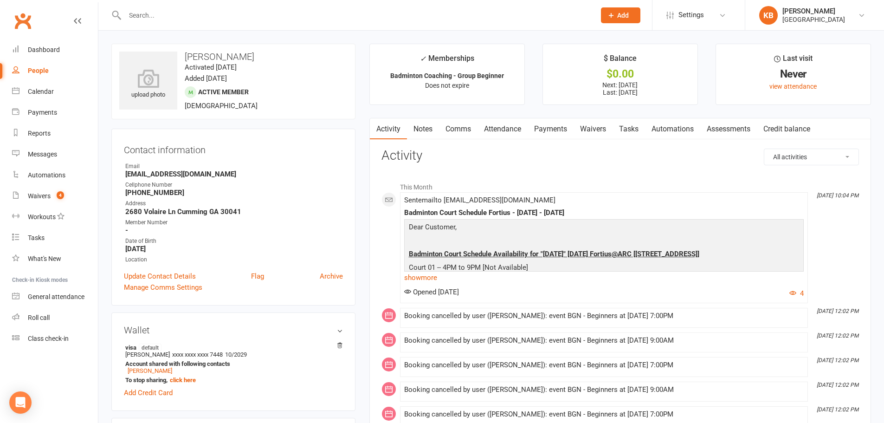
click at [560, 124] on link "Payments" at bounding box center [551, 128] width 46 height 21
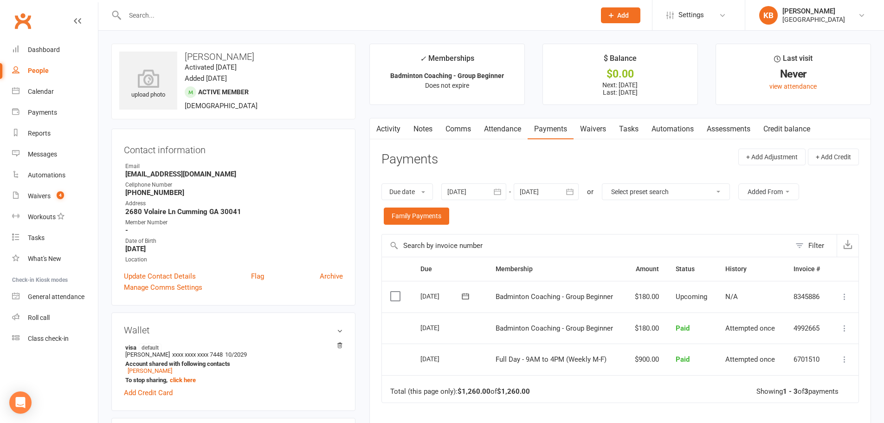
click at [589, 133] on link "Waivers" at bounding box center [593, 128] width 39 height 21
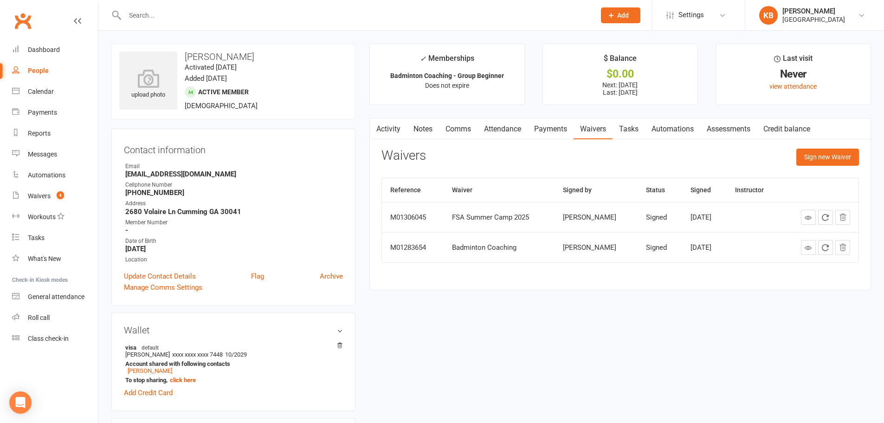
click at [564, 129] on link "Payments" at bounding box center [551, 128] width 46 height 21
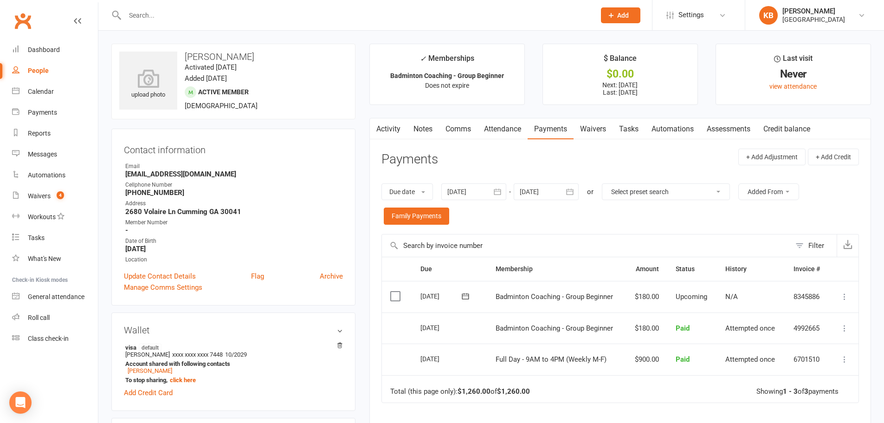
click at [183, 8] on div at bounding box center [350, 15] width 478 height 30
click at [179, 15] on input "text" at bounding box center [355, 15] width 467 height 13
paste input "[PERSON_NAME]"
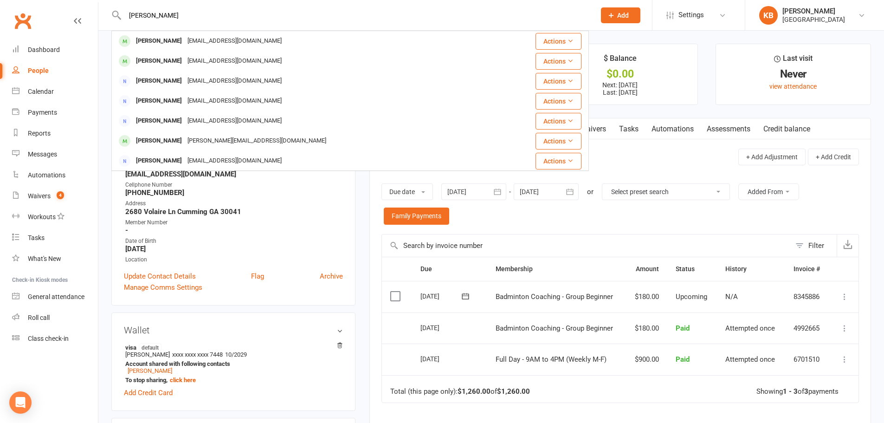
type input "[PERSON_NAME]"
click at [194, 53] on div "Aswath Rajaram arajaraam@gmail.com" at bounding box center [310, 61] width 396 height 19
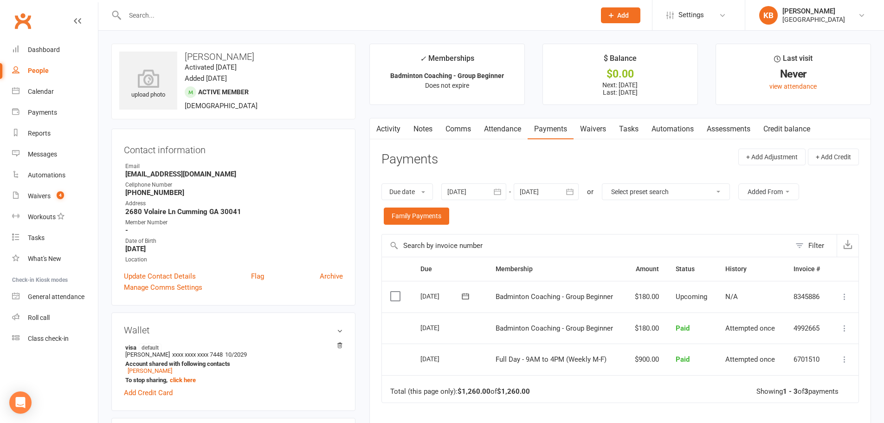
click at [193, 9] on input "text" at bounding box center [355, 15] width 467 height 13
paste input "[PERSON_NAME]"
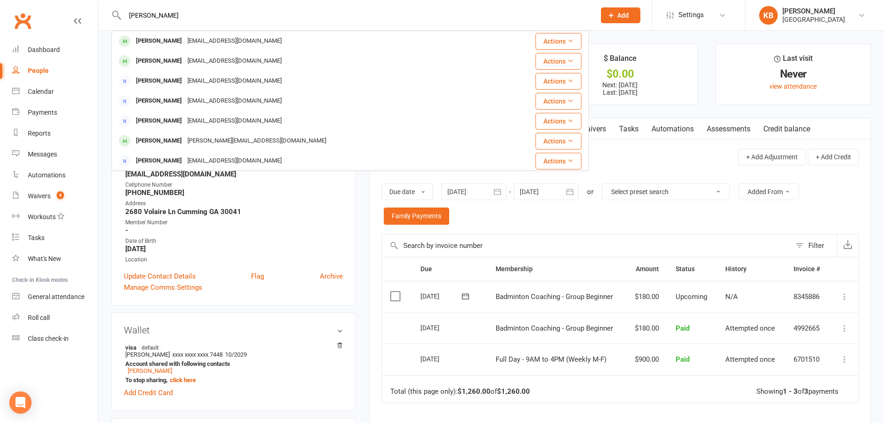
type input "[PERSON_NAME]"
click at [211, 43] on div "[EMAIL_ADDRESS][DOMAIN_NAME]" at bounding box center [235, 40] width 100 height 13
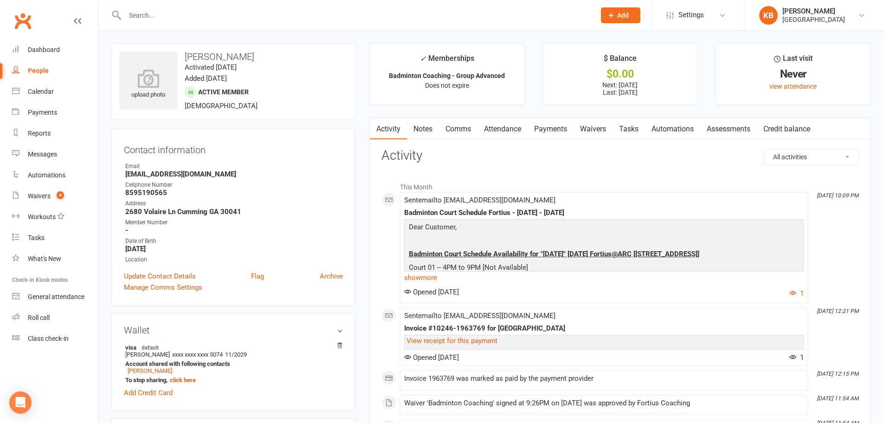
click at [561, 132] on link "Payments" at bounding box center [551, 128] width 46 height 21
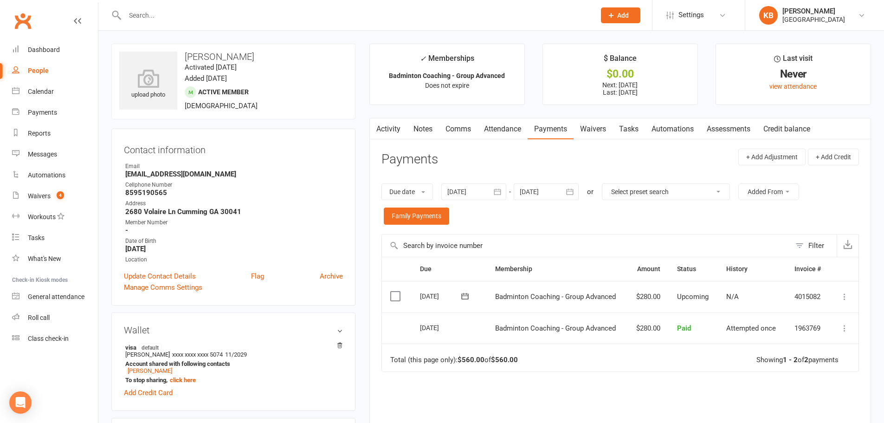
click at [297, 6] on div at bounding box center [350, 15] width 478 height 30
click at [294, 14] on input "text" at bounding box center [355, 15] width 467 height 13
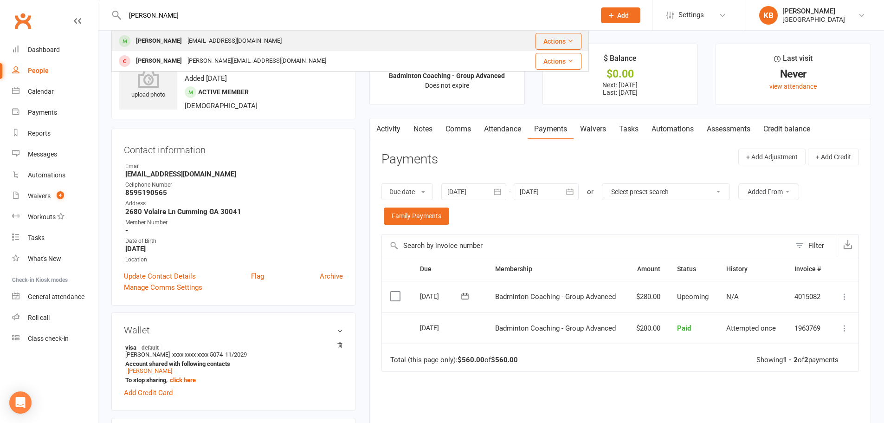
type input "peter"
click at [274, 36] on div "Peter Chang peterchang12669@gmail.com" at bounding box center [303, 41] width 383 height 19
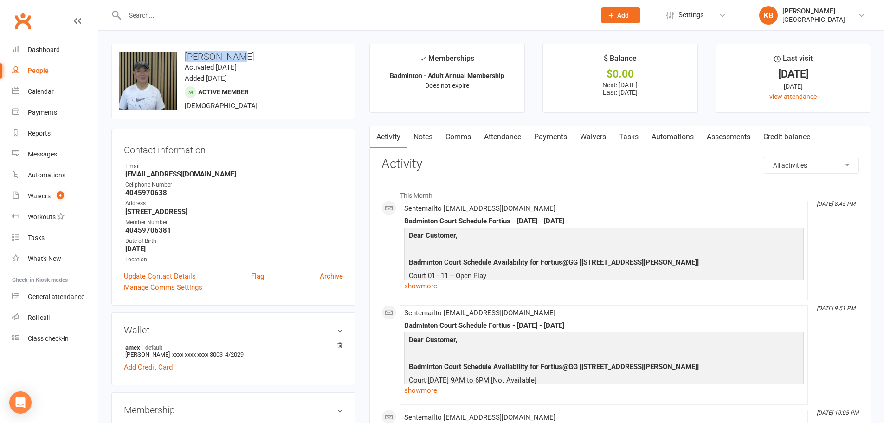
drag, startPoint x: 181, startPoint y: 58, endPoint x: 252, endPoint y: 60, distance: 71.0
click at [252, 60] on h3 "[PERSON_NAME]" at bounding box center [233, 57] width 228 height 10
copy h3 "[PERSON_NAME]"
click at [268, 45] on div "upload photo change photo Peter Chang Activated 28 June, 2025 Added 28 June, 20…" at bounding box center [233, 82] width 244 height 76
click at [559, 135] on link "Payments" at bounding box center [551, 136] width 46 height 21
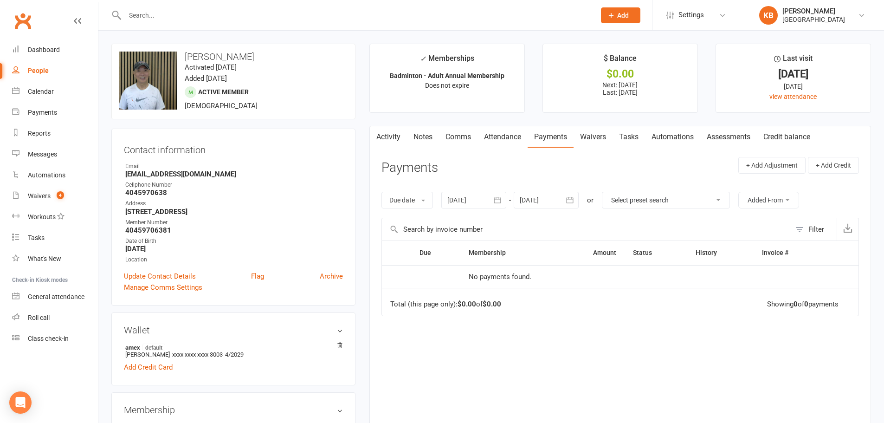
click at [496, 202] on icon "button" at bounding box center [497, 200] width 7 height 6
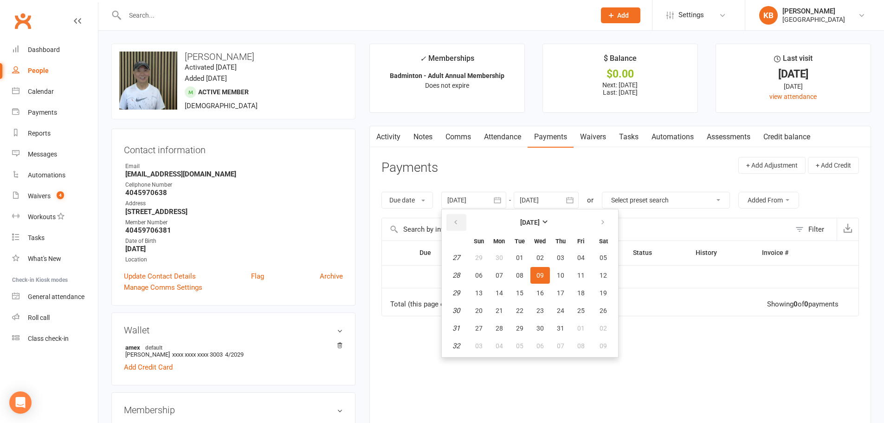
click at [459, 224] on icon "button" at bounding box center [456, 222] width 6 height 7
click at [458, 225] on icon "button" at bounding box center [456, 222] width 6 height 7
click at [605, 260] on span "01" at bounding box center [603, 257] width 7 height 7
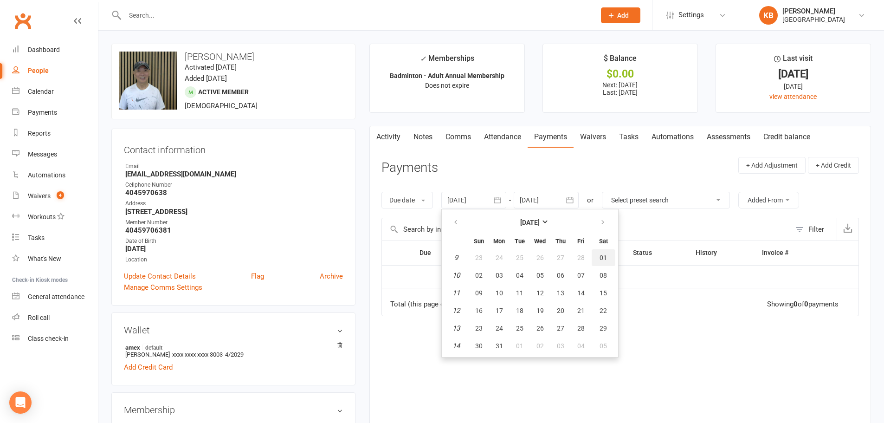
type input "01 Mar 2025"
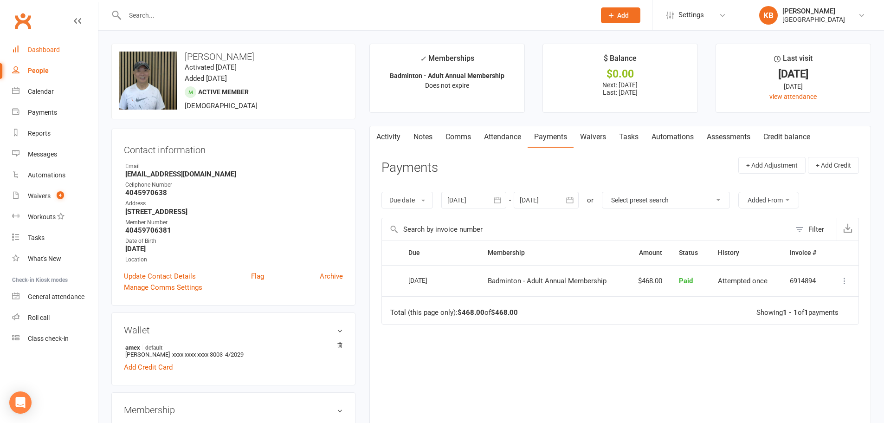
click at [38, 52] on div "Dashboard" at bounding box center [44, 49] width 32 height 7
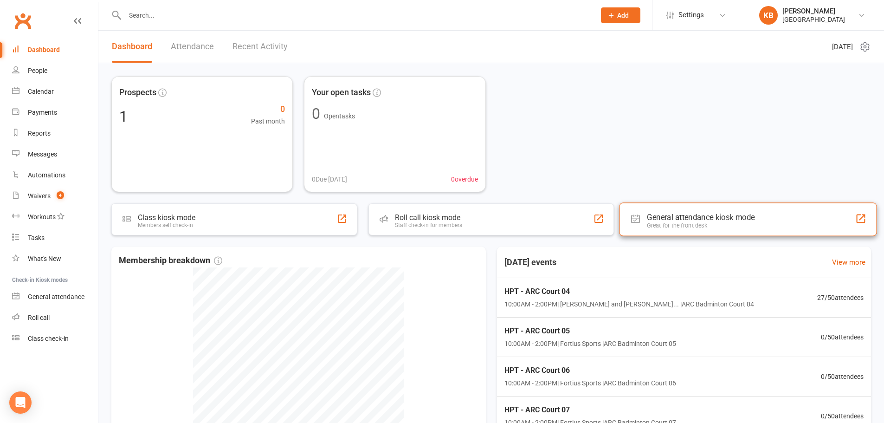
click at [677, 225] on div "Great for the front desk" at bounding box center [701, 225] width 108 height 7
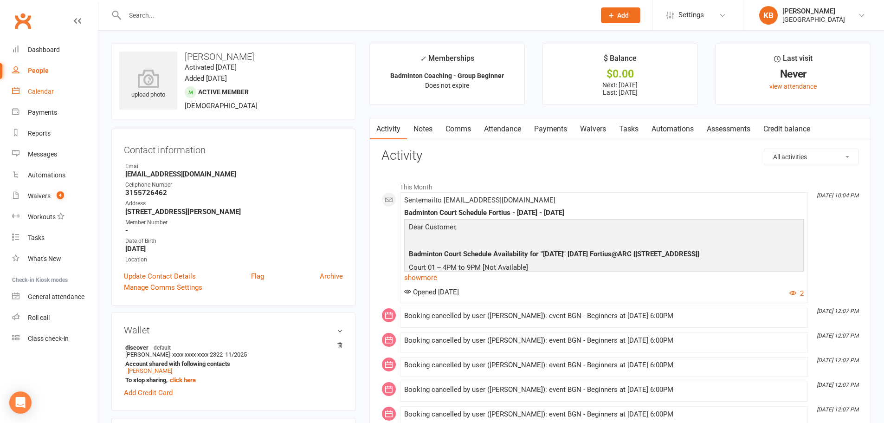
click at [56, 98] on link "Calendar" at bounding box center [55, 91] width 86 height 21
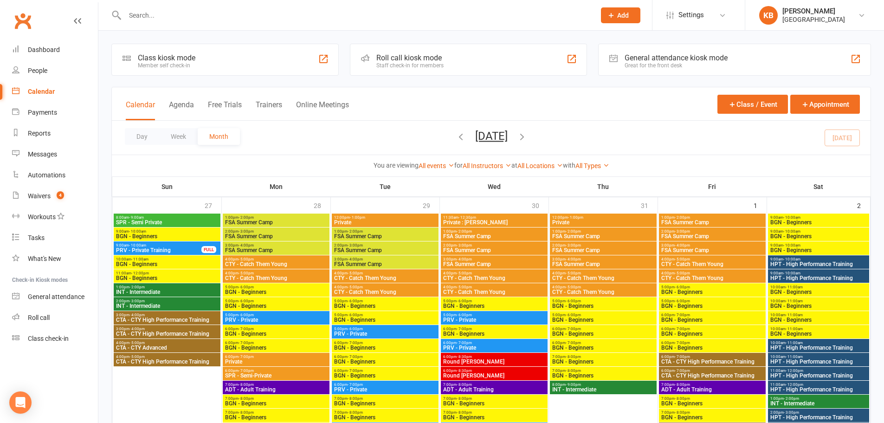
click at [456, 136] on icon "button" at bounding box center [461, 136] width 10 height 10
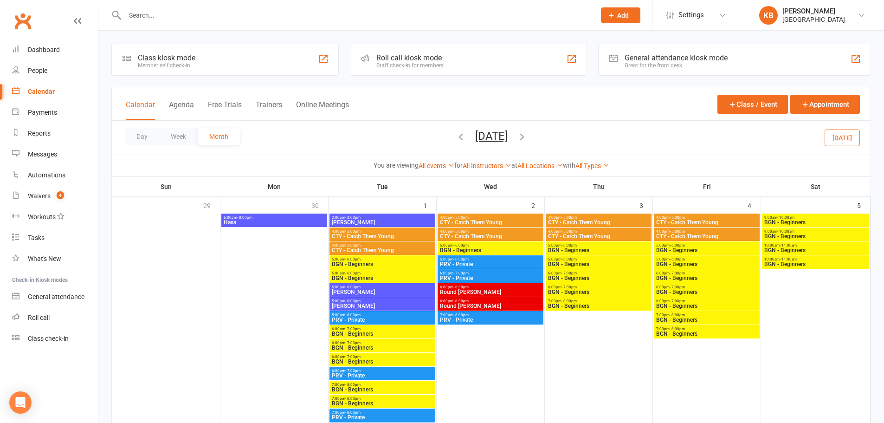
click at [527, 137] on icon "button" at bounding box center [522, 136] width 10 height 10
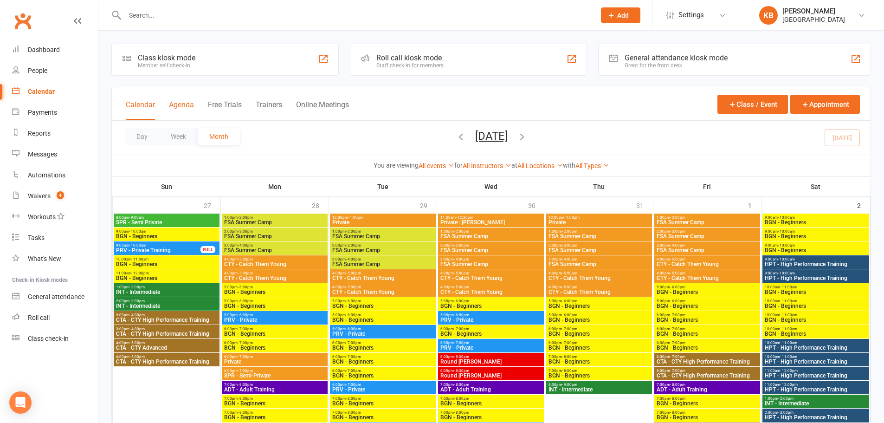
click at [188, 108] on button "Agenda" at bounding box center [181, 110] width 25 height 20
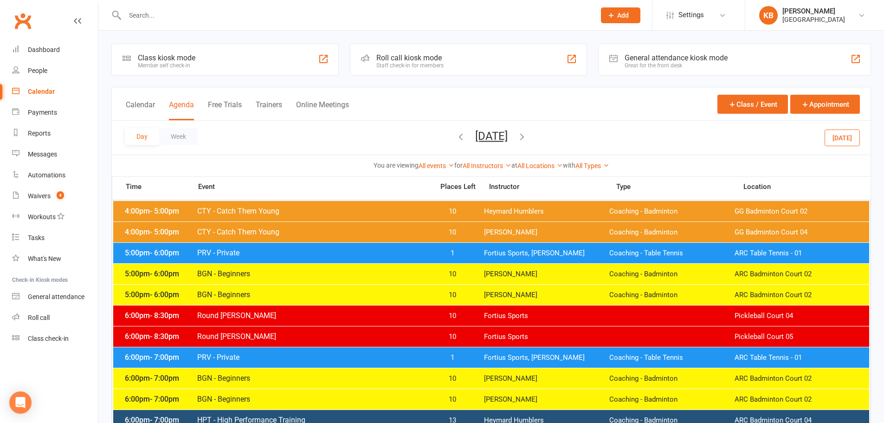
click at [456, 139] on icon "button" at bounding box center [461, 136] width 10 height 10
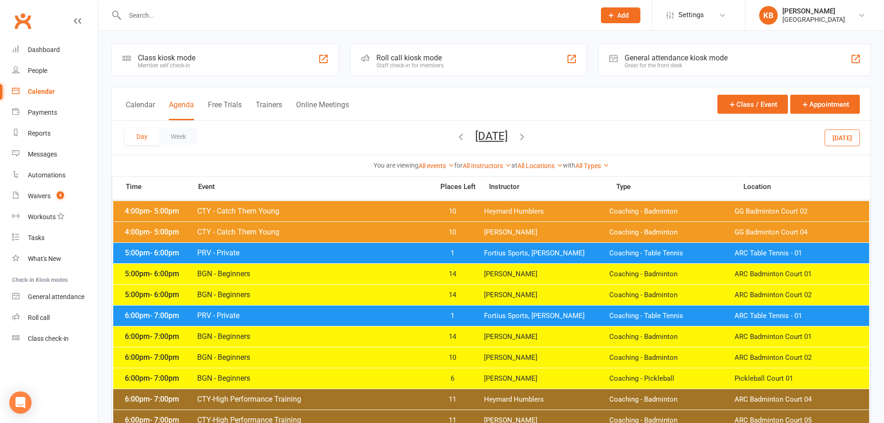
click at [416, 139] on div "Day Week Tuesday, Aug 12, 2025 August 2025 Sun Mon Tue Wed Thu Fri Sat 27 28 29…" at bounding box center [491, 138] width 759 height 34
click at [456, 135] on icon "button" at bounding box center [461, 136] width 10 height 10
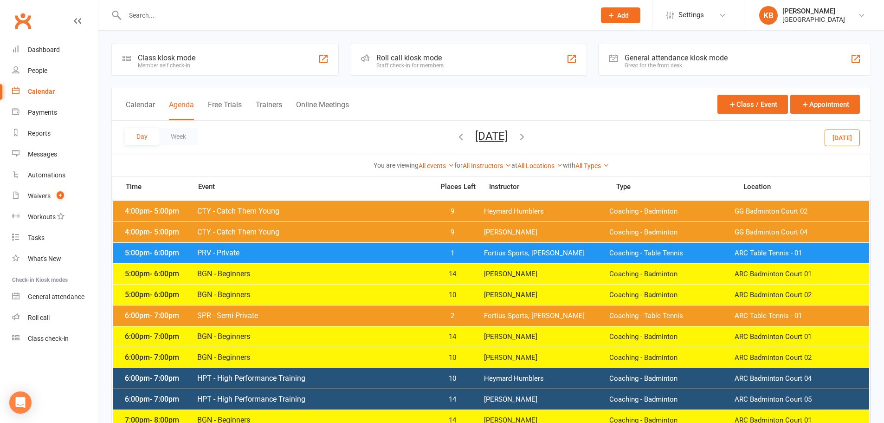
click at [456, 135] on icon "button" at bounding box center [461, 136] width 10 height 10
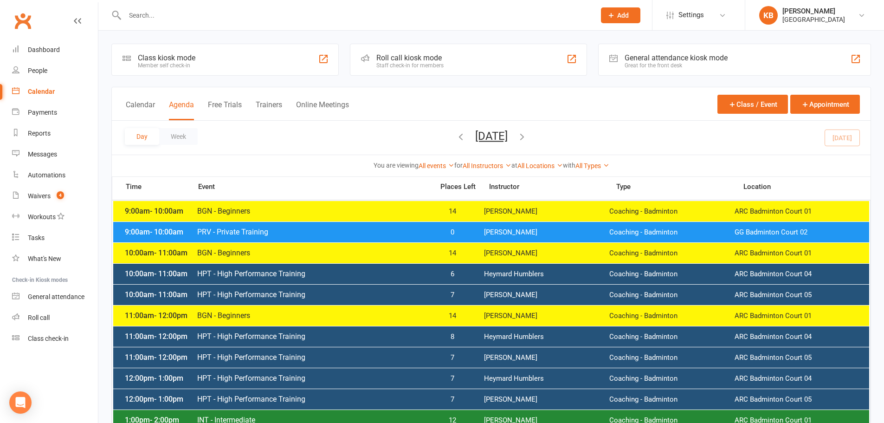
click at [517, 141] on span "Sunday, Aug 10, 2025 August 2025 Sun Mon Tue Wed Thu Fri Sat 27 28 29 30 31 01 …" at bounding box center [491, 137] width 51 height 16
click at [527, 137] on icon "button" at bounding box center [522, 136] width 10 height 10
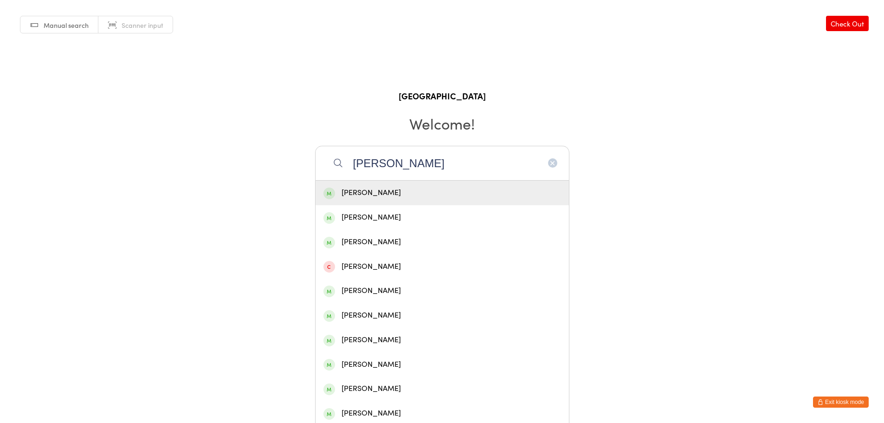
type input "[PERSON_NAME]"
click at [409, 193] on div "[PERSON_NAME]" at bounding box center [442, 193] width 238 height 13
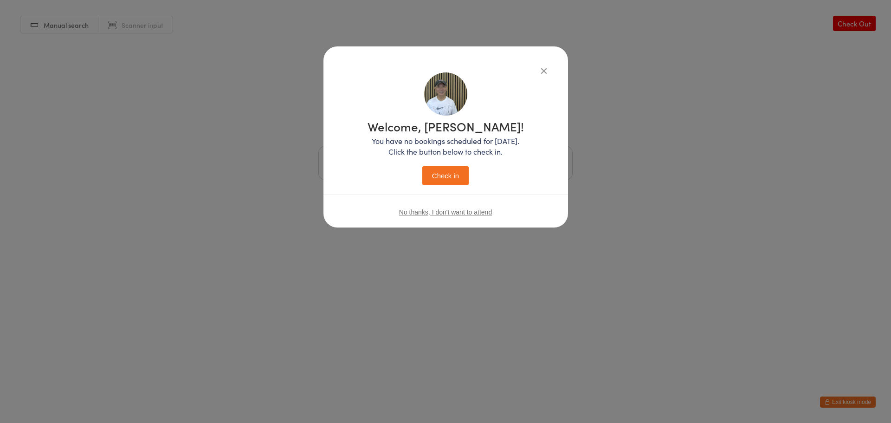
click at [446, 175] on button "Check in" at bounding box center [445, 175] width 46 height 19
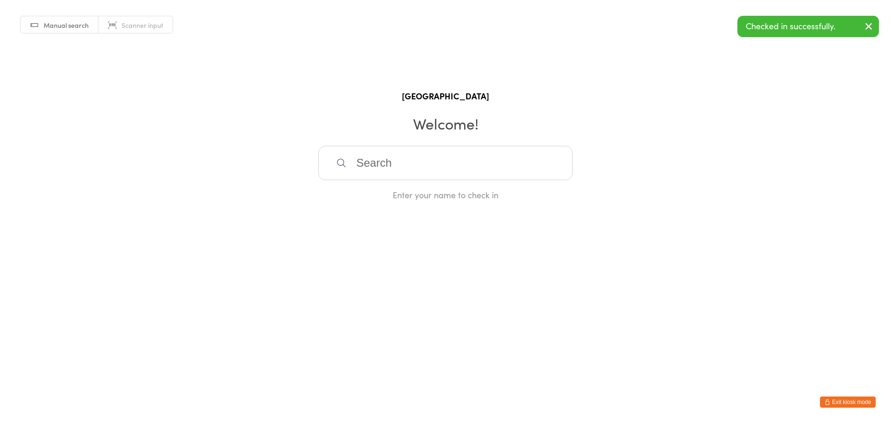
click at [830, 403] on button "Exit kiosk mode" at bounding box center [848, 401] width 56 height 11
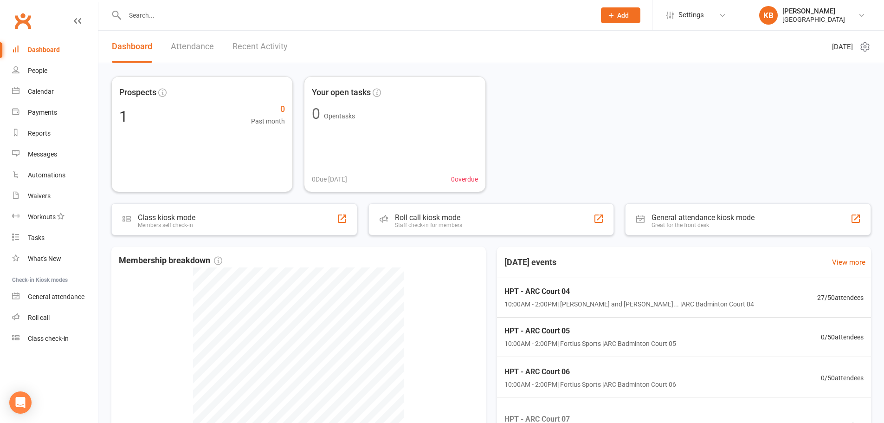
click at [188, 19] on input "text" at bounding box center [355, 15] width 467 height 13
paste input "[PERSON_NAME]"
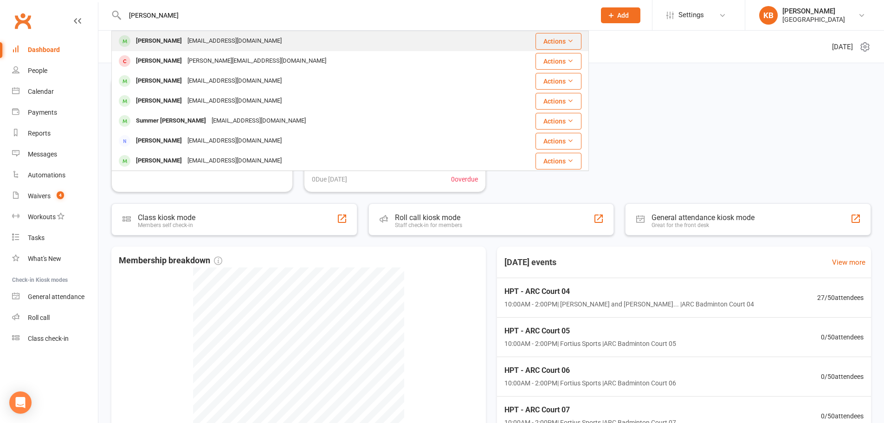
type input "[PERSON_NAME]"
click at [190, 39] on div "[EMAIL_ADDRESS][DOMAIN_NAME]" at bounding box center [235, 40] width 100 height 13
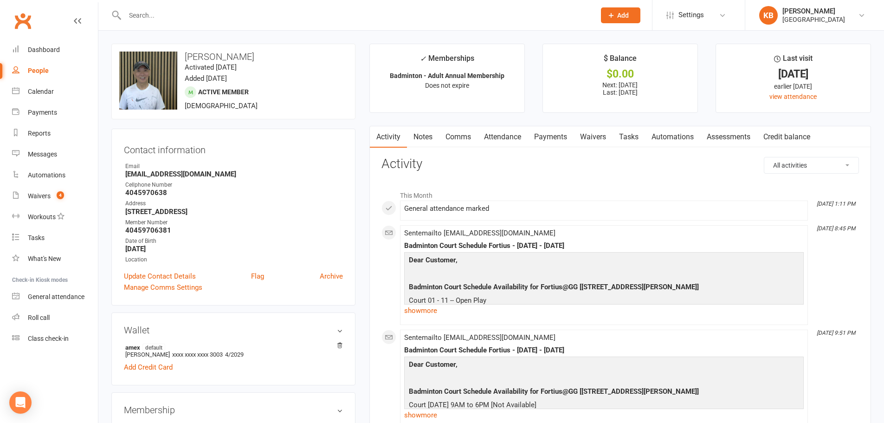
click at [569, 140] on link "Payments" at bounding box center [551, 136] width 46 height 21
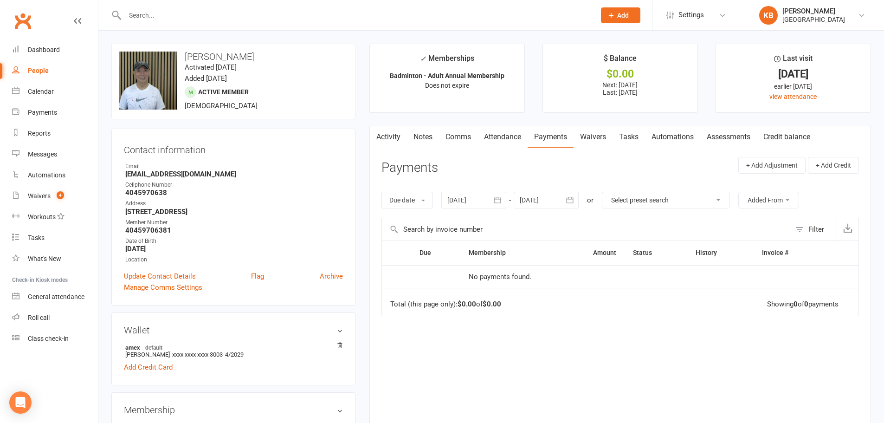
click at [385, 141] on link "Activity" at bounding box center [388, 136] width 37 height 21
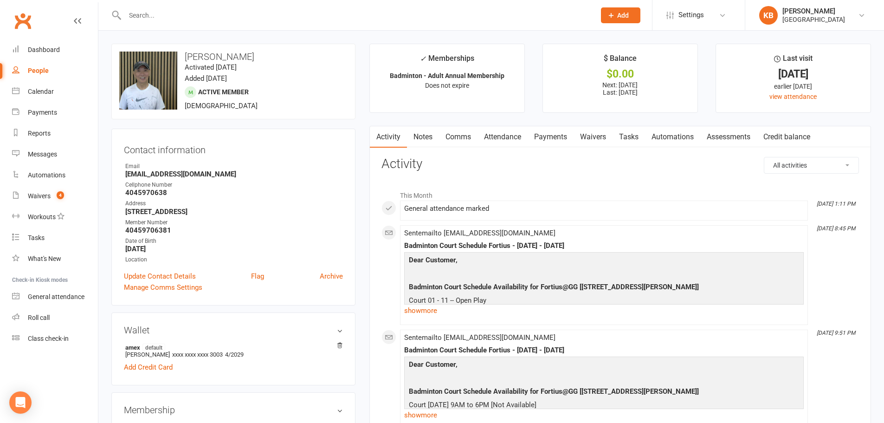
click at [189, 18] on input "text" at bounding box center [355, 15] width 467 height 13
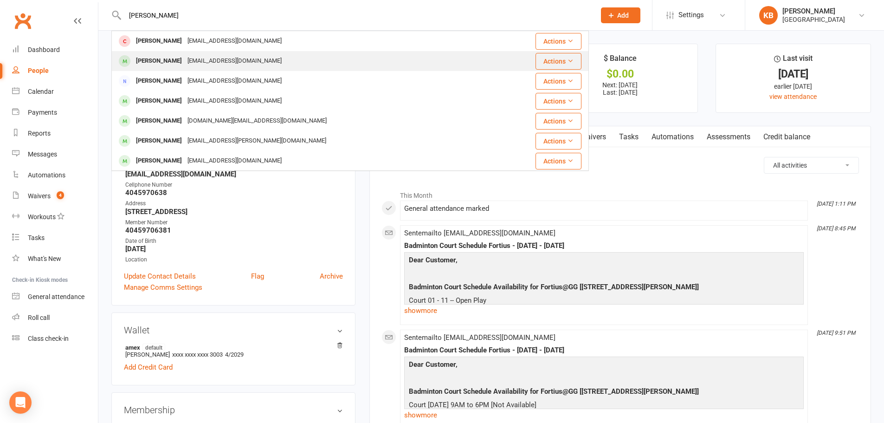
type input "[PERSON_NAME]"
click at [204, 61] on div "[EMAIL_ADDRESS][DOMAIN_NAME]" at bounding box center [235, 60] width 100 height 13
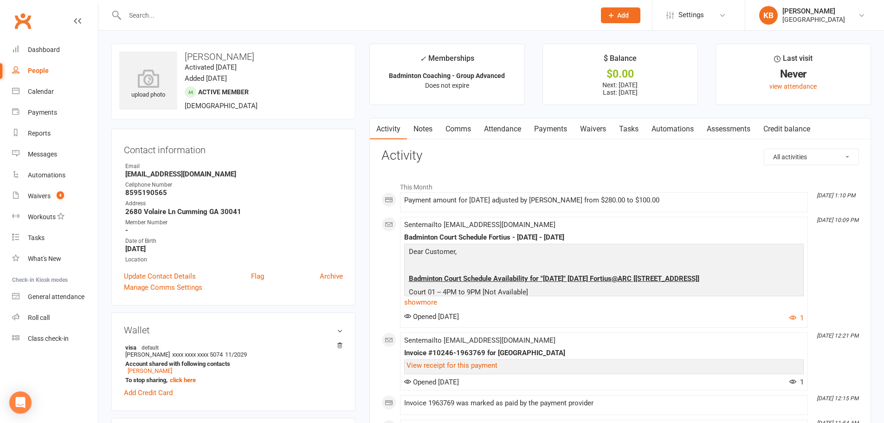
click at [425, 128] on link "Notes" at bounding box center [423, 128] width 32 height 21
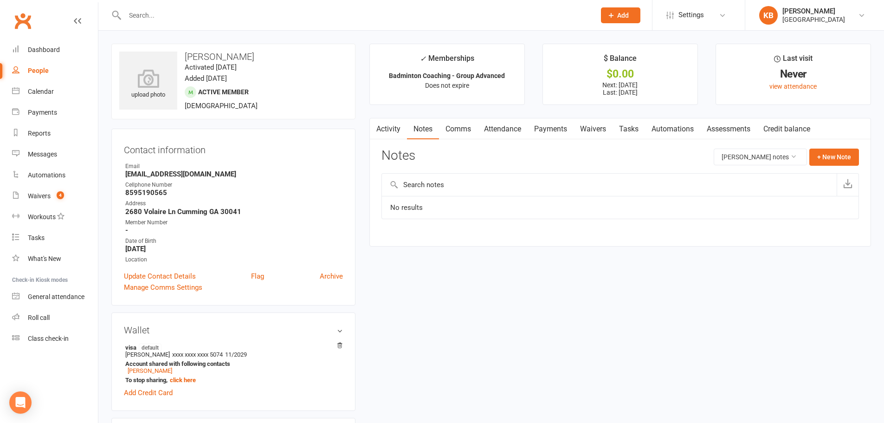
click at [401, 129] on link "Activity" at bounding box center [388, 128] width 37 height 21
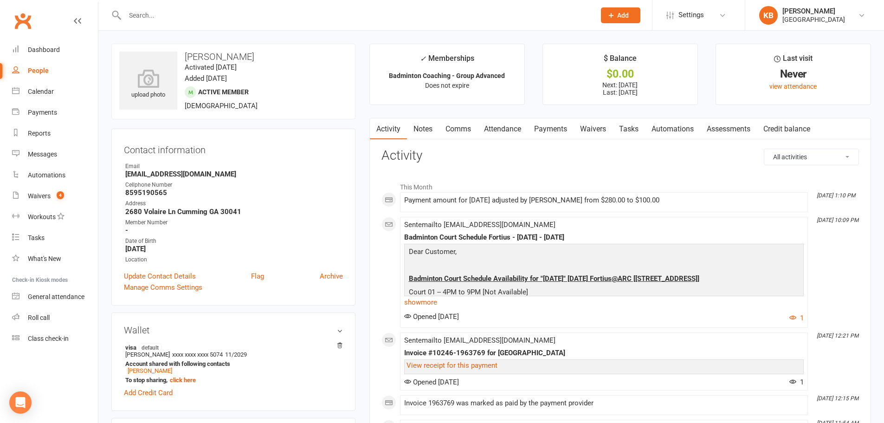
click at [535, 127] on link "Payments" at bounding box center [551, 128] width 46 height 21
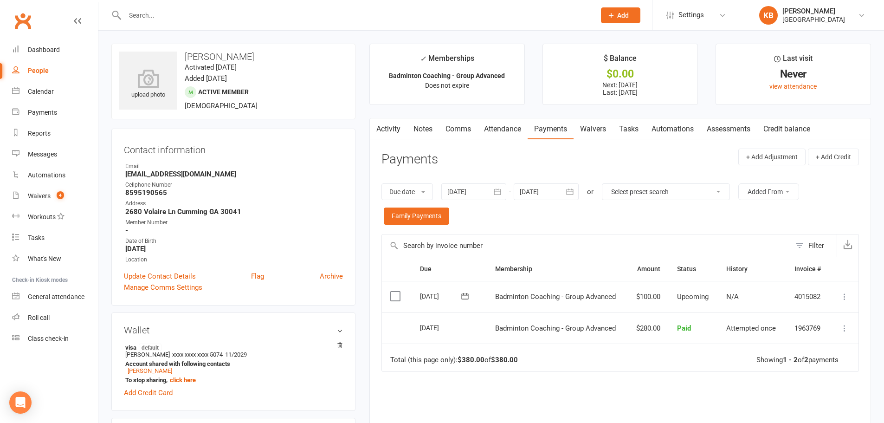
click at [576, 192] on button "button" at bounding box center [570, 191] width 17 height 17
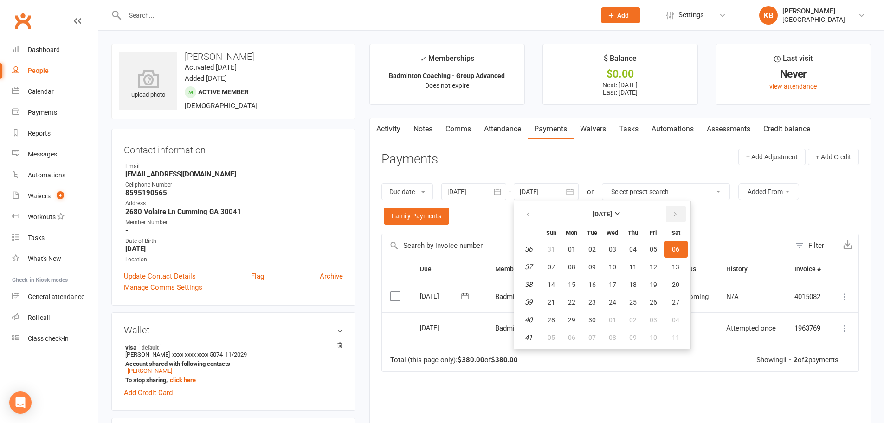
click at [675, 216] on icon "button" at bounding box center [675, 214] width 6 height 7
click at [677, 245] on button "06" at bounding box center [676, 249] width 24 height 17
type input "[DATE]"
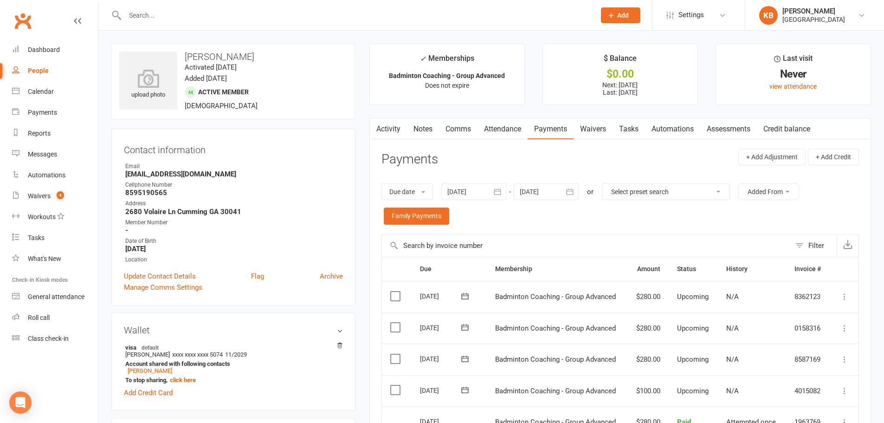
click at [148, 17] on input "text" at bounding box center [355, 15] width 467 height 13
paste input "[PERSON_NAME]"
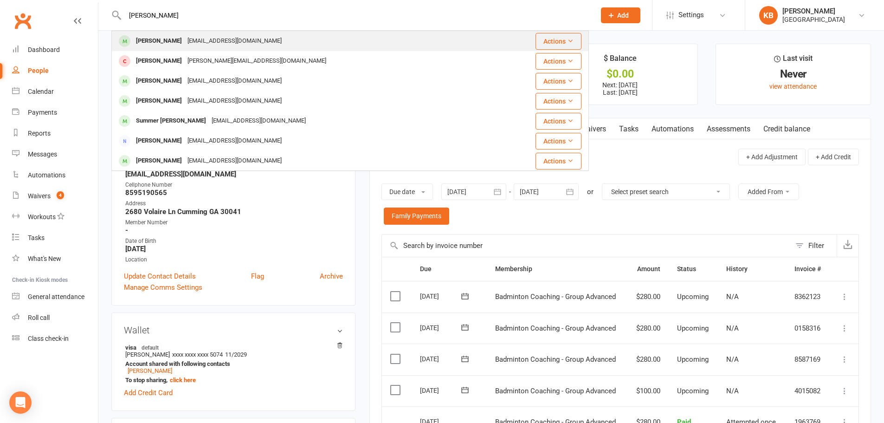
type input "[PERSON_NAME]"
click at [167, 39] on div "[PERSON_NAME]" at bounding box center [159, 40] width 52 height 13
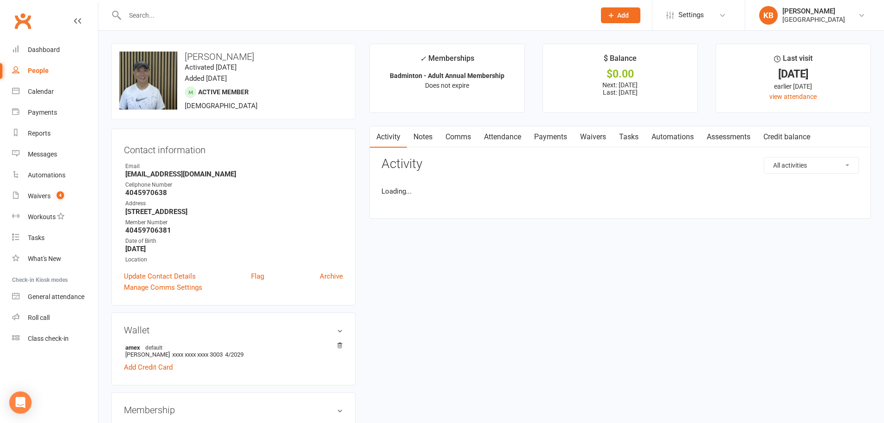
click at [395, 129] on link "Activity" at bounding box center [388, 136] width 37 height 21
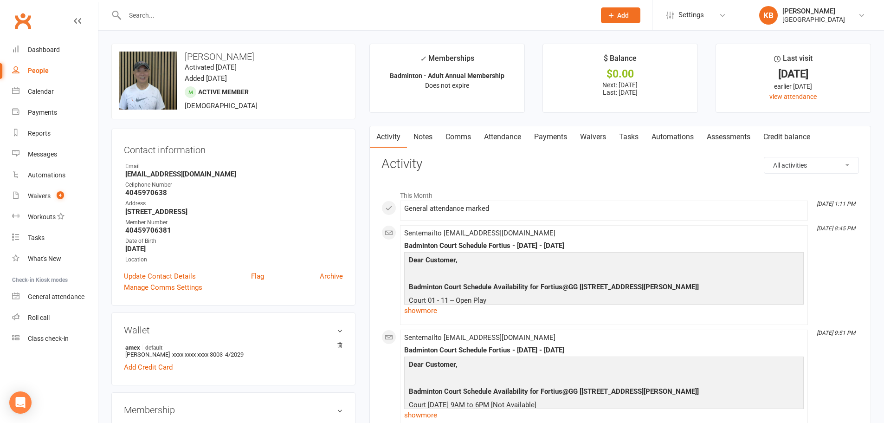
click at [207, 11] on input "text" at bounding box center [355, 15] width 467 height 13
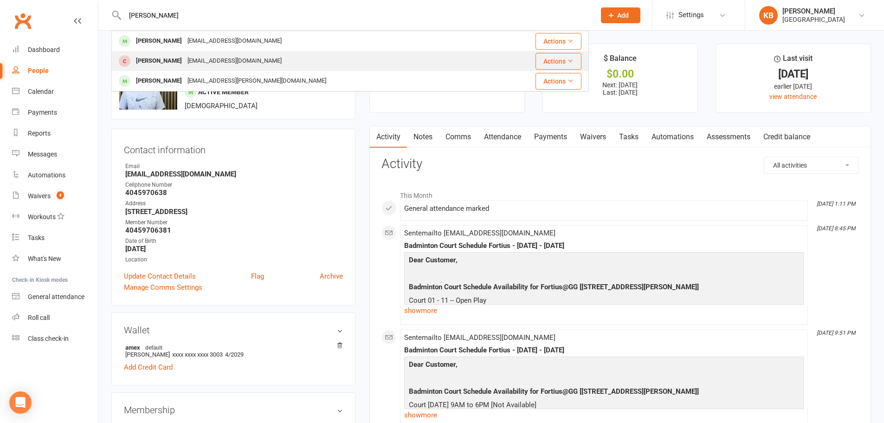
type input "[PERSON_NAME]"
click at [205, 54] on div "[EMAIL_ADDRESS][DOMAIN_NAME]" at bounding box center [235, 60] width 100 height 13
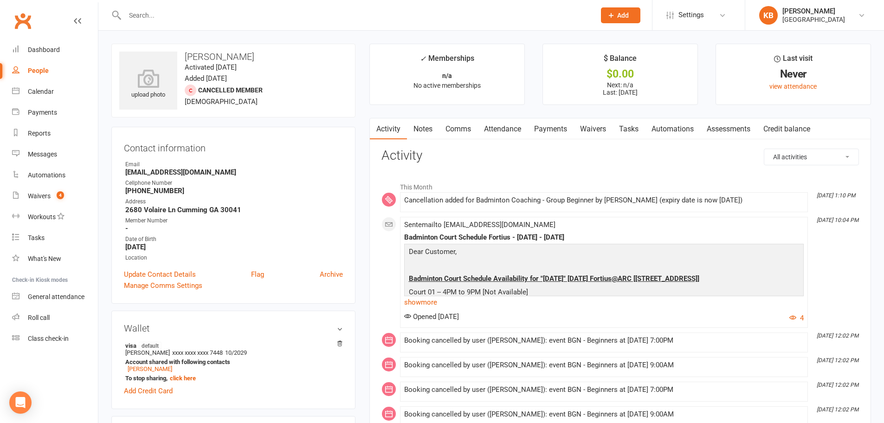
click at [213, 19] on input "text" at bounding box center [355, 15] width 467 height 13
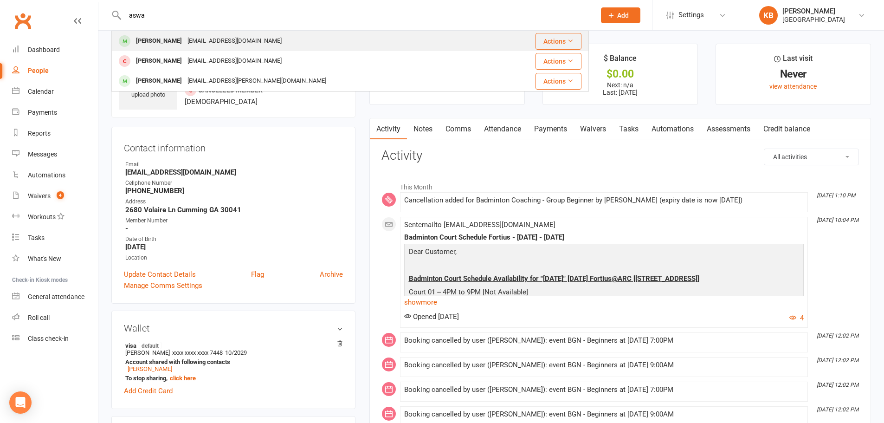
type input "aswa"
click at [217, 38] on div "[EMAIL_ADDRESS][DOMAIN_NAME]" at bounding box center [235, 40] width 100 height 13
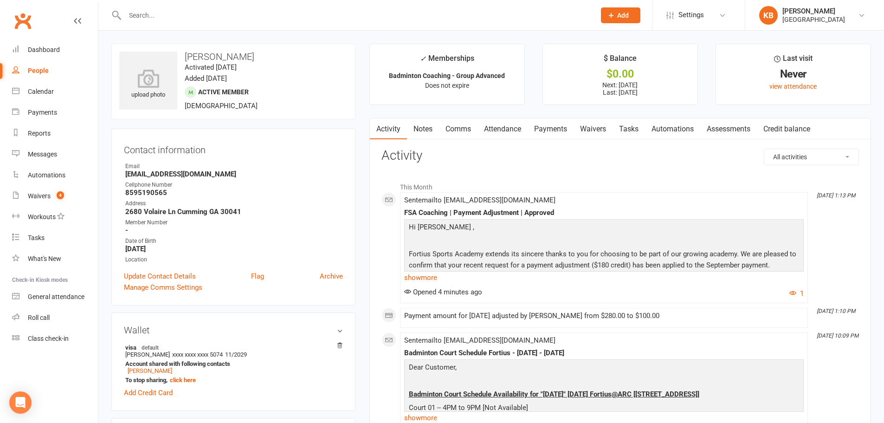
click at [546, 126] on link "Payments" at bounding box center [551, 128] width 46 height 21
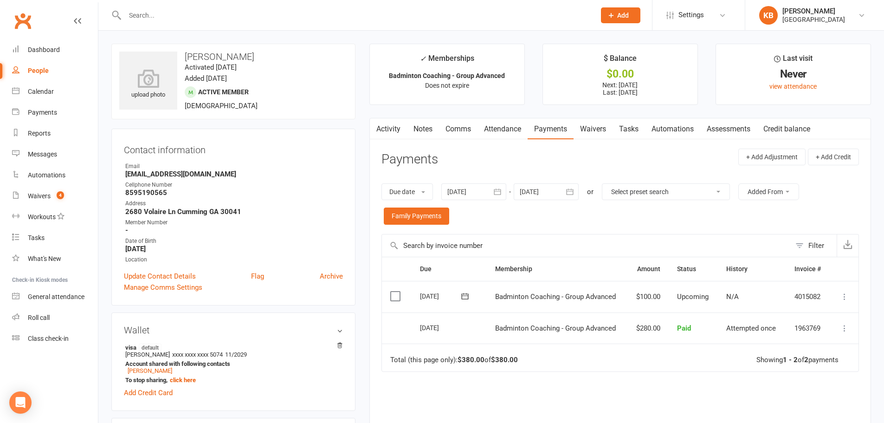
click at [376, 128] on icon "button" at bounding box center [376, 127] width 6 height 10
click at [384, 131] on link "Activity" at bounding box center [388, 128] width 37 height 21
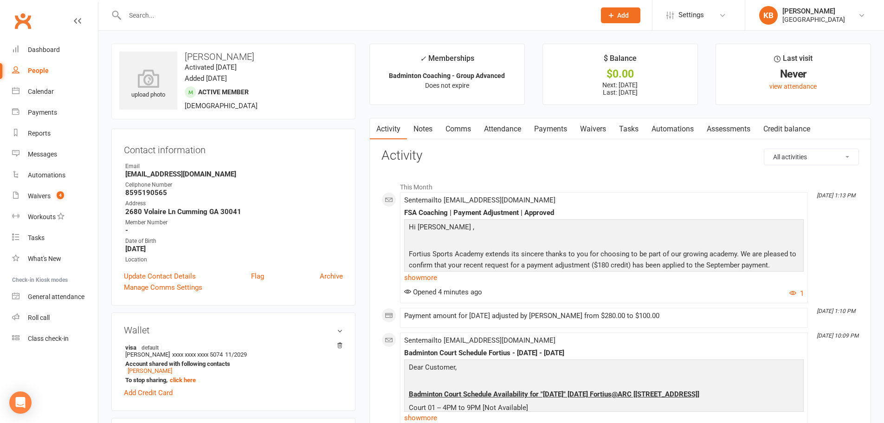
click at [155, 9] on input "text" at bounding box center [355, 15] width 467 height 13
paste input "[PERSON_NAME]"
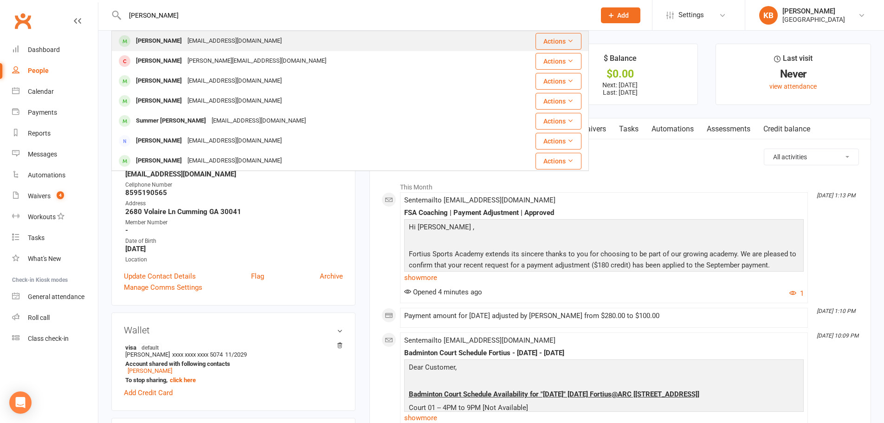
type input "[PERSON_NAME]"
click at [209, 43] on div "[EMAIL_ADDRESS][DOMAIN_NAME]" at bounding box center [235, 40] width 100 height 13
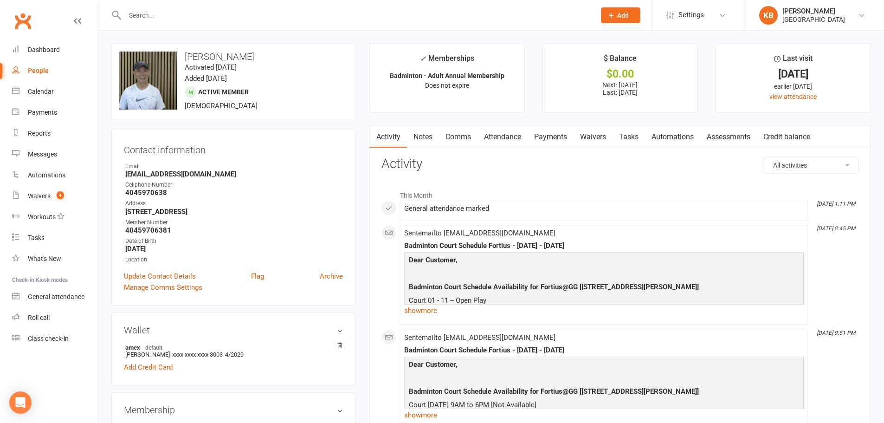
click at [452, 137] on link "Comms" at bounding box center [458, 136] width 39 height 21
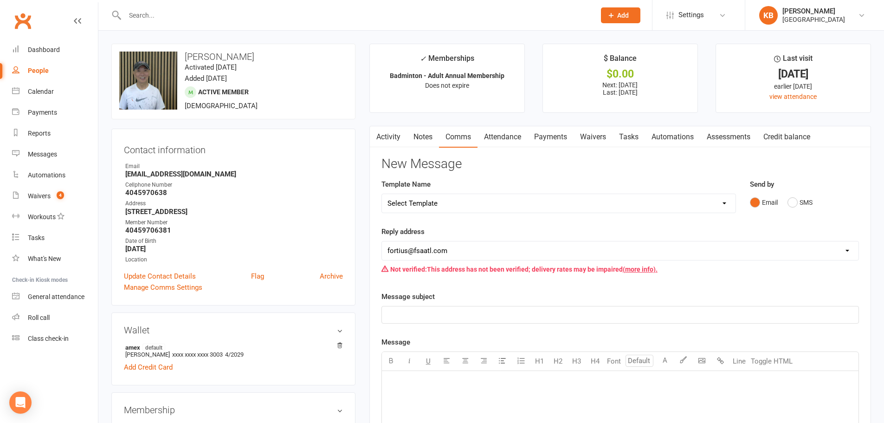
click at [401, 138] on link "Activity" at bounding box center [388, 136] width 37 height 21
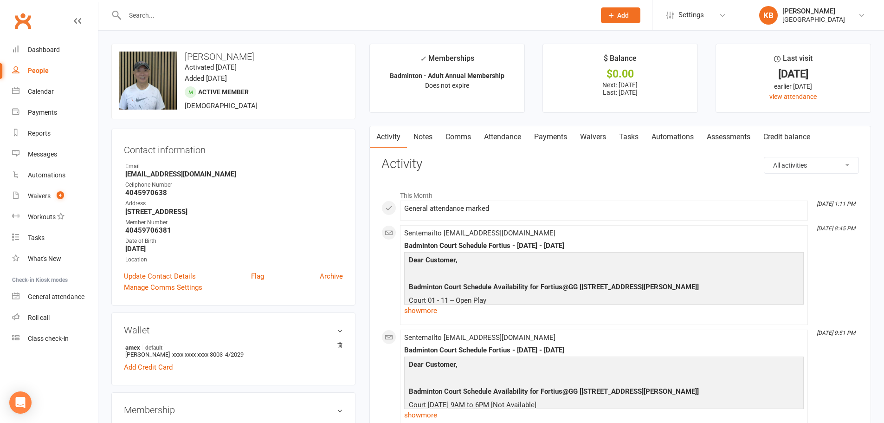
click at [330, 83] on div "upload photo change photo [PERSON_NAME] Activated [DATE] Added [DATE] Active me…" at bounding box center [233, 82] width 244 height 76
click at [199, 16] on input "text" at bounding box center [355, 15] width 467 height 13
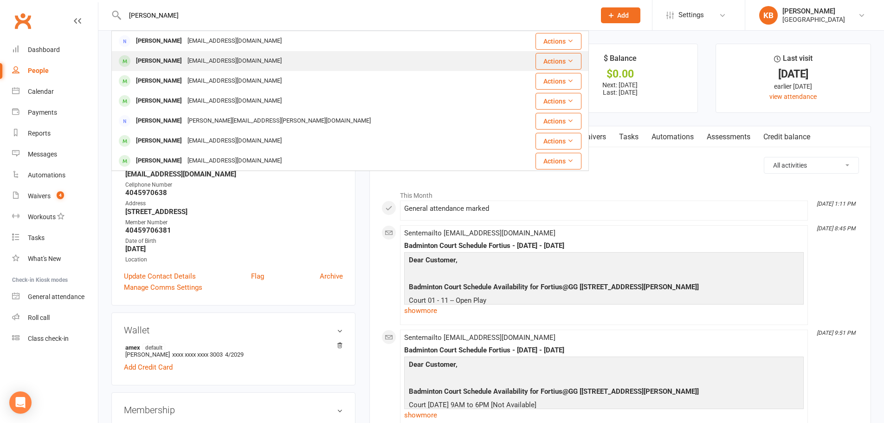
type input "[PERSON_NAME]"
click at [196, 60] on div "[EMAIL_ADDRESS][DOMAIN_NAME]" at bounding box center [235, 60] width 100 height 13
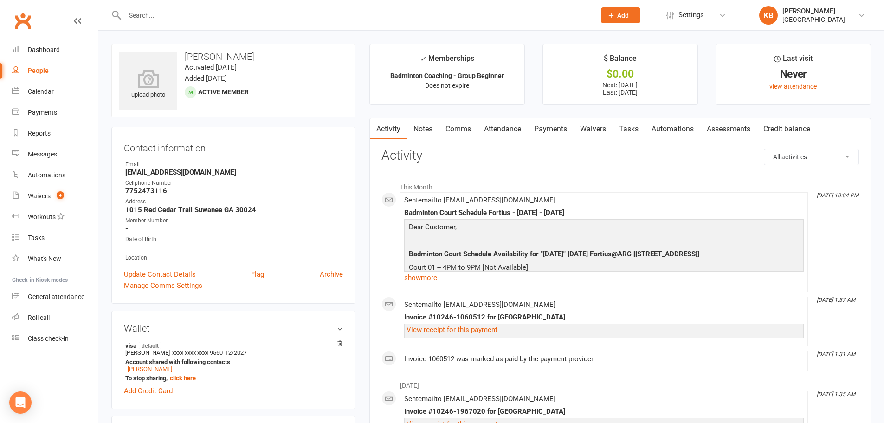
click at [551, 124] on link "Payments" at bounding box center [551, 128] width 46 height 21
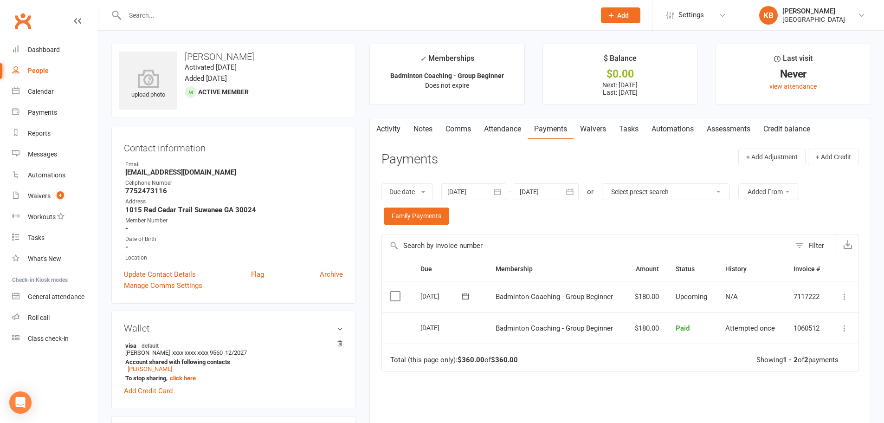
click at [845, 326] on icon at bounding box center [844, 327] width 9 height 9
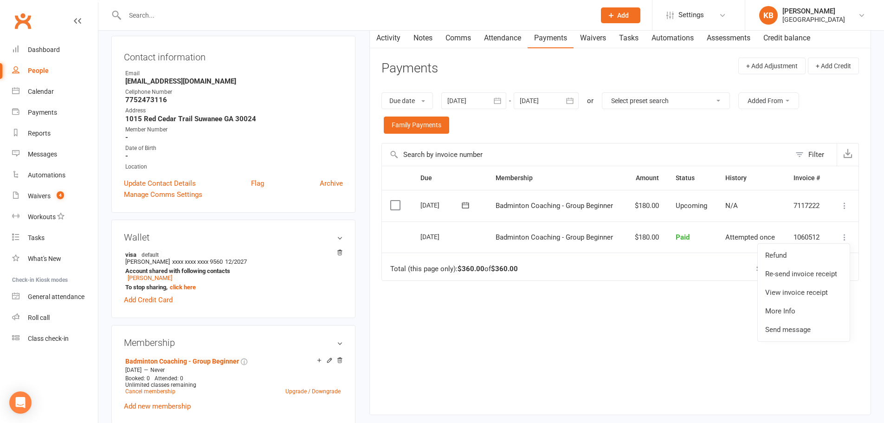
scroll to position [93, 0]
click at [596, 323] on div "Due Contact Membership Amount Status History Invoice # Select this 01 Sep 2025 …" at bounding box center [621, 281] width 478 height 235
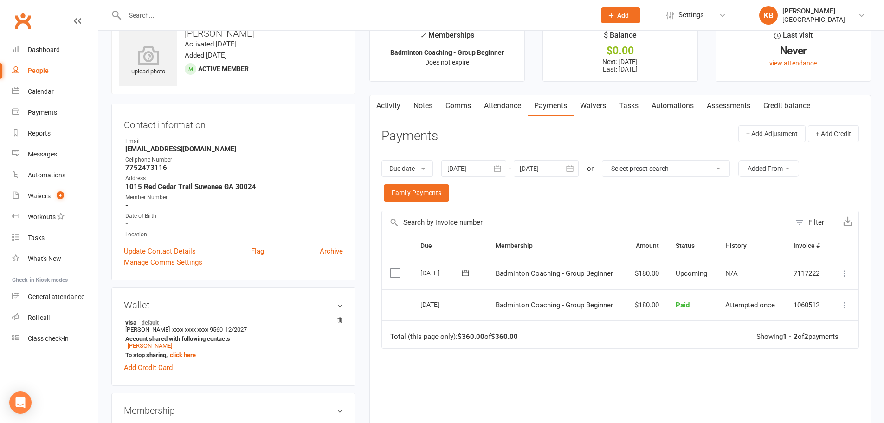
scroll to position [0, 0]
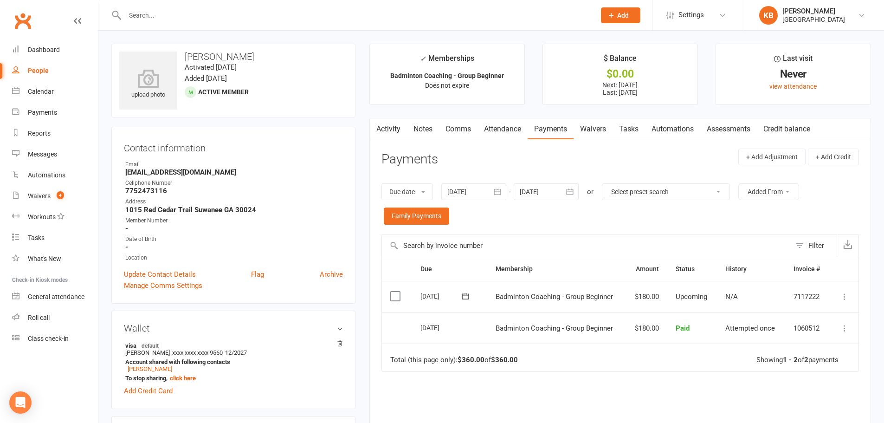
click at [386, 129] on link "Activity" at bounding box center [388, 128] width 37 height 21
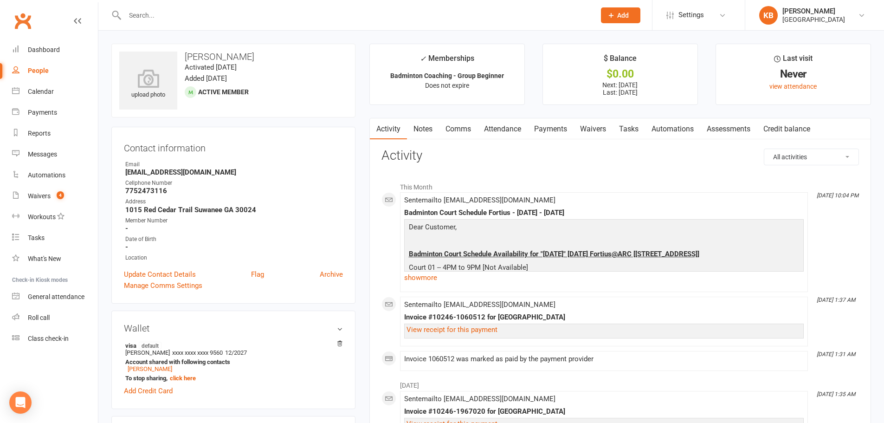
drag, startPoint x: 546, startPoint y: 127, endPoint x: 548, endPoint y: 131, distance: 5.2
click at [546, 126] on link "Payments" at bounding box center [551, 128] width 46 height 21
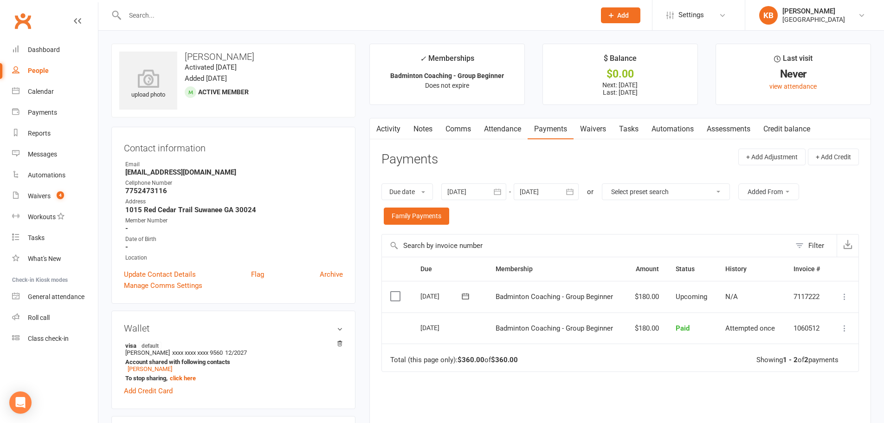
click at [845, 329] on icon at bounding box center [844, 327] width 9 height 9
click at [686, 390] on div "Due Contact Membership Amount Status History Invoice # Select this 01 Sep 2025 …" at bounding box center [621, 374] width 478 height 235
click at [180, 13] on input "text" at bounding box center [355, 15] width 467 height 13
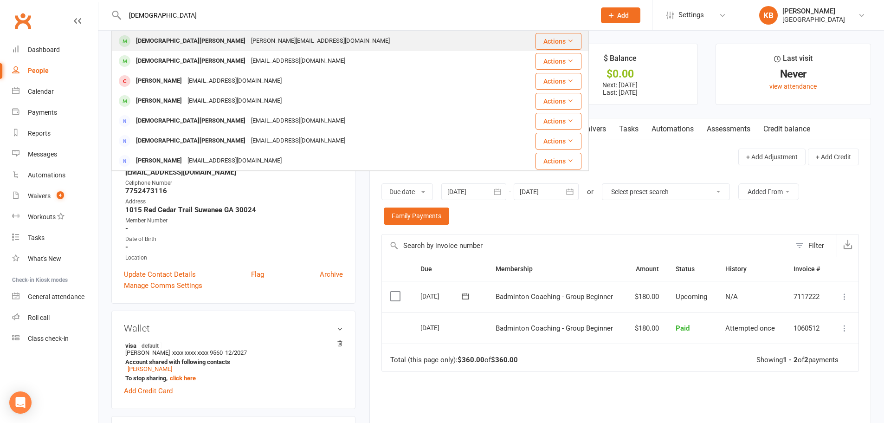
type input "vishnu"
click at [248, 45] on div "[PERSON_NAME][EMAIL_ADDRESS][DOMAIN_NAME]" at bounding box center [320, 40] width 144 height 13
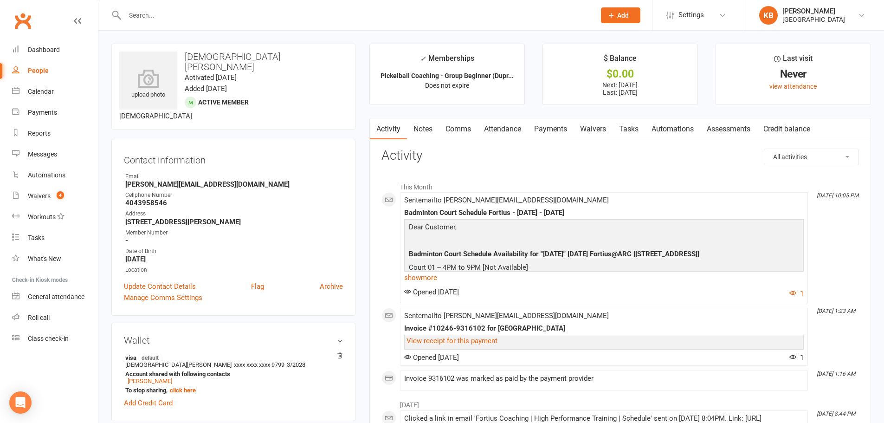
click at [552, 132] on link "Payments" at bounding box center [551, 128] width 46 height 21
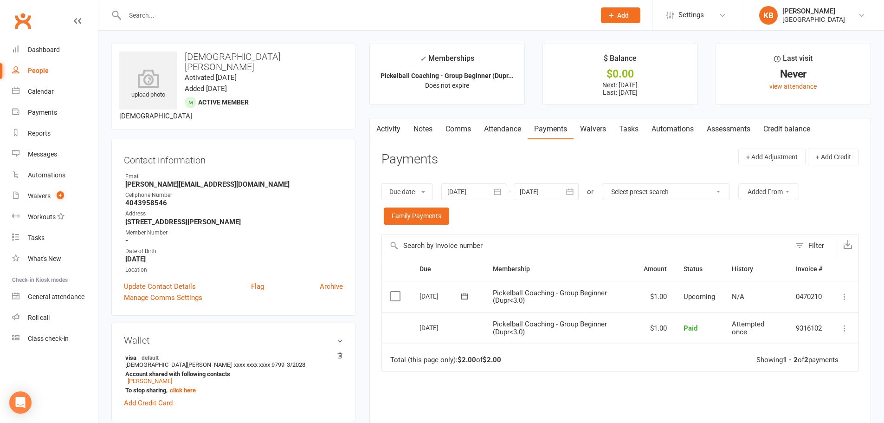
click at [841, 327] on icon at bounding box center [844, 327] width 9 height 9
click at [778, 343] on link "Refund" at bounding box center [804, 346] width 92 height 19
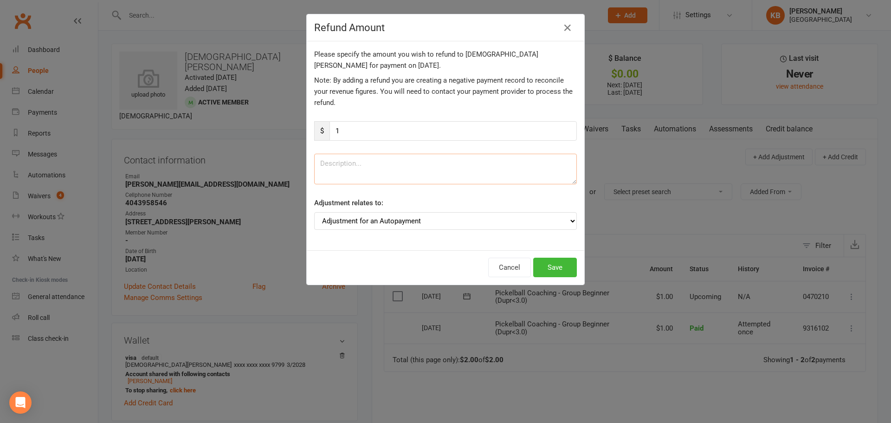
click at [335, 169] on textarea at bounding box center [445, 169] width 263 height 31
type textarea "Test Refund"
click at [550, 265] on button "Save" at bounding box center [555, 267] width 44 height 19
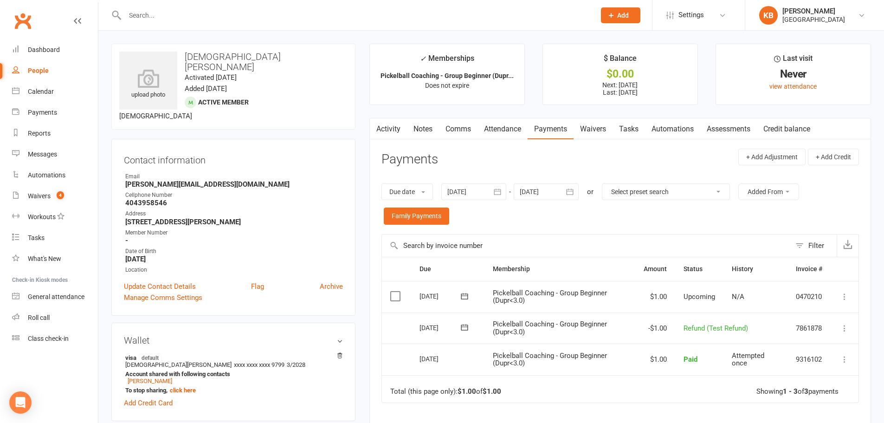
click at [840, 328] on icon at bounding box center [844, 327] width 9 height 9
click at [714, 406] on div "Due Contact Membership Amount Status History Invoice # Select this 01 Sep 2025 …" at bounding box center [621, 390] width 478 height 266
click at [844, 359] on icon at bounding box center [844, 359] width 9 height 9
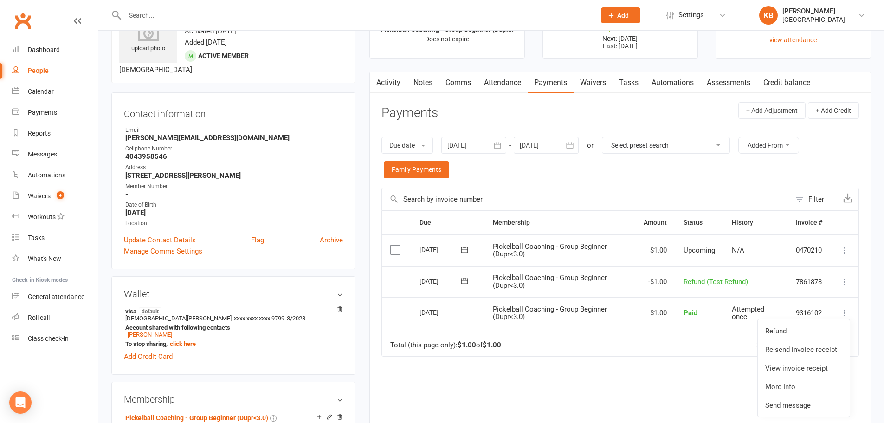
click at [691, 373] on div "Due Contact Membership Amount Status History Invoice # Select this 01 Sep 2025 …" at bounding box center [621, 343] width 478 height 266
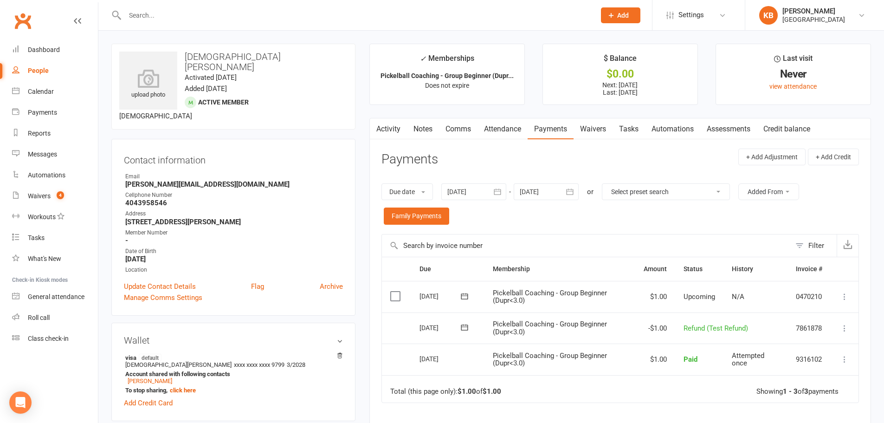
click at [201, 13] on input "text" at bounding box center [355, 15] width 467 height 13
click at [389, 128] on link "Activity" at bounding box center [388, 128] width 37 height 21
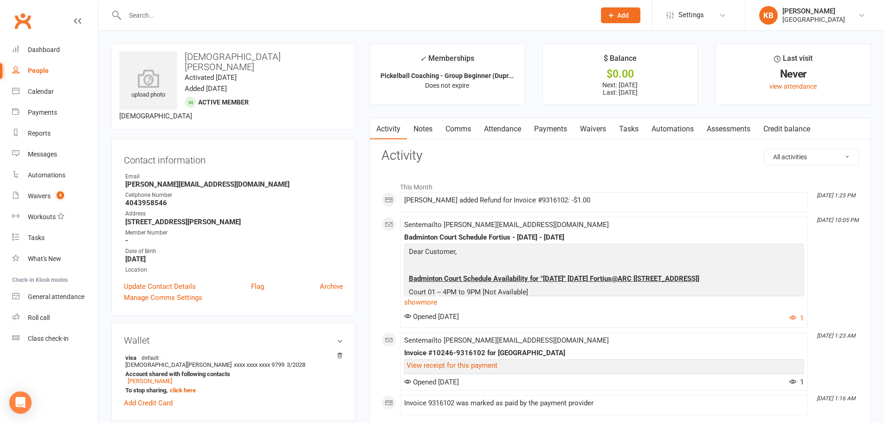
click at [550, 127] on link "Payments" at bounding box center [551, 128] width 46 height 21
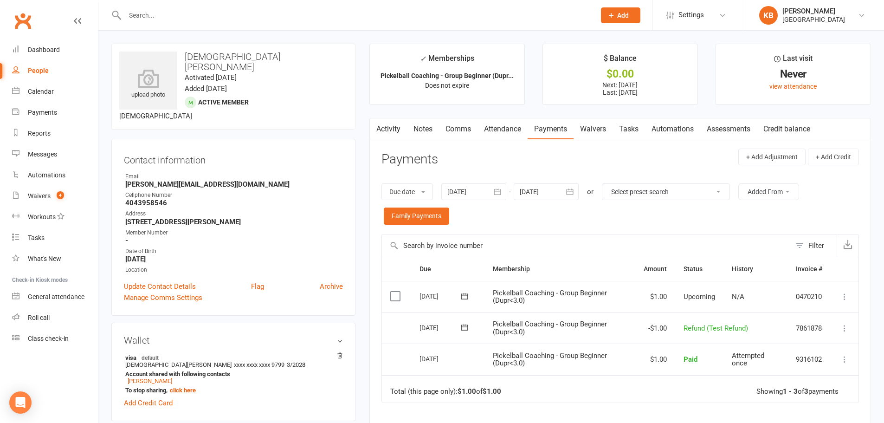
click at [841, 332] on icon at bounding box center [844, 327] width 9 height 9
click at [693, 205] on div "Due date Due date Date paid Date failed [DATE] [DATE] Sun Mon Tue Wed Thu Fri S…" at bounding box center [621, 204] width 478 height 60
click at [250, 16] on input "text" at bounding box center [355, 15] width 467 height 13
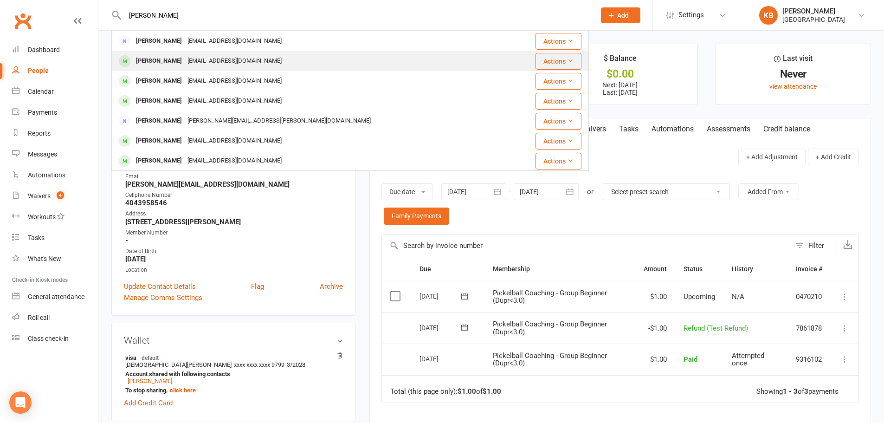
type input "[PERSON_NAME]"
click at [234, 62] on div "[EMAIL_ADDRESS][DOMAIN_NAME]" at bounding box center [235, 60] width 100 height 13
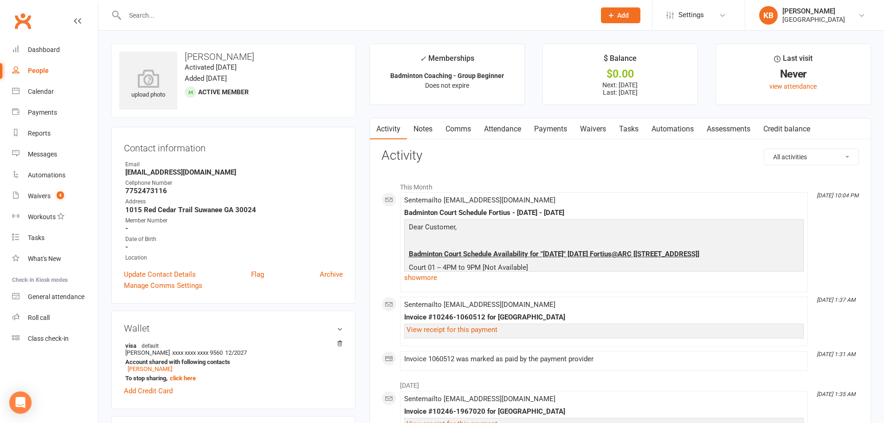
click at [537, 131] on link "Payments" at bounding box center [551, 128] width 46 height 21
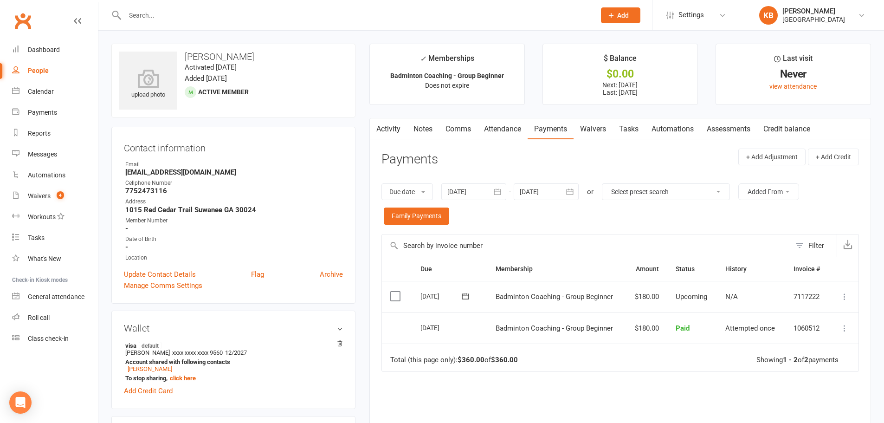
click at [496, 194] on icon "button" at bounding box center [497, 192] width 7 height 6
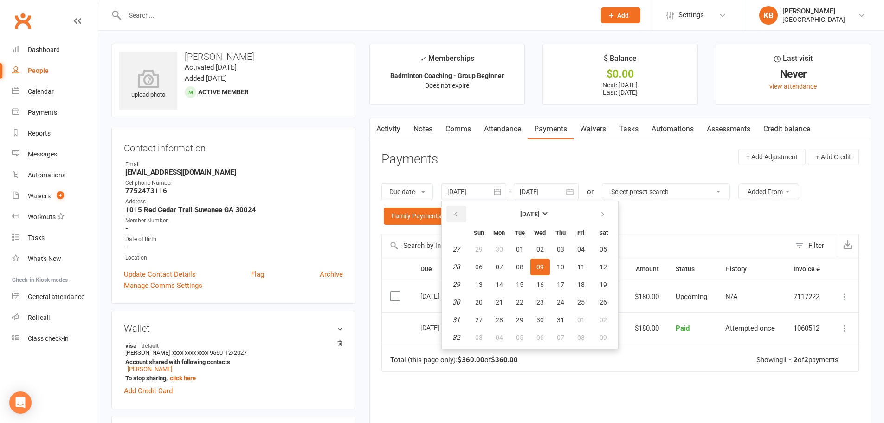
click at [453, 213] on button "button" at bounding box center [456, 214] width 20 height 17
click at [563, 250] on span "03" at bounding box center [560, 249] width 7 height 7
type input "03 Apr 2025"
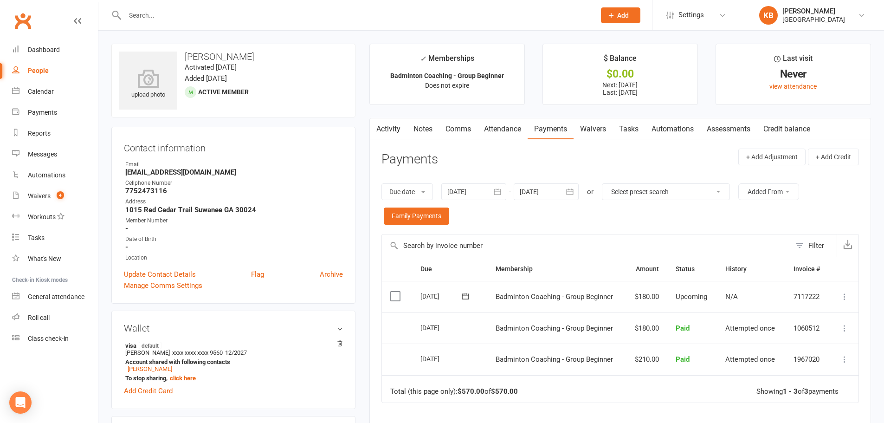
click at [566, 191] on button "button" at bounding box center [570, 191] width 17 height 17
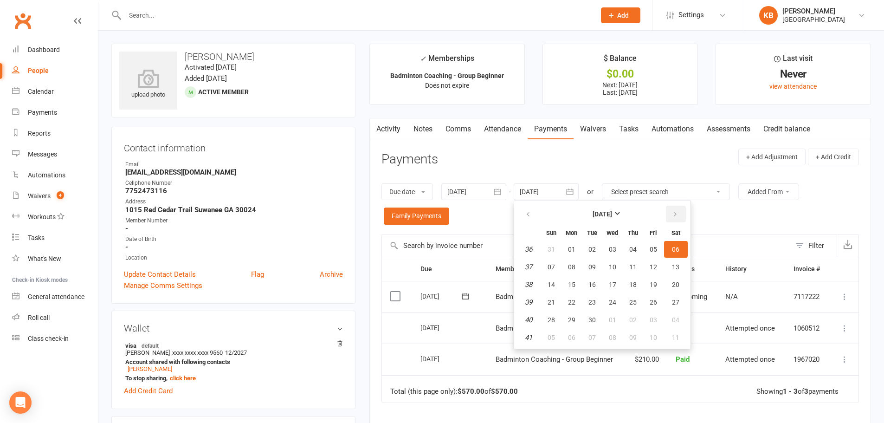
click at [677, 220] on button "button" at bounding box center [676, 214] width 20 height 17
click at [675, 250] on span "04" at bounding box center [675, 249] width 7 height 7
type input "04 Oct 2025"
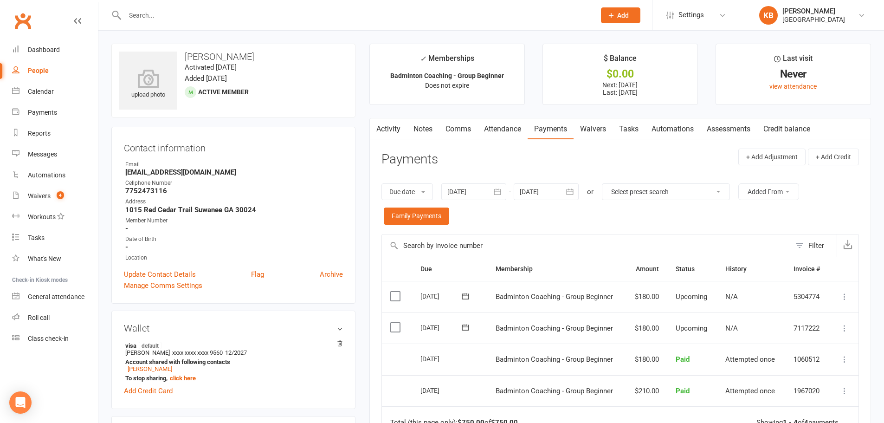
click at [248, 12] on input "text" at bounding box center [355, 15] width 467 height 13
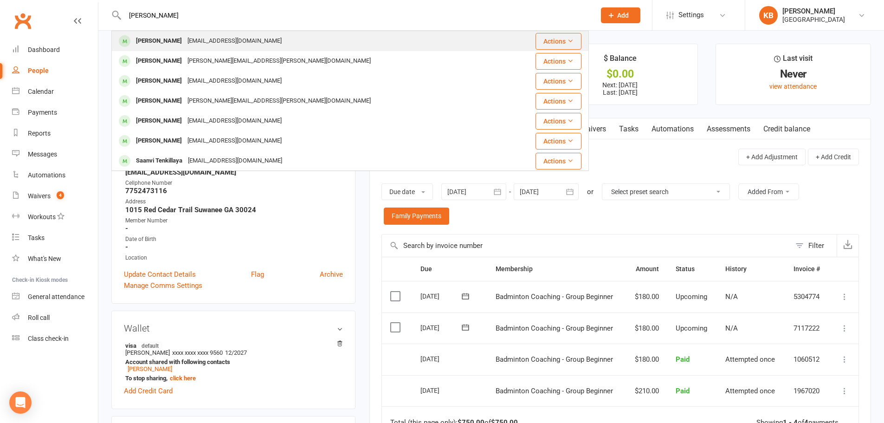
type input "tanvi ganna"
click at [233, 39] on div "g.pramod.kumar@gmail.com" at bounding box center [235, 40] width 100 height 13
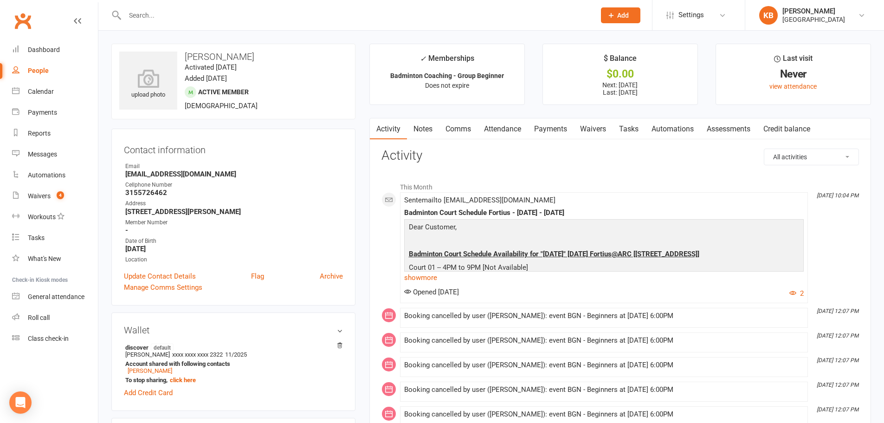
drag, startPoint x: 186, startPoint y: 52, endPoint x: 270, endPoint y: 56, distance: 84.1
click at [270, 56] on h3 "Tanvi Gannavarapu" at bounding box center [233, 57] width 228 height 10
copy h3 "Tanvi Gannavarapu"
click at [270, 56] on h3 "Tanvi Gannavarapu" at bounding box center [233, 57] width 228 height 10
click at [418, 273] on link "show more" at bounding box center [604, 277] width 400 height 13
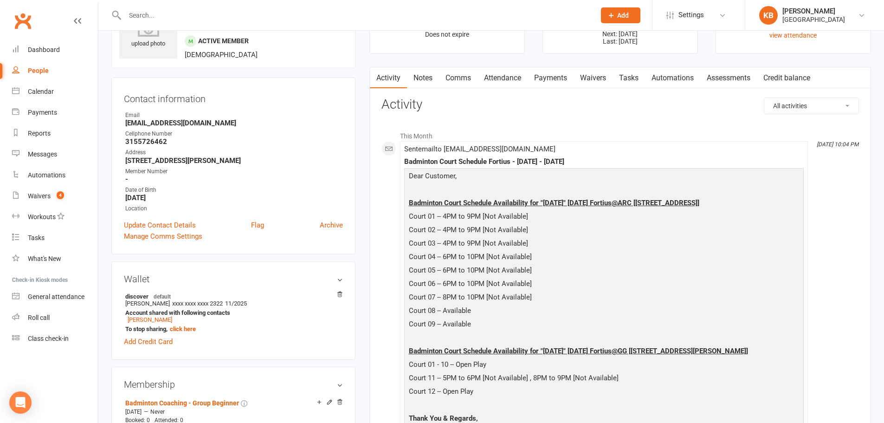
scroll to position [139, 0]
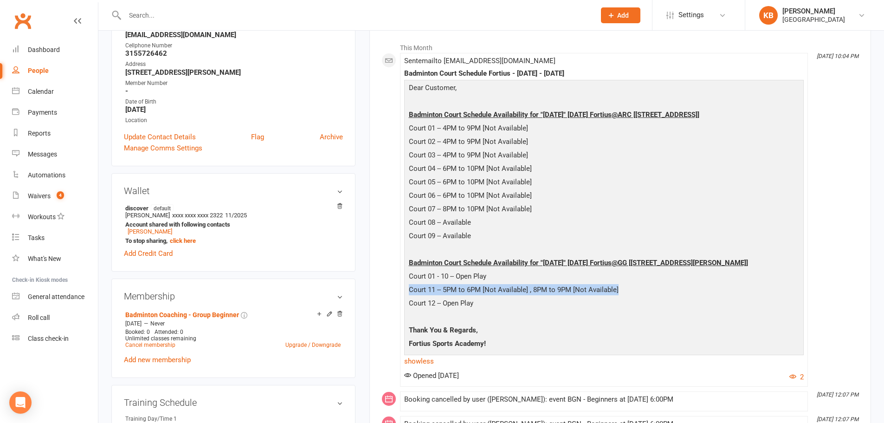
drag, startPoint x: 406, startPoint y: 289, endPoint x: 627, endPoint y: 293, distance: 220.5
click at [627, 293] on div "Dear Customer, Badminton Court Schedule Availability for "Wednesday" 08/06/2025…" at bounding box center [604, 224] width 400 height 288
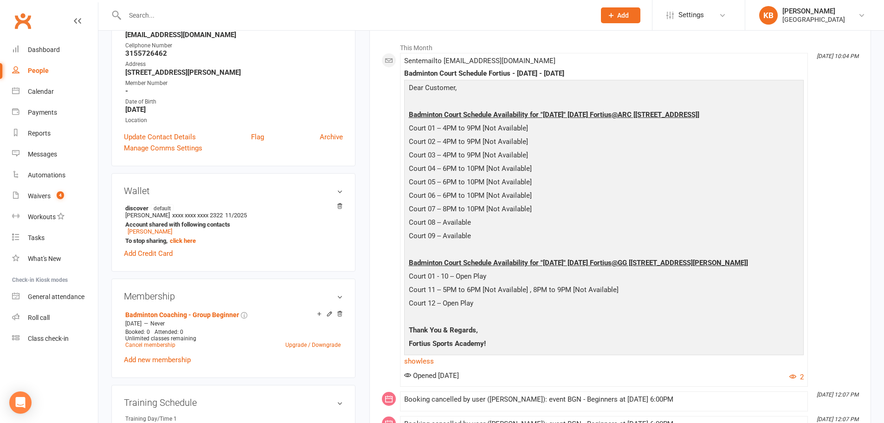
click at [568, 318] on p at bounding box center [604, 317] width 395 height 13
drag, startPoint x: 479, startPoint y: 304, endPoint x: 402, endPoint y: 304, distance: 76.6
click at [402, 304] on li "Aug 6, 10:04 PM Sent email to g.pramod.kumar@gmail.com Badminton Court Schedule…" at bounding box center [604, 220] width 408 height 334
click at [530, 303] on p "Court 12 -- Open Play" at bounding box center [604, 304] width 395 height 13
click at [699, 340] on p "Fortius Sports Academy!" at bounding box center [604, 344] width 395 height 13
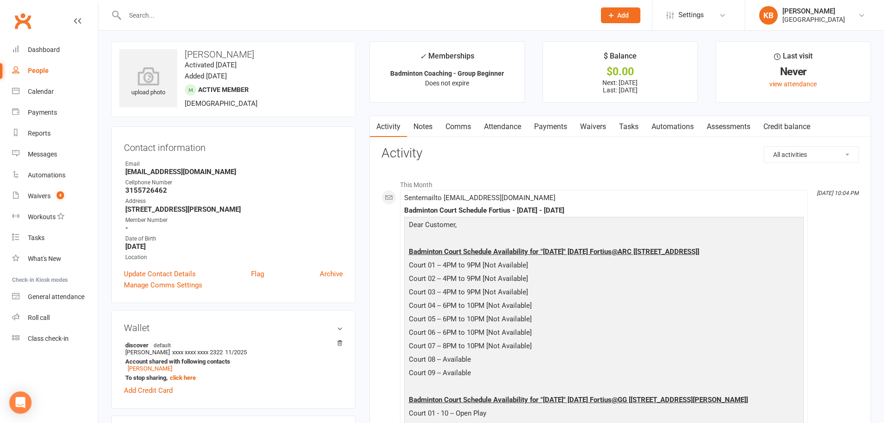
scroll to position [0, 0]
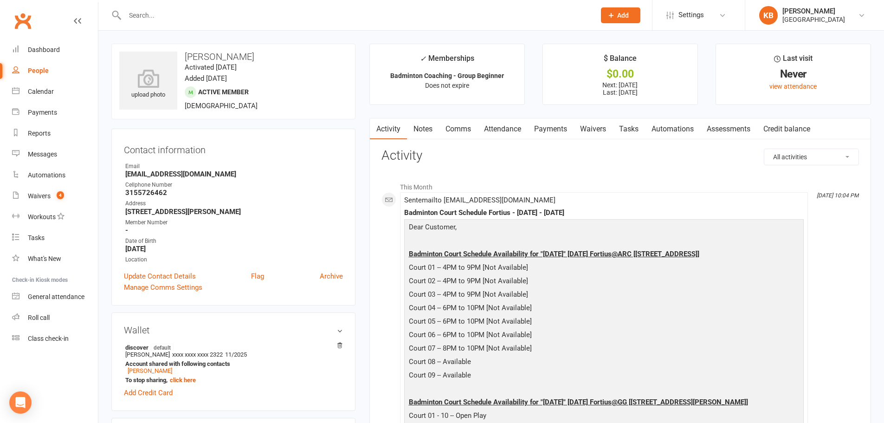
click at [193, 25] on div at bounding box center [350, 15] width 478 height 30
click at [211, 12] on input "text" at bounding box center [355, 15] width 467 height 13
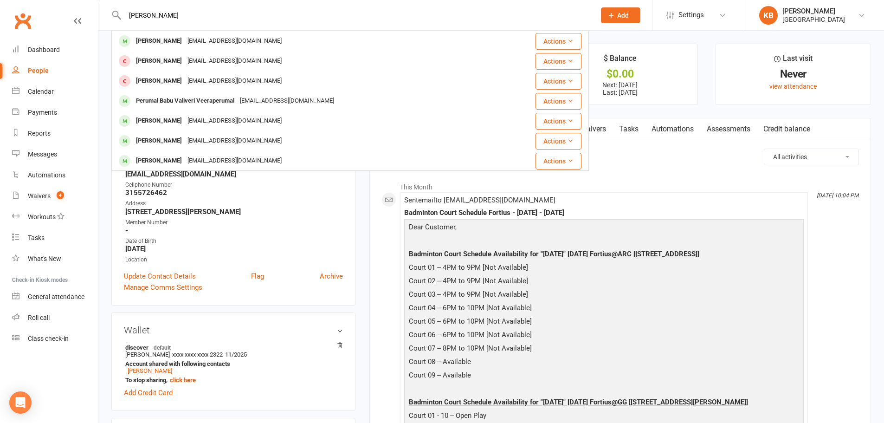
type input "tejas peri"
drag, startPoint x: 156, startPoint y: 11, endPoint x: 123, endPoint y: 4, distance: 34.1
click at [123, 4] on div "tejas peri Tejas Thatipatri Goverdhantg@gmail.com Actions Tejas Thatipatri gove…" at bounding box center [350, 15] width 478 height 30
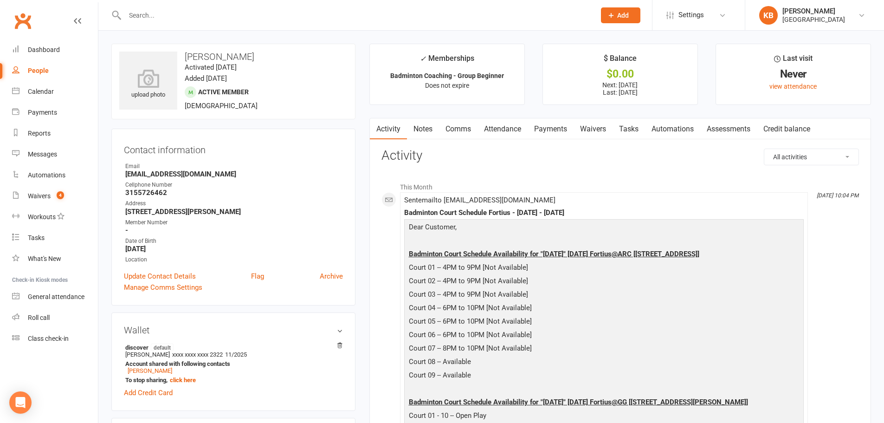
click at [191, 9] on input "text" at bounding box center [355, 15] width 467 height 13
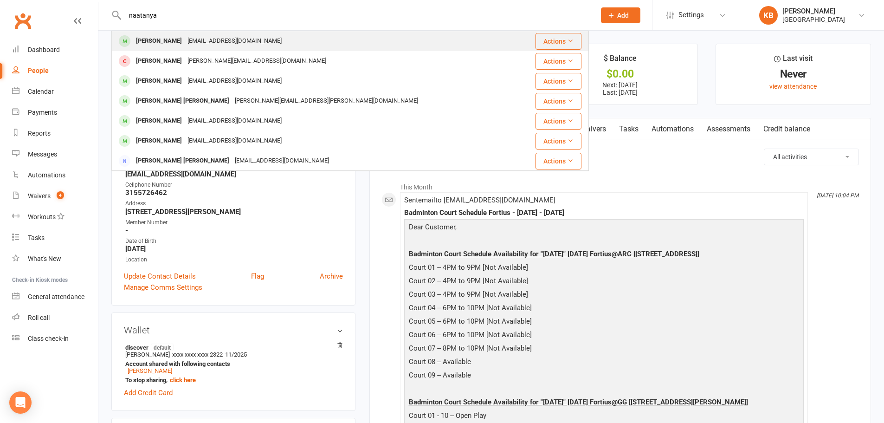
type input "naatanya"
click at [252, 39] on div "kumaresand09@gmail.com" at bounding box center [235, 40] width 100 height 13
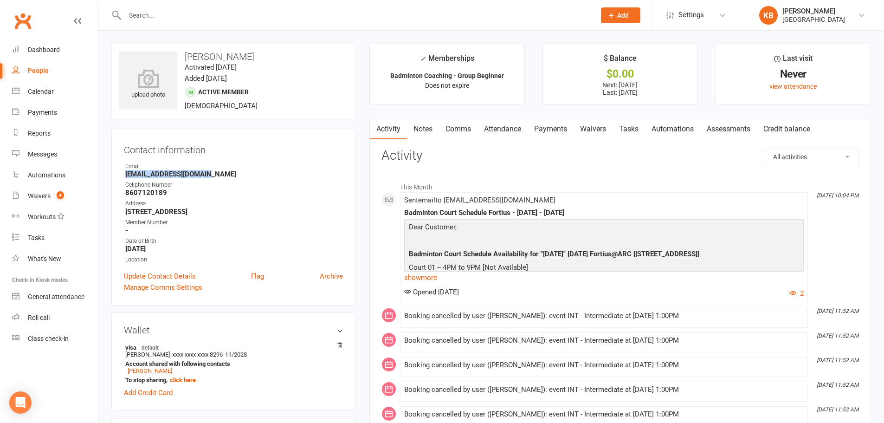
drag, startPoint x: 124, startPoint y: 173, endPoint x: 216, endPoint y: 176, distance: 92.0
click at [216, 176] on li "Email kumaresand09@gmail.com" at bounding box center [233, 170] width 219 height 16
copy strong "kumaresand09@gmail.com"
click at [52, 91] on div "Calendar" at bounding box center [41, 91] width 26 height 7
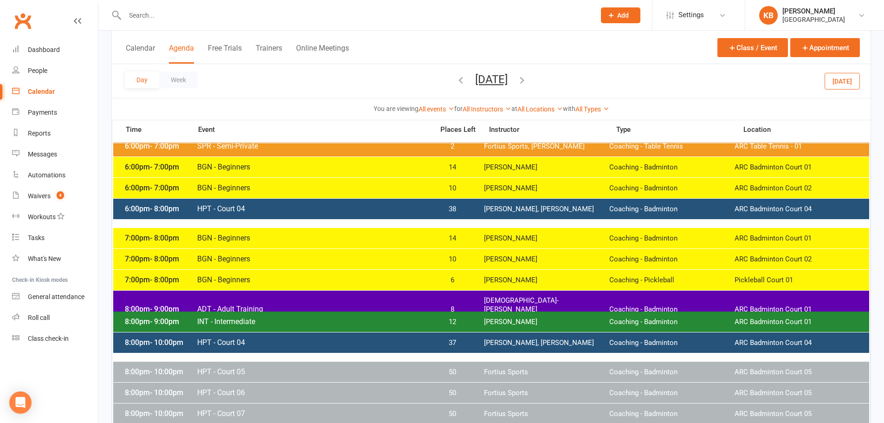
scroll to position [186, 0]
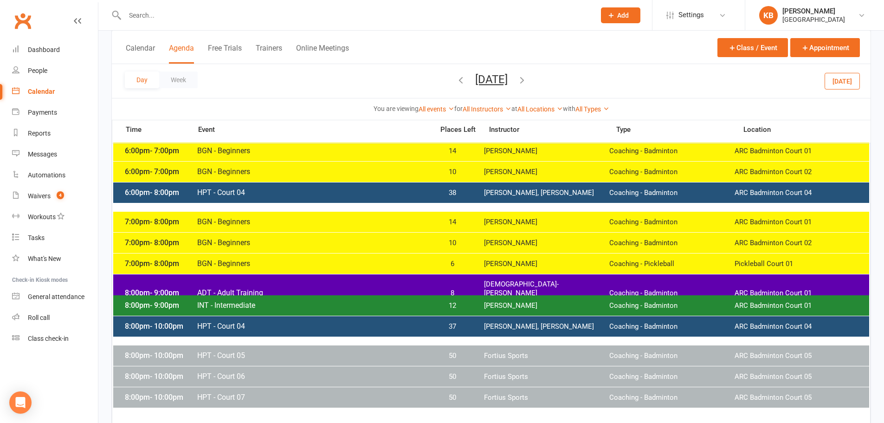
click at [237, 197] on span "HPT - Court 04" at bounding box center [313, 192] width 232 height 9
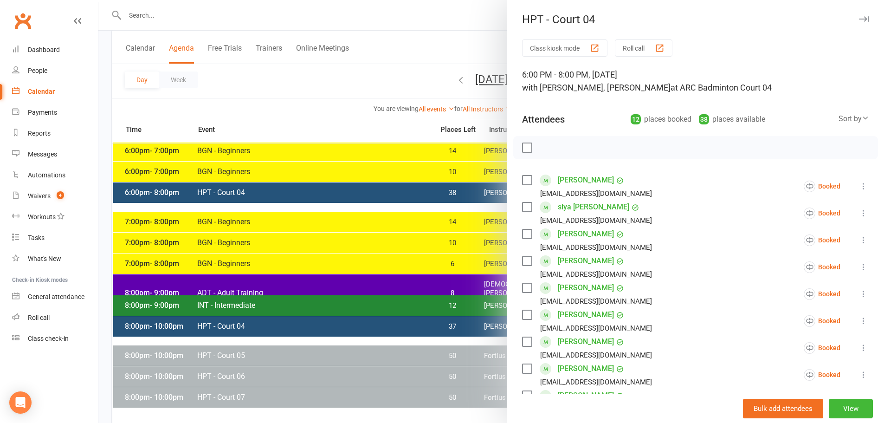
click at [477, 10] on div at bounding box center [491, 211] width 786 height 423
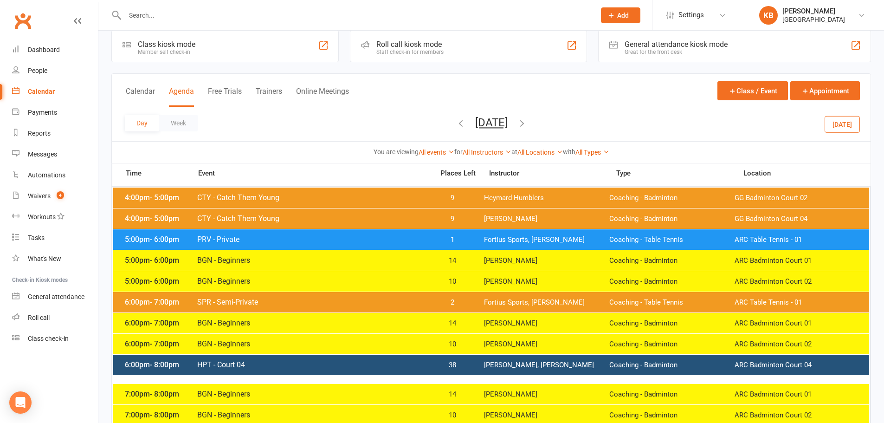
scroll to position [0, 0]
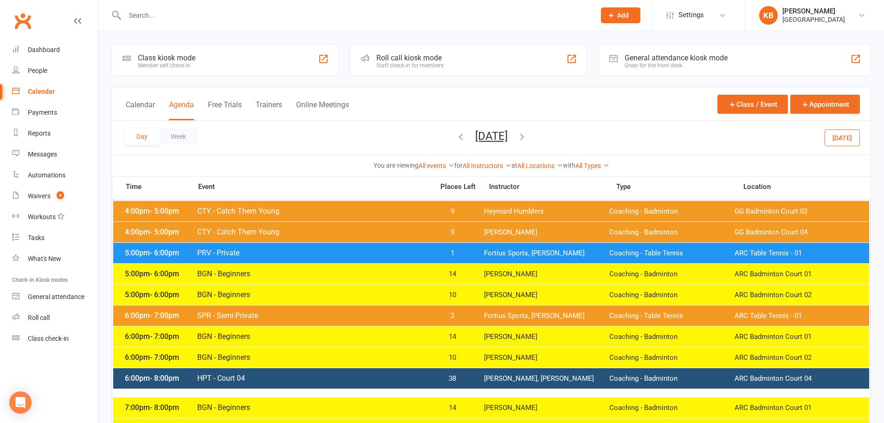
click at [302, 207] on span "CTY - Catch Them Young" at bounding box center [313, 211] width 232 height 9
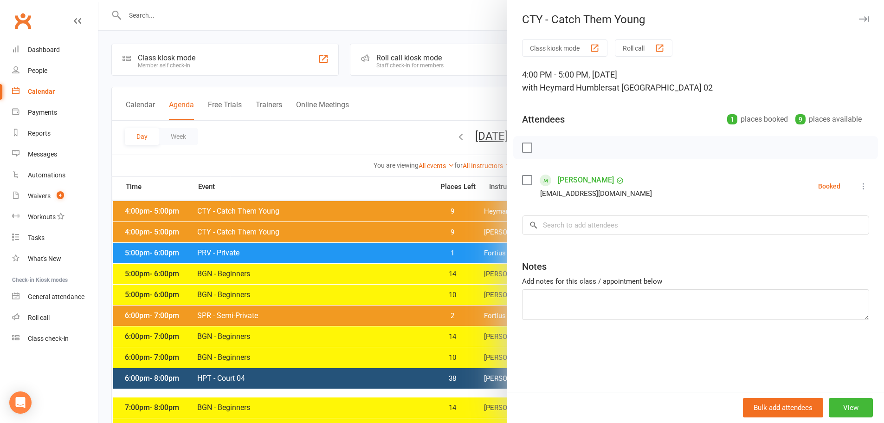
click at [290, 234] on div at bounding box center [491, 211] width 786 height 423
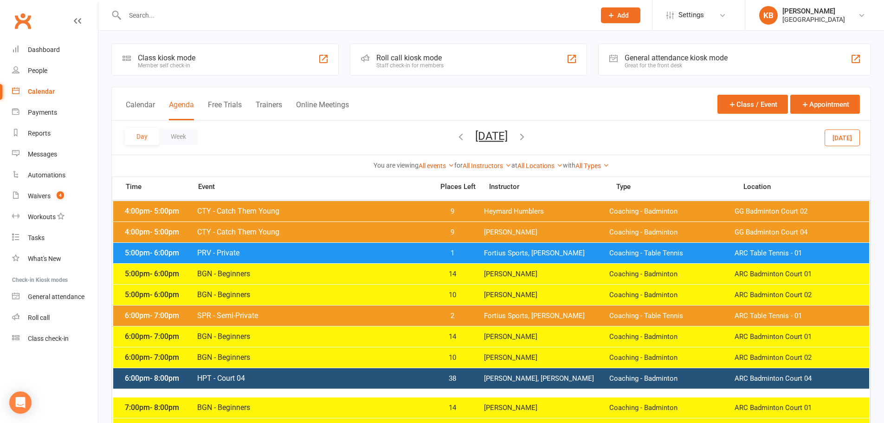
click at [288, 233] on span "CTY - Catch Them Young" at bounding box center [313, 231] width 232 height 9
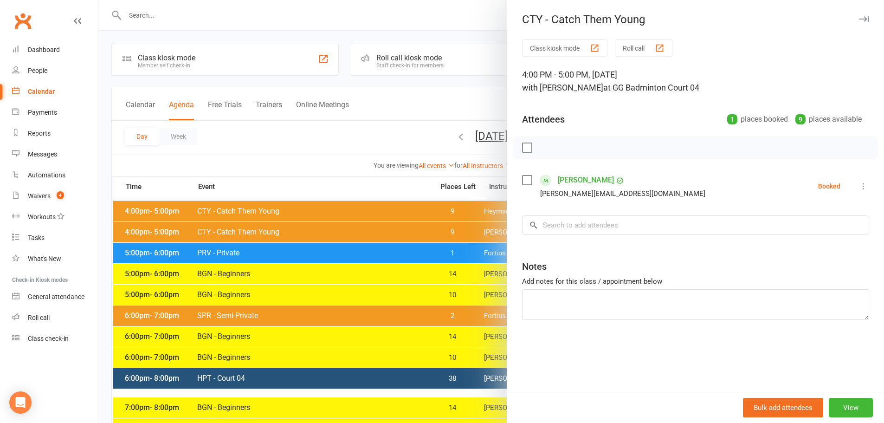
click at [284, 207] on div at bounding box center [491, 211] width 786 height 423
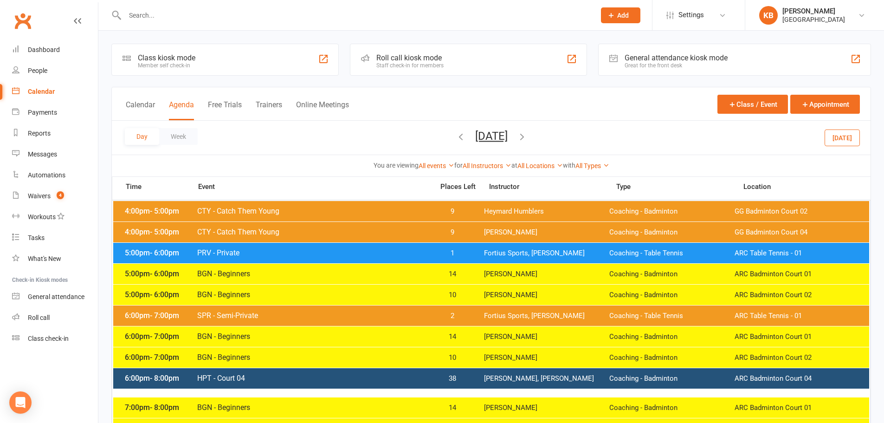
click at [284, 207] on span "CTY - Catch Them Young" at bounding box center [313, 211] width 232 height 9
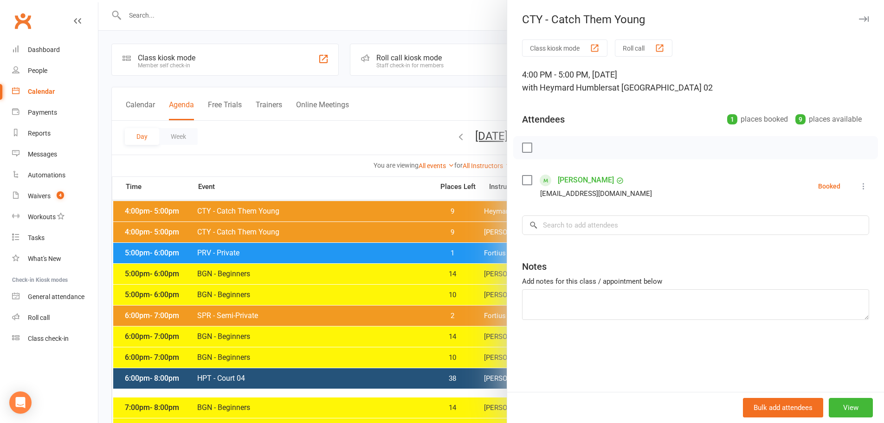
click at [317, 121] on div at bounding box center [491, 211] width 786 height 423
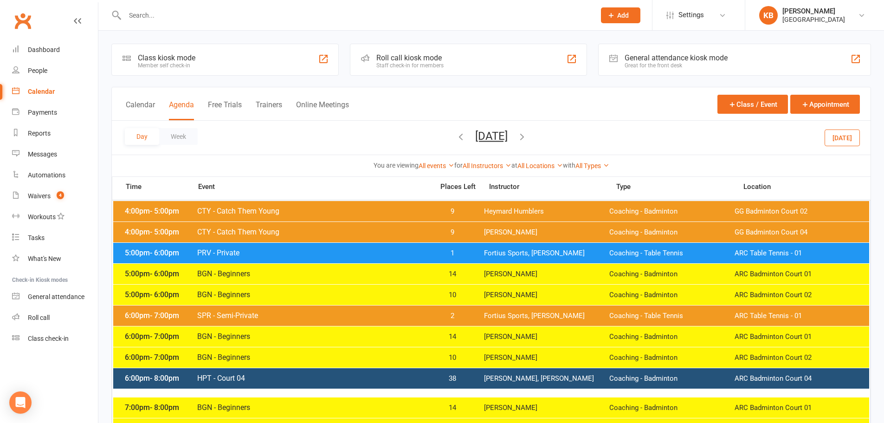
click at [290, 246] on div "5:00pm - 6:00pm PRV - Private 1 Fortius Sports, Michael Chu Coaching - Table Te…" at bounding box center [491, 253] width 756 height 20
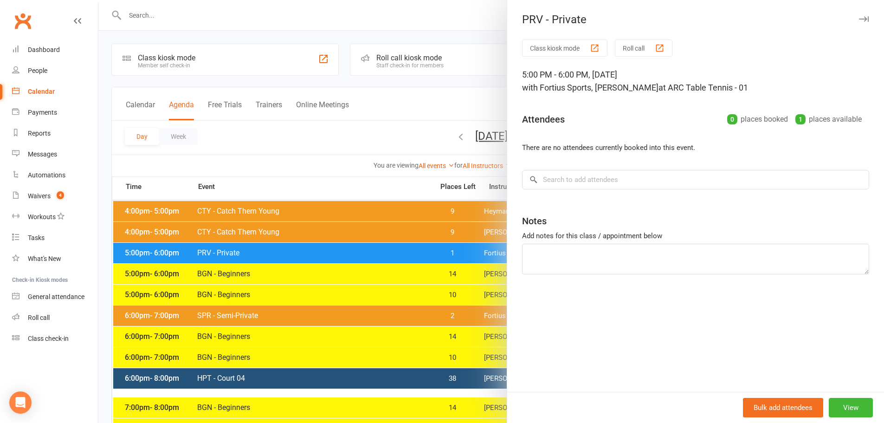
click at [374, 105] on div at bounding box center [491, 211] width 786 height 423
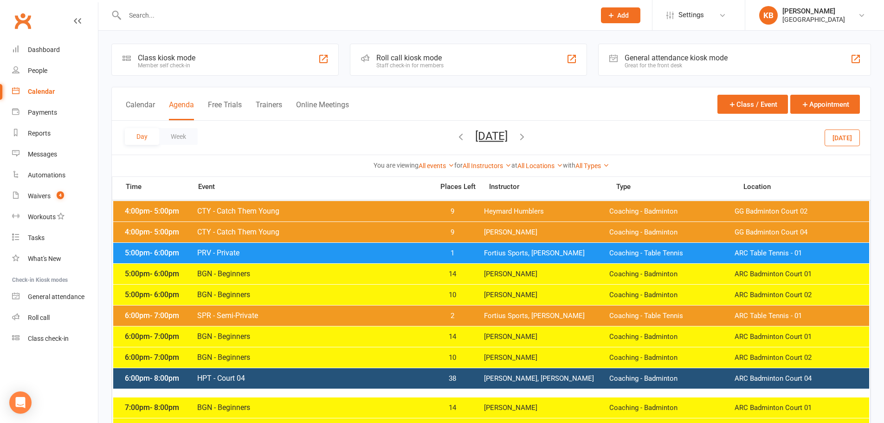
click at [281, 269] on span "BGN - Beginners" at bounding box center [313, 273] width 232 height 9
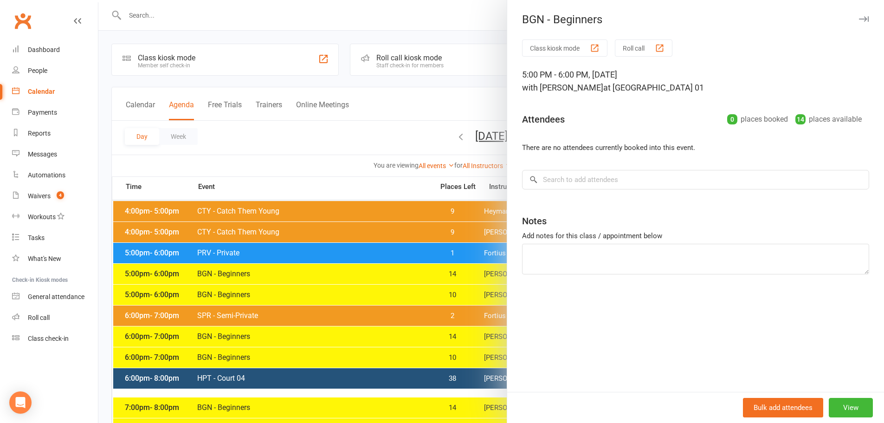
click at [271, 145] on div at bounding box center [491, 211] width 786 height 423
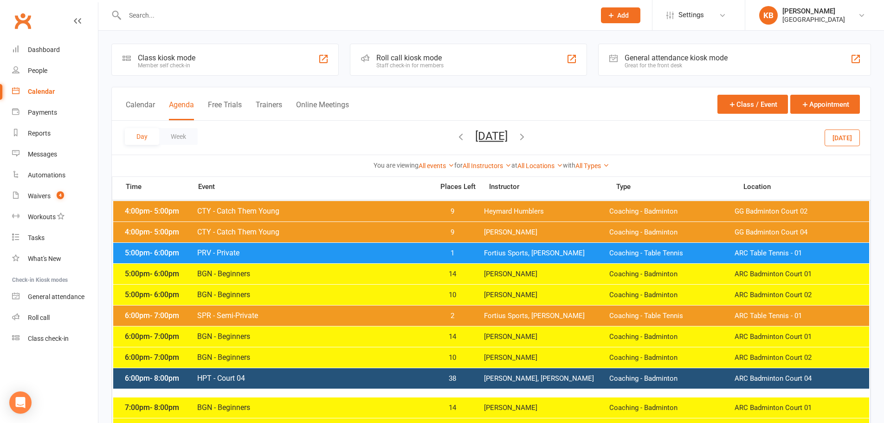
click at [253, 289] on div "5:00pm - 6:00pm BGN - Beginners 10 Antonio Emanuel Coaching - Badminton ARC Bad…" at bounding box center [491, 295] width 756 height 20
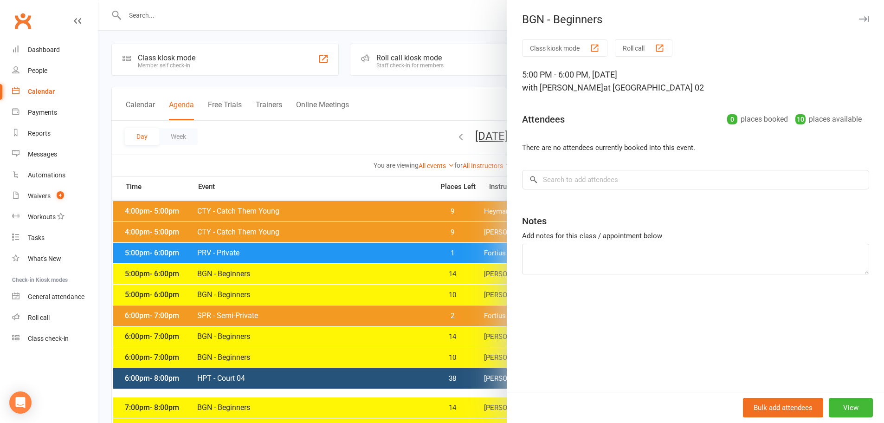
click at [322, 179] on div at bounding box center [491, 211] width 786 height 423
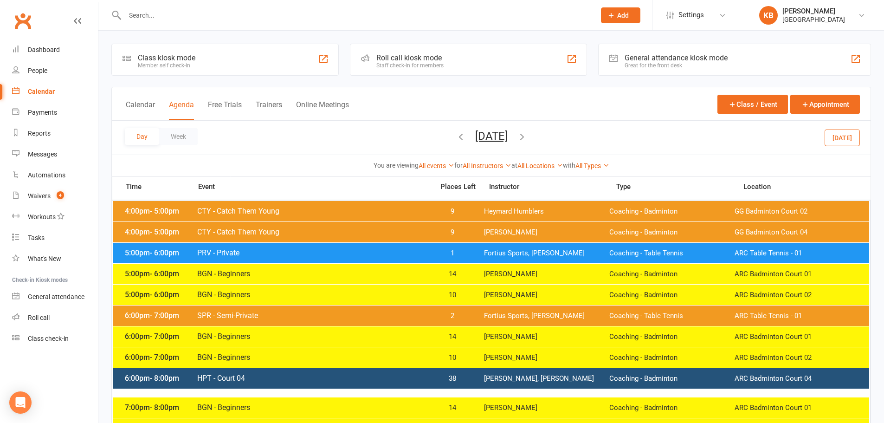
click at [243, 313] on span "SPR - Semi-Private" at bounding box center [313, 315] width 232 height 9
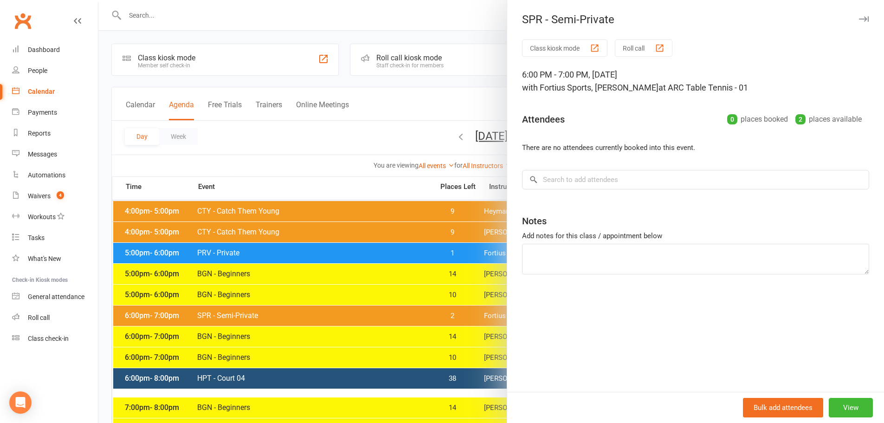
click at [246, 337] on div at bounding box center [491, 211] width 786 height 423
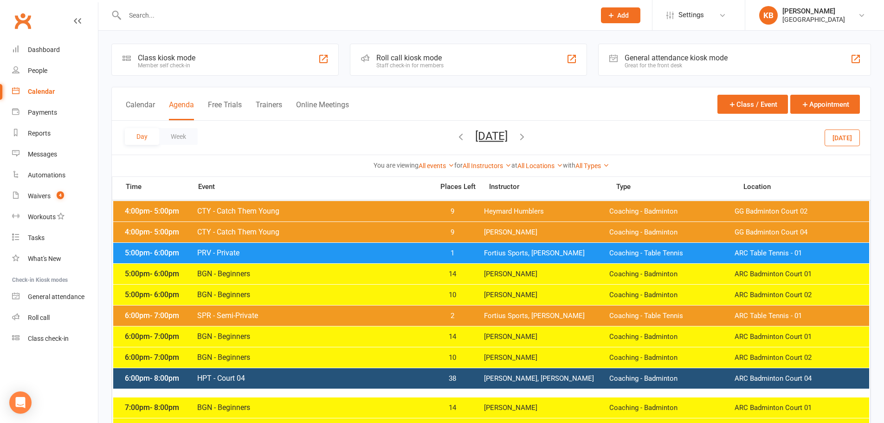
click at [246, 337] on span "BGN - Beginners" at bounding box center [313, 336] width 232 height 9
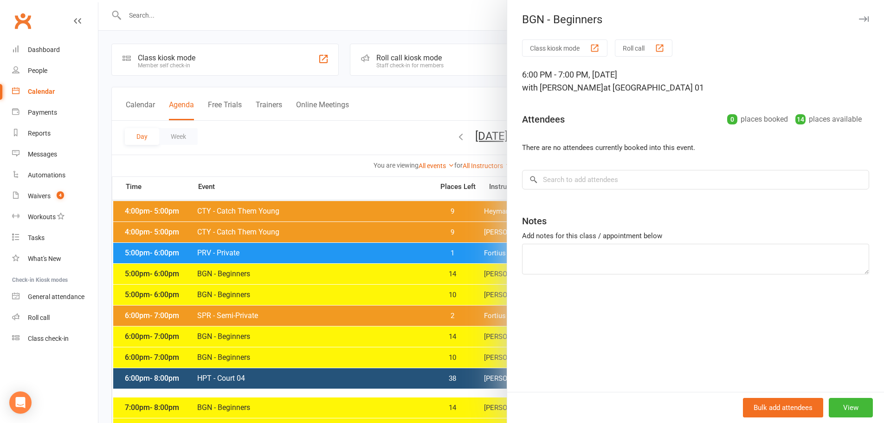
click at [243, 356] on div at bounding box center [491, 211] width 786 height 423
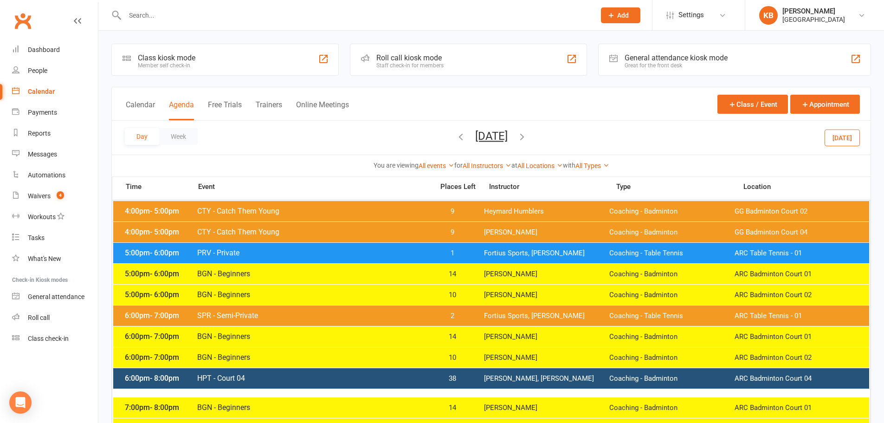
click at [242, 355] on span "BGN - Beginners" at bounding box center [313, 357] width 232 height 9
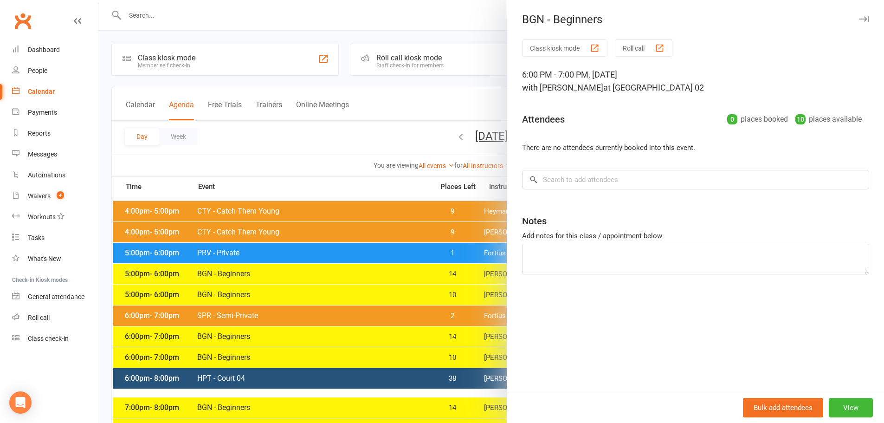
click at [242, 355] on div at bounding box center [491, 211] width 786 height 423
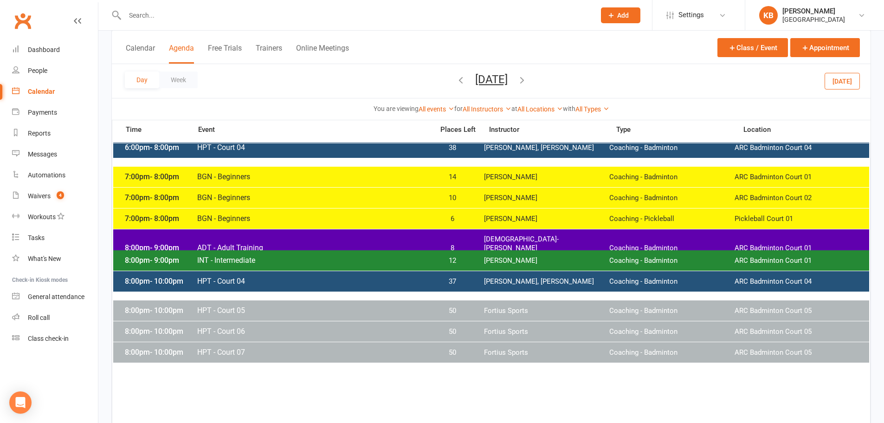
scroll to position [232, 0]
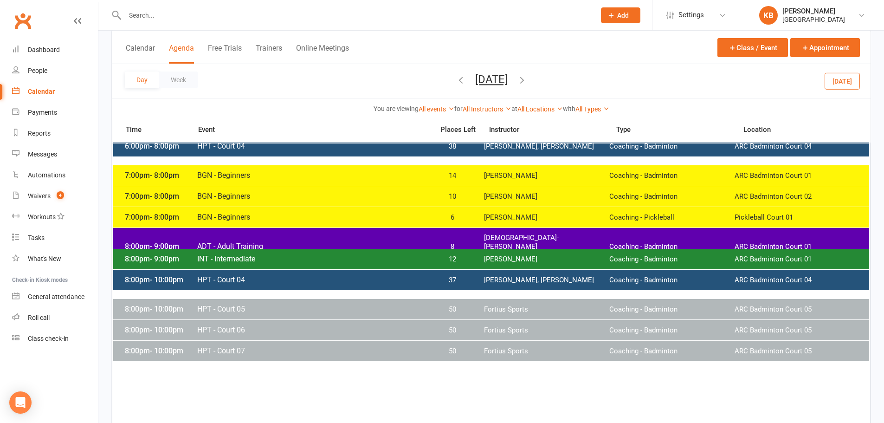
click at [427, 213] on span "BGN - Beginners" at bounding box center [313, 217] width 232 height 9
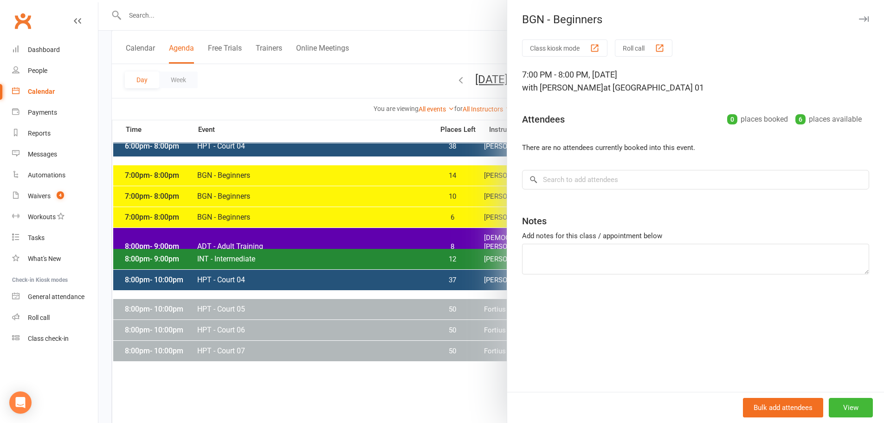
click at [461, 19] on div at bounding box center [491, 211] width 786 height 423
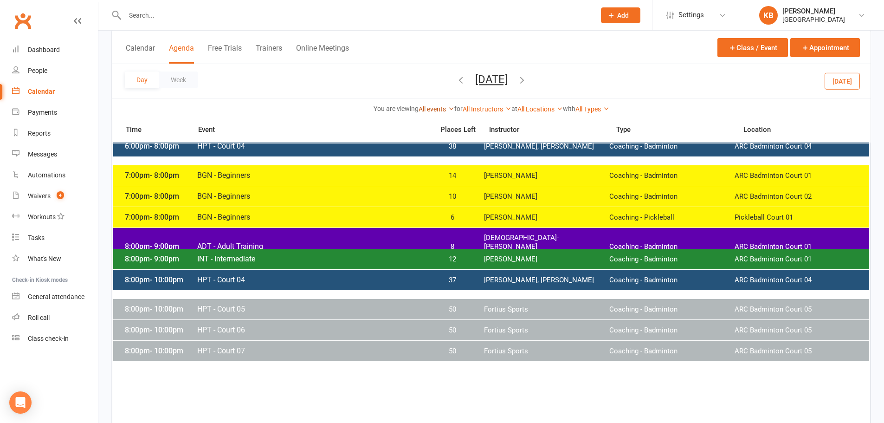
click at [436, 109] on link "All events" at bounding box center [437, 108] width 36 height 7
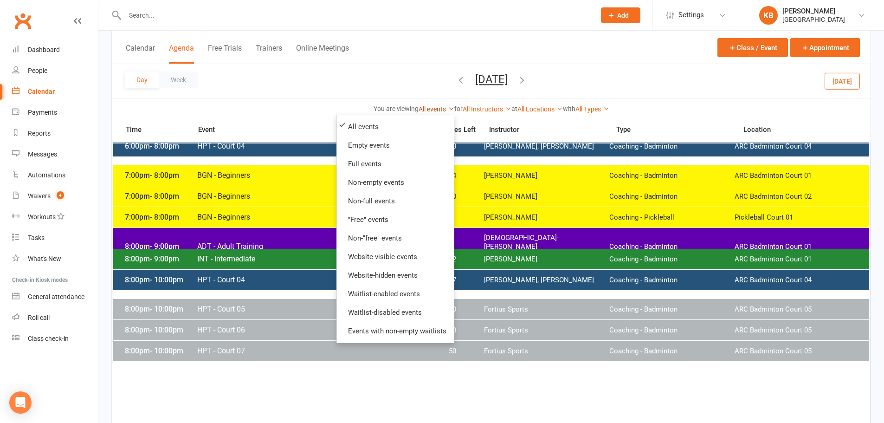
click at [436, 109] on link "All events" at bounding box center [437, 108] width 36 height 7
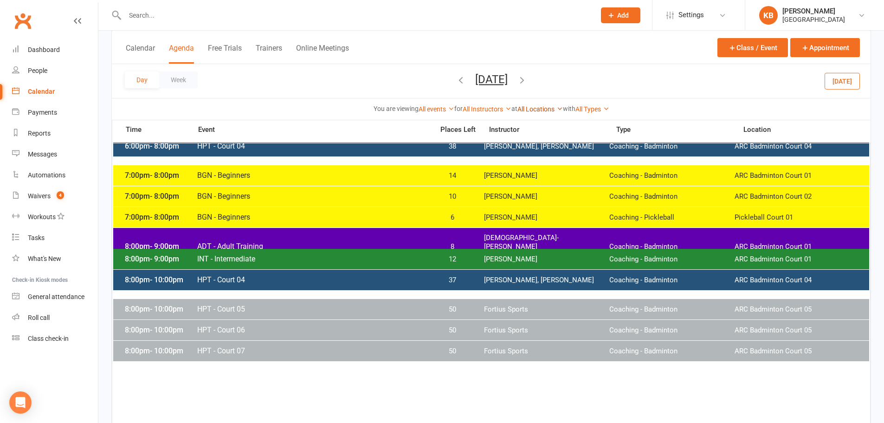
click at [543, 109] on link "All Locations" at bounding box center [540, 108] width 45 height 7
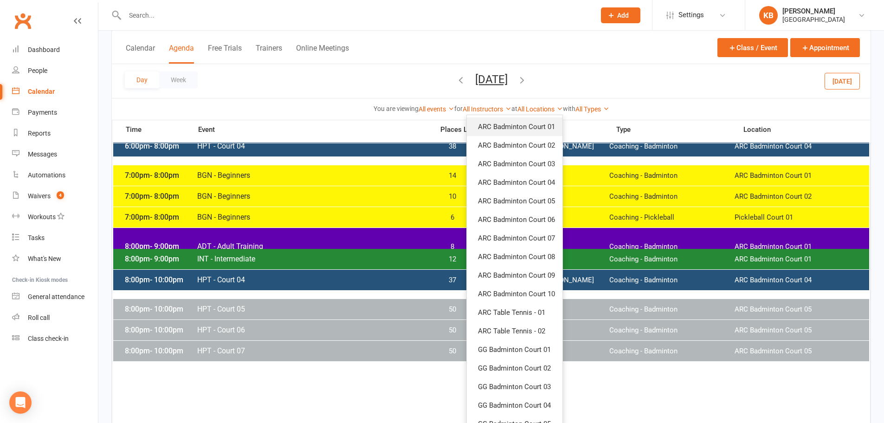
click at [538, 126] on link "ARC Badminton Court 01" at bounding box center [515, 126] width 96 height 19
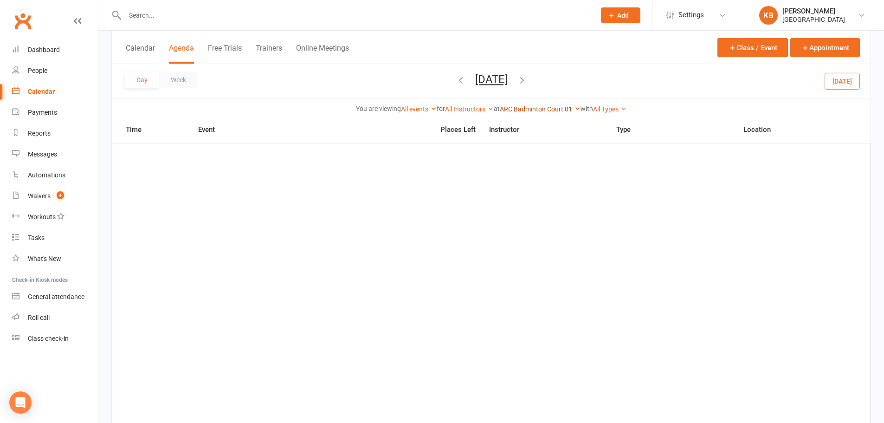
click at [573, 109] on link "ARC Badminton Court 01" at bounding box center [540, 108] width 81 height 7
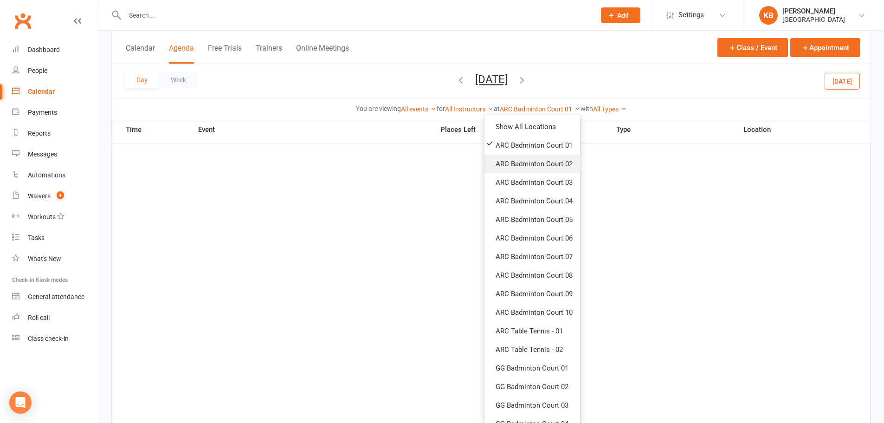
click at [537, 162] on link "ARC Badminton Court 02" at bounding box center [533, 164] width 96 height 19
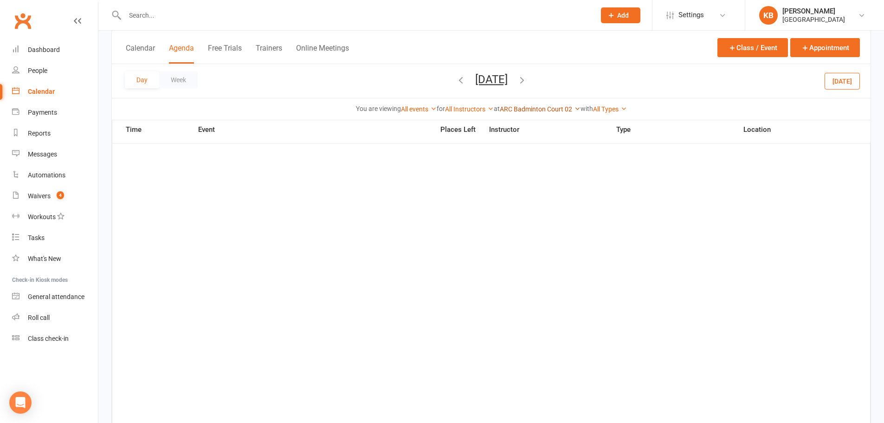
click at [572, 107] on link "ARC Badminton Court 02" at bounding box center [540, 108] width 81 height 7
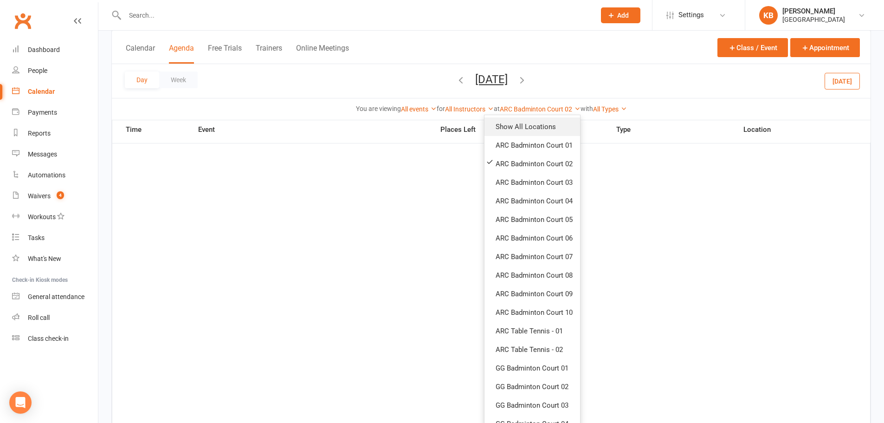
click at [543, 130] on link "Show All Locations" at bounding box center [533, 126] width 96 height 19
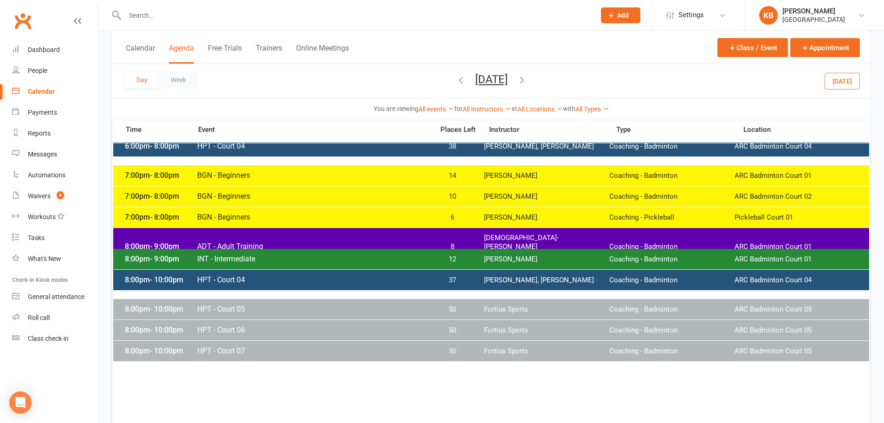
click at [655, 106] on div "You are viewing All events All events Empty events Full events Non-empty events…" at bounding box center [491, 109] width 749 height 11
click at [606, 106] on link "All Types" at bounding box center [593, 108] width 34 height 7
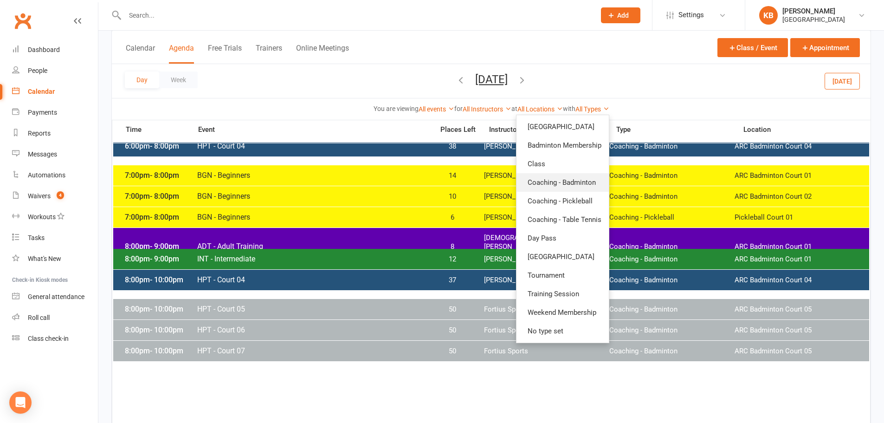
click at [577, 185] on link "Coaching - Badminton" at bounding box center [563, 182] width 92 height 19
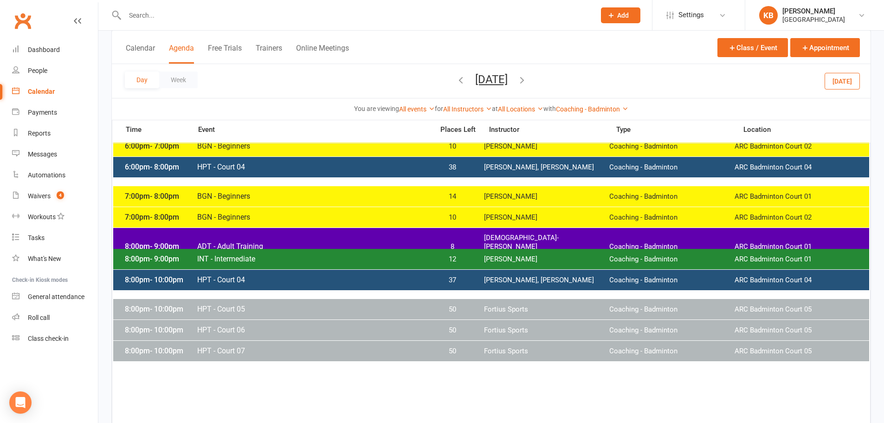
scroll to position [186, 0]
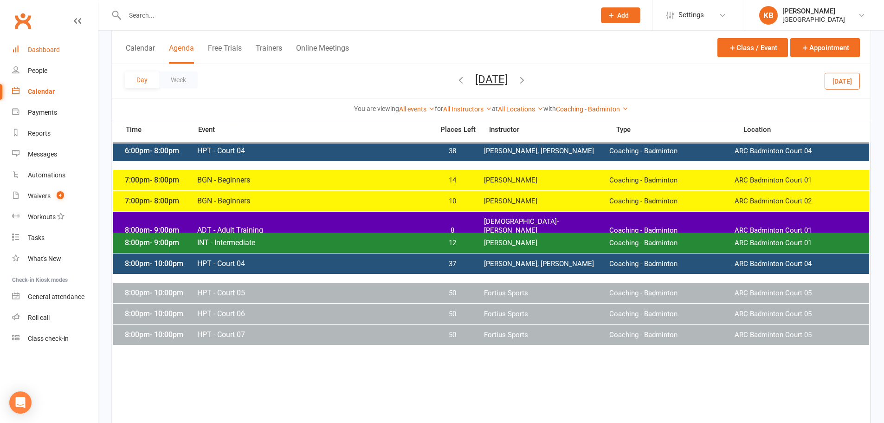
click at [45, 54] on link "Dashboard" at bounding box center [55, 49] width 86 height 21
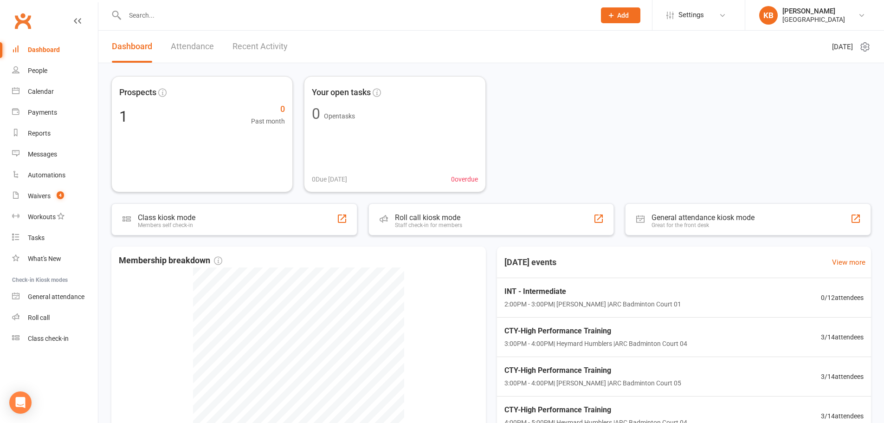
click at [194, 14] on input "text" at bounding box center [355, 15] width 467 height 13
click at [323, 20] on input "text" at bounding box center [355, 15] width 467 height 13
paste input "kumaresand09@gmail.com"
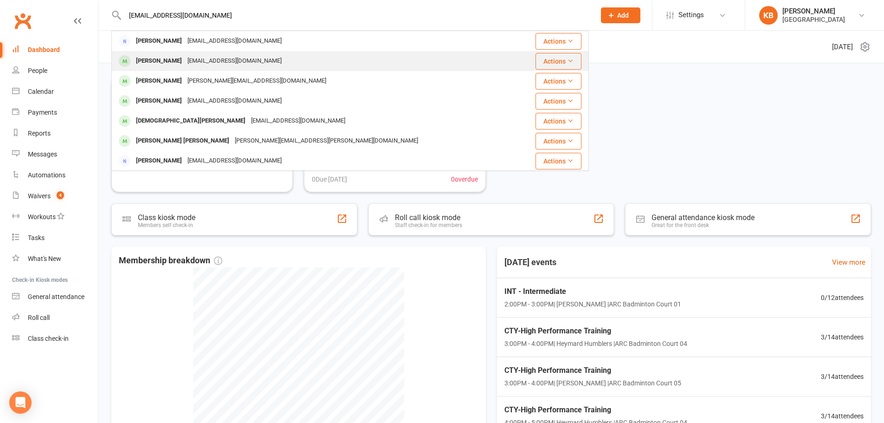
type input "kumaresand09@gmail.com"
click at [304, 57] on div "Naathanya Kumaresan kumaresand09@gmail.com" at bounding box center [315, 61] width 407 height 19
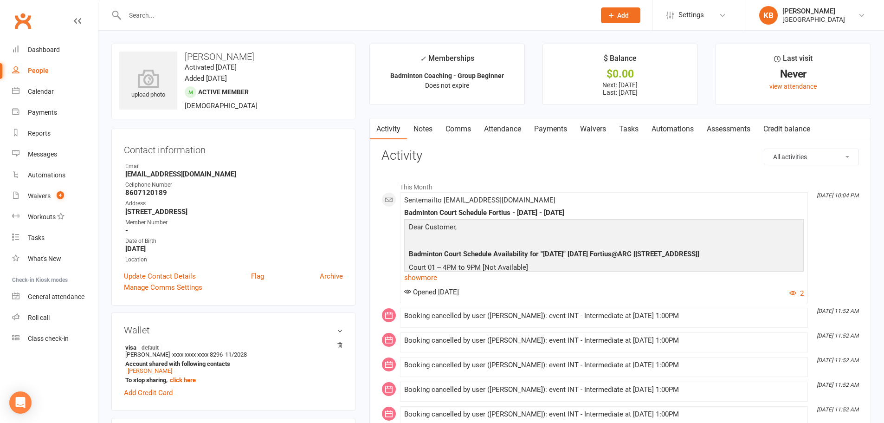
click at [467, 151] on h3 "Activity" at bounding box center [621, 156] width 478 height 14
click at [343, 23] on div at bounding box center [350, 15] width 478 height 30
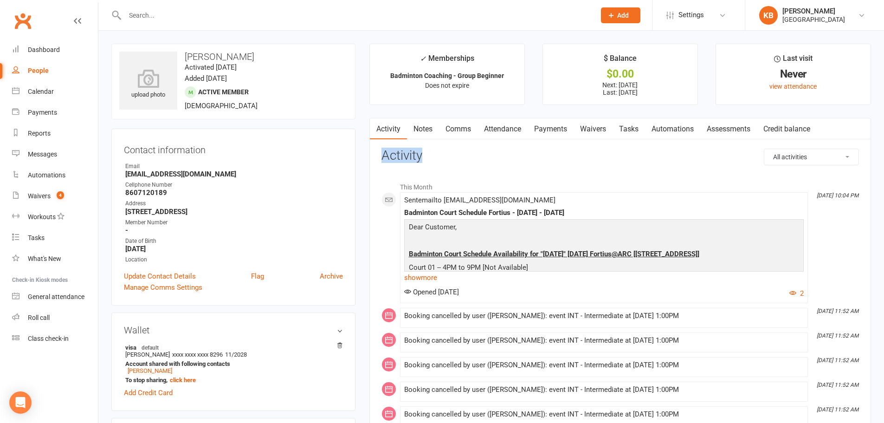
click at [401, 183] on li "This Month" at bounding box center [621, 184] width 478 height 15
click at [422, 131] on link "Notes" at bounding box center [423, 128] width 32 height 21
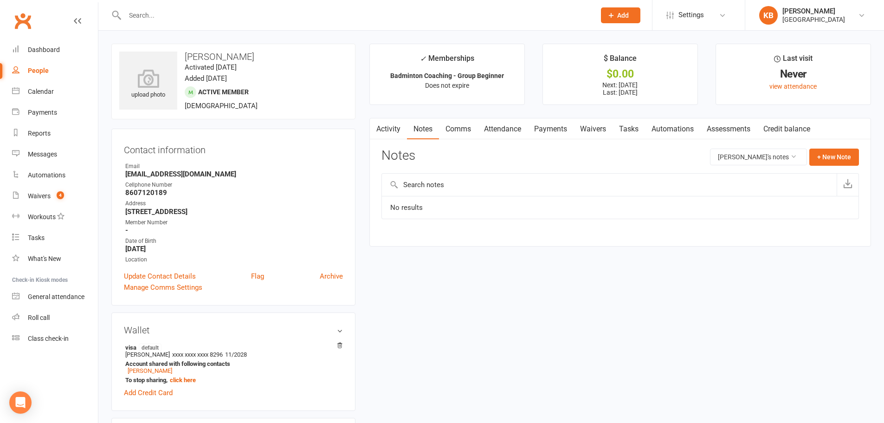
click at [392, 132] on link "Activity" at bounding box center [388, 128] width 37 height 21
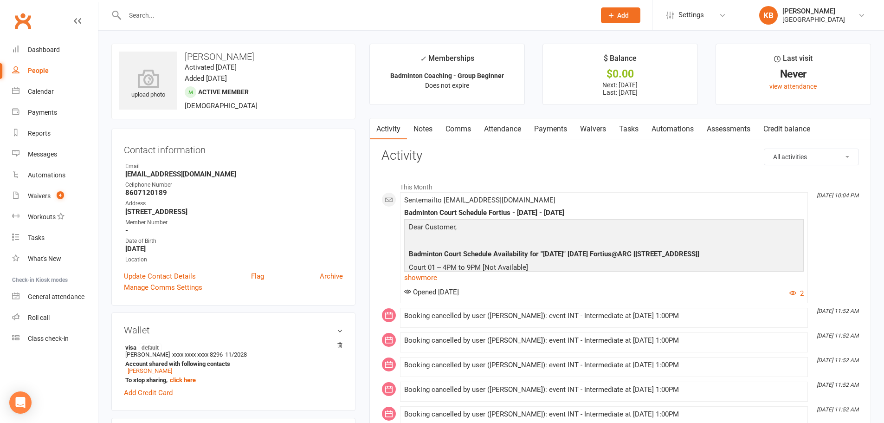
click at [557, 121] on link "Payments" at bounding box center [551, 128] width 46 height 21
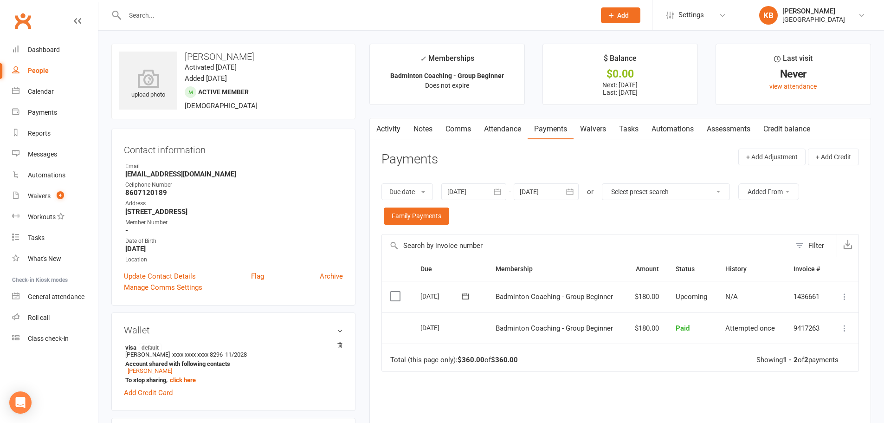
click at [376, 128] on icon "button" at bounding box center [376, 127] width 6 height 10
click at [404, 129] on link "Activity" at bounding box center [388, 128] width 37 height 21
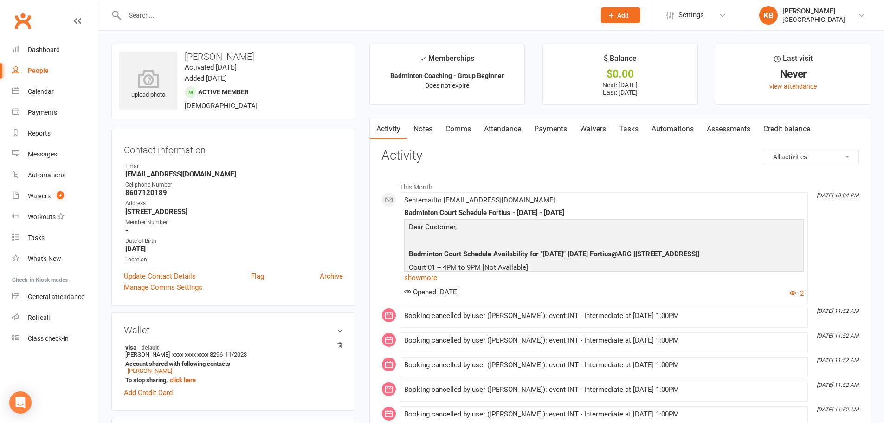
click at [309, 8] on div at bounding box center [350, 15] width 478 height 30
click at [317, 17] on input "text" at bounding box center [355, 15] width 467 height 13
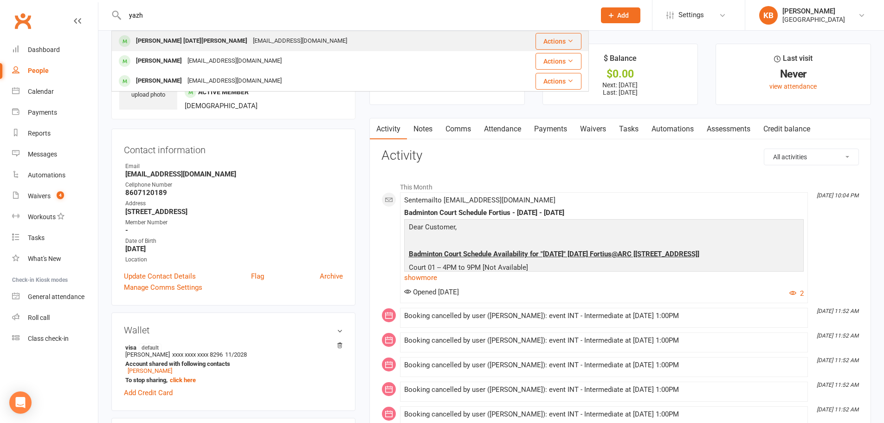
type input "yazh"
click at [250, 43] on div "jayaraja590@gmail.com" at bounding box center [300, 40] width 100 height 13
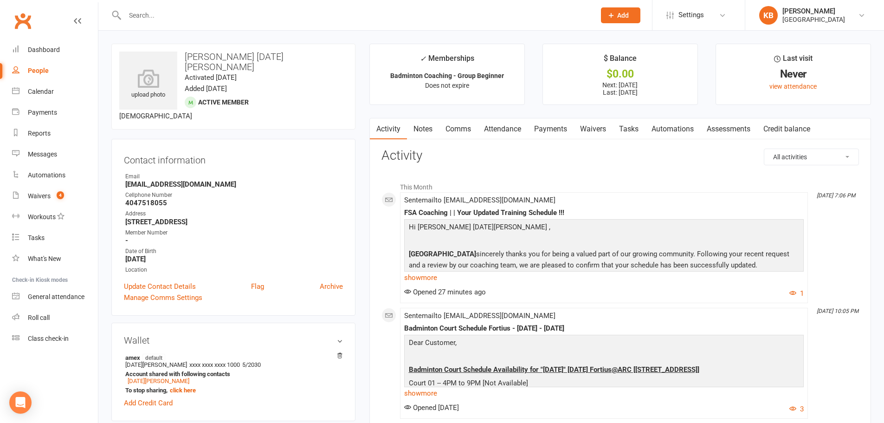
click at [461, 132] on link "Comms" at bounding box center [458, 128] width 39 height 21
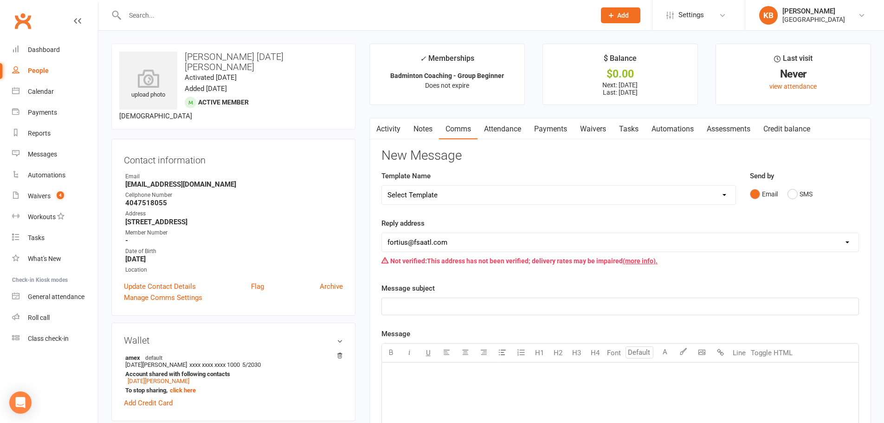
click at [410, 128] on link "Notes" at bounding box center [423, 128] width 32 height 21
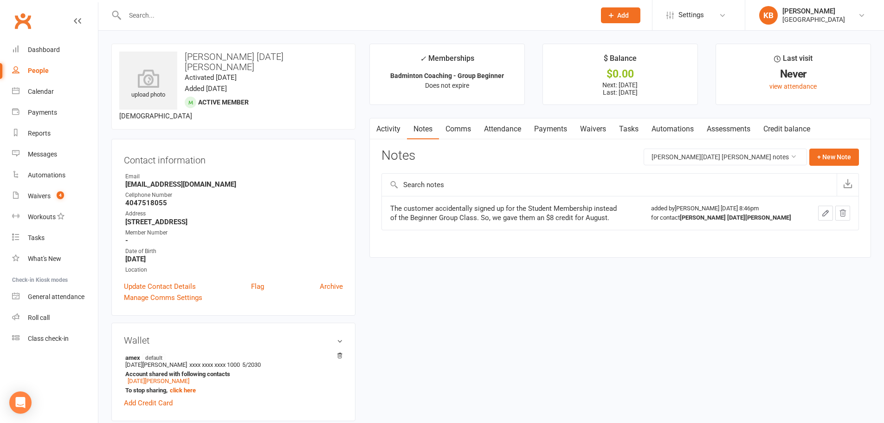
click at [400, 129] on link "Activity" at bounding box center [388, 128] width 37 height 21
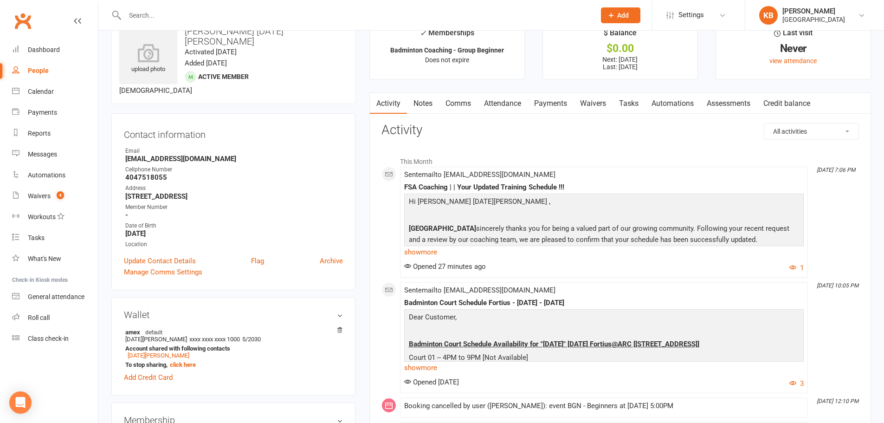
scroll to position [46, 0]
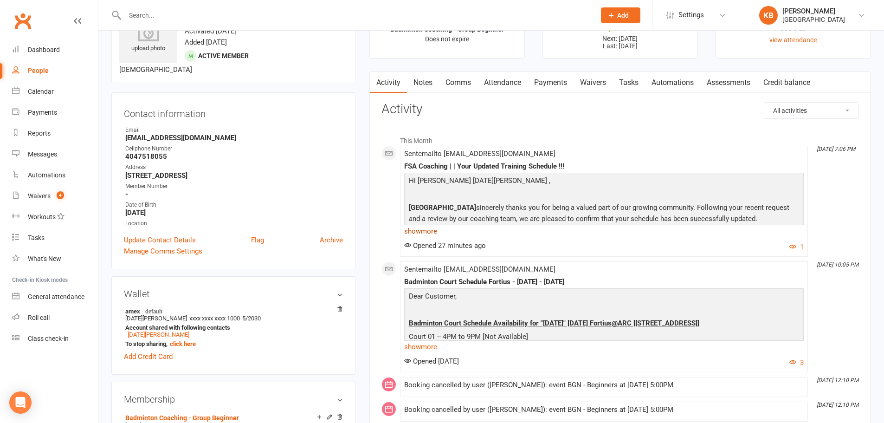
click at [430, 228] on link "show more" at bounding box center [604, 231] width 400 height 13
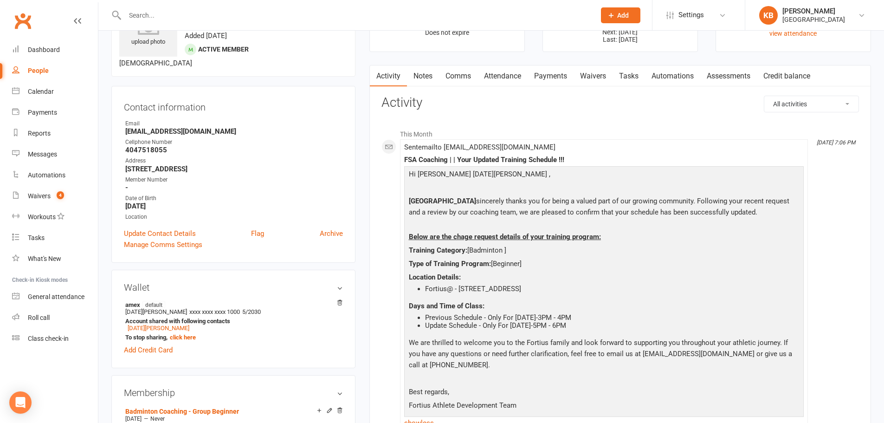
scroll to position [0, 0]
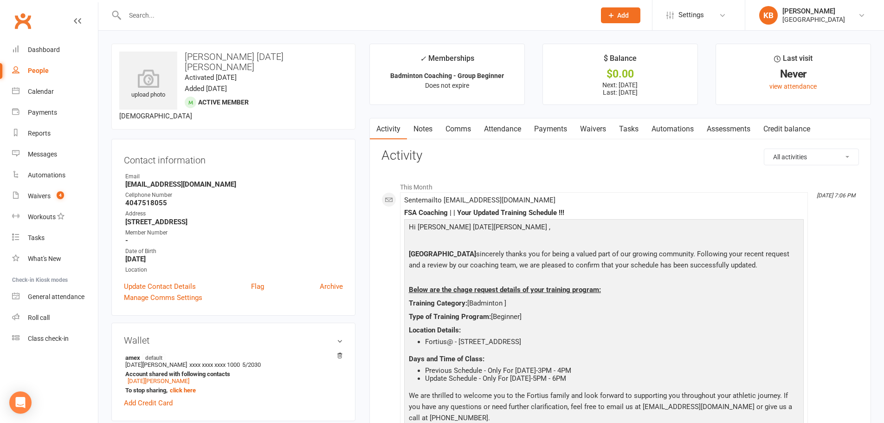
click at [383, 128] on link "Activity" at bounding box center [388, 128] width 37 height 21
click at [410, 129] on link "Notes" at bounding box center [423, 128] width 32 height 21
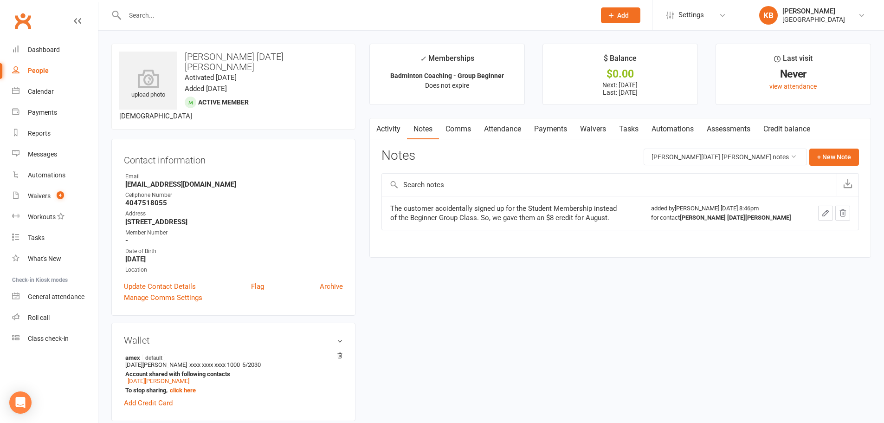
click at [400, 125] on link "Activity" at bounding box center [388, 128] width 37 height 21
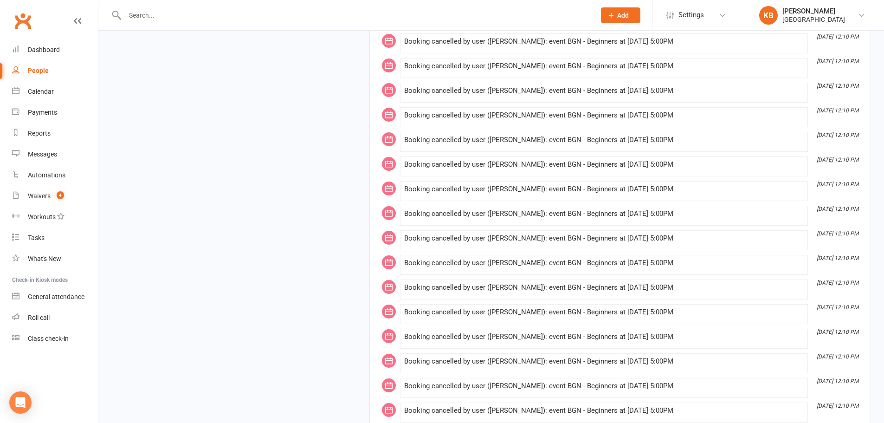
scroll to position [7032, 0]
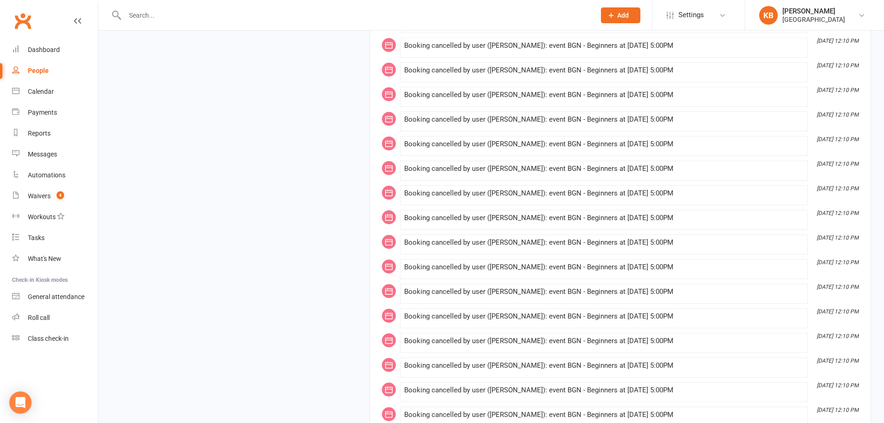
drag, startPoint x: 328, startPoint y: 189, endPoint x: 318, endPoint y: 187, distance: 9.9
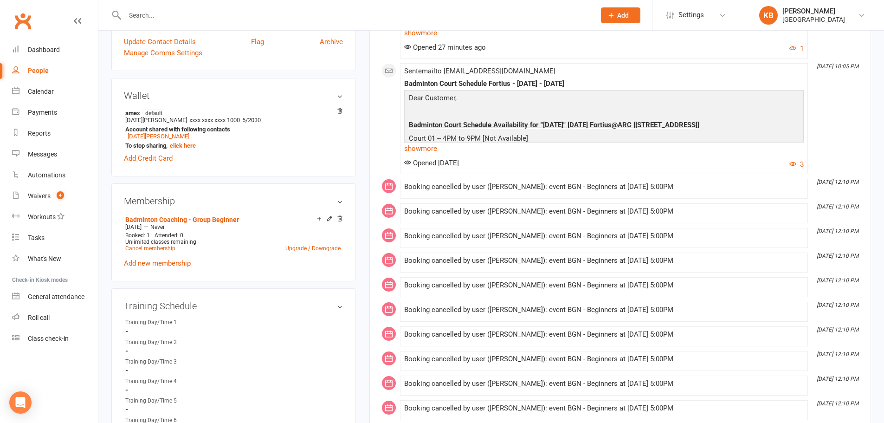
scroll to position [0, 0]
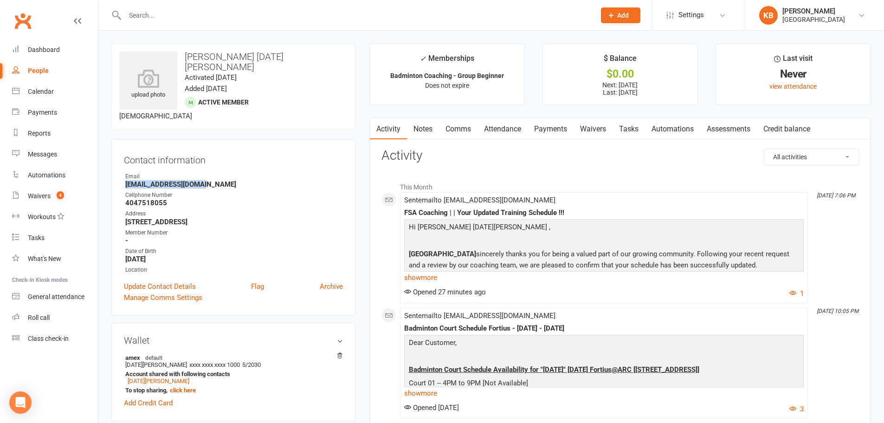
drag, startPoint x: 119, startPoint y: 173, endPoint x: 205, endPoint y: 171, distance: 85.4
click at [205, 171] on div "Contact information Owner Email jayaraja590@gmail.com Cellphone Number 40475180…" at bounding box center [233, 227] width 244 height 177
copy strong "jayaraja590@gmail.com"
click at [212, 172] on div "Email" at bounding box center [234, 176] width 218 height 9
click at [257, 13] on input "text" at bounding box center [355, 15] width 467 height 13
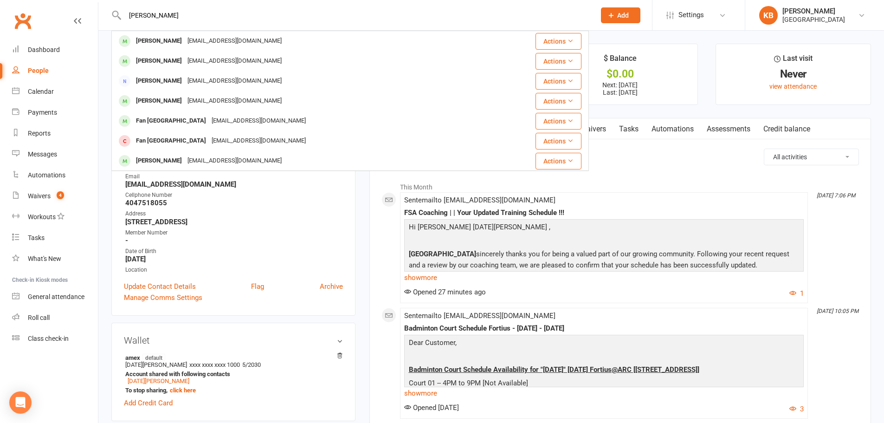
drag, startPoint x: 150, startPoint y: 19, endPoint x: 120, endPoint y: 21, distance: 29.8
click at [120, 21] on div "lokesh Lokesh Ravuri ravuri25@gmail.com Actions Suresh Loganathan logu.suresh@g…" at bounding box center [350, 15] width 478 height 30
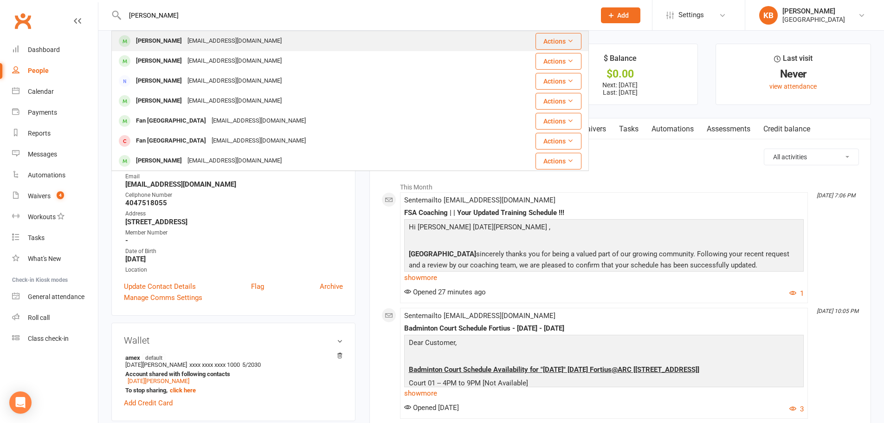
type input "lokesh"
click at [137, 38] on div "Lokesh Ravuri" at bounding box center [159, 40] width 52 height 13
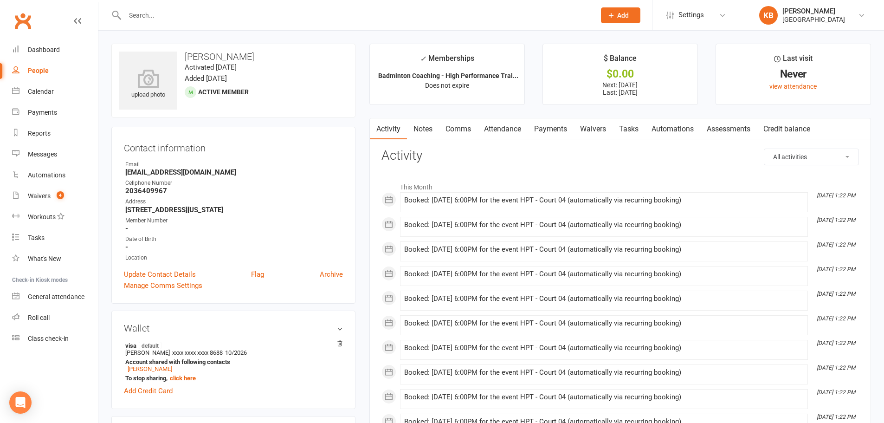
click at [544, 132] on link "Payments" at bounding box center [551, 128] width 46 height 21
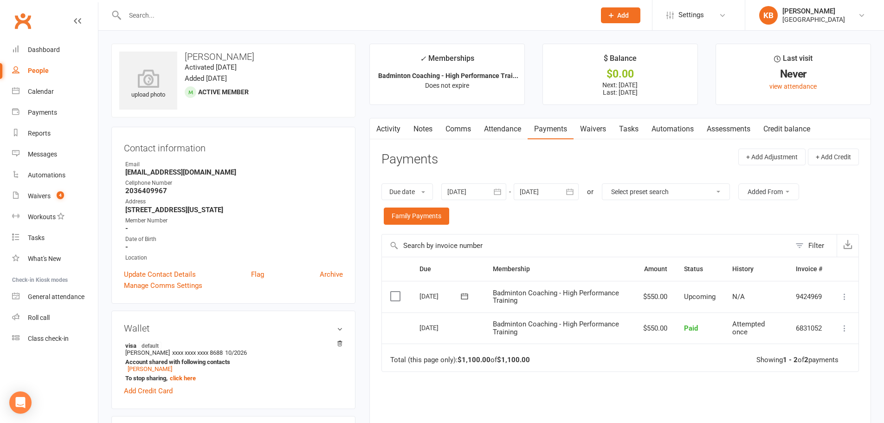
click at [161, 19] on input "text" at bounding box center [355, 15] width 467 height 13
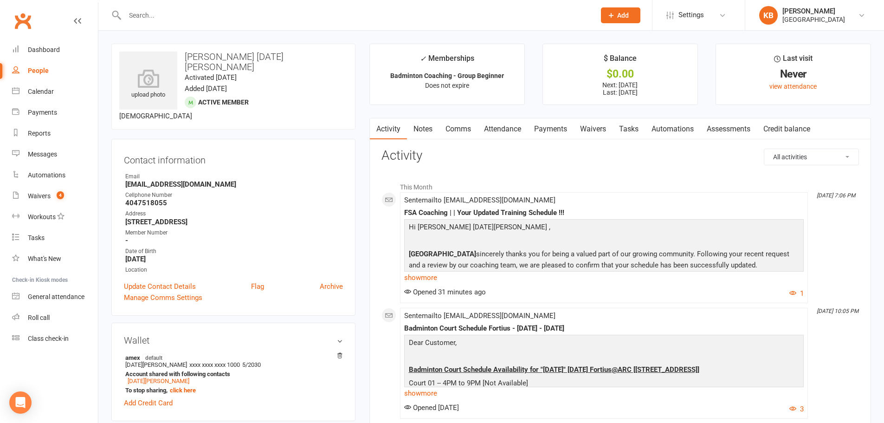
click at [346, 127] on contact-information "upload photo Yazhini Raja Anuja Activated 27 June, 2025 Added 26 June, 2025 Act…" at bounding box center [233, 180] width 244 height 272
click at [429, 132] on link "Notes" at bounding box center [423, 128] width 32 height 21
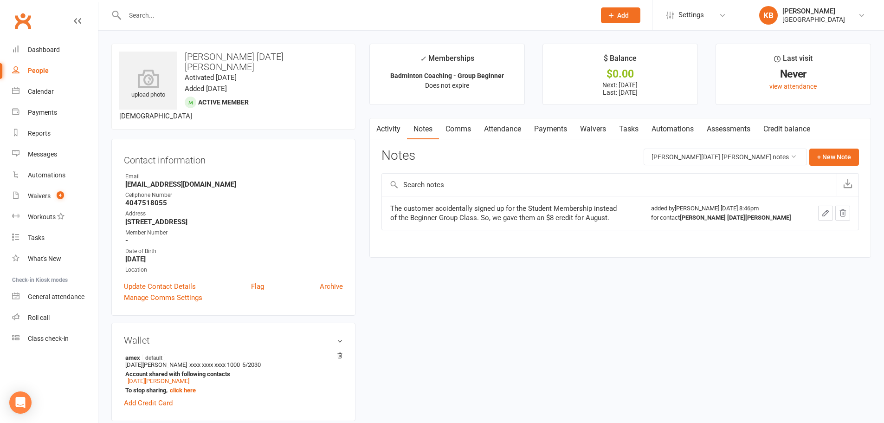
click at [389, 131] on link "Activity" at bounding box center [388, 128] width 37 height 21
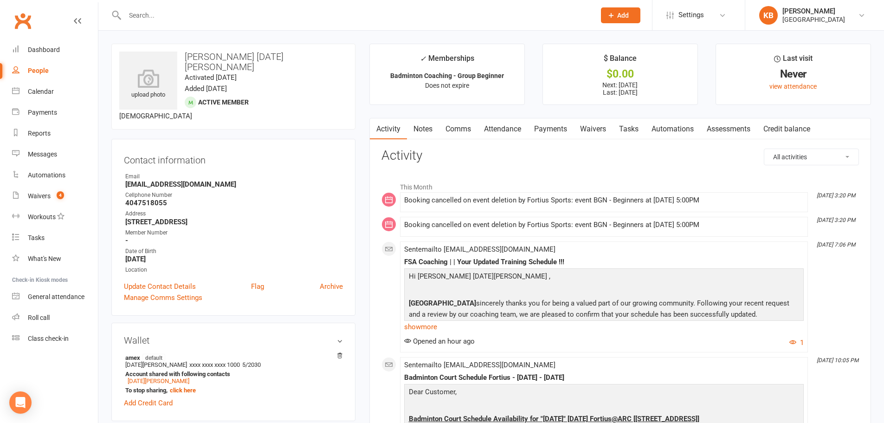
click at [563, 128] on link "Payments" at bounding box center [551, 128] width 46 height 21
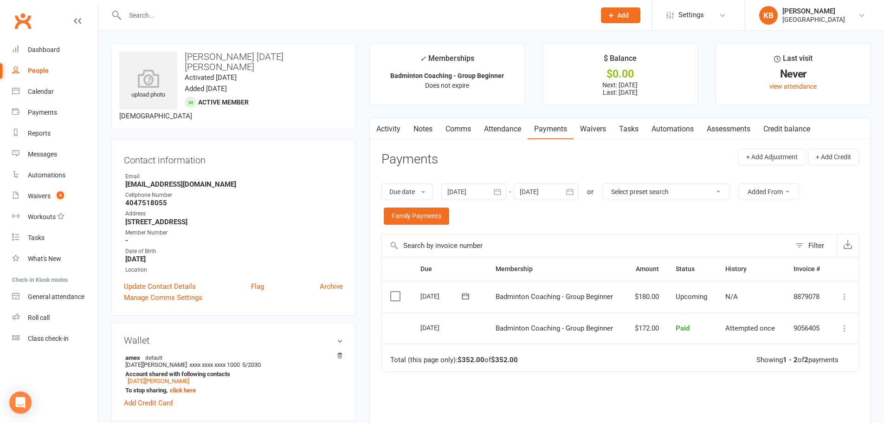
click at [395, 129] on link "Activity" at bounding box center [388, 128] width 37 height 21
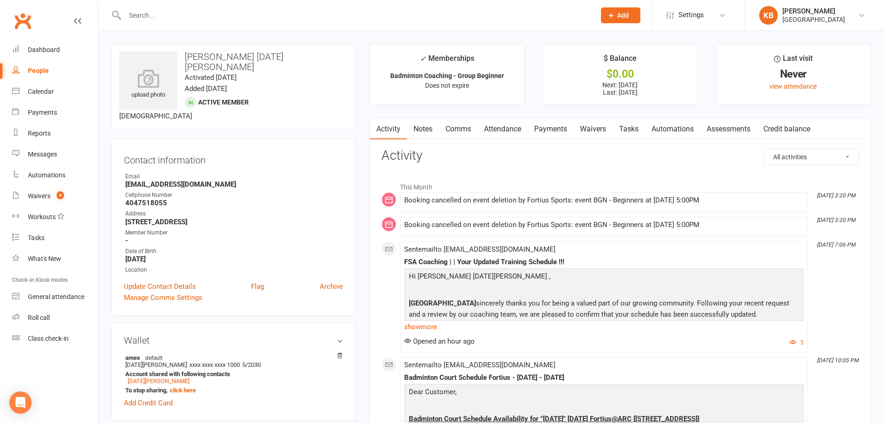
click at [246, 19] on input "text" at bounding box center [355, 15] width 467 height 13
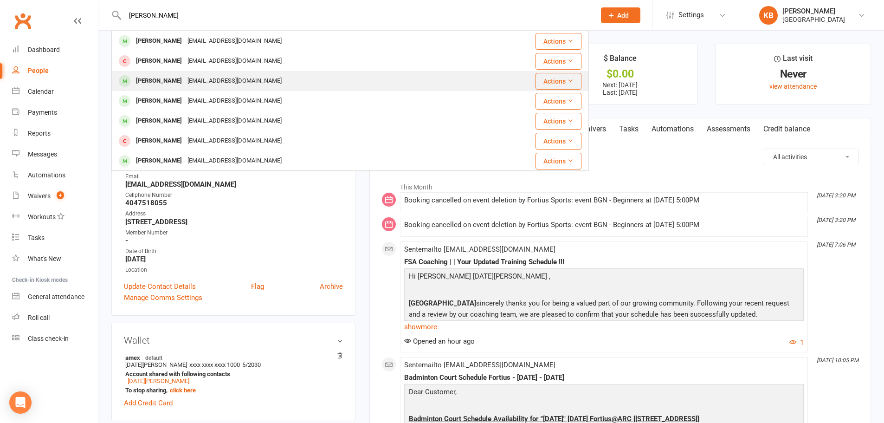
type input "sanvika"
click at [235, 88] on div "jayadg@gmail.com" at bounding box center [235, 80] width 100 height 13
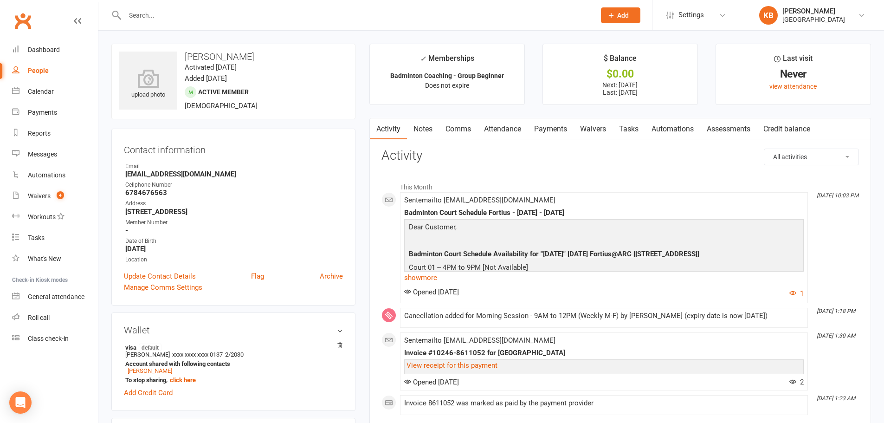
click at [552, 136] on link "Payments" at bounding box center [551, 128] width 46 height 21
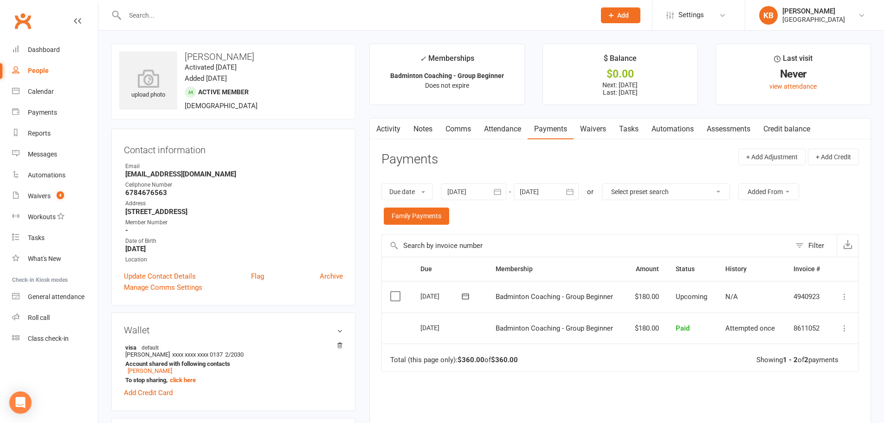
drag, startPoint x: 184, startPoint y: 55, endPoint x: 269, endPoint y: 59, distance: 84.6
click at [269, 59] on h3 "Saanvika Guntipalli" at bounding box center [233, 57] width 228 height 10
copy h3 "Saanvika Guntipalli"
click at [272, 56] on h3 "Saanvika Guntipalli" at bounding box center [233, 57] width 228 height 10
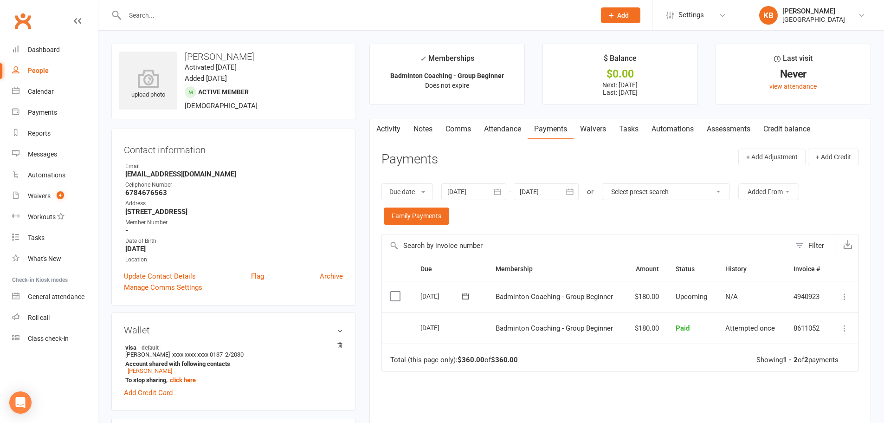
click at [428, 132] on link "Notes" at bounding box center [423, 128] width 32 height 21
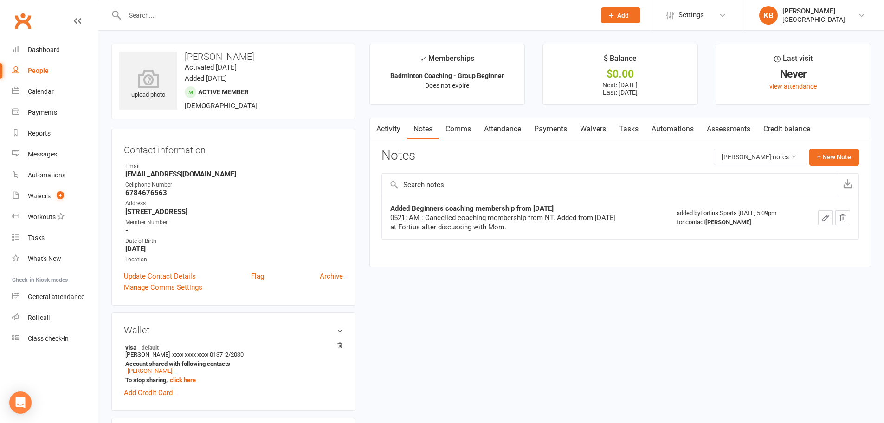
click at [391, 133] on link "Activity" at bounding box center [388, 128] width 37 height 21
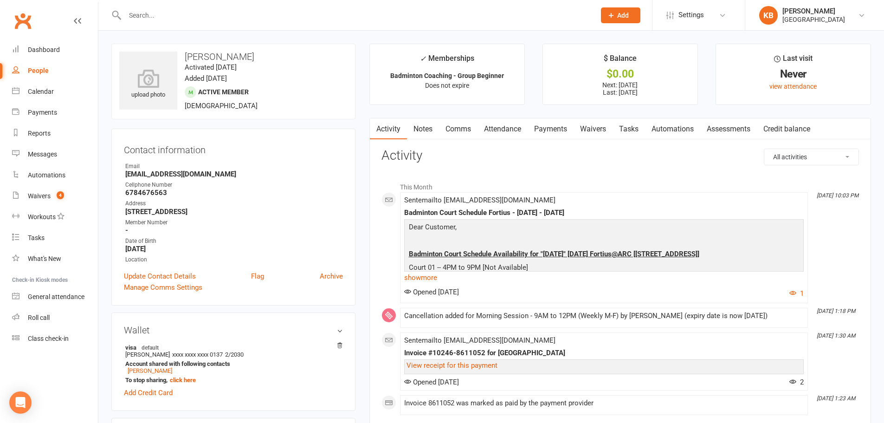
click at [555, 132] on link "Payments" at bounding box center [551, 128] width 46 height 21
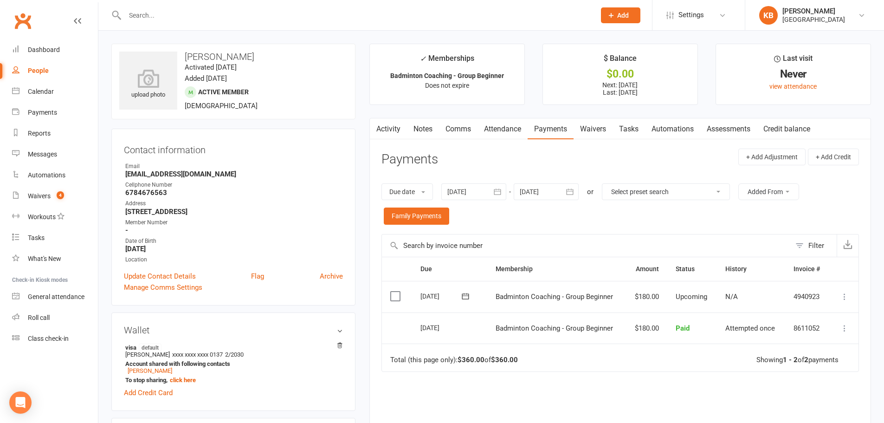
click at [570, 189] on icon "button" at bounding box center [569, 191] width 9 height 9
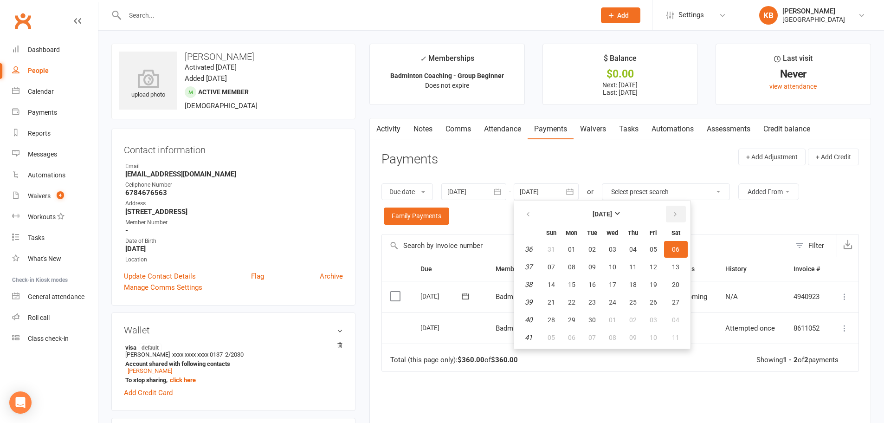
click at [673, 213] on button "button" at bounding box center [676, 214] width 20 height 17
click at [675, 252] on span "04" at bounding box center [675, 249] width 7 height 7
type input "04 Oct 2025"
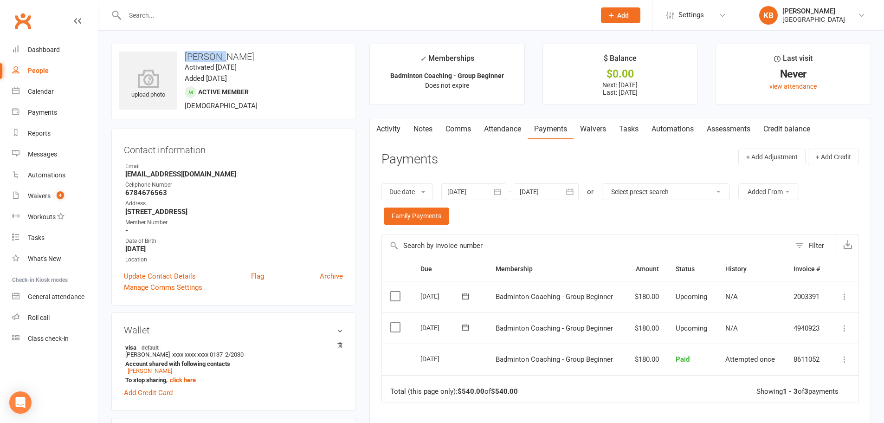
drag, startPoint x: 187, startPoint y: 54, endPoint x: 222, endPoint y: 56, distance: 35.3
click at [222, 56] on h3 "Saanvika Guntipalli" at bounding box center [233, 57] width 228 height 10
click at [265, 59] on h3 "Saanvika Guntipalli" at bounding box center [233, 57] width 228 height 10
click at [451, 133] on link "Comms" at bounding box center [458, 128] width 39 height 21
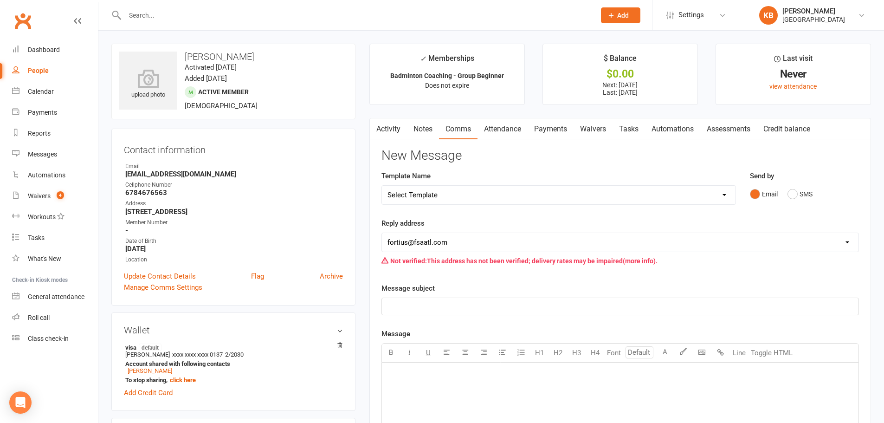
click at [387, 129] on link "Activity" at bounding box center [388, 128] width 37 height 21
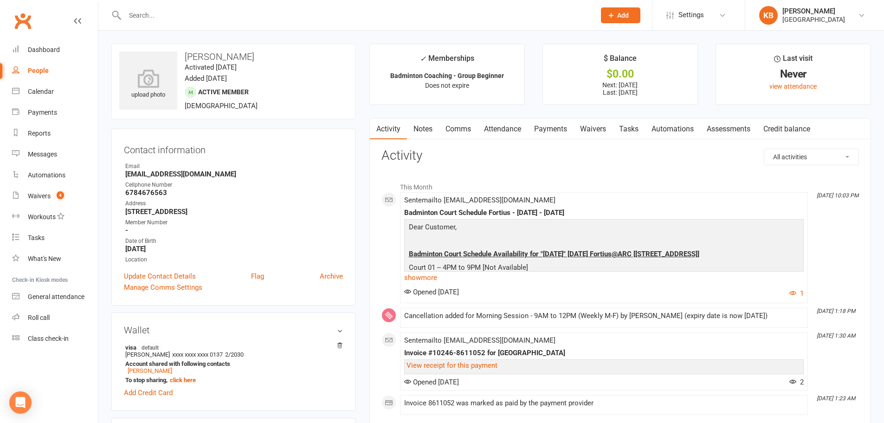
click at [202, 8] on div at bounding box center [350, 15] width 478 height 30
click at [206, 18] on input "text" at bounding box center [355, 15] width 467 height 13
click at [159, 15] on input "text" at bounding box center [355, 15] width 467 height 13
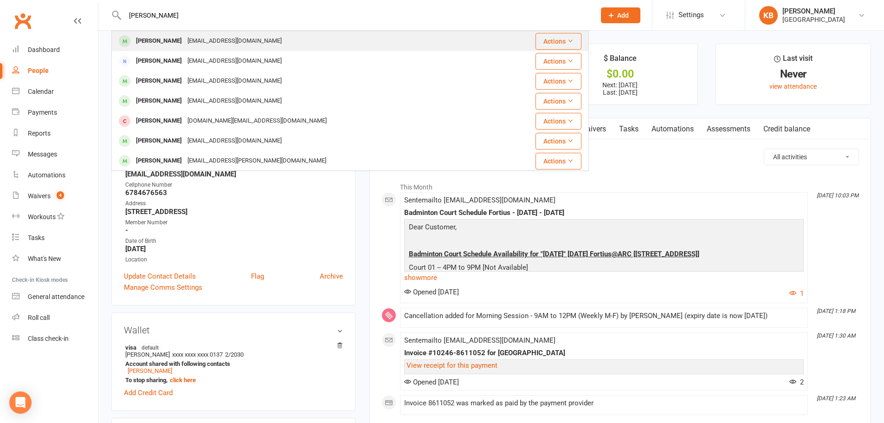
type input "chaturya miriyala"
click at [185, 35] on div "Chathurya Miriyala" at bounding box center [159, 40] width 52 height 13
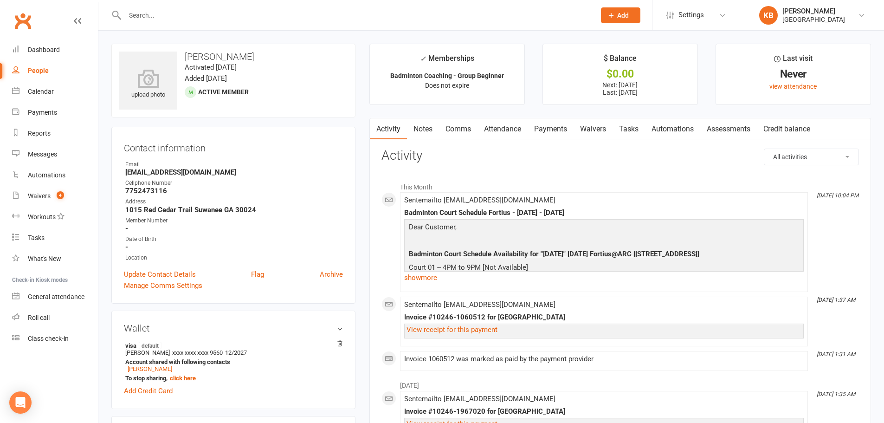
click at [543, 129] on link "Payments" at bounding box center [551, 128] width 46 height 21
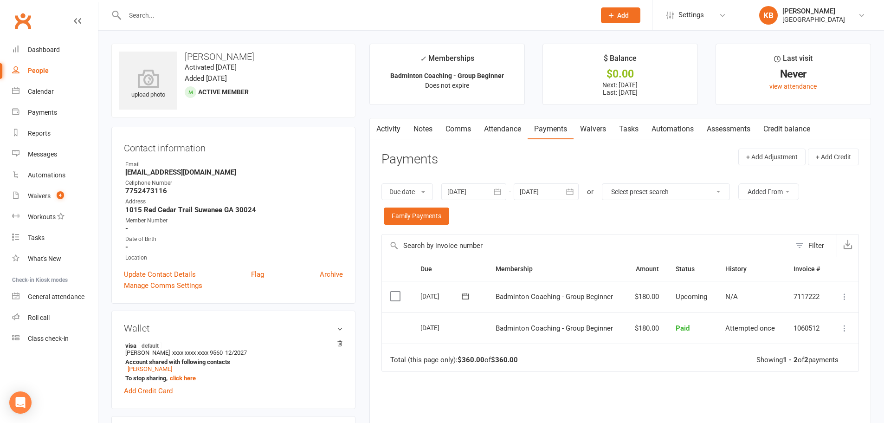
click at [497, 190] on icon "button" at bounding box center [497, 191] width 9 height 9
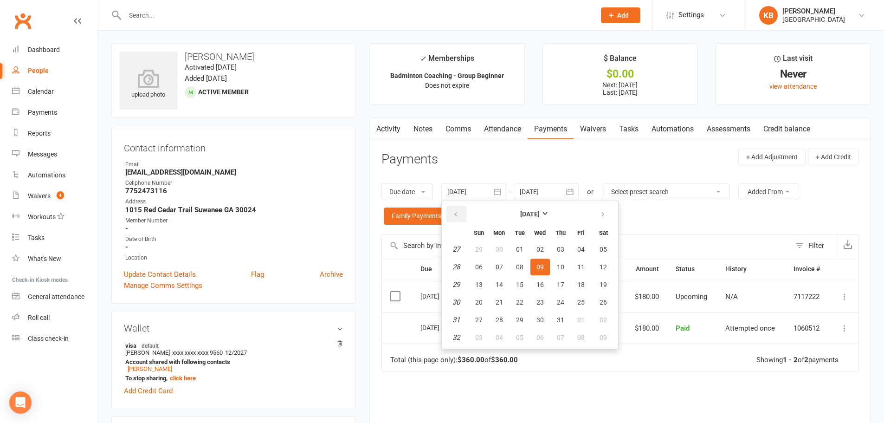
click at [454, 211] on icon "button" at bounding box center [456, 214] width 6 height 7
click at [570, 252] on button "03" at bounding box center [560, 249] width 19 height 17
type input "03 Apr 2025"
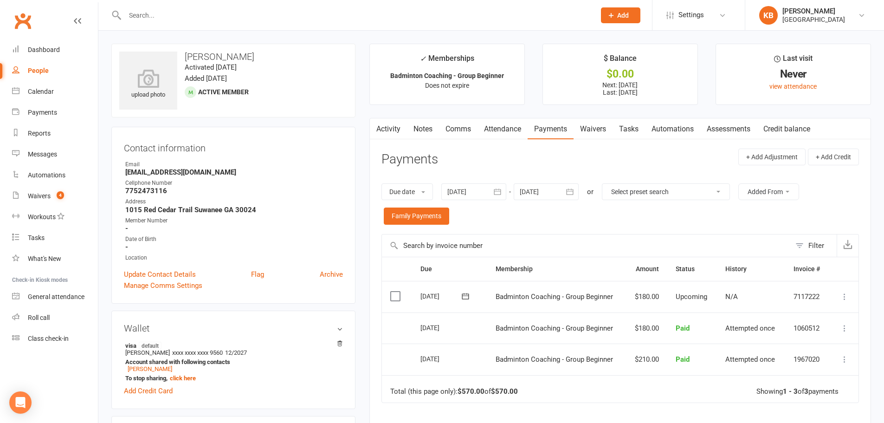
click at [378, 127] on icon "button" at bounding box center [376, 127] width 6 height 10
click at [393, 126] on link "Activity" at bounding box center [388, 128] width 37 height 21
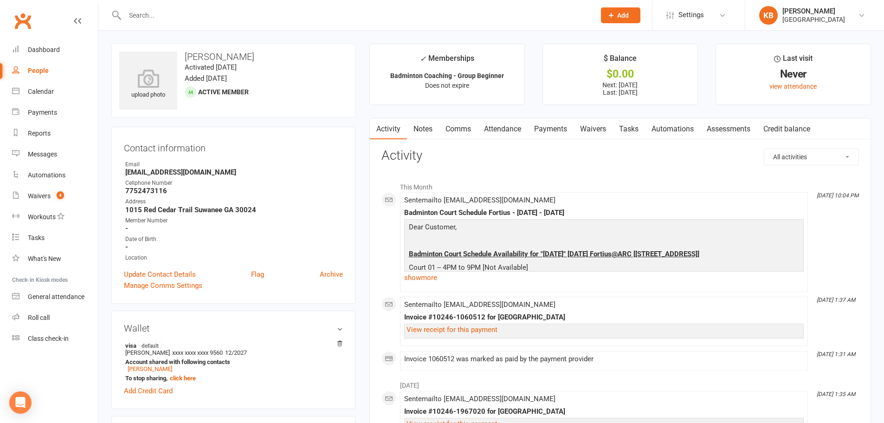
click at [543, 124] on link "Payments" at bounding box center [551, 128] width 46 height 21
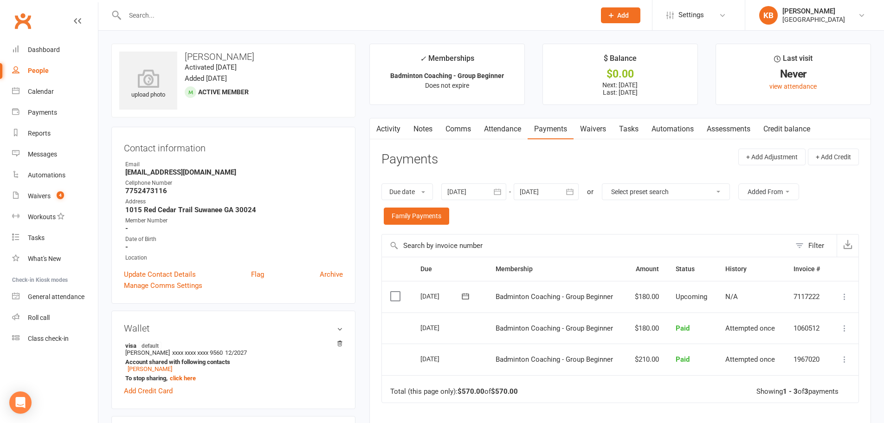
click at [551, 170] on header "Payments + Add Adjustment + Add Credit" at bounding box center [621, 162] width 478 height 26
click at [387, 129] on link "Activity" at bounding box center [388, 128] width 37 height 21
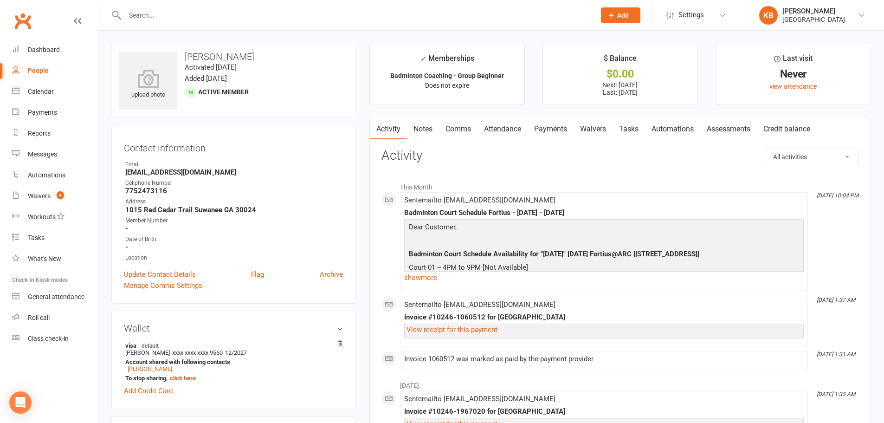
click at [550, 128] on link "Payments" at bounding box center [551, 128] width 46 height 21
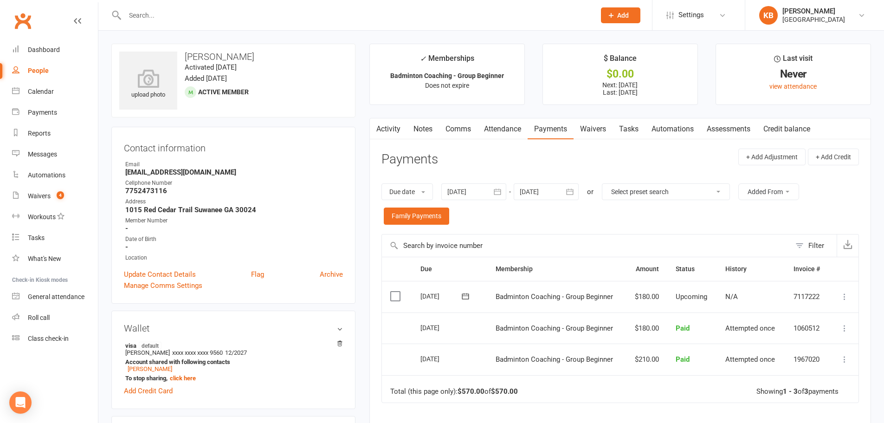
click at [404, 84] on p "Does not expire" at bounding box center [447, 85] width 138 height 7
click at [391, 26] on div at bounding box center [350, 15] width 478 height 30
click at [175, 20] on input "text" at bounding box center [355, 15] width 467 height 13
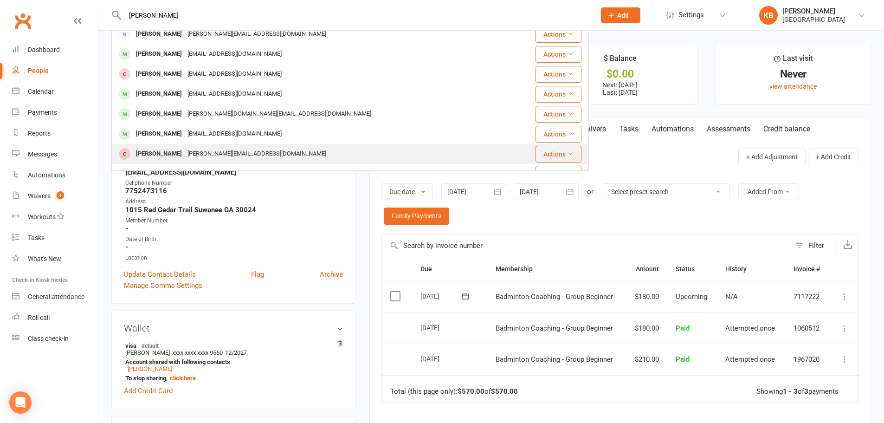
scroll to position [93, 0]
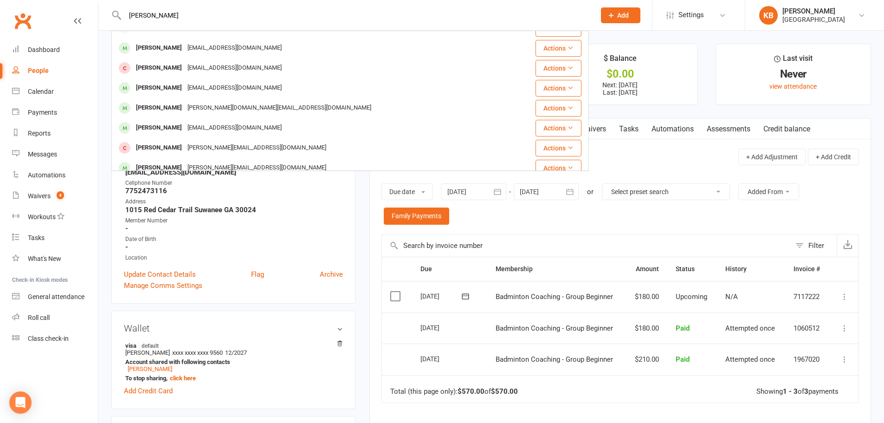
type input "meghana"
drag, startPoint x: 161, startPoint y: 13, endPoint x: 114, endPoint y: 13, distance: 46.4
click at [115, 13] on div "meghana Meghana Manthani mmanthani@gmail.com Actions Meghana Manthani mmanthani…" at bounding box center [350, 15] width 478 height 30
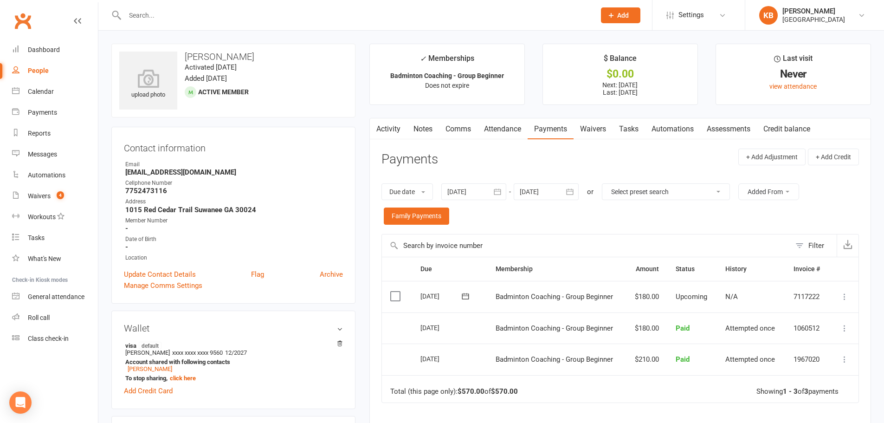
click at [181, 23] on div at bounding box center [350, 15] width 478 height 30
click at [183, 17] on input "text" at bounding box center [355, 15] width 467 height 13
click at [207, 18] on input "text" at bounding box center [355, 15] width 467 height 13
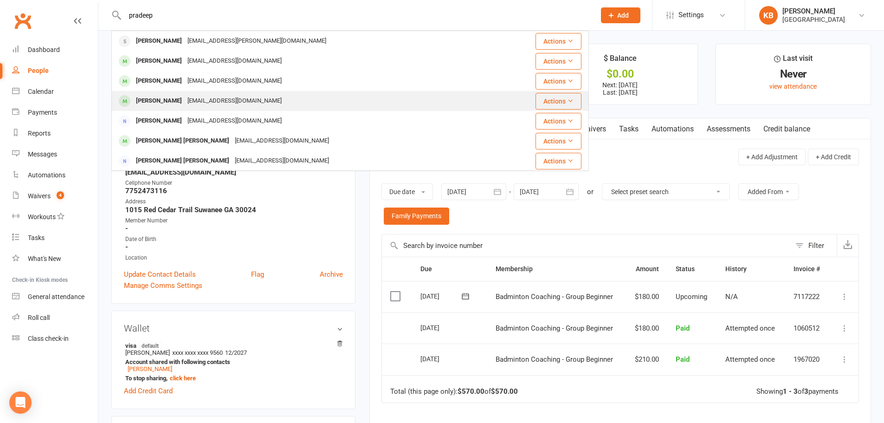
type input "pradeep"
click at [233, 101] on div "[EMAIL_ADDRESS][DOMAIN_NAME]" at bounding box center [235, 100] width 100 height 13
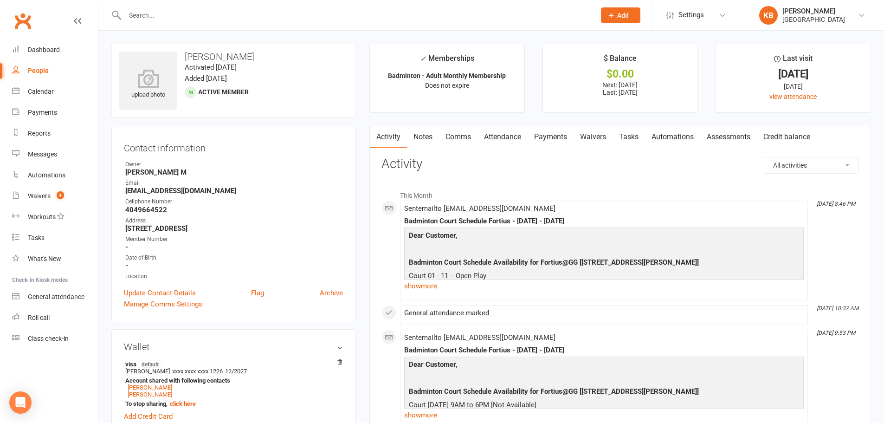
drag, startPoint x: 186, startPoint y: 56, endPoint x: 288, endPoint y: 53, distance: 102.1
click at [288, 53] on h3 "[PERSON_NAME]" at bounding box center [233, 57] width 228 height 10
copy h3 "[PERSON_NAME]"
click at [288, 53] on h3 "[PERSON_NAME]" at bounding box center [233, 57] width 228 height 10
click at [252, 20] on input "text" at bounding box center [355, 15] width 467 height 13
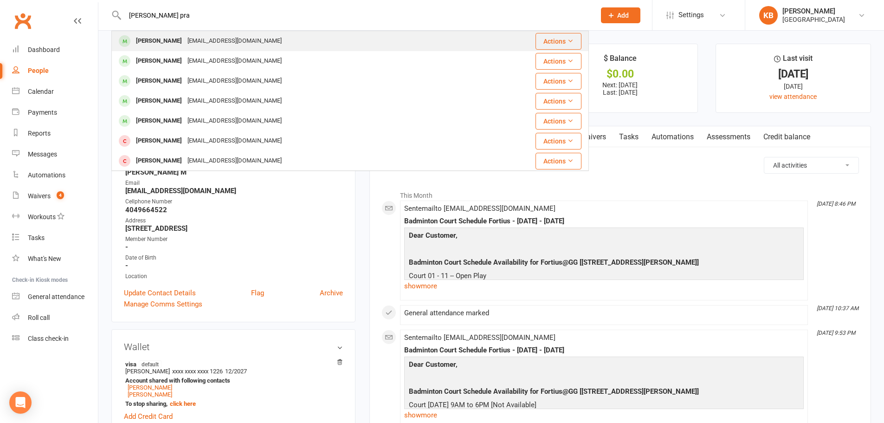
type input "makil pra"
click at [226, 38] on div "[EMAIL_ADDRESS][DOMAIN_NAME]" at bounding box center [235, 40] width 100 height 13
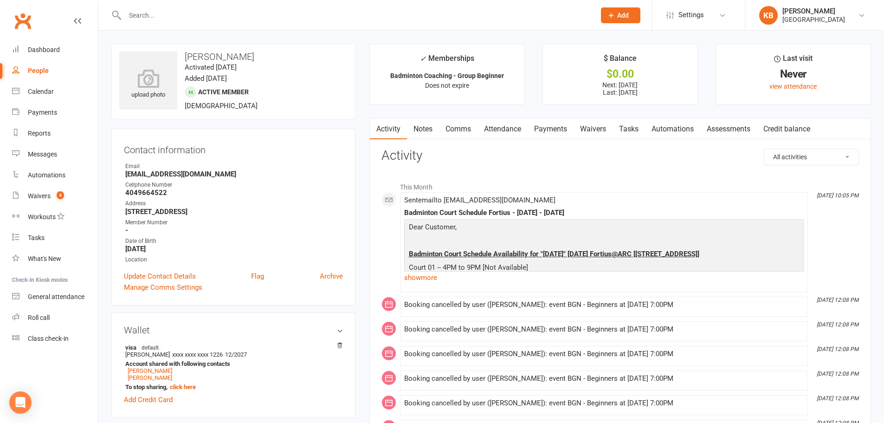
click at [541, 133] on link "Payments" at bounding box center [551, 128] width 46 height 21
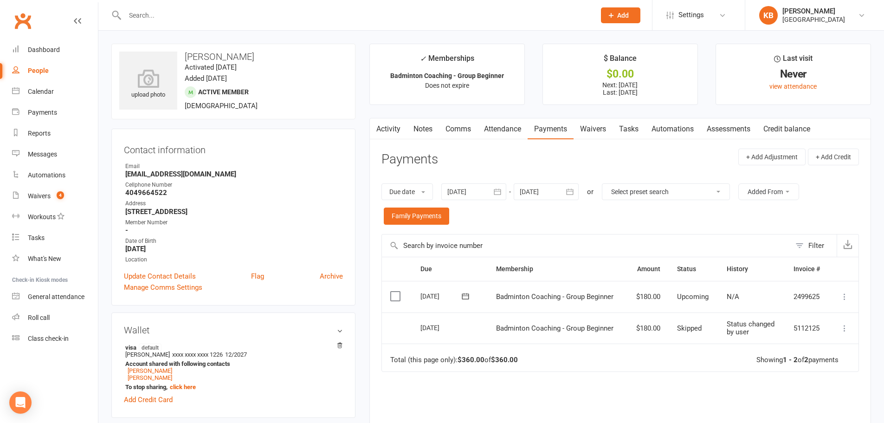
click at [496, 192] on icon "button" at bounding box center [497, 192] width 7 height 6
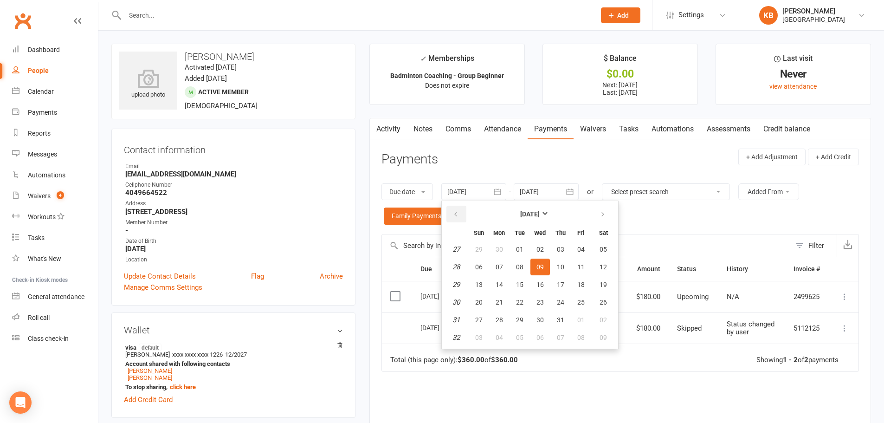
click at [465, 213] on button "button" at bounding box center [456, 214] width 20 height 17
click at [553, 249] on button "03" at bounding box center [560, 249] width 19 height 17
type input "03 Apr 2025"
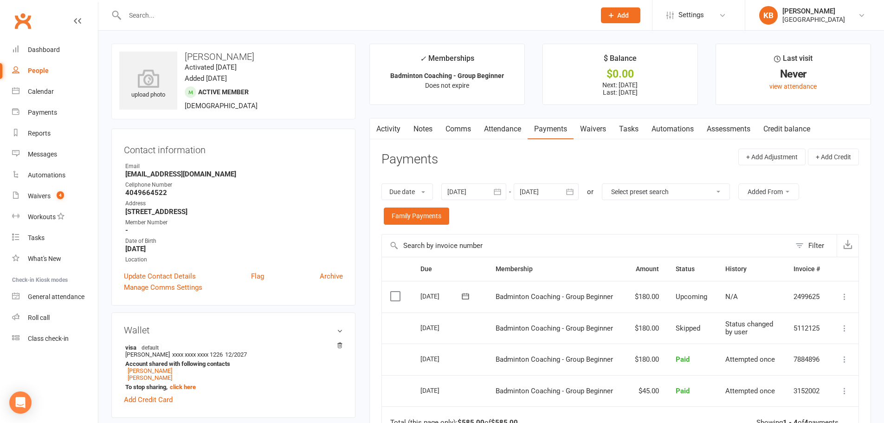
click at [571, 193] on icon "button" at bounding box center [569, 191] width 9 height 9
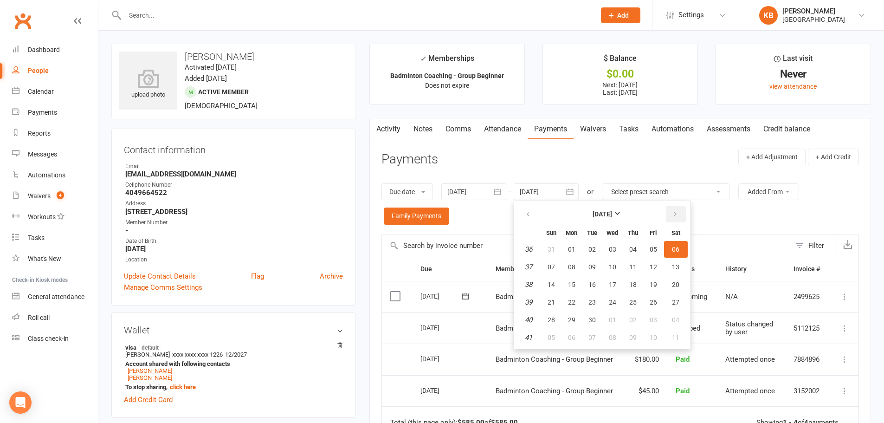
click at [675, 214] on icon "button" at bounding box center [675, 214] width 6 height 7
click at [679, 254] on button "04" at bounding box center [676, 249] width 24 height 17
type input "04 Oct 2025"
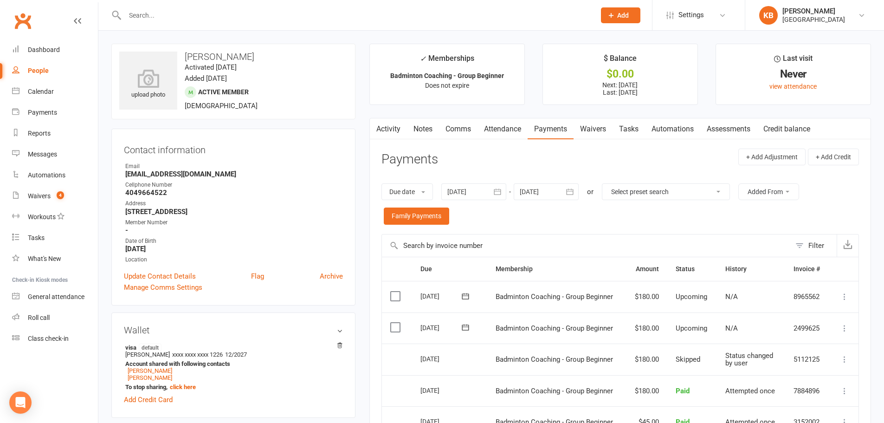
click at [398, 129] on link "Activity" at bounding box center [388, 128] width 37 height 21
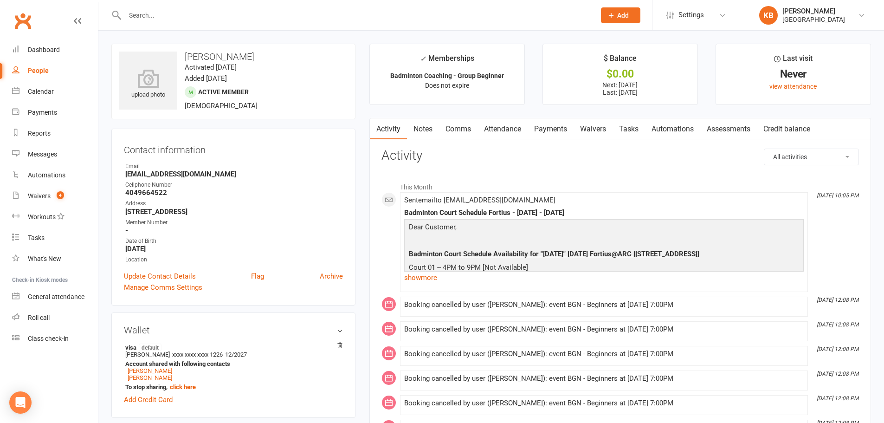
click at [427, 130] on link "Notes" at bounding box center [423, 128] width 32 height 21
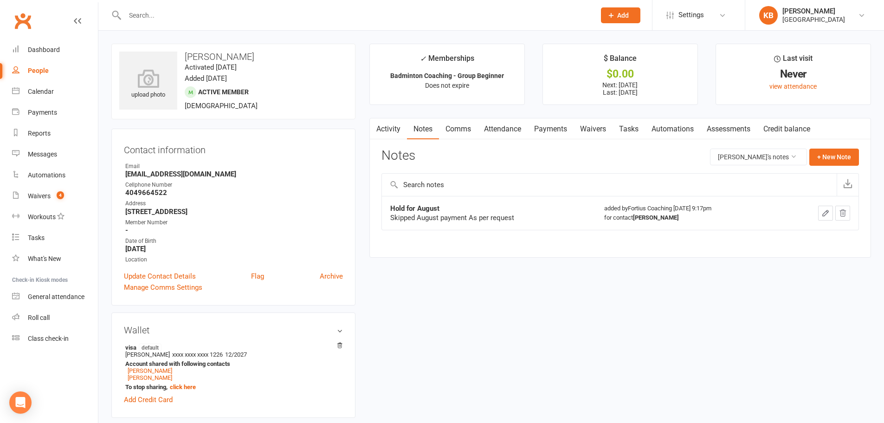
click at [389, 130] on link "Activity" at bounding box center [388, 128] width 37 height 21
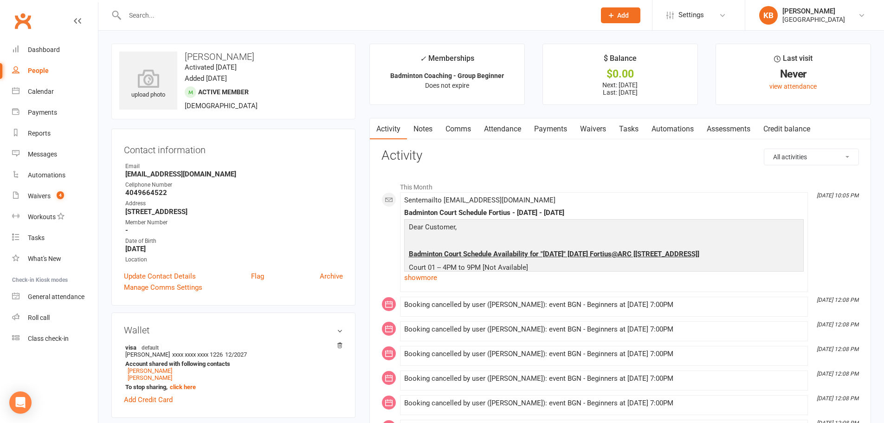
click at [404, 155] on h3 "Activity" at bounding box center [621, 156] width 478 height 14
click at [421, 129] on link "Notes" at bounding box center [423, 128] width 32 height 21
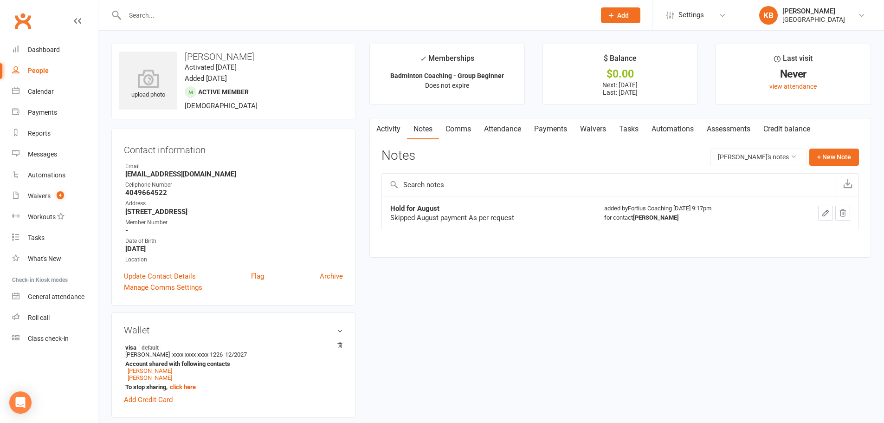
click at [386, 133] on link "Activity" at bounding box center [388, 128] width 37 height 21
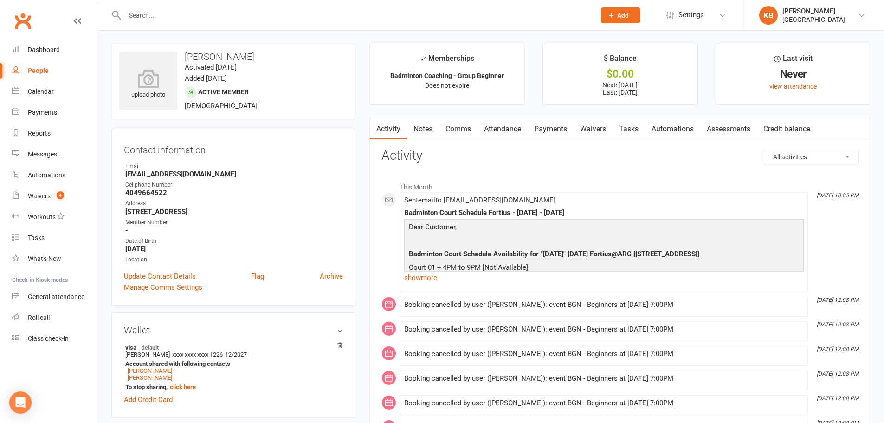
click at [412, 127] on link "Notes" at bounding box center [423, 128] width 32 height 21
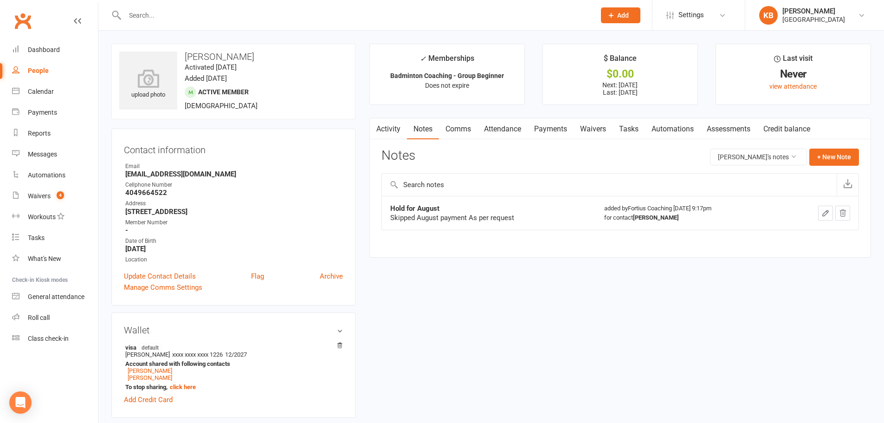
click at [395, 121] on link "Activity" at bounding box center [388, 128] width 37 height 21
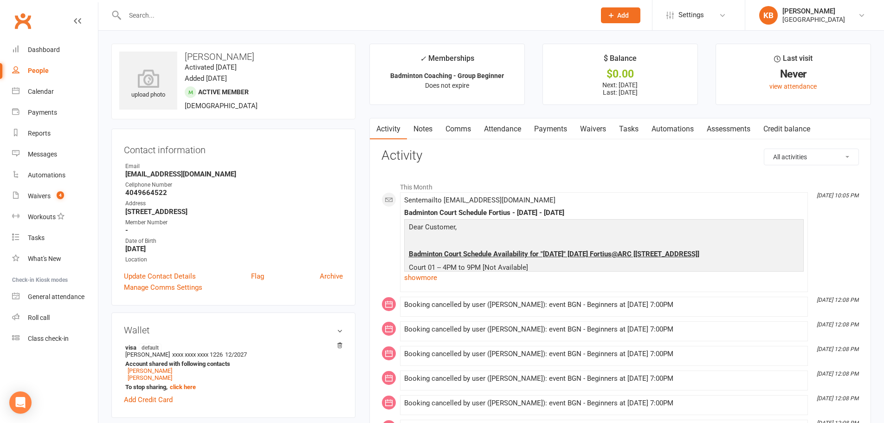
click at [261, 20] on input "text" at bounding box center [355, 15] width 467 height 13
click at [464, 136] on link "Comms" at bounding box center [458, 128] width 39 height 21
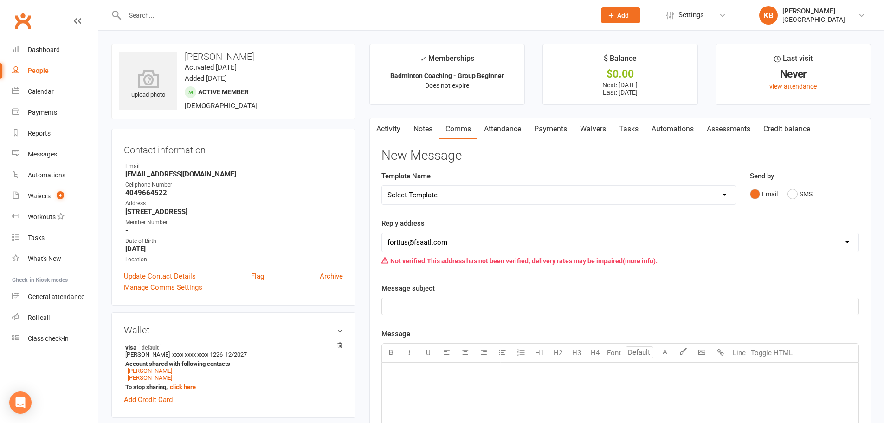
click at [392, 133] on link "Activity" at bounding box center [388, 128] width 37 height 21
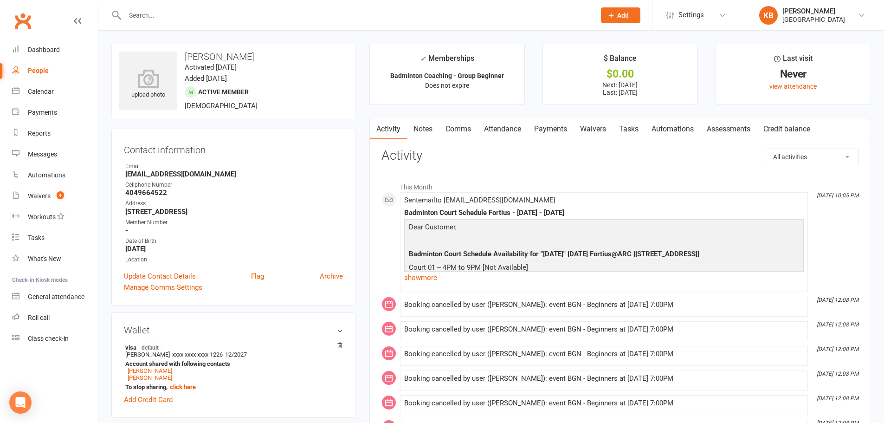
click at [691, 180] on li "This Month" at bounding box center [621, 184] width 478 height 15
click at [161, 14] on input "text" at bounding box center [355, 15] width 467 height 13
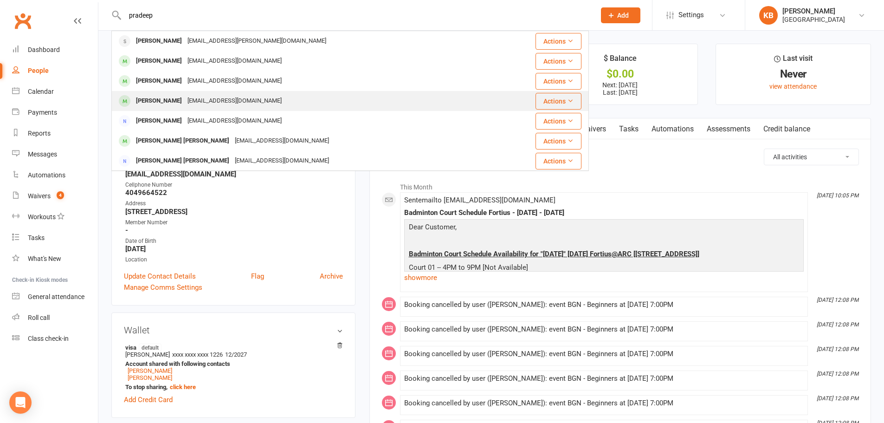
type input "pradeep"
click at [224, 96] on div "[EMAIL_ADDRESS][DOMAIN_NAME]" at bounding box center [235, 100] width 100 height 13
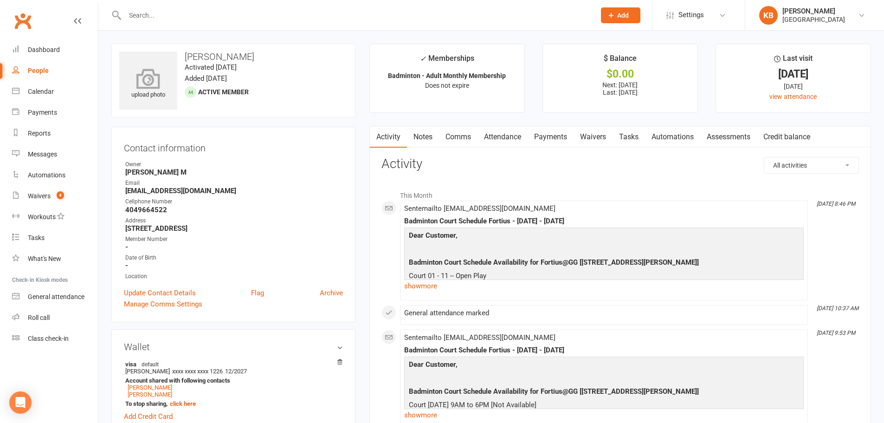
click at [155, 77] on icon at bounding box center [148, 78] width 64 height 20
click at [553, 138] on link "Payments" at bounding box center [551, 136] width 46 height 21
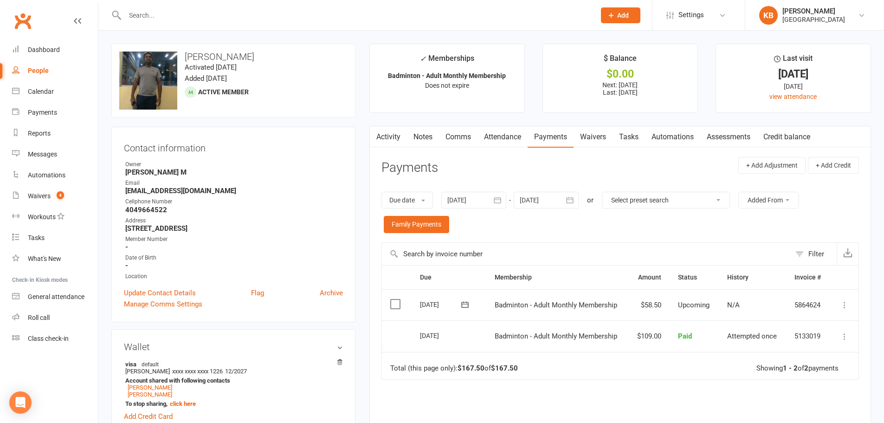
click at [392, 141] on link "Activity" at bounding box center [388, 136] width 37 height 21
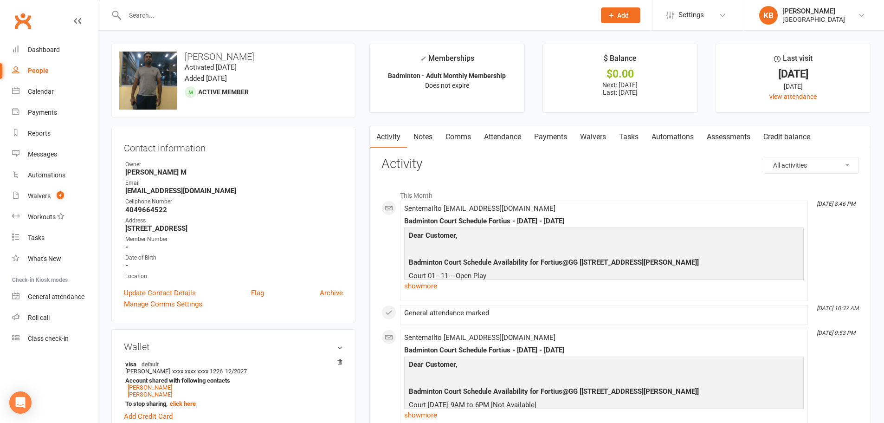
click at [545, 140] on link "Payments" at bounding box center [551, 136] width 46 height 21
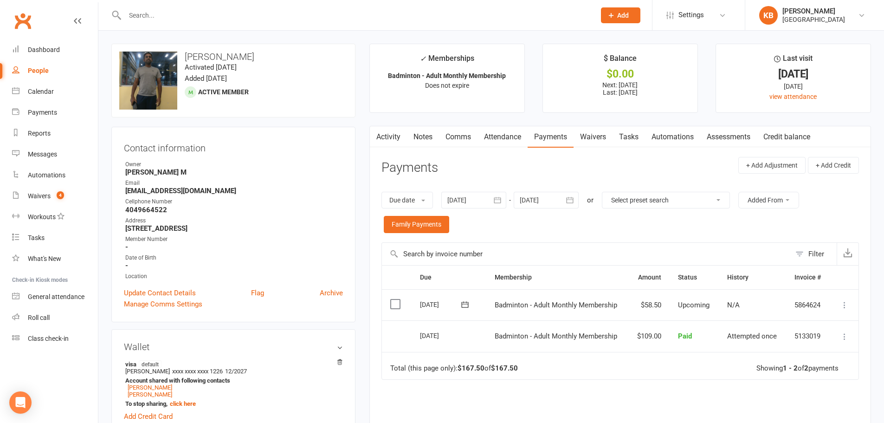
click at [499, 198] on icon "button" at bounding box center [497, 199] width 9 height 9
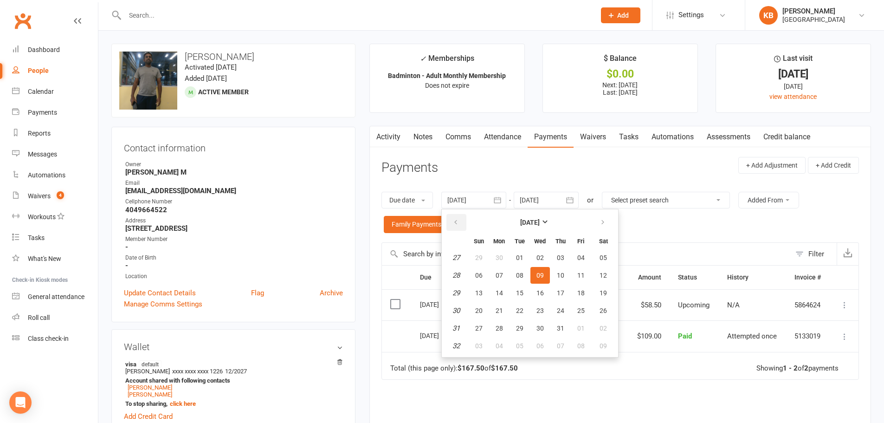
click at [456, 223] on icon "button" at bounding box center [456, 222] width 6 height 7
click at [553, 261] on button "05" at bounding box center [560, 257] width 19 height 17
type input "[DATE]"
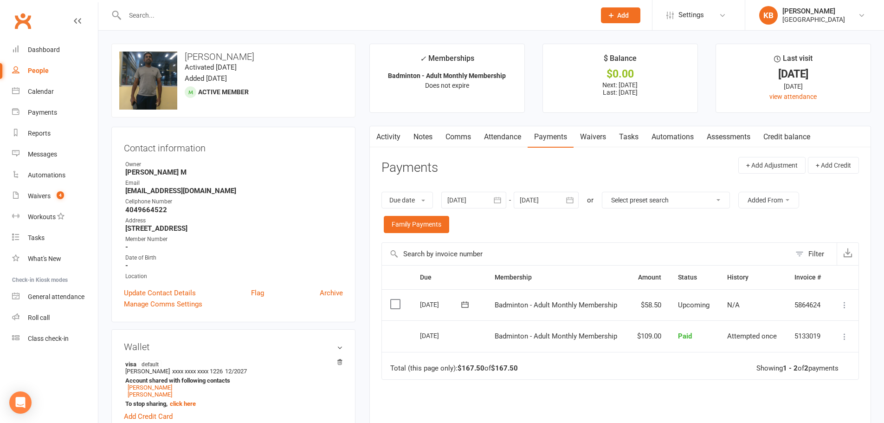
click at [574, 201] on icon "button" at bounding box center [570, 200] width 7 height 6
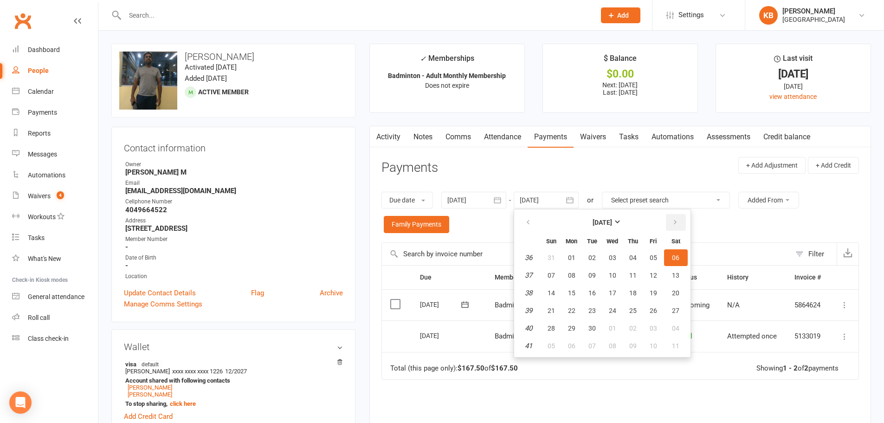
click at [680, 224] on button "button" at bounding box center [676, 222] width 20 height 17
click at [681, 253] on button "01" at bounding box center [676, 257] width 24 height 17
type input "01 Nov 2025"
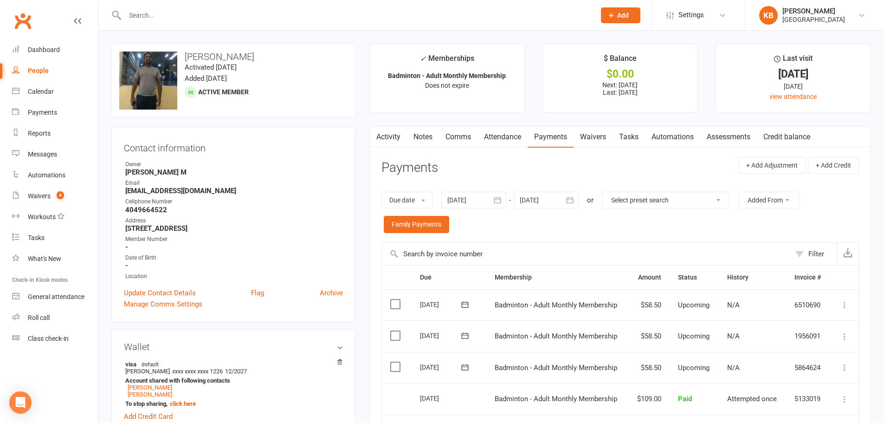
click at [616, 229] on div "Due date Due date Date paid Date failed 05 Jun 2025 June 2025 Sun Mon Tue Wed T…" at bounding box center [621, 212] width 478 height 60
click at [666, 175] on header "Payments + Add Adjustment + Add Credit" at bounding box center [621, 170] width 478 height 26
click at [193, 12] on input "text" at bounding box center [355, 15] width 467 height 13
click at [555, 167] on header "Payments + Add Adjustment + Add Credit" at bounding box center [621, 170] width 478 height 26
click at [665, 231] on div "Due date Due date Date paid Date failed 05 Jun 2025 June 2025 Sun Mon Tue Wed T…" at bounding box center [621, 212] width 478 height 60
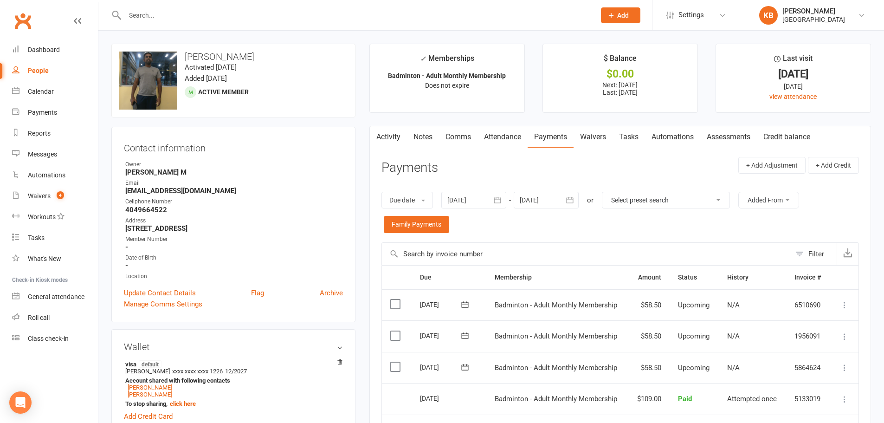
click at [392, 140] on link "Activity" at bounding box center [388, 136] width 37 height 21
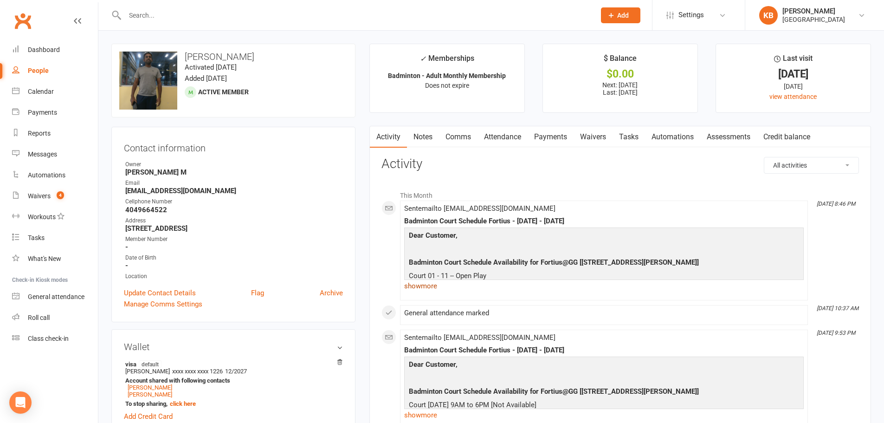
click at [426, 289] on link "show more" at bounding box center [604, 285] width 400 height 13
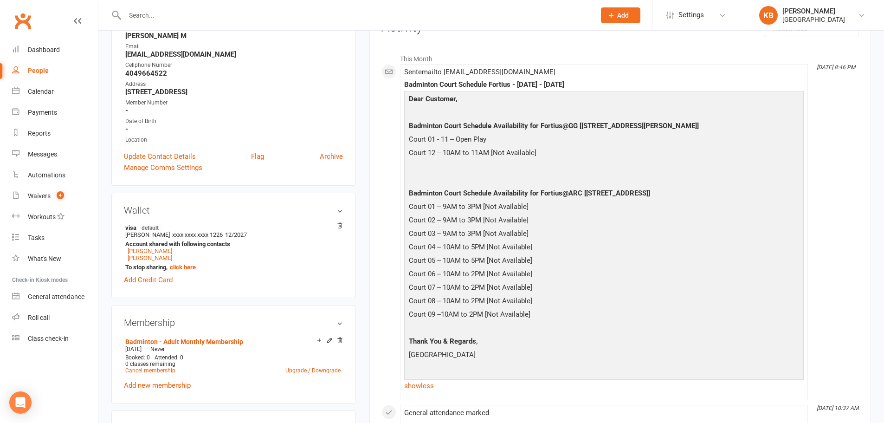
scroll to position [139, 0]
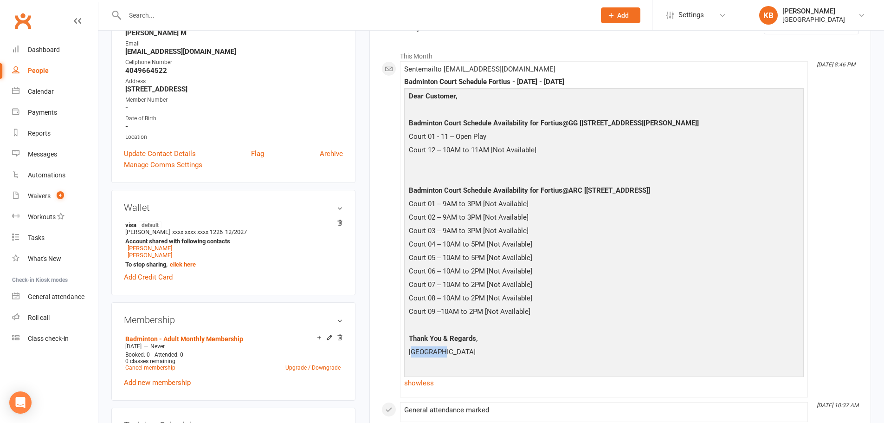
drag, startPoint x: 411, startPoint y: 350, endPoint x: 436, endPoint y: 349, distance: 25.6
click at [436, 349] on p "[GEOGRAPHIC_DATA]" at bounding box center [604, 352] width 395 height 13
click at [488, 342] on p "Thank You & Regards," at bounding box center [604, 339] width 395 height 13
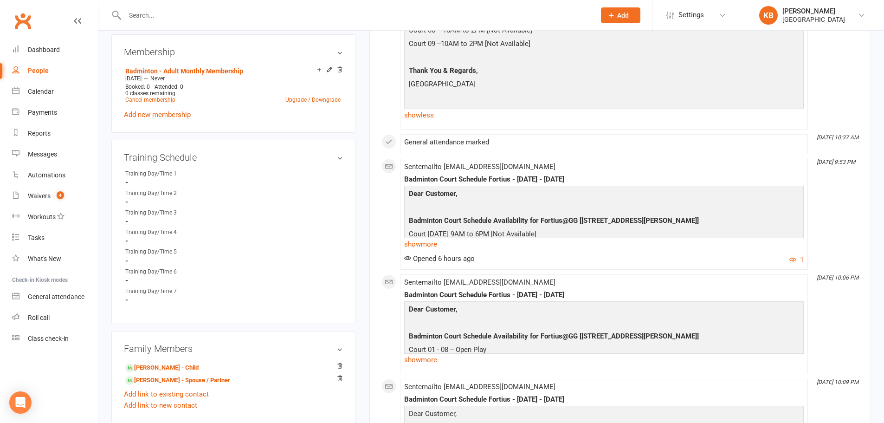
scroll to position [511, 0]
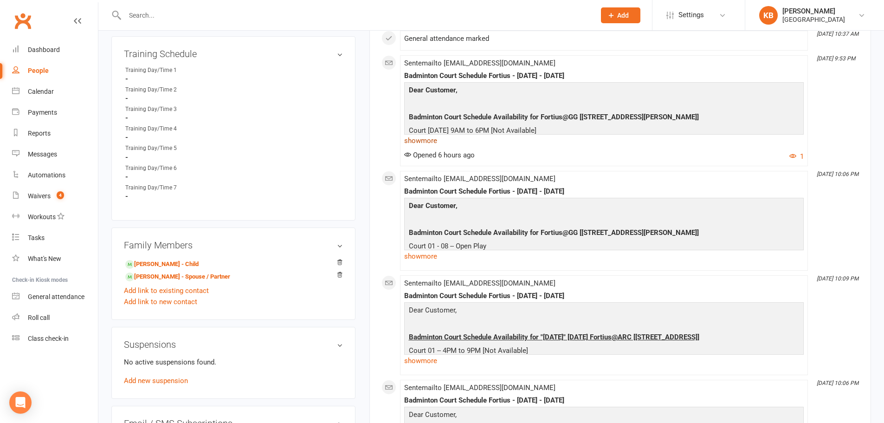
click at [422, 136] on link "show more" at bounding box center [604, 140] width 400 height 13
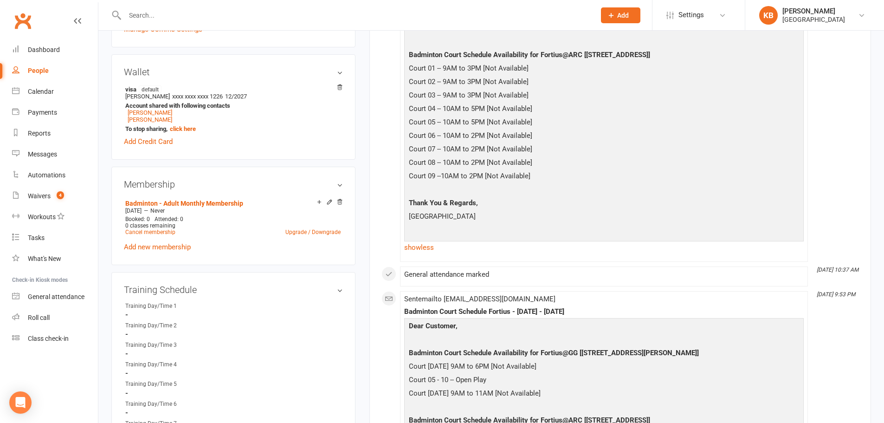
scroll to position [232, 0]
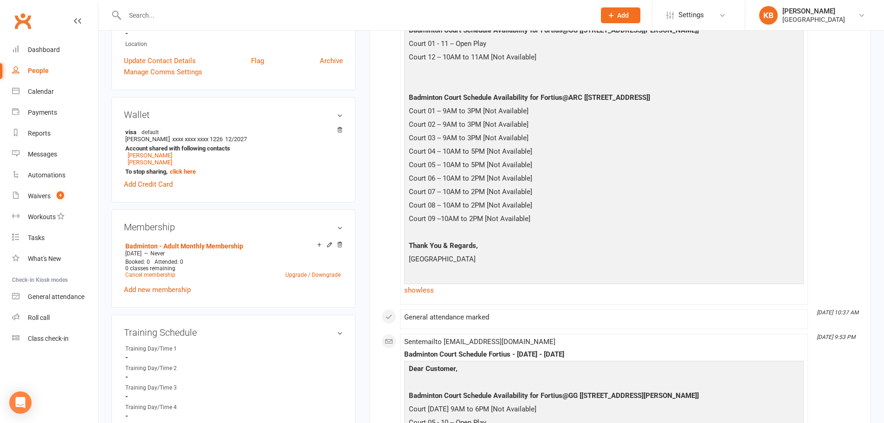
drag, startPoint x: 408, startPoint y: 259, endPoint x: 488, endPoint y: 259, distance: 80.8
click at [488, 259] on p "[GEOGRAPHIC_DATA]" at bounding box center [604, 259] width 395 height 13
copy p "[GEOGRAPHIC_DATA]"
click at [488, 259] on p "[GEOGRAPHIC_DATA]" at bounding box center [604, 259] width 395 height 13
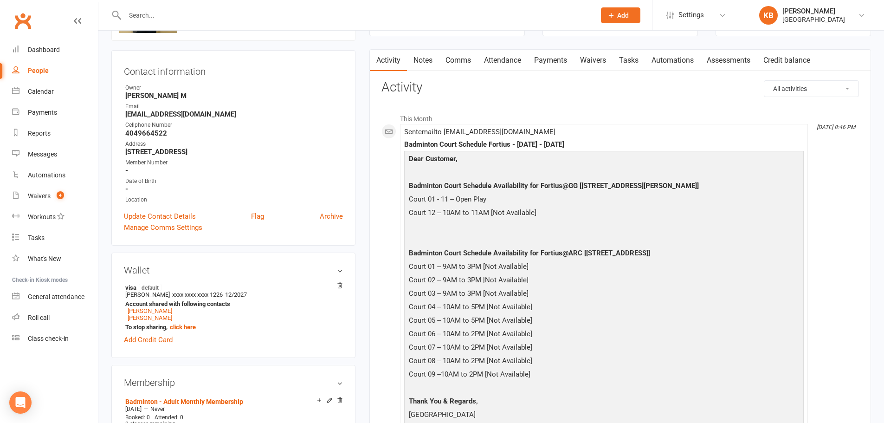
scroll to position [0, 0]
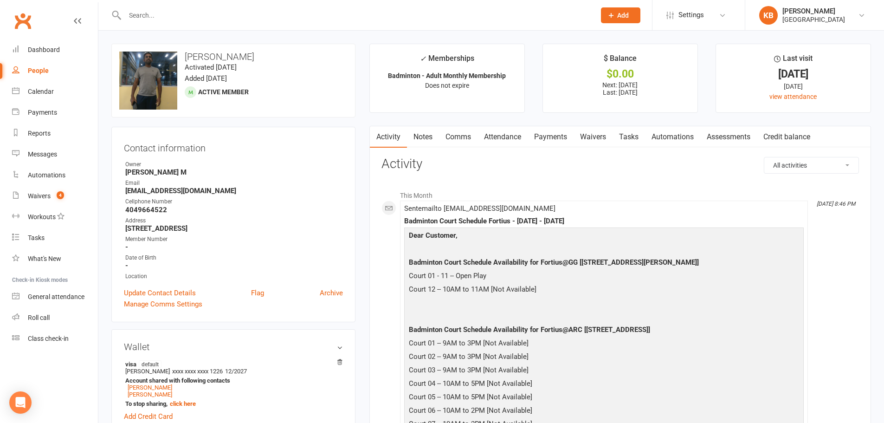
click at [452, 186] on li "This Month" at bounding box center [621, 193] width 478 height 15
click at [236, 20] on input "text" at bounding box center [355, 15] width 467 height 13
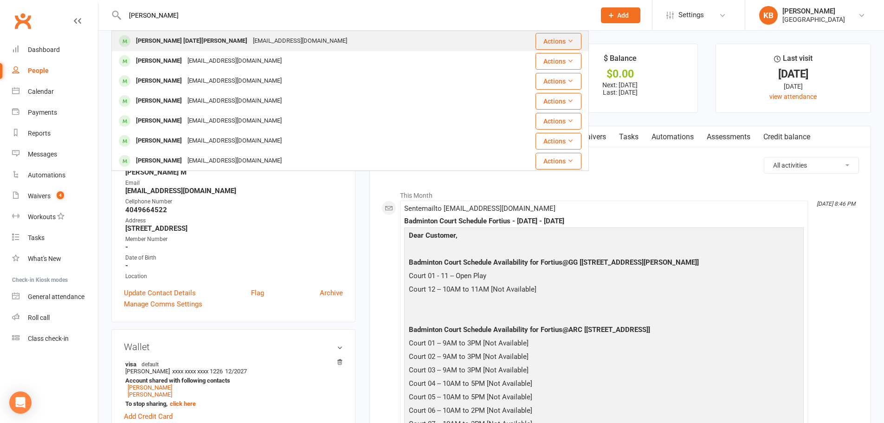
type input "yazhini"
click at [250, 39] on div "jayaraja590@gmail.com" at bounding box center [300, 40] width 100 height 13
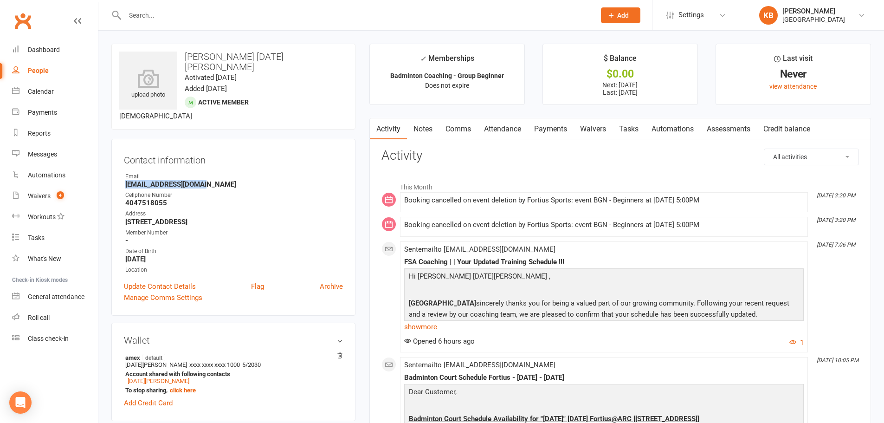
drag, startPoint x: 127, startPoint y: 175, endPoint x: 203, endPoint y: 175, distance: 75.7
click at [203, 175] on div "Contact information Owner Email jayaraja590@gmail.com Cellphone Number 40475180…" at bounding box center [233, 227] width 244 height 177
copy strong "jayaraja590@gmail.com"
click at [213, 160] on div "Contact information Owner Email jayaraja590@gmail.com Cellphone Number 40475180…" at bounding box center [233, 227] width 244 height 177
click at [202, 10] on input "text" at bounding box center [355, 15] width 467 height 13
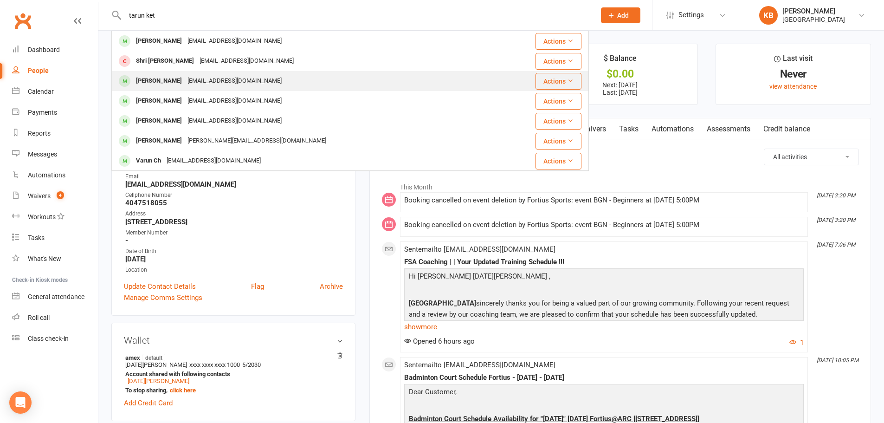
type input "tarun ket"
click at [213, 77] on div "katharsaran@gmail.com" at bounding box center [235, 80] width 100 height 13
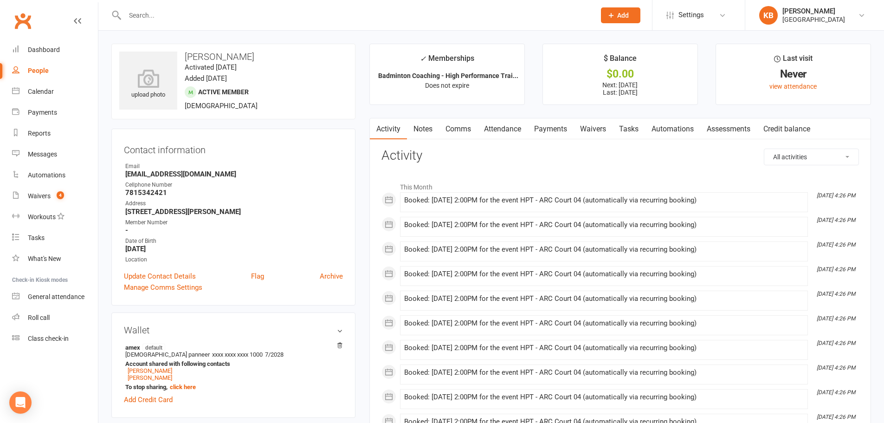
click at [382, 131] on link "Activity" at bounding box center [388, 128] width 37 height 21
click at [822, 19] on div "[GEOGRAPHIC_DATA]" at bounding box center [814, 19] width 63 height 8
click at [772, 130] on link "Sign out" at bounding box center [814, 128] width 139 height 21
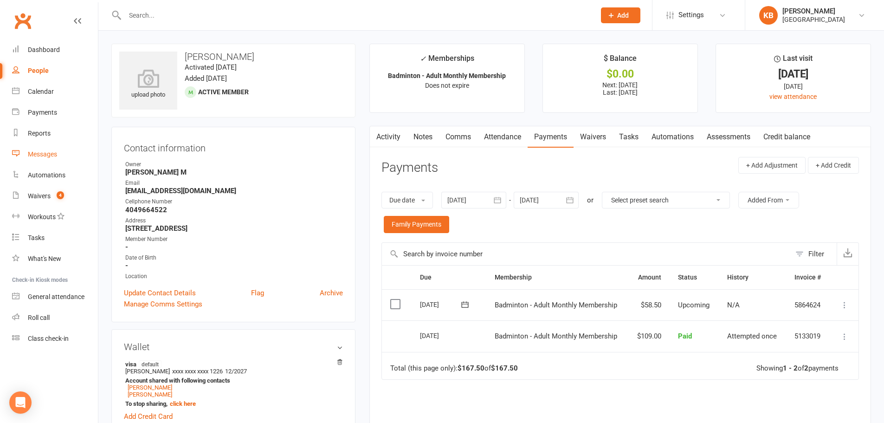
click at [46, 147] on link "Messages" at bounding box center [55, 154] width 86 height 21
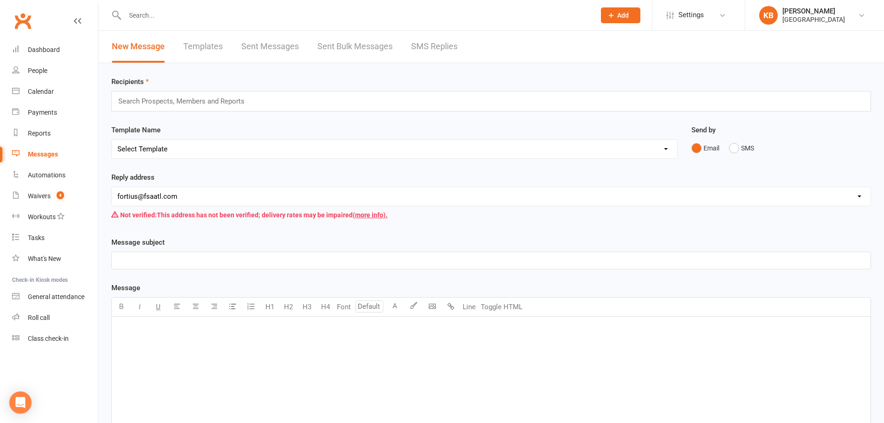
click at [260, 103] on div "Search Prospects, Members and Reports" at bounding box center [491, 101] width 760 height 20
click at [253, 127] on div "Template Name Select Template [Email] Badminton Court Schedule [SMS] [Default t…" at bounding box center [394, 141] width 566 height 34
click at [246, 100] on div "badminton member badminton member" at bounding box center [491, 101] width 760 height 20
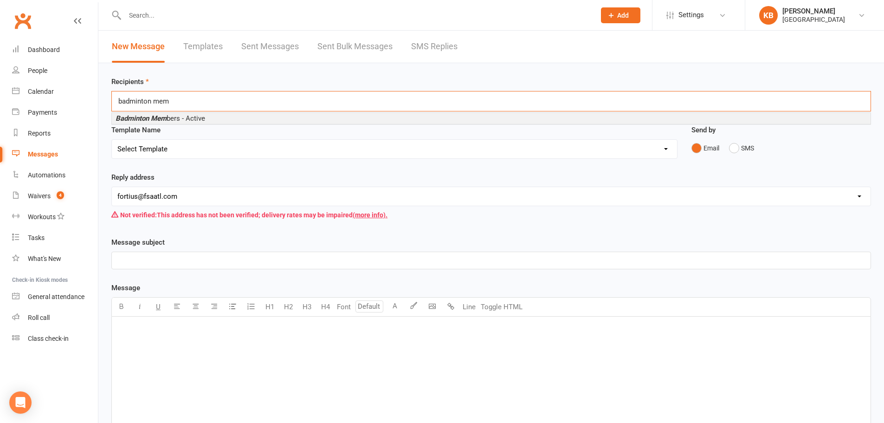
type input "badminton mem"
click at [238, 116] on li "Badminton Mem bers - Active" at bounding box center [491, 118] width 759 height 11
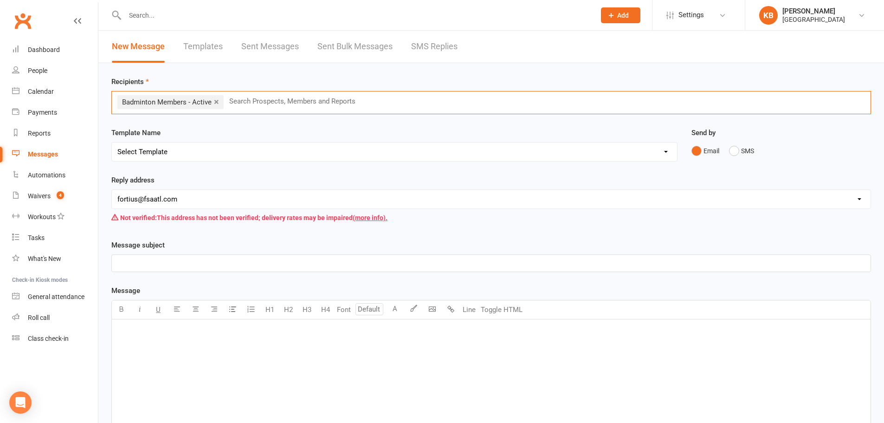
click at [213, 155] on select "Select Template [Email] Badminton Court Schedule [SMS] [Default template - revi…" at bounding box center [394, 151] width 565 height 19
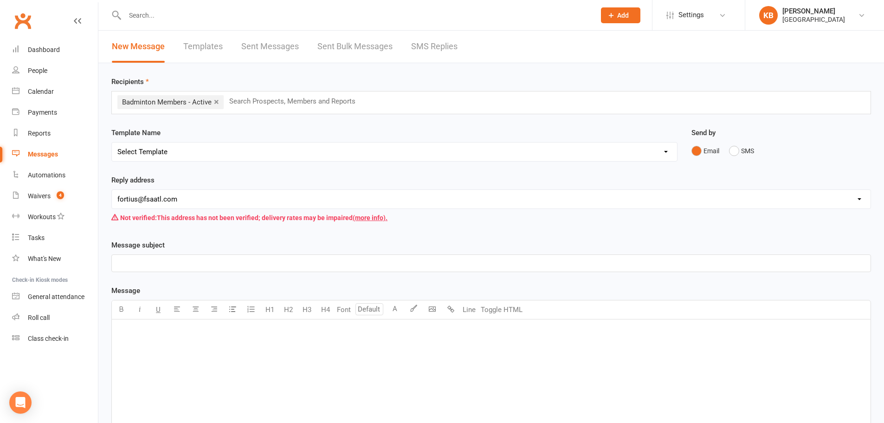
click at [211, 135] on div "Template Name Select Template [Email] Badminton Court Schedule [SMS] [Default t…" at bounding box center [394, 144] width 566 height 34
click at [215, 150] on select "Select Template [Email] Badminton Court Schedule [SMS] [Default template - revi…" at bounding box center [394, 151] width 565 height 19
select select "0"
click at [112, 142] on select "Select Template [Email] Badminton Court Schedule [SMS] [Default template - revi…" at bounding box center [394, 151] width 565 height 19
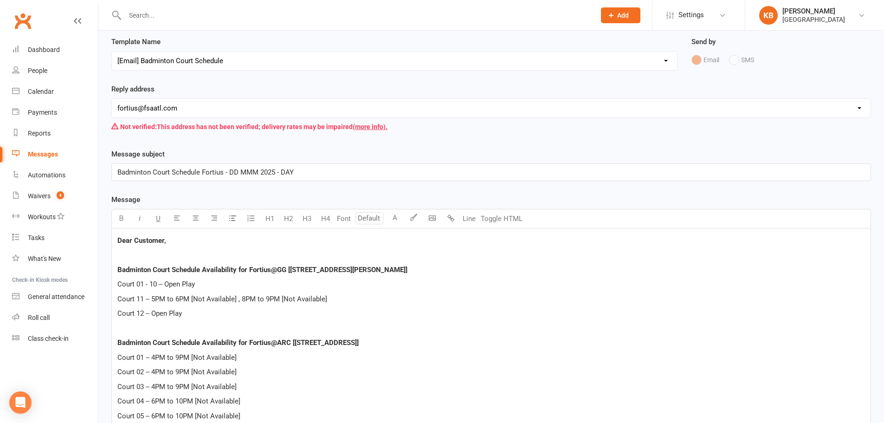
scroll to position [93, 0]
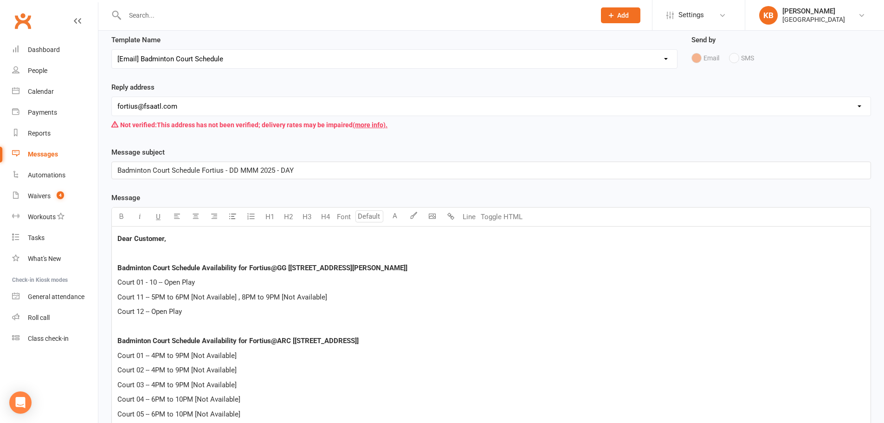
click at [237, 168] on span "Badminton Court Schedule Fortius - DD MMM 2025 - DAY" at bounding box center [205, 170] width 176 height 8
click at [289, 165] on p "Badminton Court Schedule Fortius - [DATE] - DAY" at bounding box center [491, 170] width 748 height 11
click at [343, 302] on p "Court 11 -- 5PM to 6PM [Not Available] , 8PM to 9PM [Not Available]" at bounding box center [491, 296] width 748 height 11
click at [155, 282] on span "Court 01 - 10 -- Open Play" at bounding box center [156, 282] width 78 height 8
drag, startPoint x: 116, startPoint y: 295, endPoint x: 193, endPoint y: 317, distance: 79.2
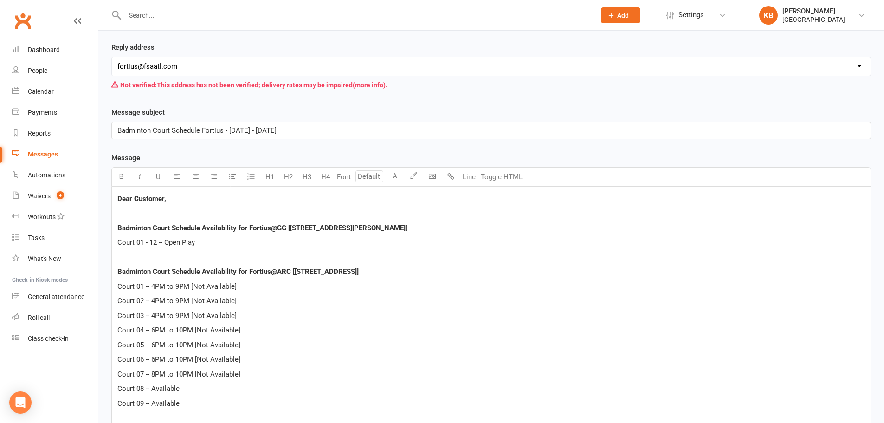
scroll to position [186, 0]
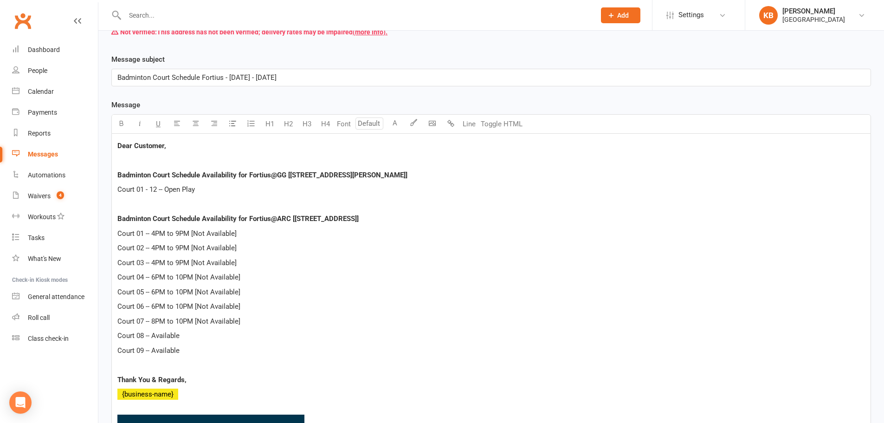
click at [155, 234] on span "Court 01 -- 4PM to 9PM [Not Available]" at bounding box center [176, 233] width 119 height 8
click at [155, 247] on span "Court 02 -- 4PM to 9PM [Not Available]" at bounding box center [176, 248] width 119 height 8
click at [155, 265] on span "Court 03 -- 4PM to 9PM [Not Available]" at bounding box center [176, 263] width 119 height 8
click at [154, 276] on span "Court 04 -- 6PM to 10PM [Not Available]" at bounding box center [178, 277] width 123 height 8
click at [155, 291] on span "Court 05 -- 6PM to 10PM [Not Available]" at bounding box center [178, 292] width 123 height 8
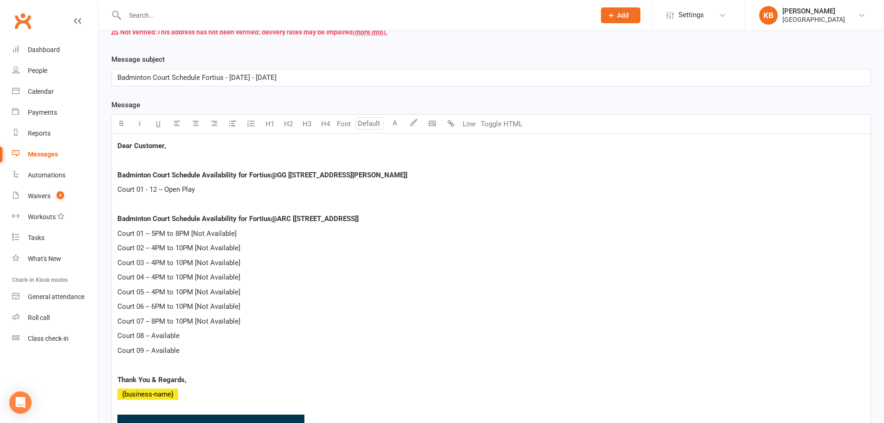
click at [156, 305] on span "Court 06 -- 6PM to 10PM [Not Available]" at bounding box center [178, 306] width 123 height 8
click at [156, 321] on span "Court 07 -- 8PM to 10PM [Not Available]" at bounding box center [178, 321] width 123 height 8
click at [187, 350] on p "Court 09 -- Available" at bounding box center [491, 350] width 748 height 11
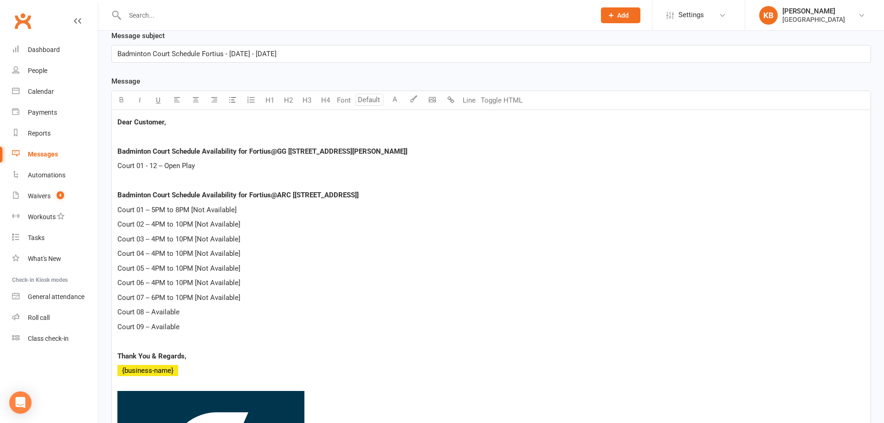
scroll to position [232, 0]
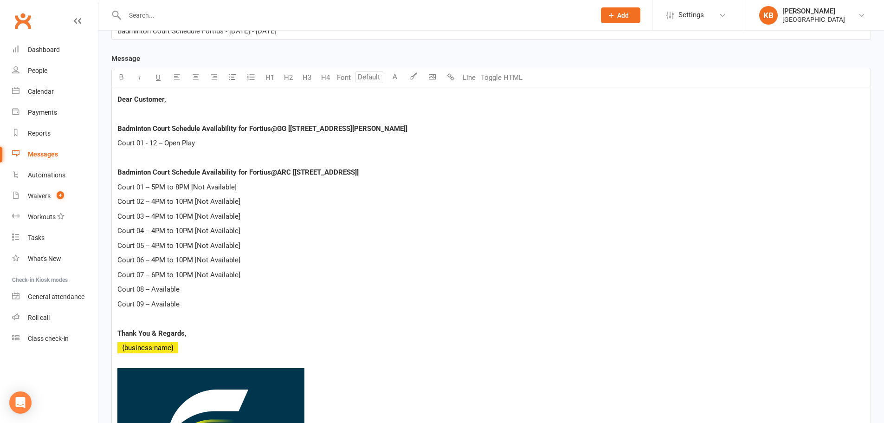
click at [204, 355] on div "Dear Customer, Badminton Court Schedule Availability for Fortius@GG [[STREET_AD…" at bounding box center [491, 325] width 759 height 477
click at [202, 347] on p "﻿ {business-name}" at bounding box center [491, 347] width 748 height 11
drag, startPoint x: 175, startPoint y: 348, endPoint x: 162, endPoint y: 348, distance: 13.0
click at [162, 348] on span "﻿ {business-name}" at bounding box center [147, 347] width 61 height 8
click at [161, 345] on span "﻿ {business-name}" at bounding box center [147, 347] width 61 height 8
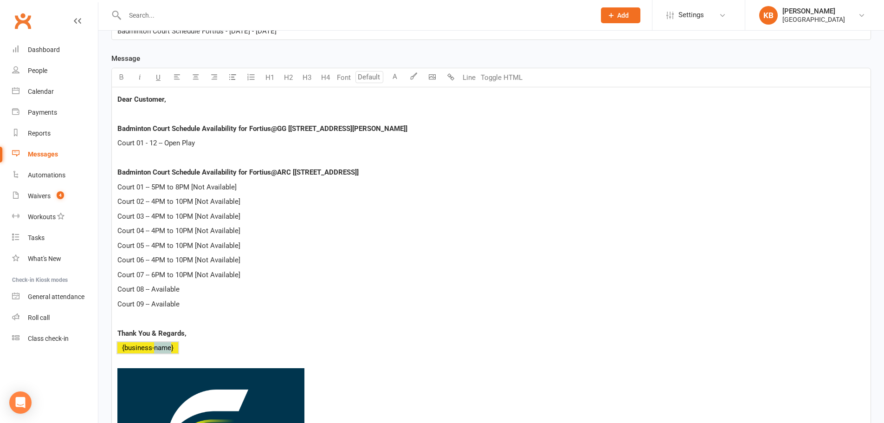
click at [161, 345] on span "﻿ {business-name}" at bounding box center [147, 347] width 61 height 8
click at [161, 348] on span "﻿ {business-name}" at bounding box center [147, 347] width 61 height 8
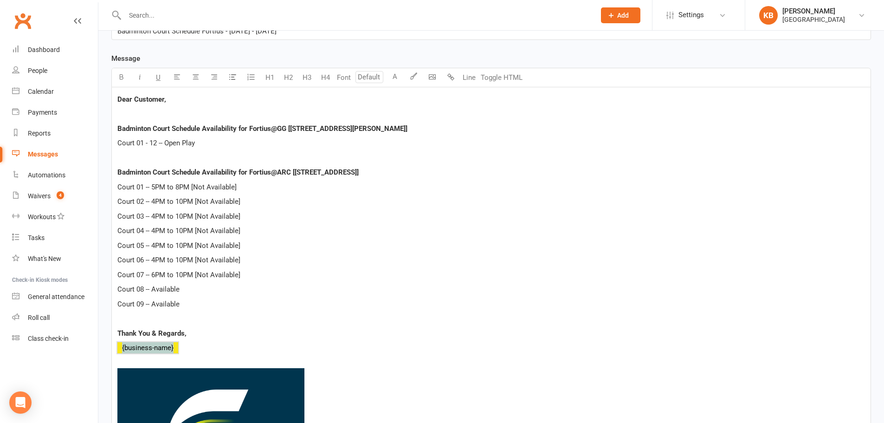
drag, startPoint x: 120, startPoint y: 348, endPoint x: 175, endPoint y: 353, distance: 55.0
click at [175, 353] on p "﻿ {business-name}" at bounding box center [491, 347] width 748 height 11
click at [190, 355] on div "Dear Customer, Badminton Court Schedule Availability for Fortius@GG [[STREET_AD…" at bounding box center [491, 325] width 759 height 477
click at [187, 352] on p "﻿ {business-name}" at bounding box center [491, 347] width 748 height 11
click at [186, 352] on p "﻿ {business-name}" at bounding box center [491, 347] width 748 height 11
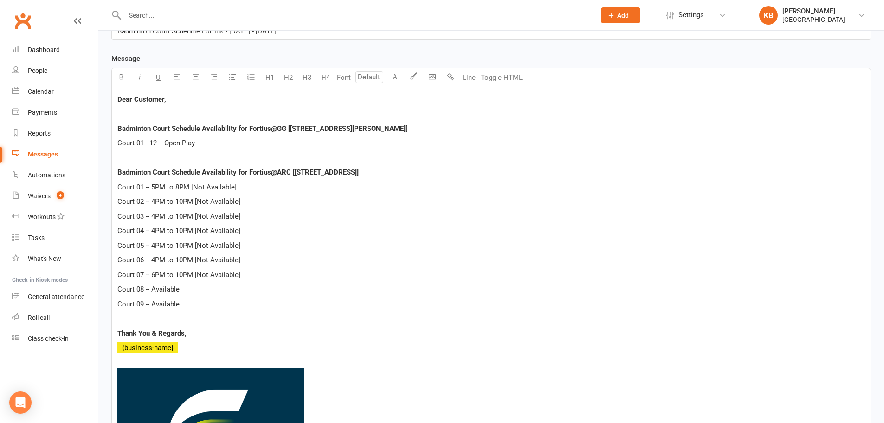
click at [179, 349] on span at bounding box center [179, 347] width 2 height 8
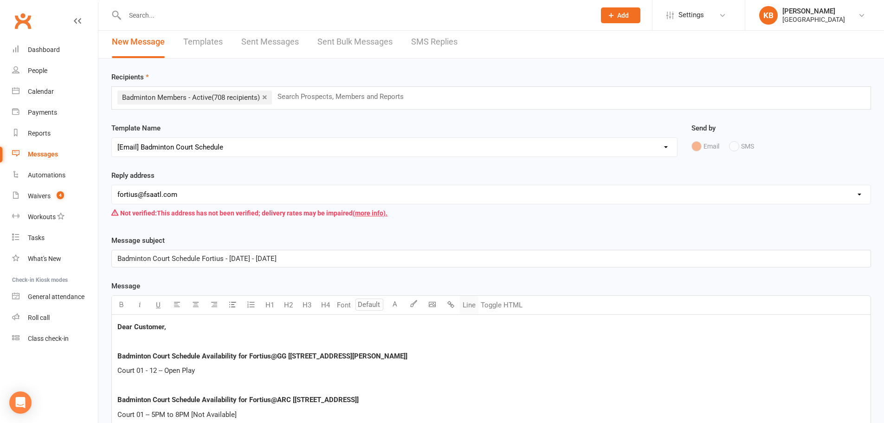
scroll to position [0, 0]
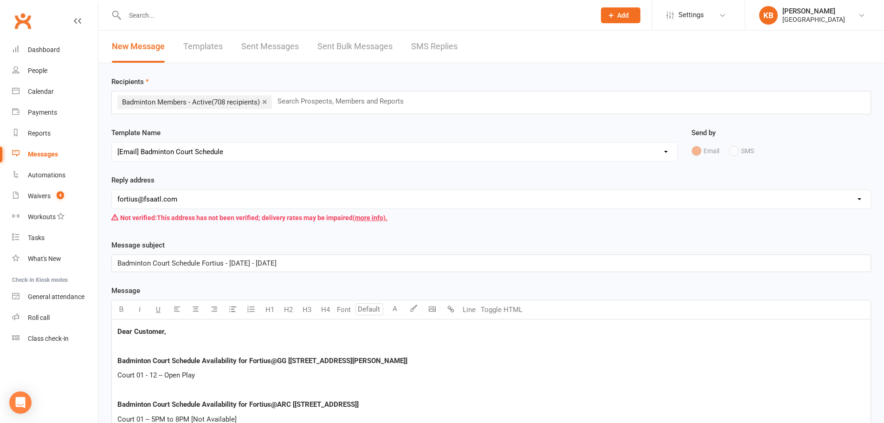
click at [267, 101] on link "×" at bounding box center [264, 101] width 5 height 15
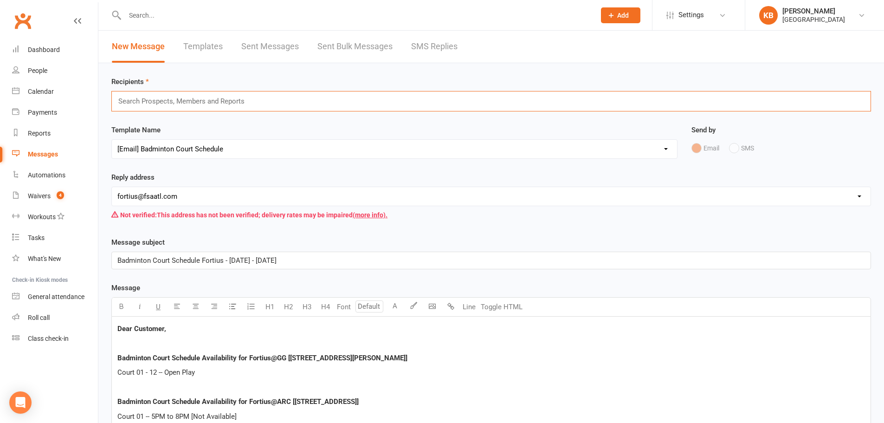
click at [267, 101] on div "Search Prospects, Members and Reports" at bounding box center [491, 101] width 760 height 20
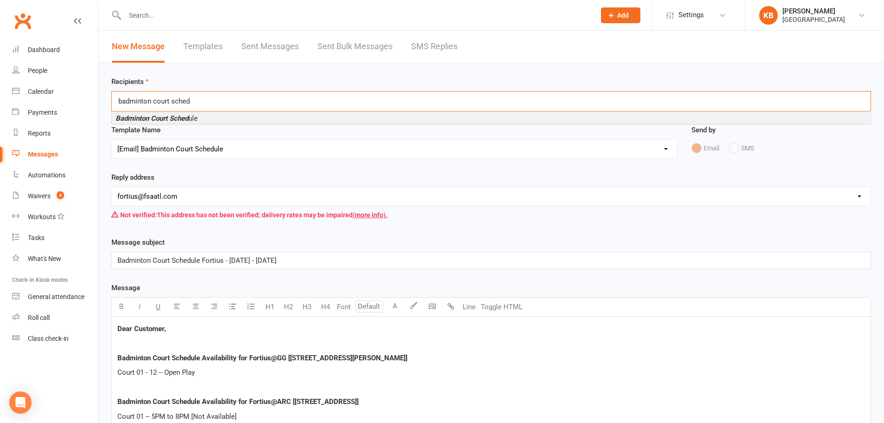
type input "badminton court sched"
click at [266, 119] on li "Badminton Court Sched ule" at bounding box center [491, 118] width 759 height 11
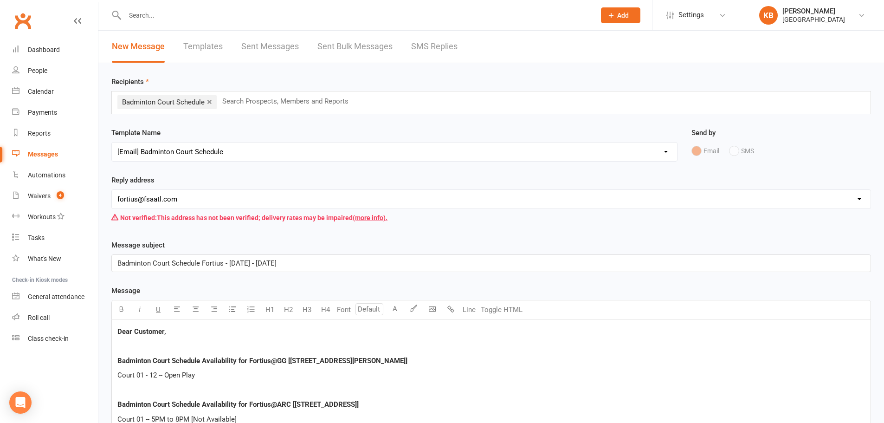
click at [256, 127] on div "Template Name Select Template [Email] Badminton Court Schedule [SMS] [Default t…" at bounding box center [394, 144] width 566 height 34
click at [256, 150] on select "Select Template [Email] Badminton Court Schedule [SMS] [Default template - revi…" at bounding box center [394, 151] width 565 height 19
click at [253, 130] on div "Template Name Select Template [Email] Badminton Court Schedule [SMS] [Default t…" at bounding box center [394, 144] width 566 height 34
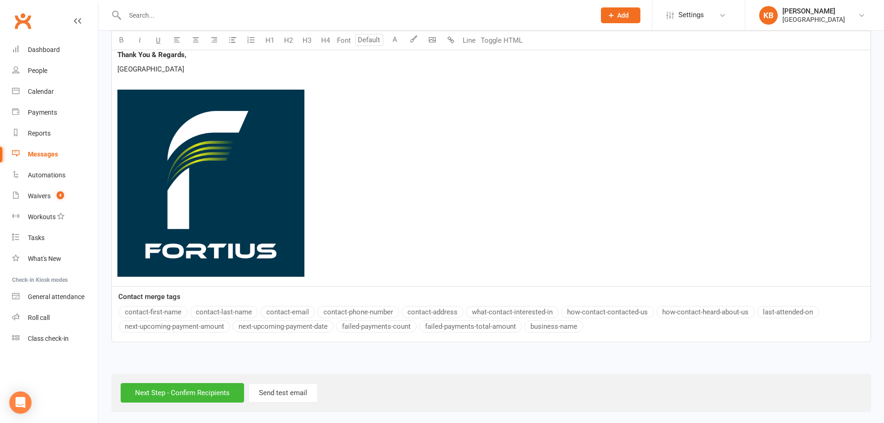
scroll to position [513, 0]
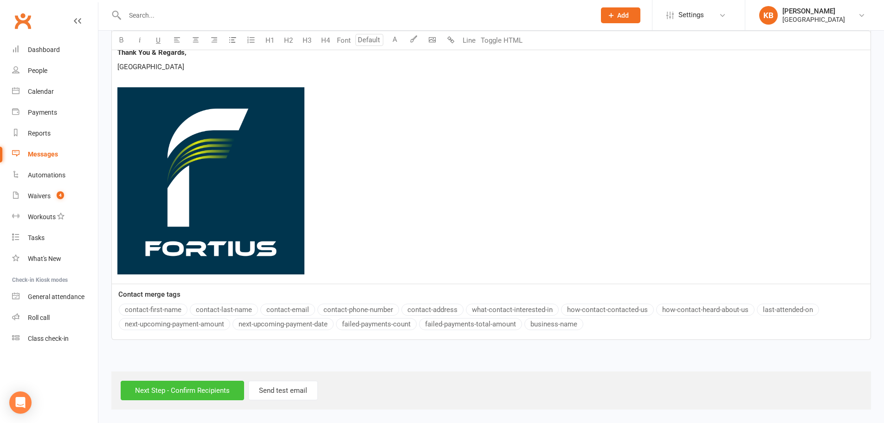
click at [201, 394] on input "Next Step - Confirm Recipients" at bounding box center [182, 390] width 123 height 19
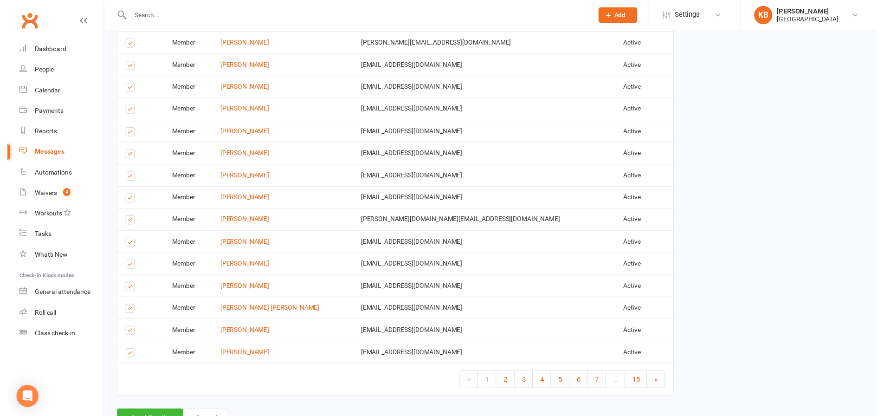
scroll to position [1462, 0]
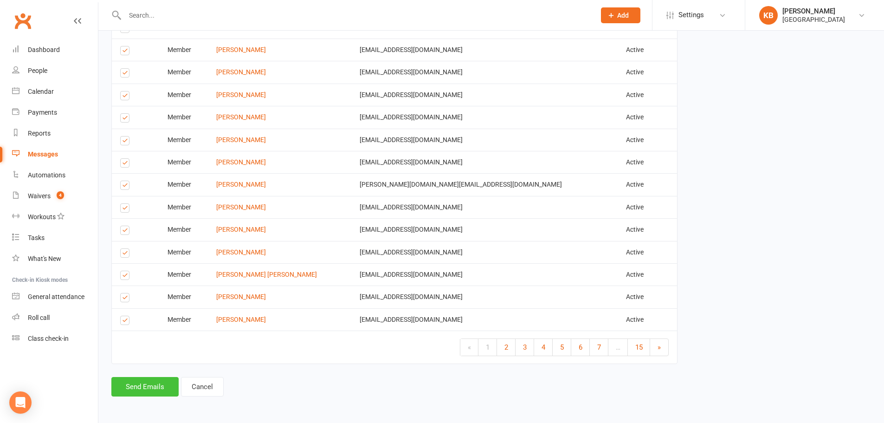
click at [147, 388] on button "Send Emails" at bounding box center [144, 386] width 67 height 19
